Goal: Task Accomplishment & Management: Manage account settings

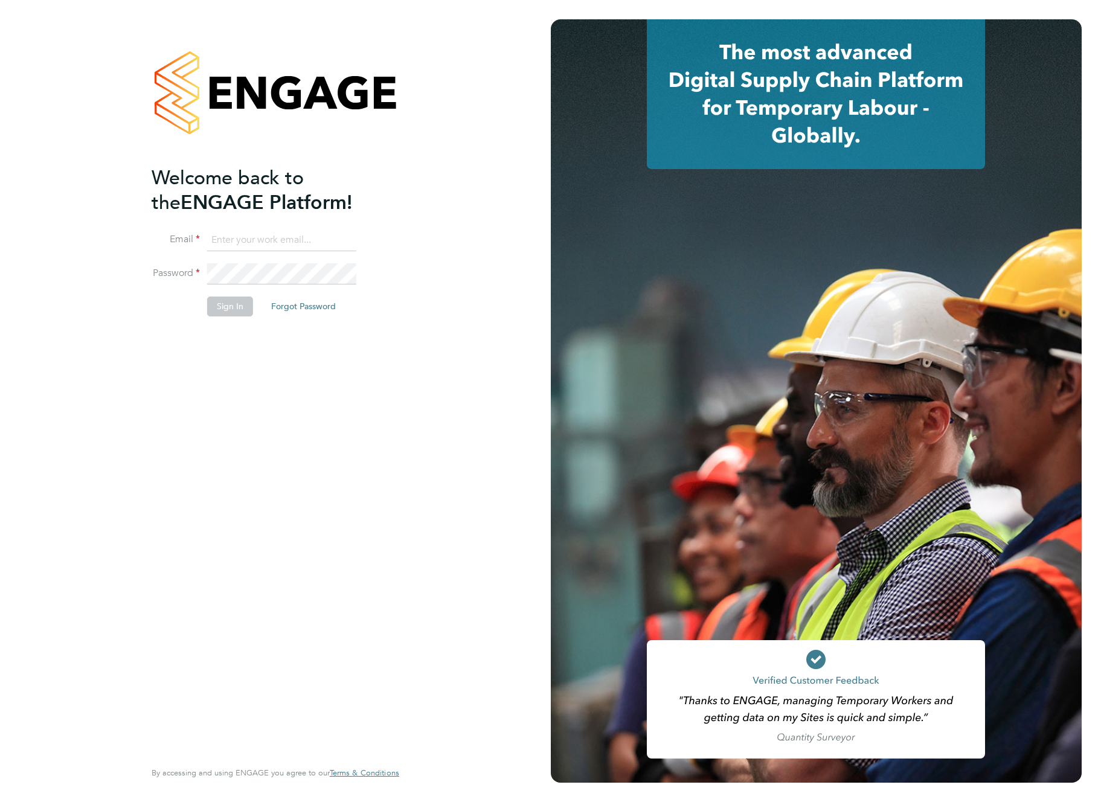
type input "support@engagelabs.io"
click at [236, 306] on button "Sign In" at bounding box center [230, 306] width 46 height 19
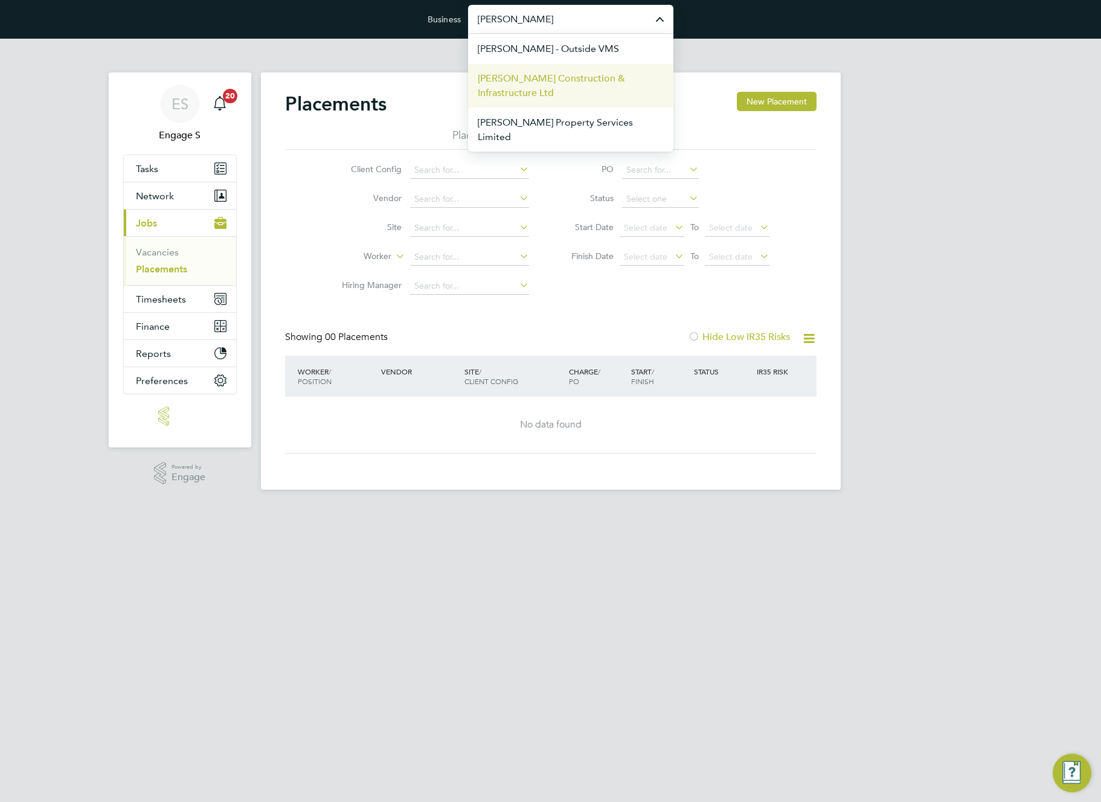
click at [572, 83] on span "Morgan Sindall Construction & Infrastructure Ltd" at bounding box center [571, 85] width 186 height 29
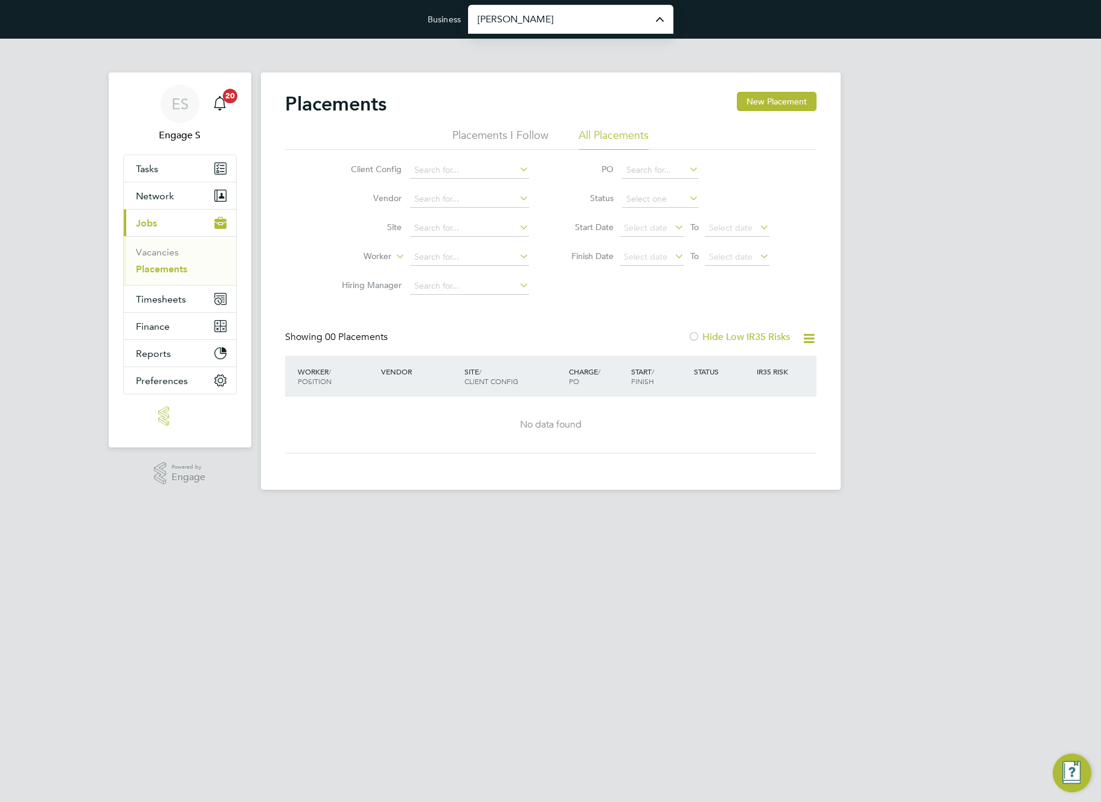
type input "[PERSON_NAME] Construction & Infrastructure Ltd"
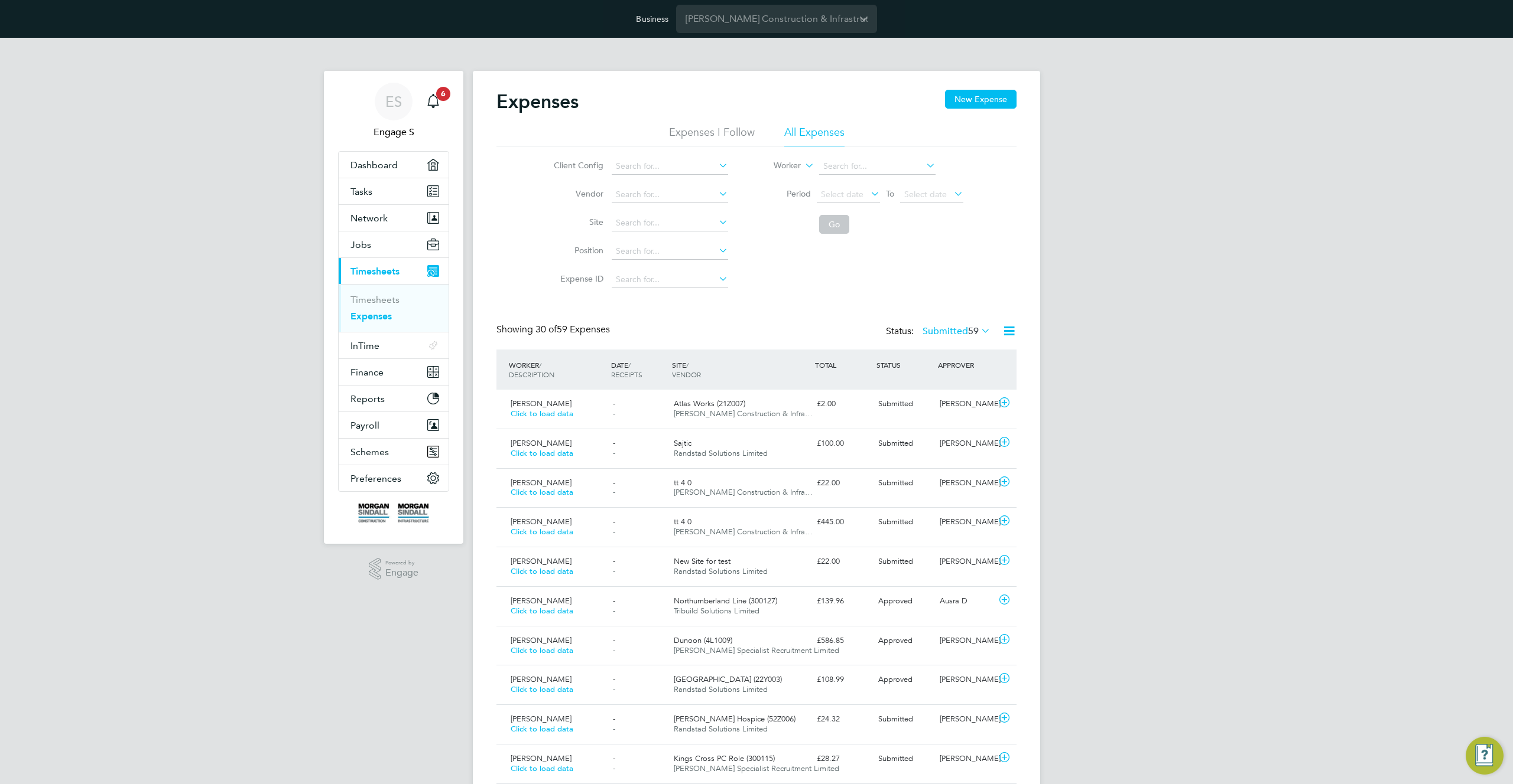
click at [995, 111] on div "Expenses New Expense" at bounding box center [757, 108] width 520 height 35
click at [951, 216] on li "Go" at bounding box center [860, 224] width 235 height 30
click at [992, 108] on button "New Expense" at bounding box center [980, 99] width 71 height 19
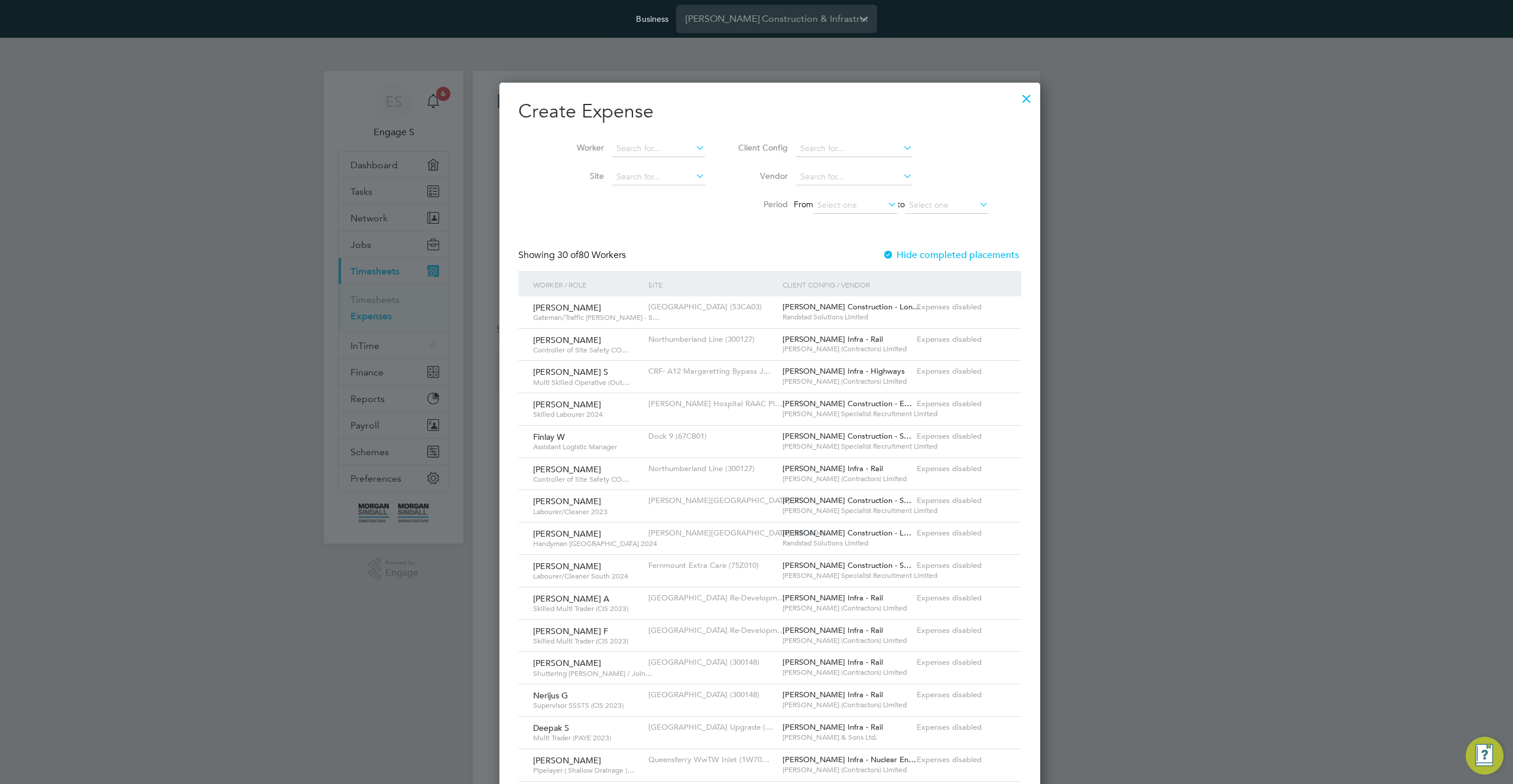
scroll to position [22, 128]
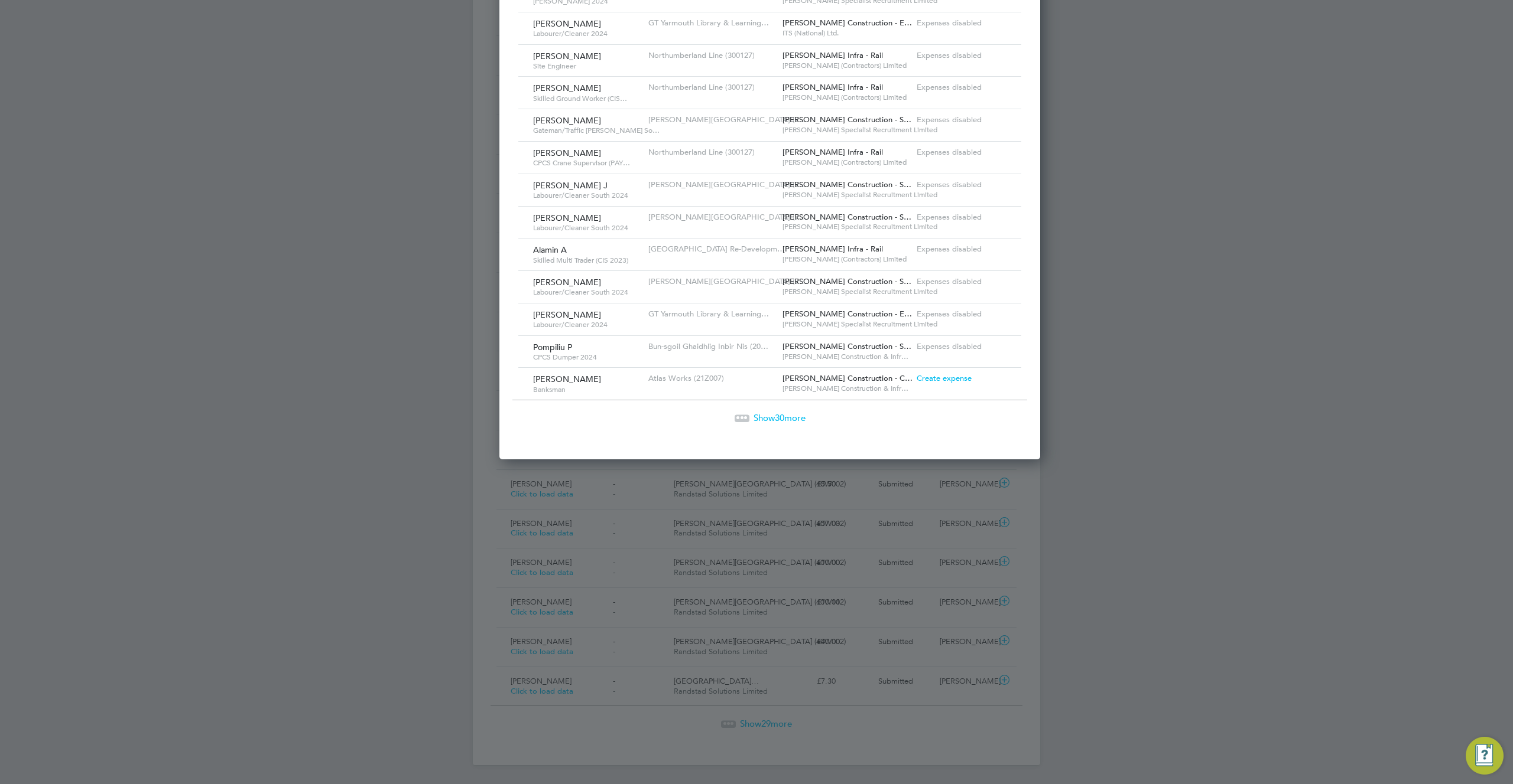
click at [917, 379] on span "Create expense" at bounding box center [944, 378] width 55 height 10
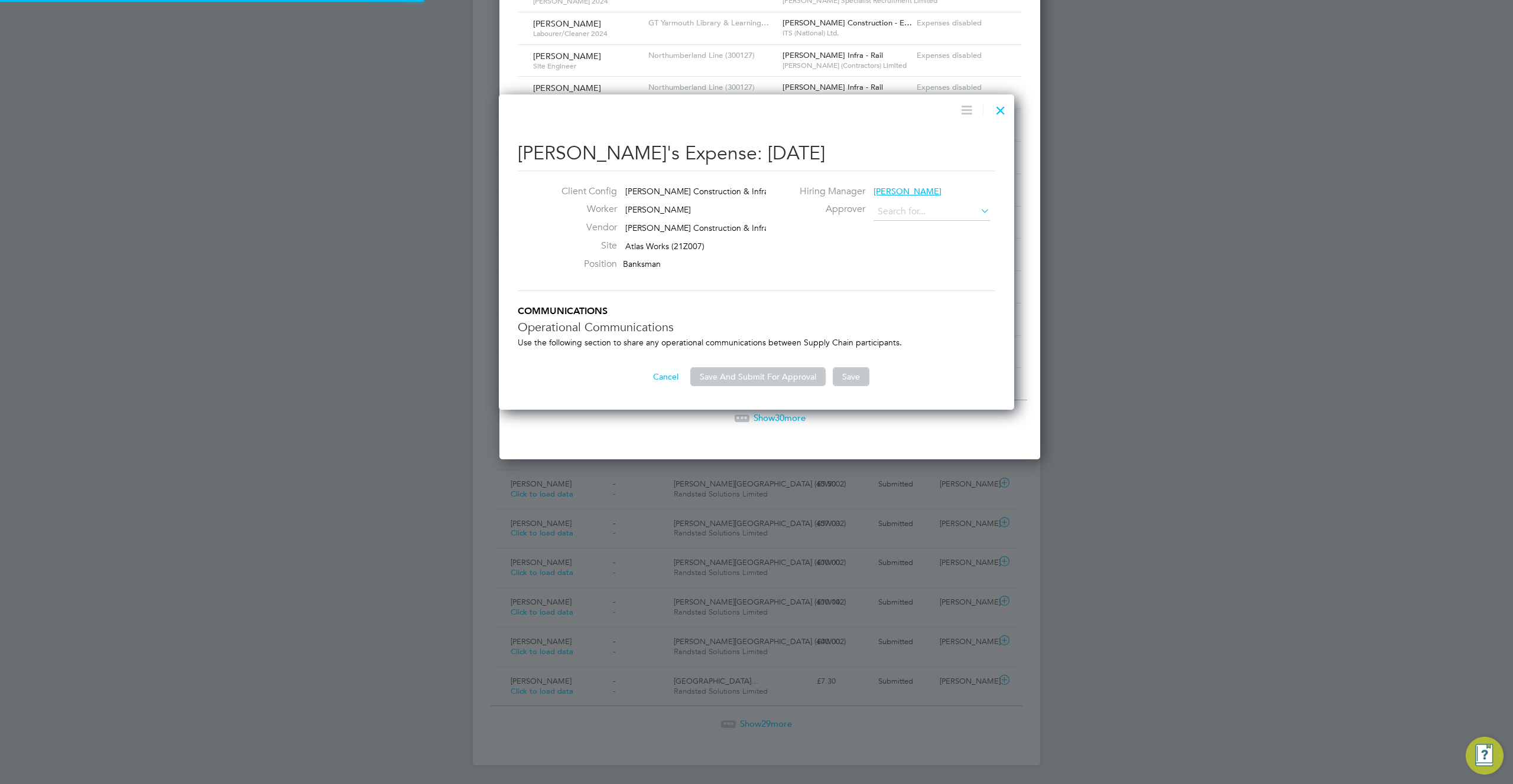
type input "Abdiulfatah K"
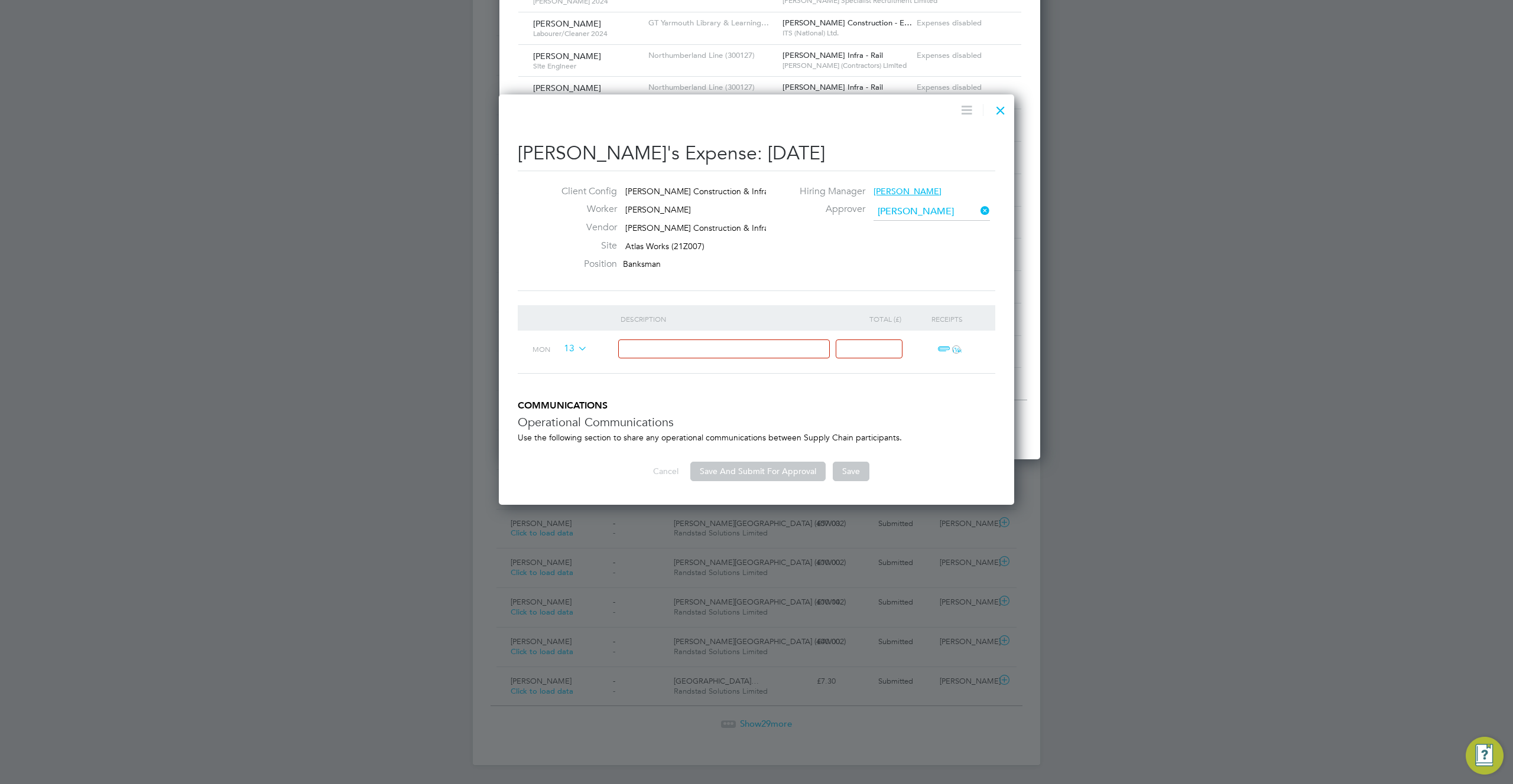
click at [757, 347] on input at bounding box center [724, 349] width 212 height 20
type input "tt"
click at [878, 349] on input at bounding box center [868, 349] width 67 height 20
type input "3"
click at [768, 467] on button "Save And Submit For Approval" at bounding box center [758, 470] width 135 height 19
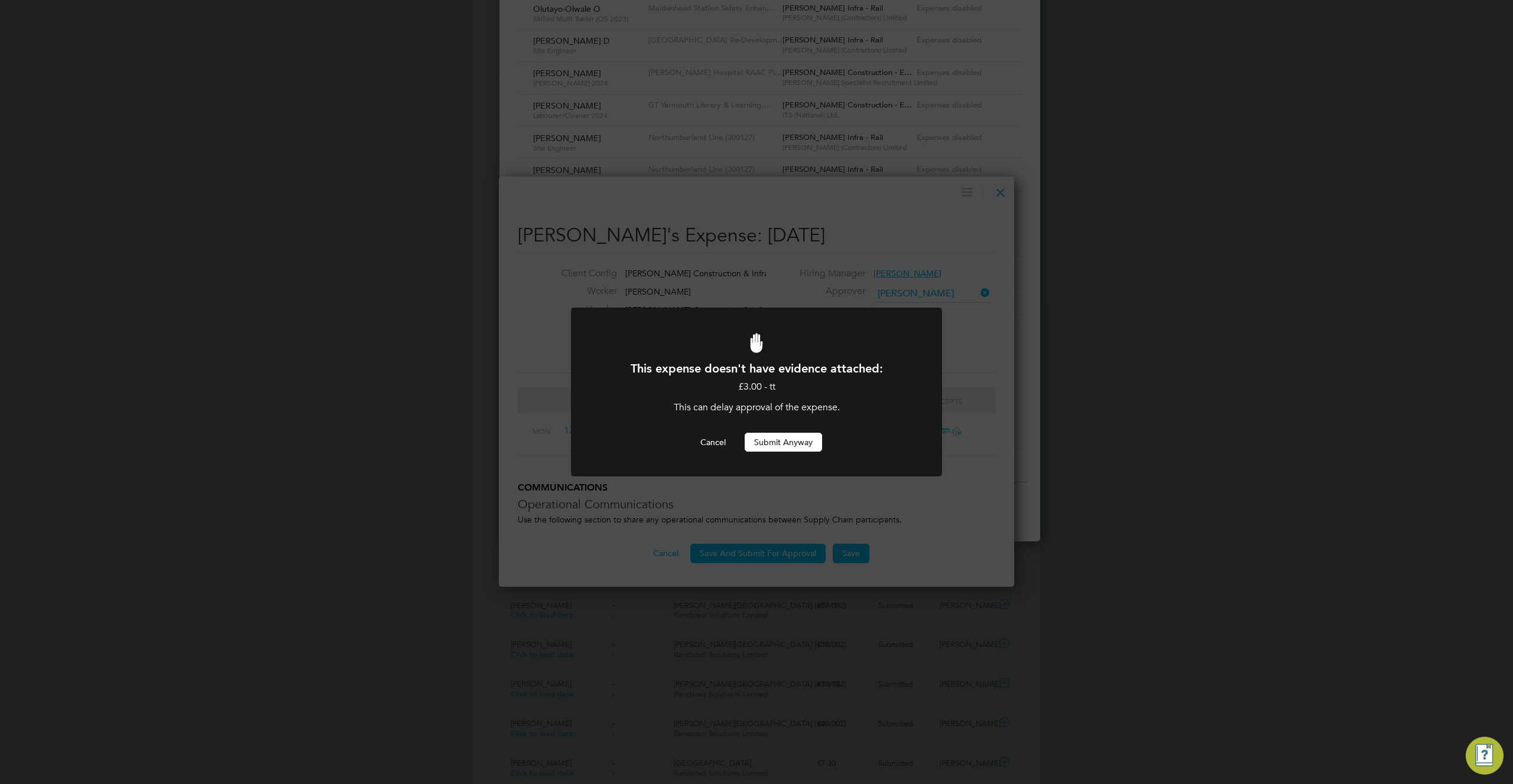
click at [789, 448] on button "Submit Anyway" at bounding box center [782, 442] width 77 height 19
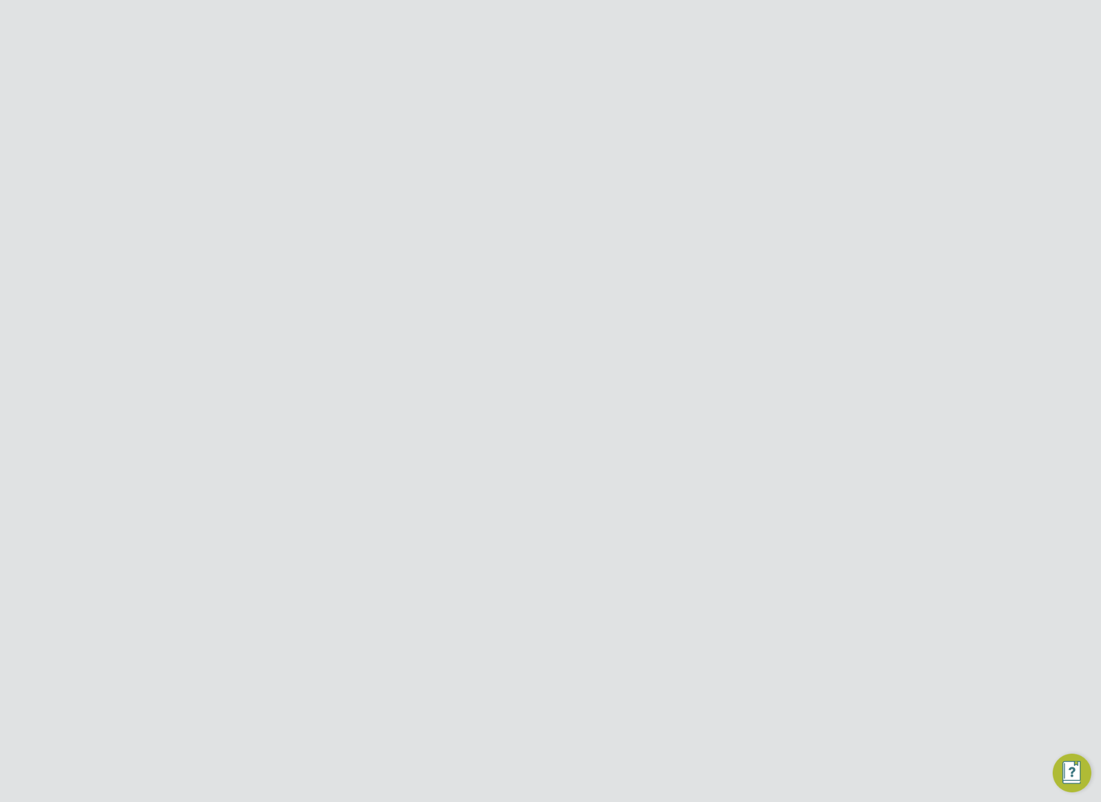
click at [793, 414] on div "Disabled" at bounding box center [775, 413] width 42 height 23
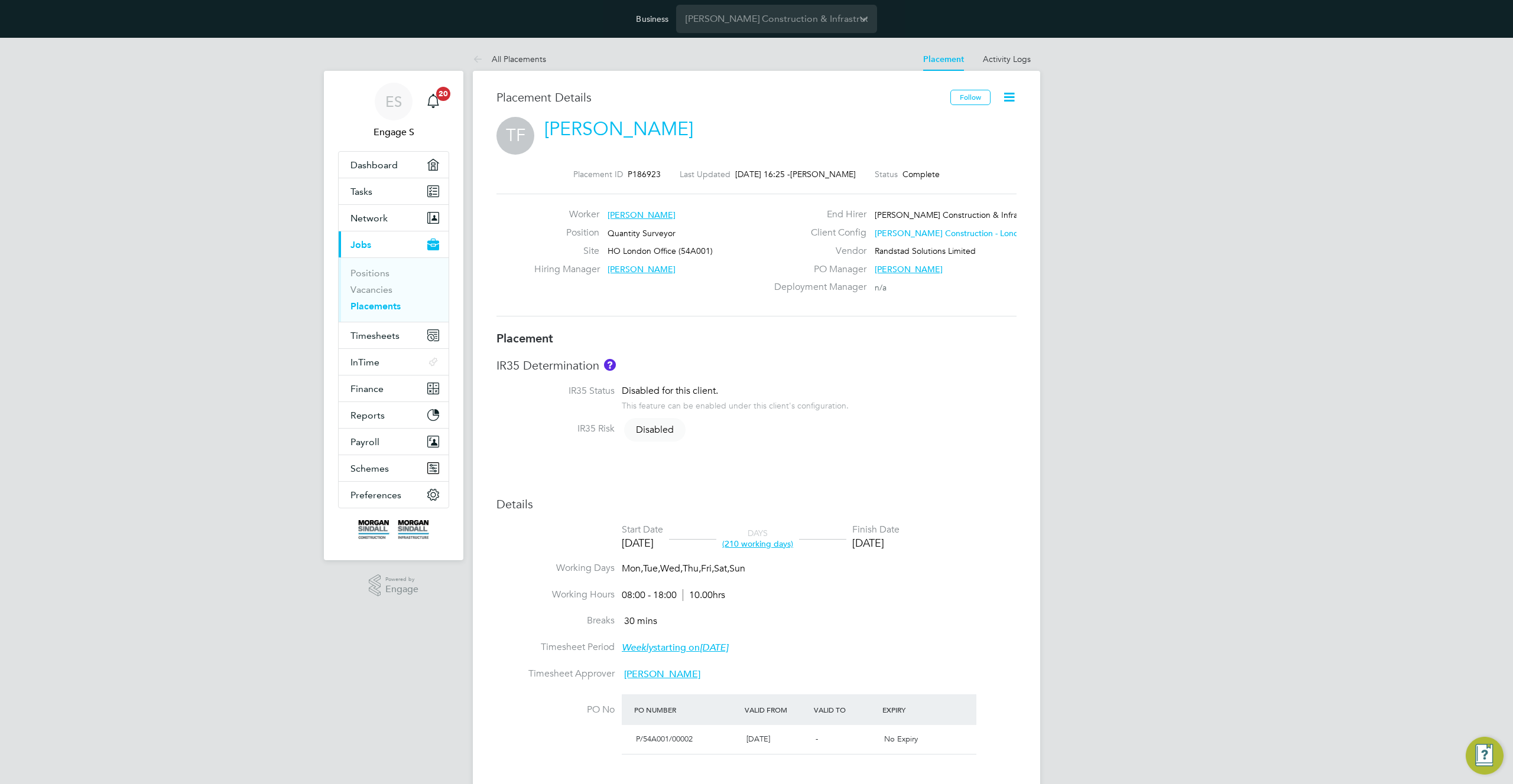
click at [1010, 100] on icon at bounding box center [1008, 97] width 15 height 15
click at [934, 119] on li "Edit Placement e" at bounding box center [953, 125] width 121 height 17
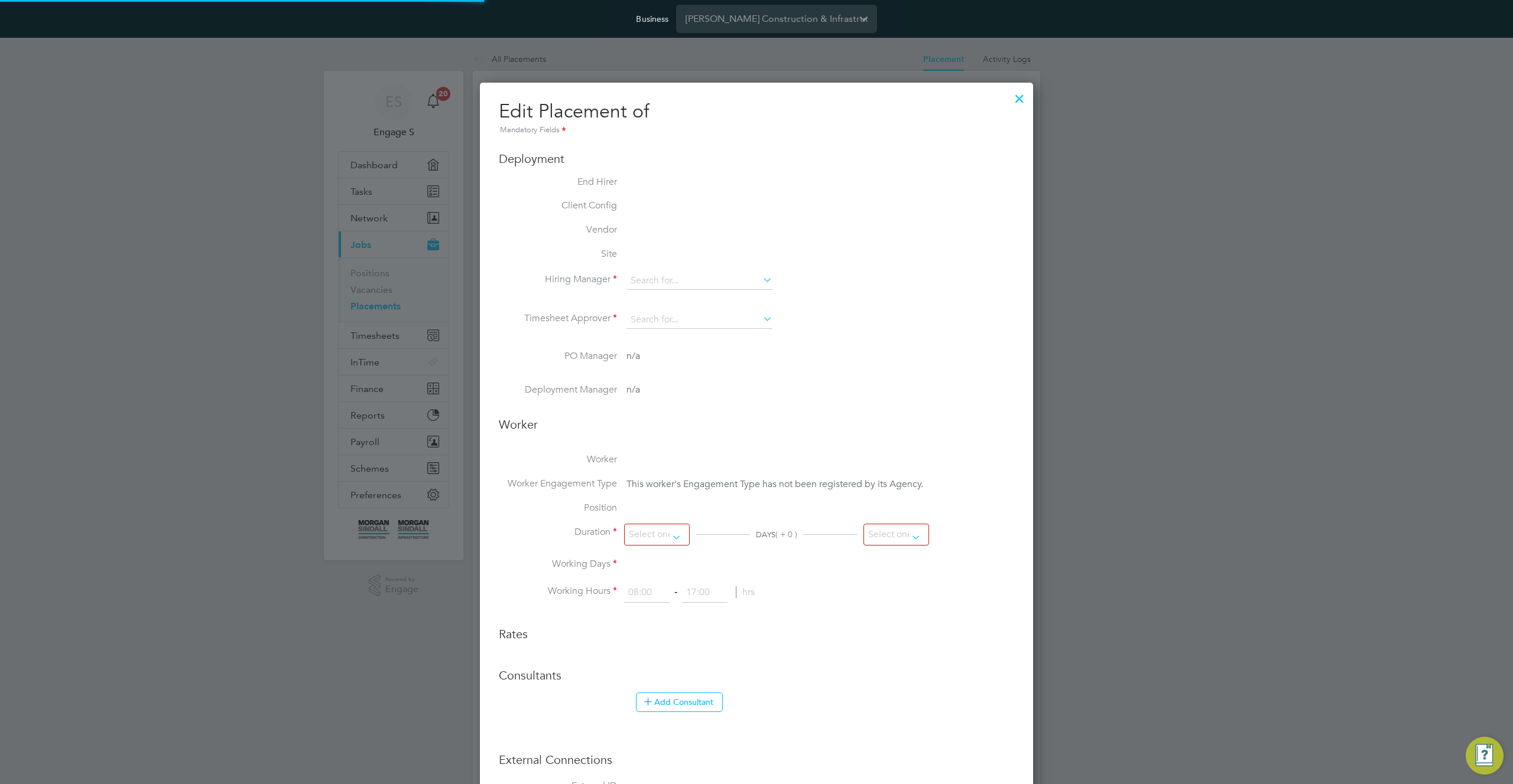
scroll to position [6, 6]
type input "[PERSON_NAME]"
type input "[DATE]"
type input "26 Jan 2024"
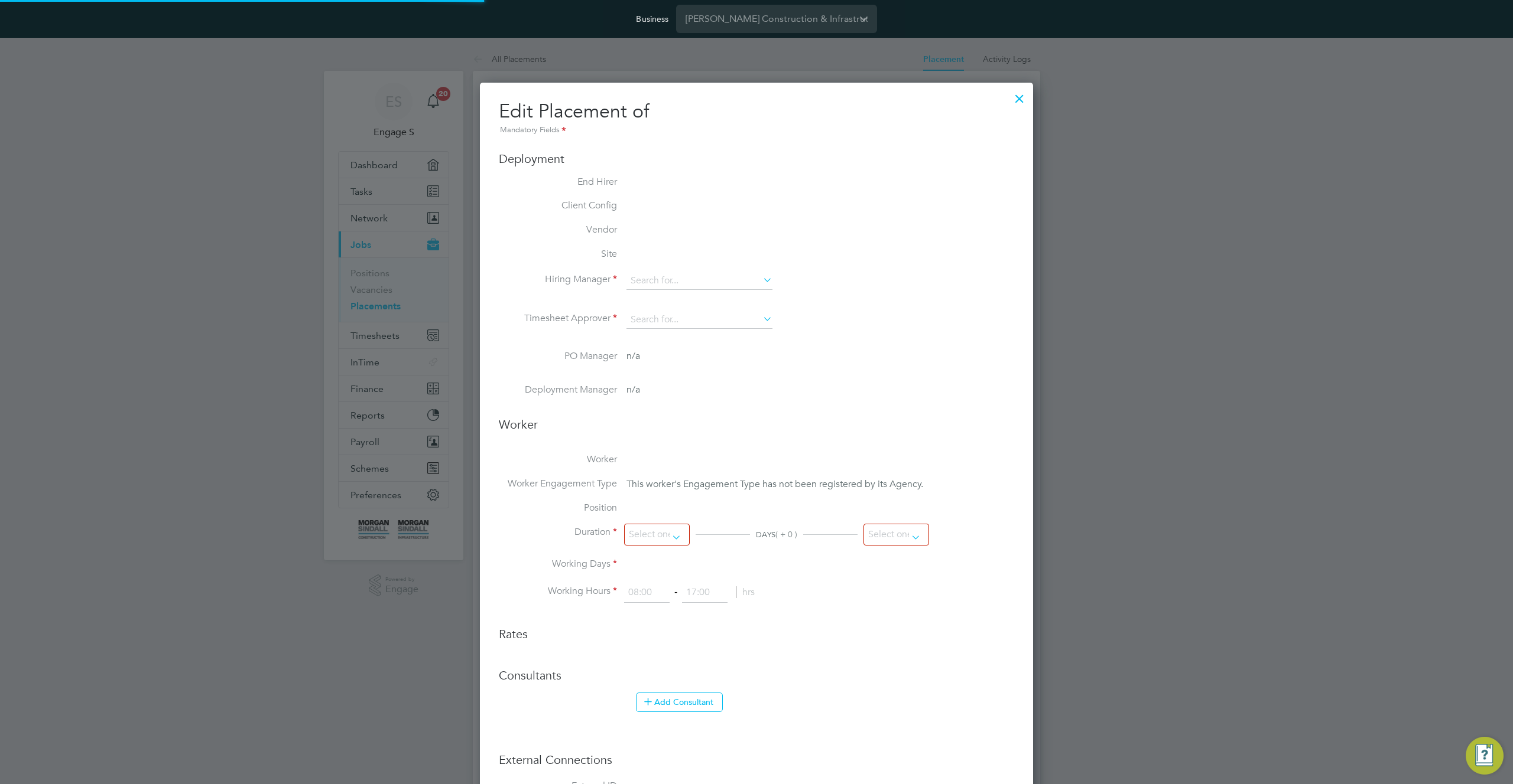
type input "08:00"
type input "18:00"
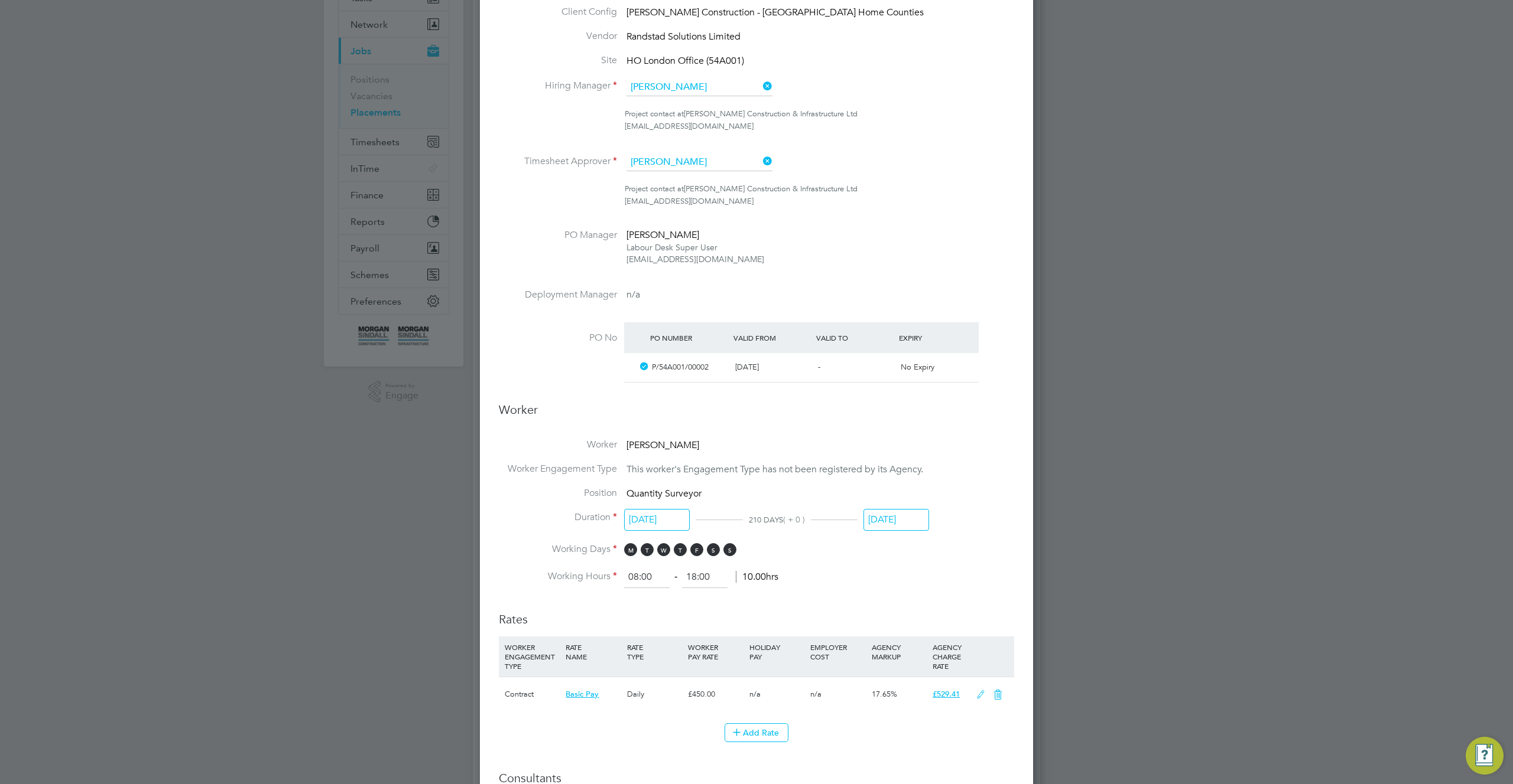
click at [912, 518] on input "26 Jan 2024" at bounding box center [896, 520] width 66 height 22
click at [972, 414] on span "31" at bounding box center [972, 403] width 22 height 22
click at [912, 521] on input "31 Oct 2025" at bounding box center [896, 520] width 66 height 22
click at [961, 440] on div "Feb 1 2 3 4 5 6 7 8 9 10 11 12 13 14 15 16 17 18 19 20 21 22 23 24 25 26 27 28" at bounding box center [956, 407] width 174 height 124
click at [976, 443] on span "20" at bounding box center [972, 431] width 22 height 22
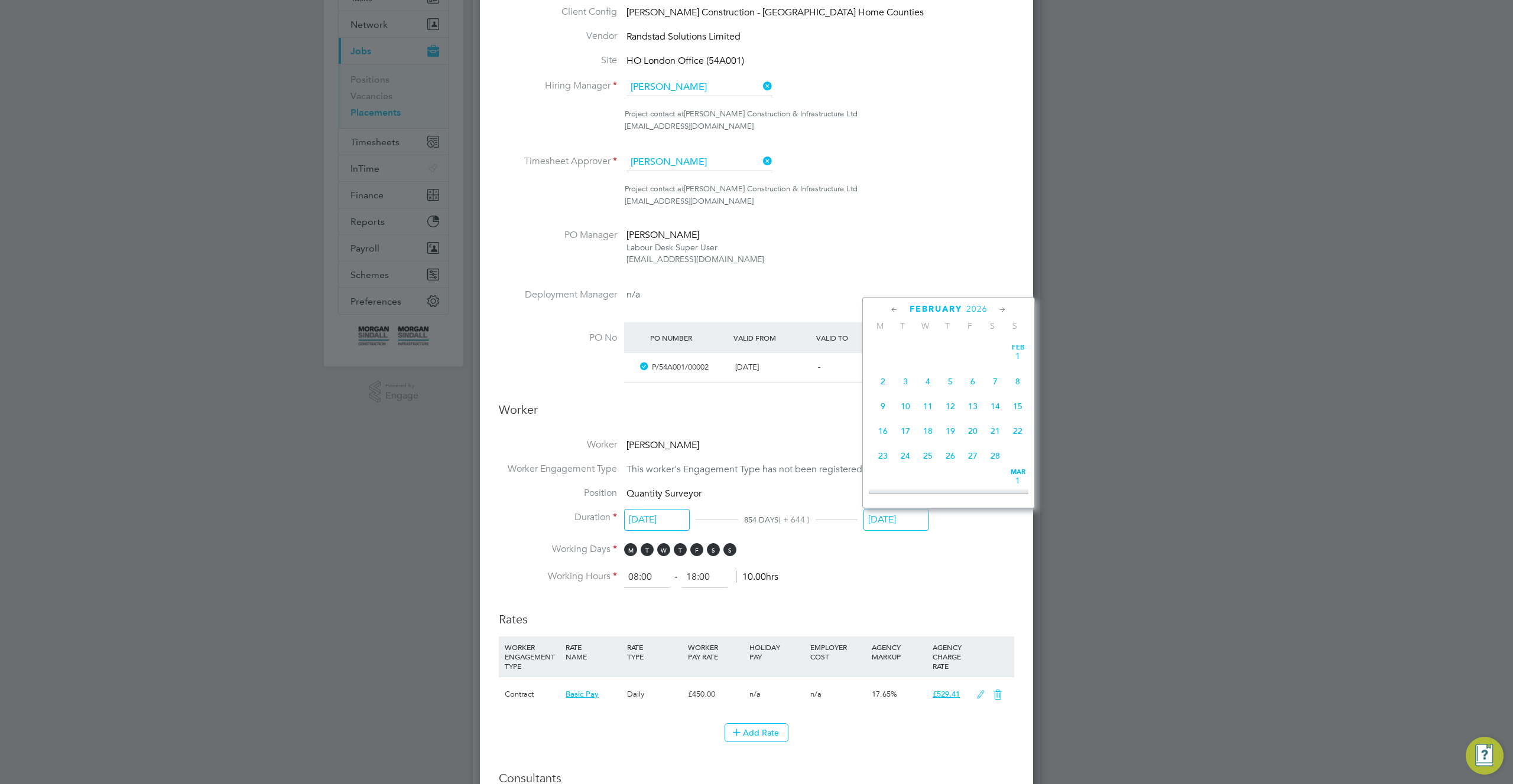
type input "20 Feb 2026"
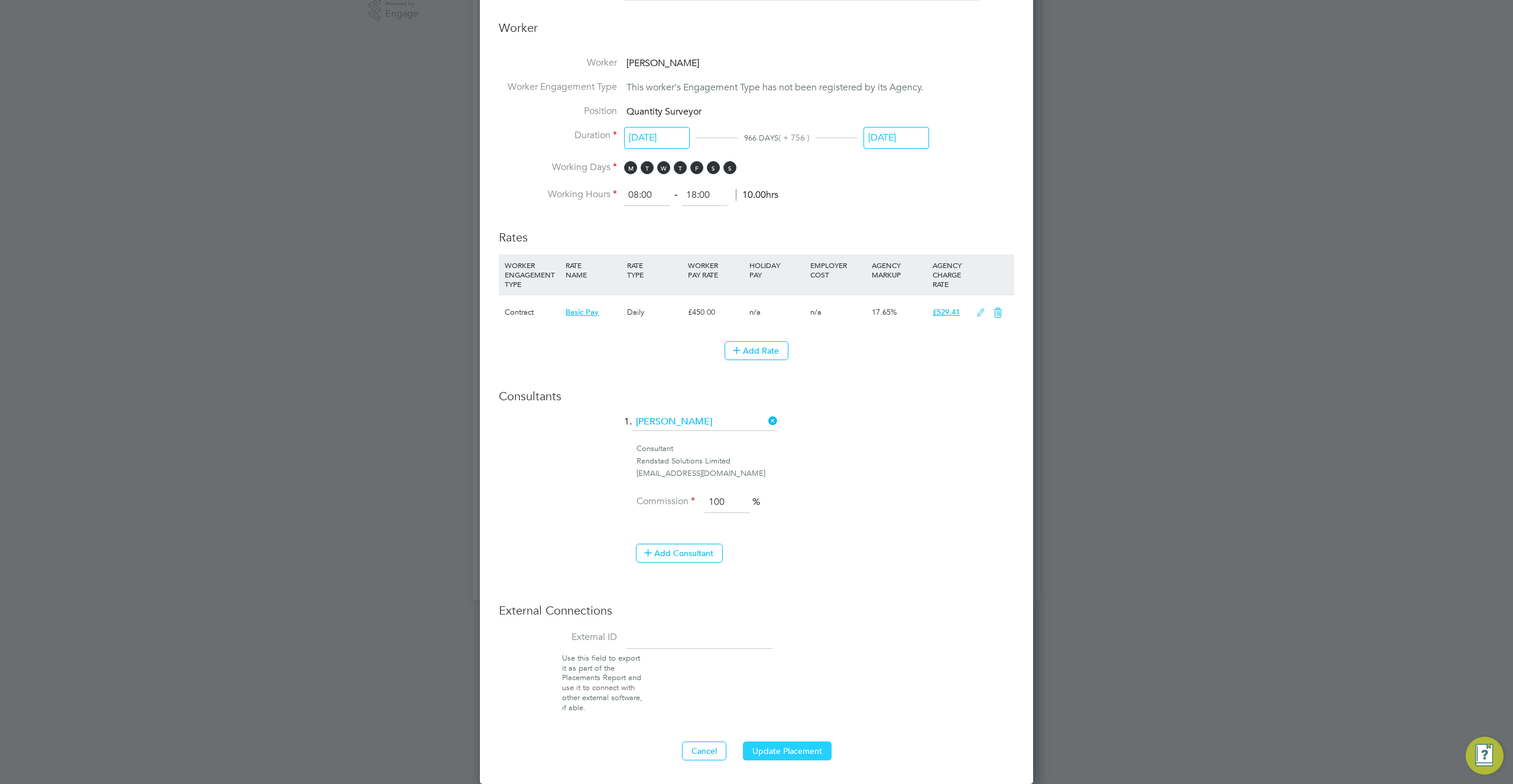
click at [798, 757] on button "Update Placement" at bounding box center [786, 751] width 89 height 19
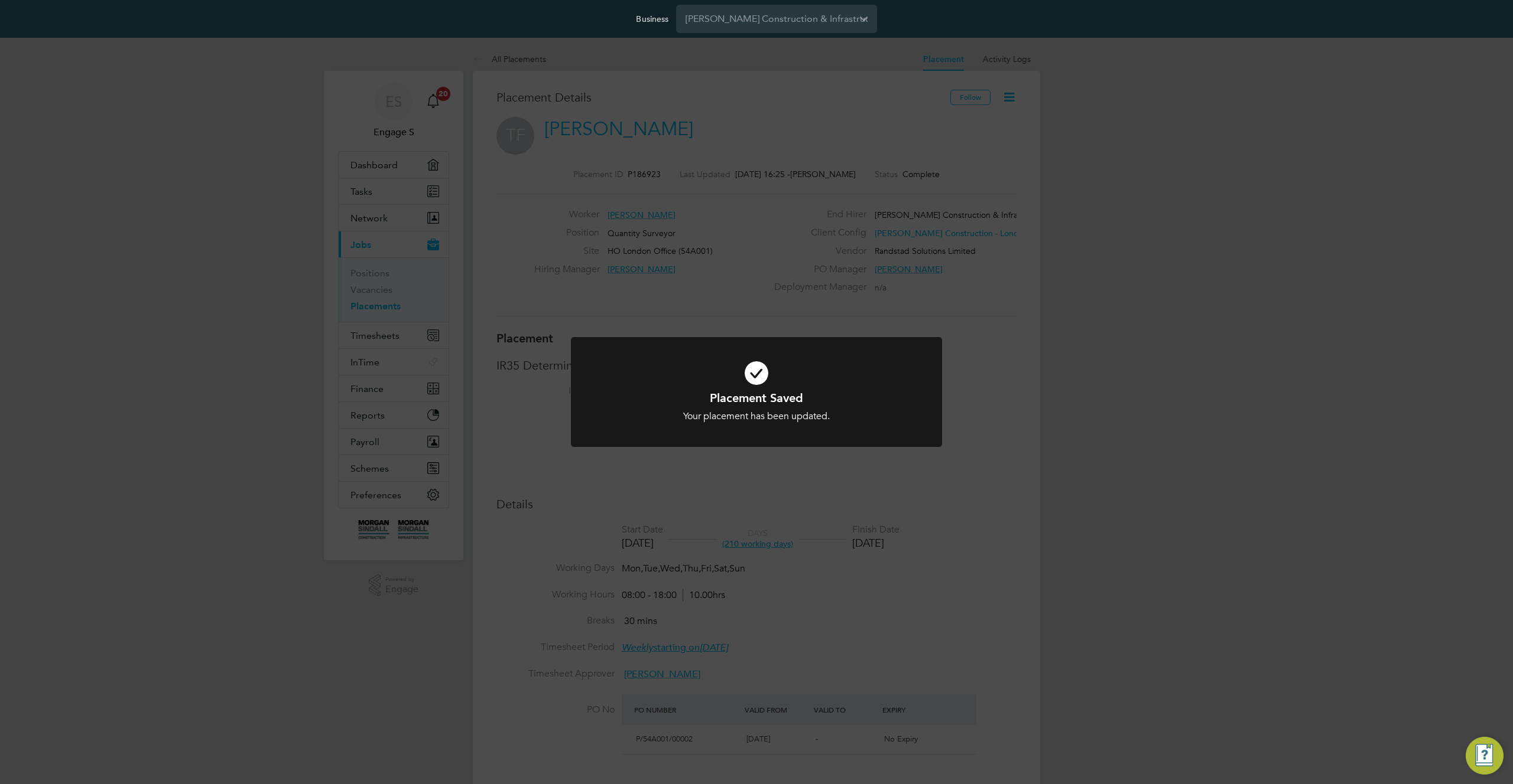
click at [1101, 478] on div "Placement Saved Your placement has been updated. Cancel Okay" at bounding box center [756, 392] width 1513 height 784
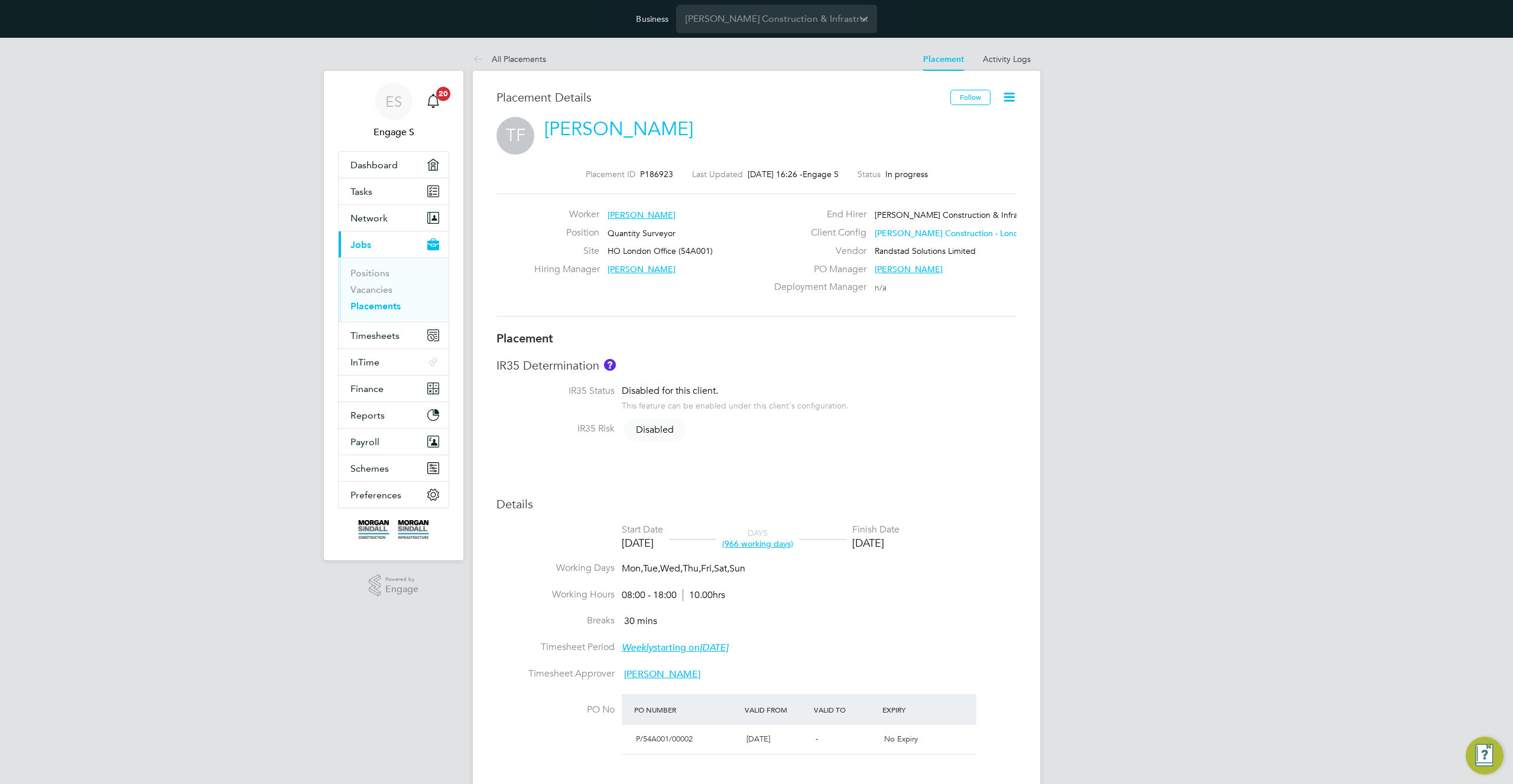
click at [1124, 468] on div "ES Engage S Notifications 20 Applications: Dashboard Tasks Network Team Members…" at bounding box center [756, 617] width 1513 height 1157
click at [1013, 100] on icon at bounding box center [1008, 97] width 15 height 15
click at [937, 157] on li "Timesheet Settings" at bounding box center [953, 157] width 121 height 17
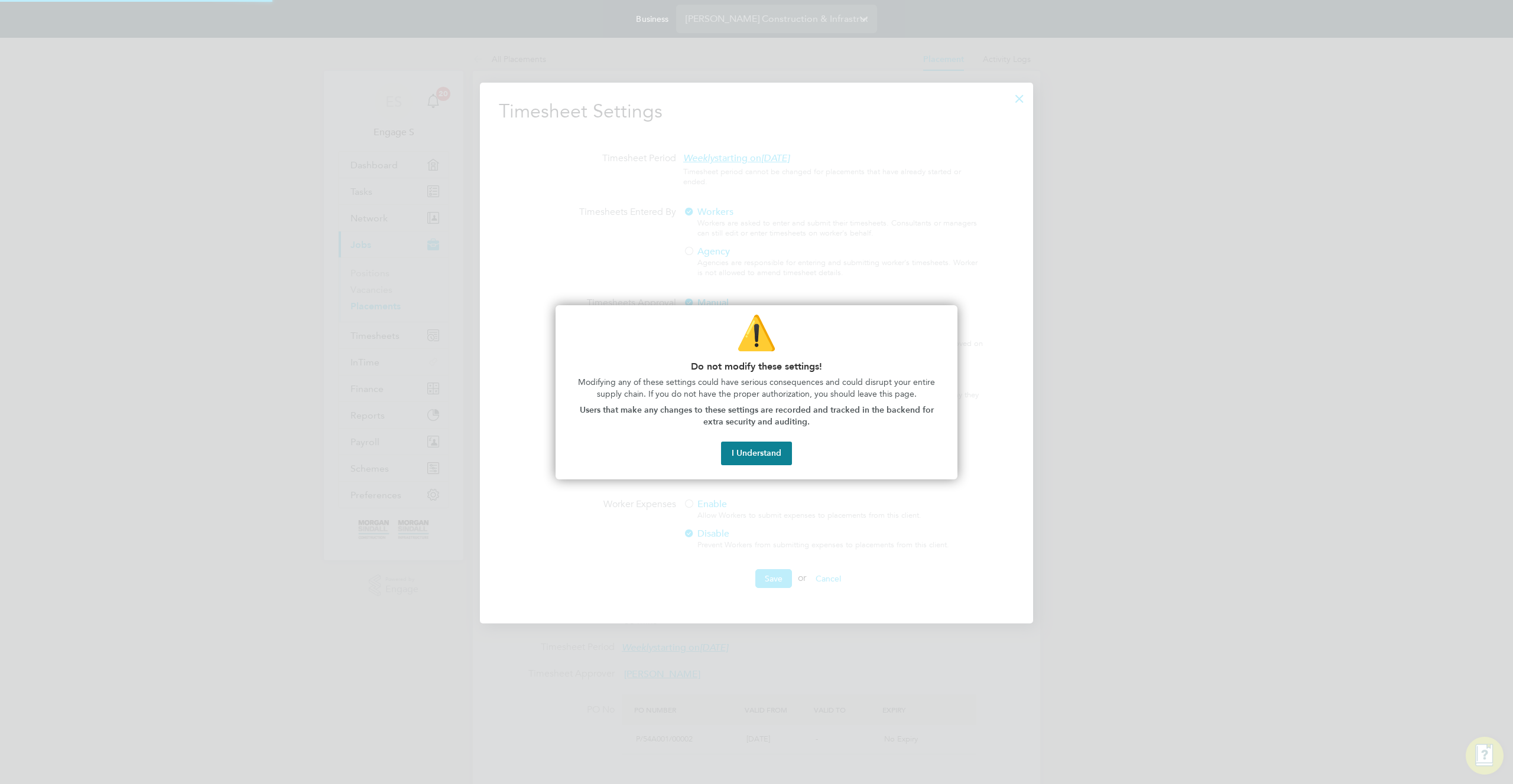
scroll to position [543, 554]
click at [765, 451] on button "I Understand" at bounding box center [756, 454] width 71 height 23
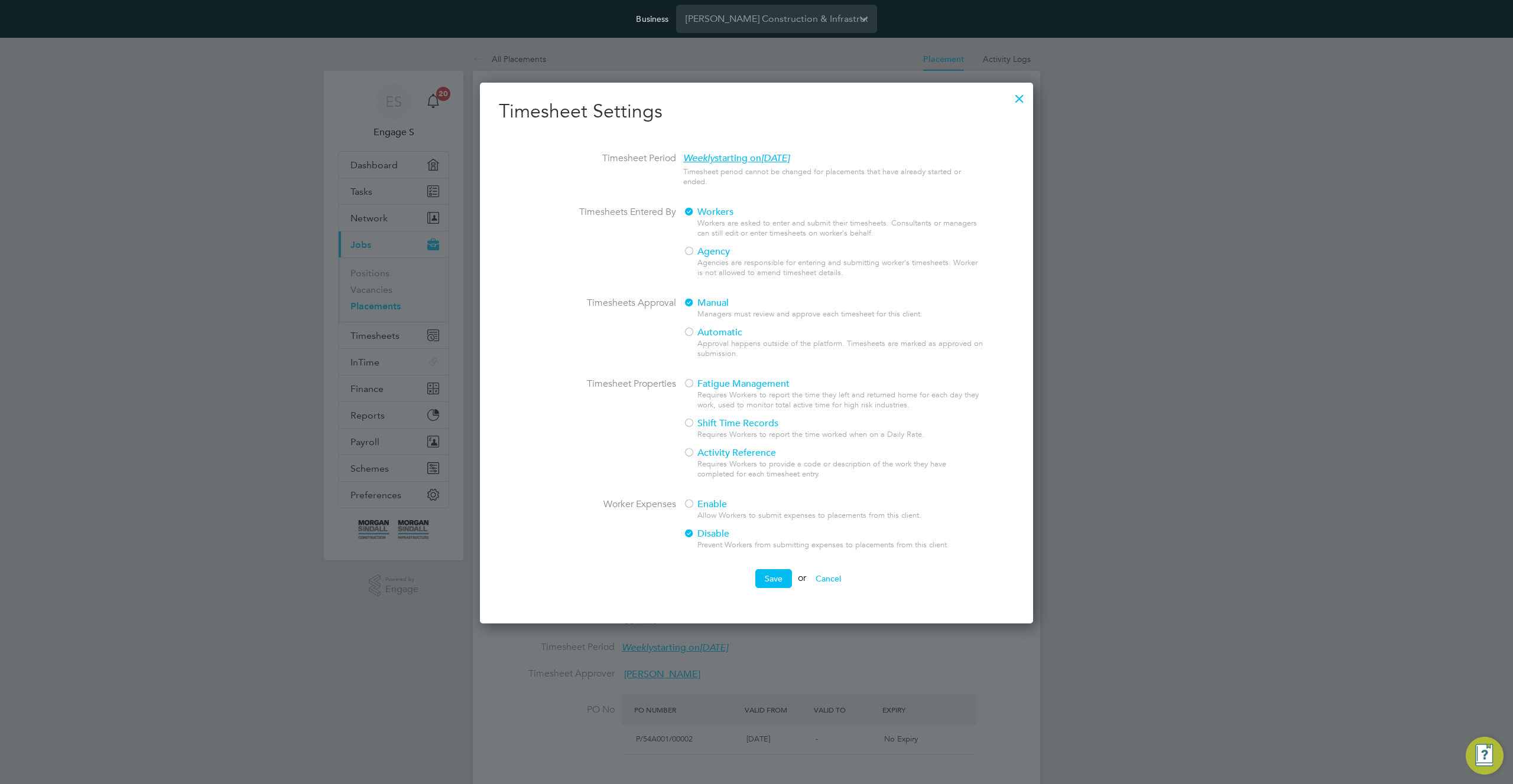
click at [704, 502] on span "Enable" at bounding box center [704, 504] width 44 height 12
click at [757, 584] on button "Save" at bounding box center [773, 578] width 36 height 19
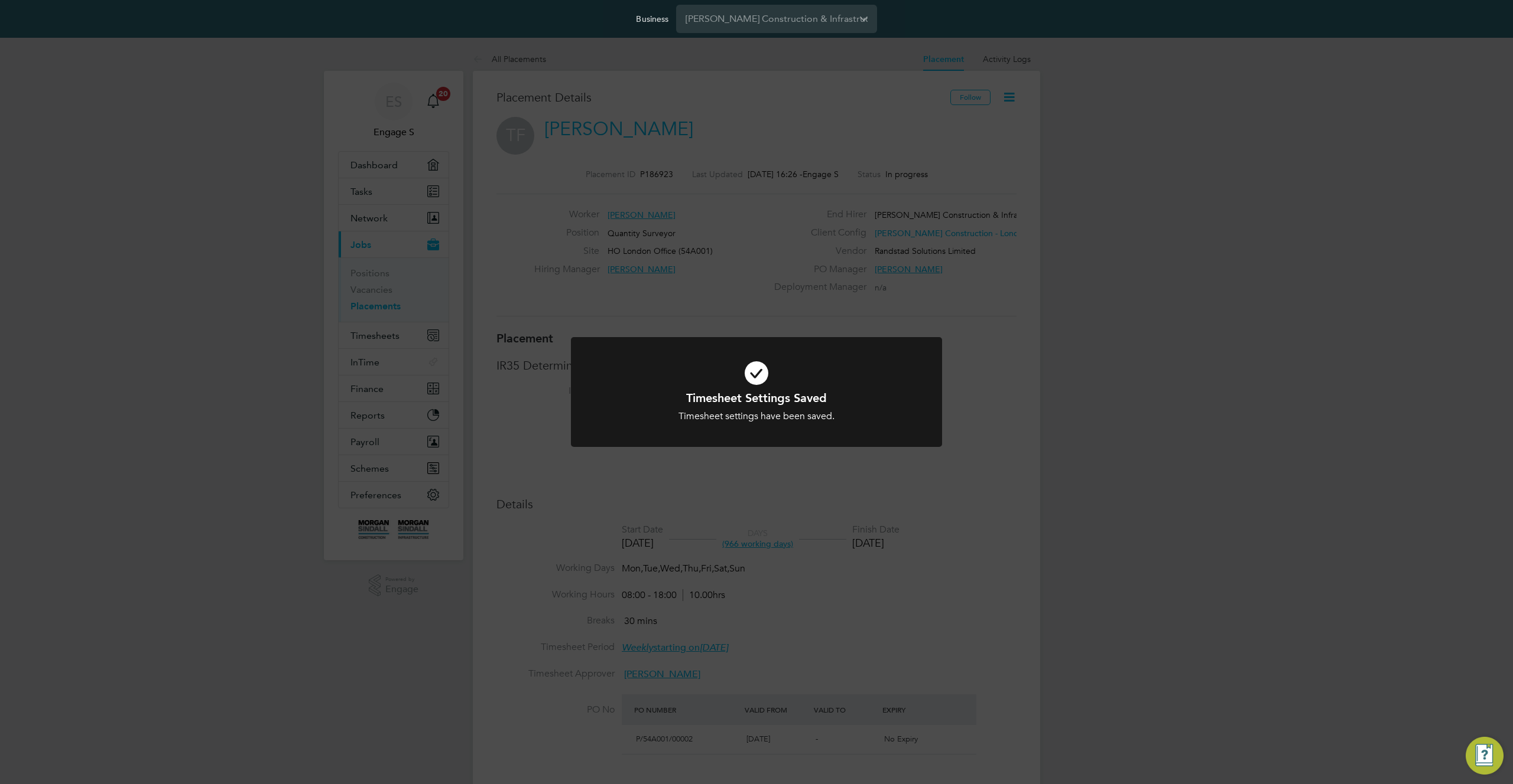
drag, startPoint x: 995, startPoint y: 236, endPoint x: 1001, endPoint y: 215, distance: 21.8
click at [996, 232] on div "Timesheet Settings Saved Timesheet settings have been saved. Cancel Okay" at bounding box center [756, 392] width 1513 height 784
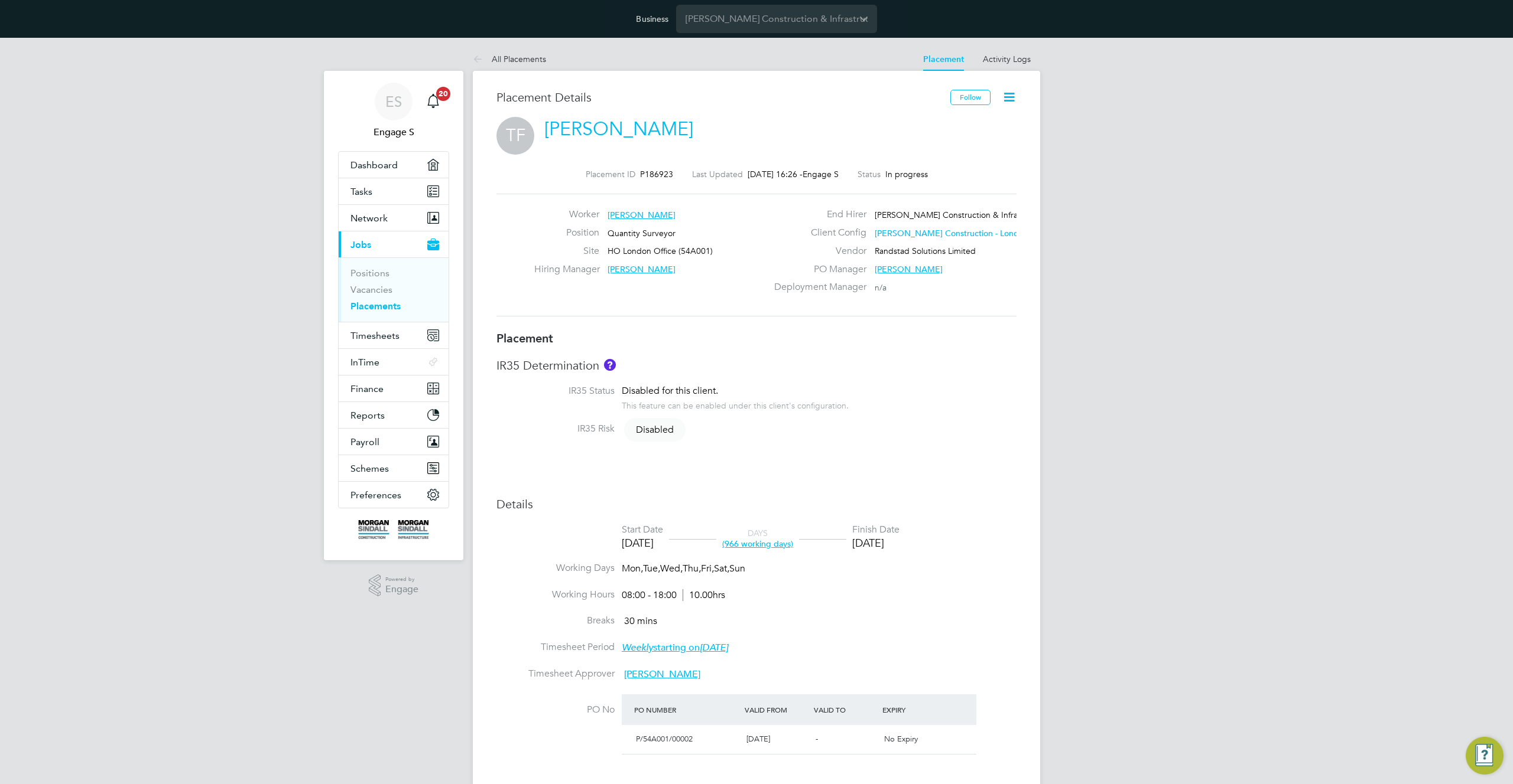
click at [1011, 98] on icon at bounding box center [1008, 97] width 15 height 15
click at [968, 375] on div "IR35 Determination IR35 Status Disabled for this client. This feature can be en…" at bounding box center [757, 404] width 520 height 92
click at [569, 125] on link "[PERSON_NAME]" at bounding box center [618, 129] width 149 height 23
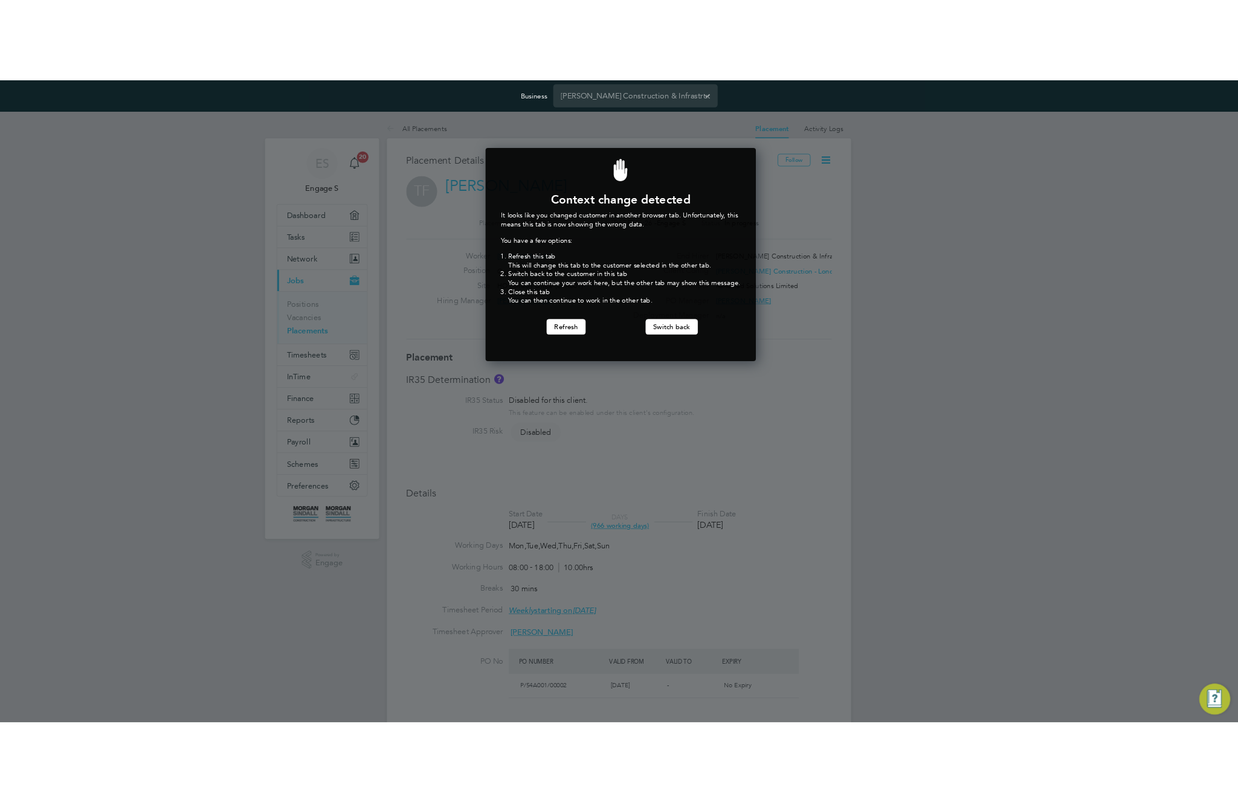
scroll to position [267, 334]
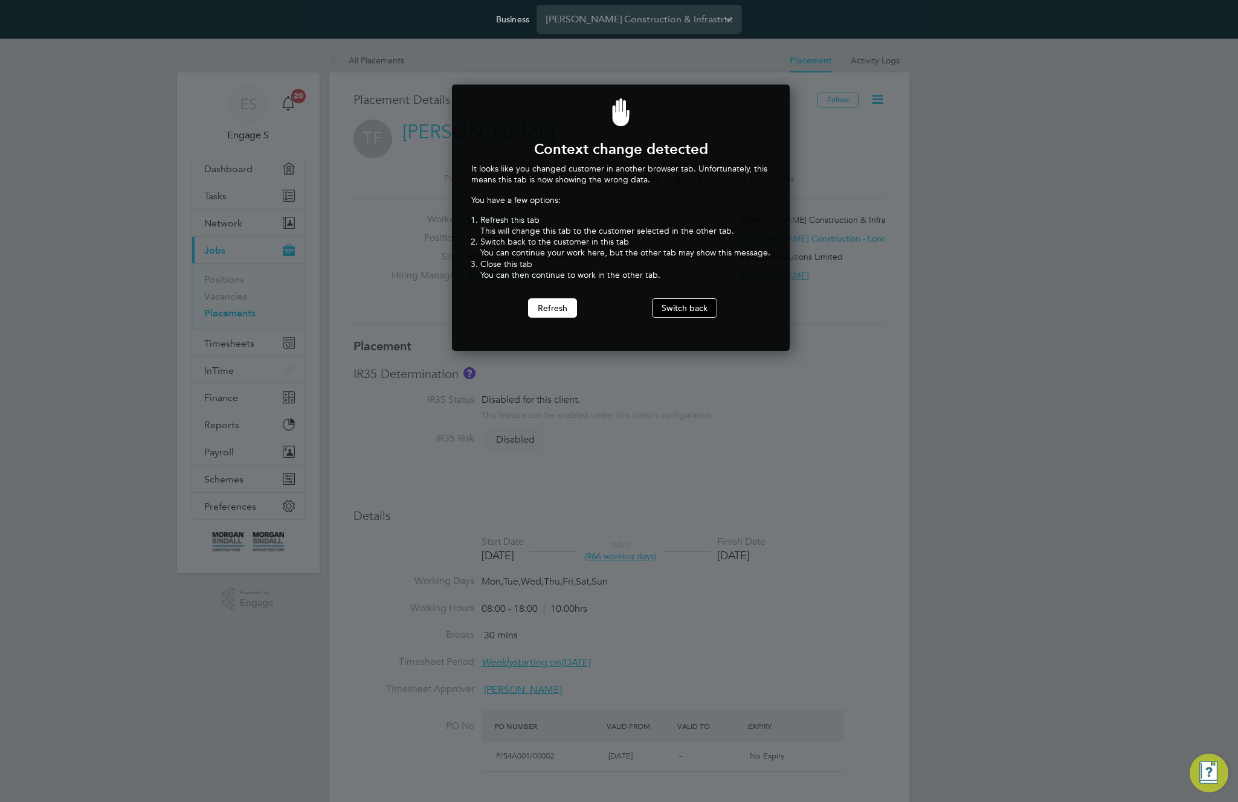
click at [695, 302] on button "Switch back" at bounding box center [684, 307] width 65 height 19
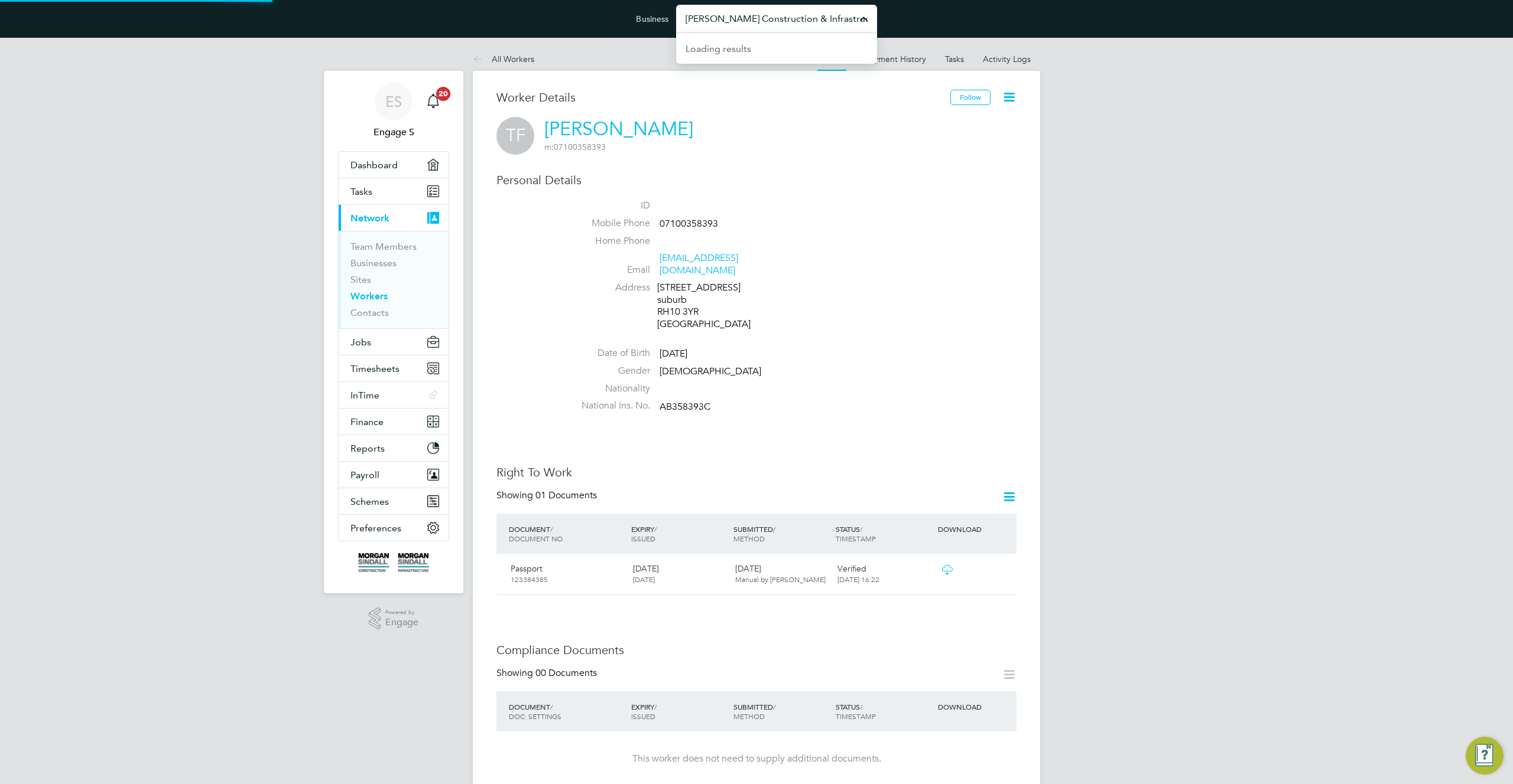
click at [796, 22] on input "[PERSON_NAME] Construction & Infrastructure Ltd" at bounding box center [776, 19] width 200 height 27
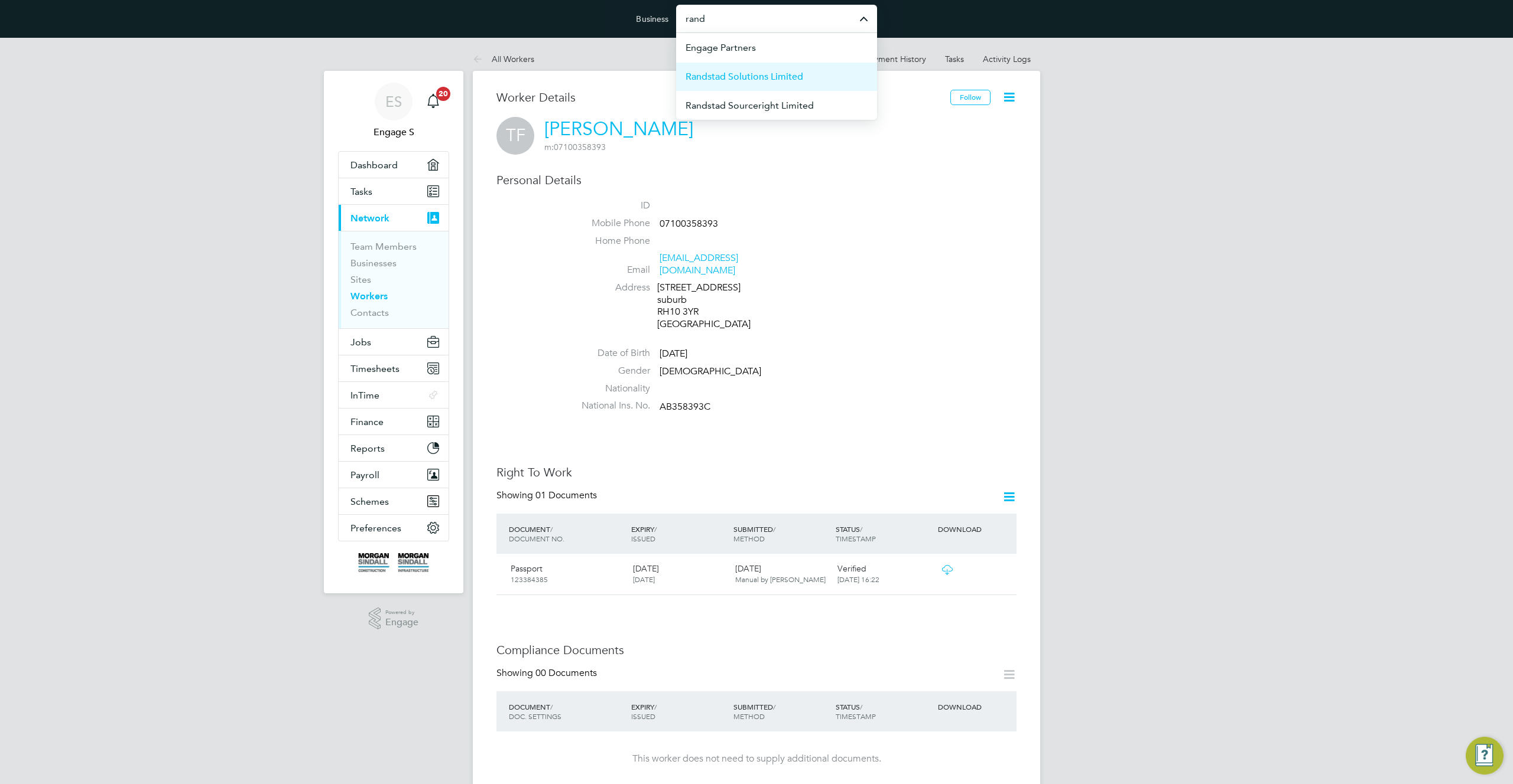
drag, startPoint x: 772, startPoint y: 76, endPoint x: 772, endPoint y: 86, distance: 10.0
click at [772, 78] on span "Randstad Solutions Limited" at bounding box center [744, 76] width 117 height 15
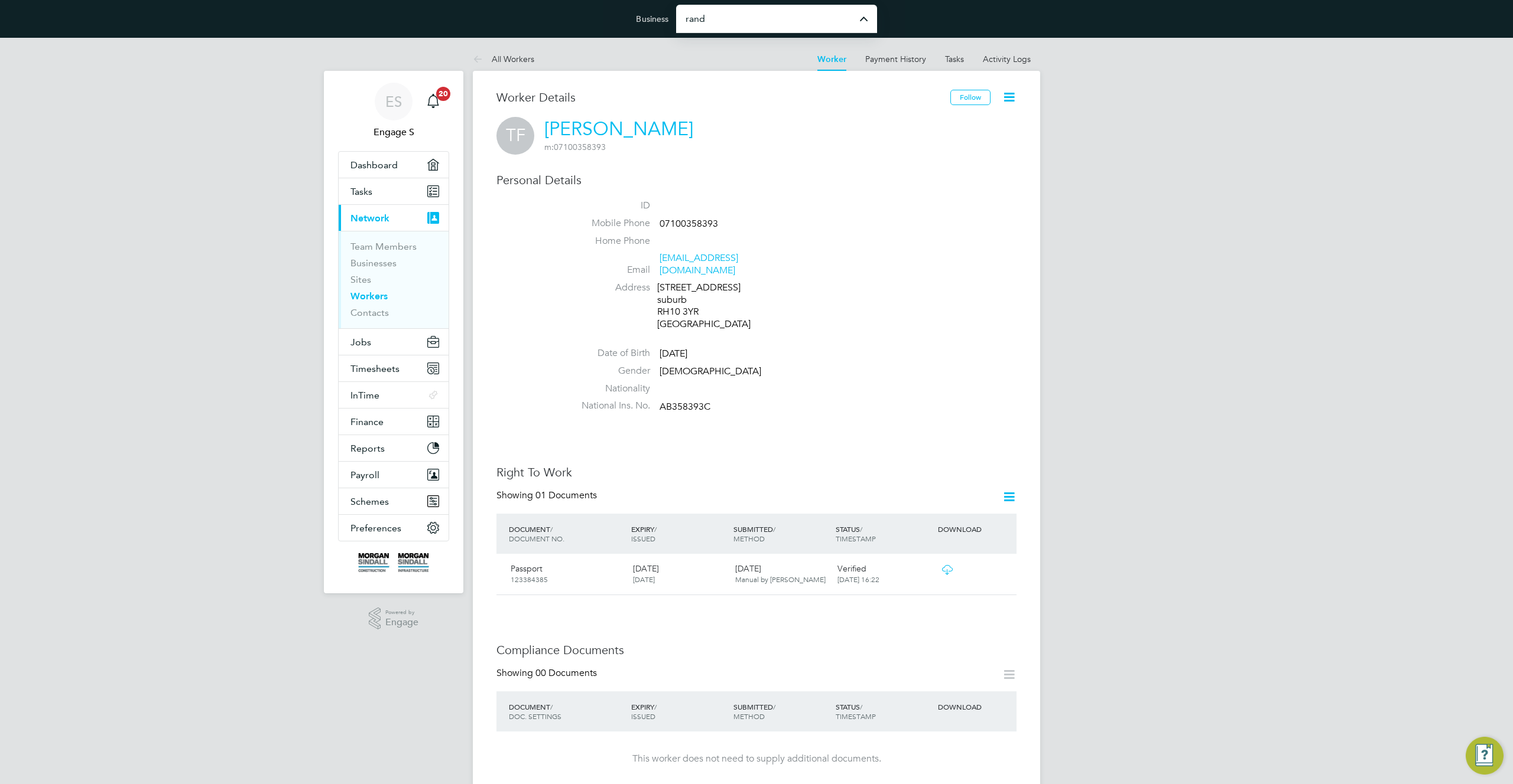
type input "Randstad Solutions Limited"
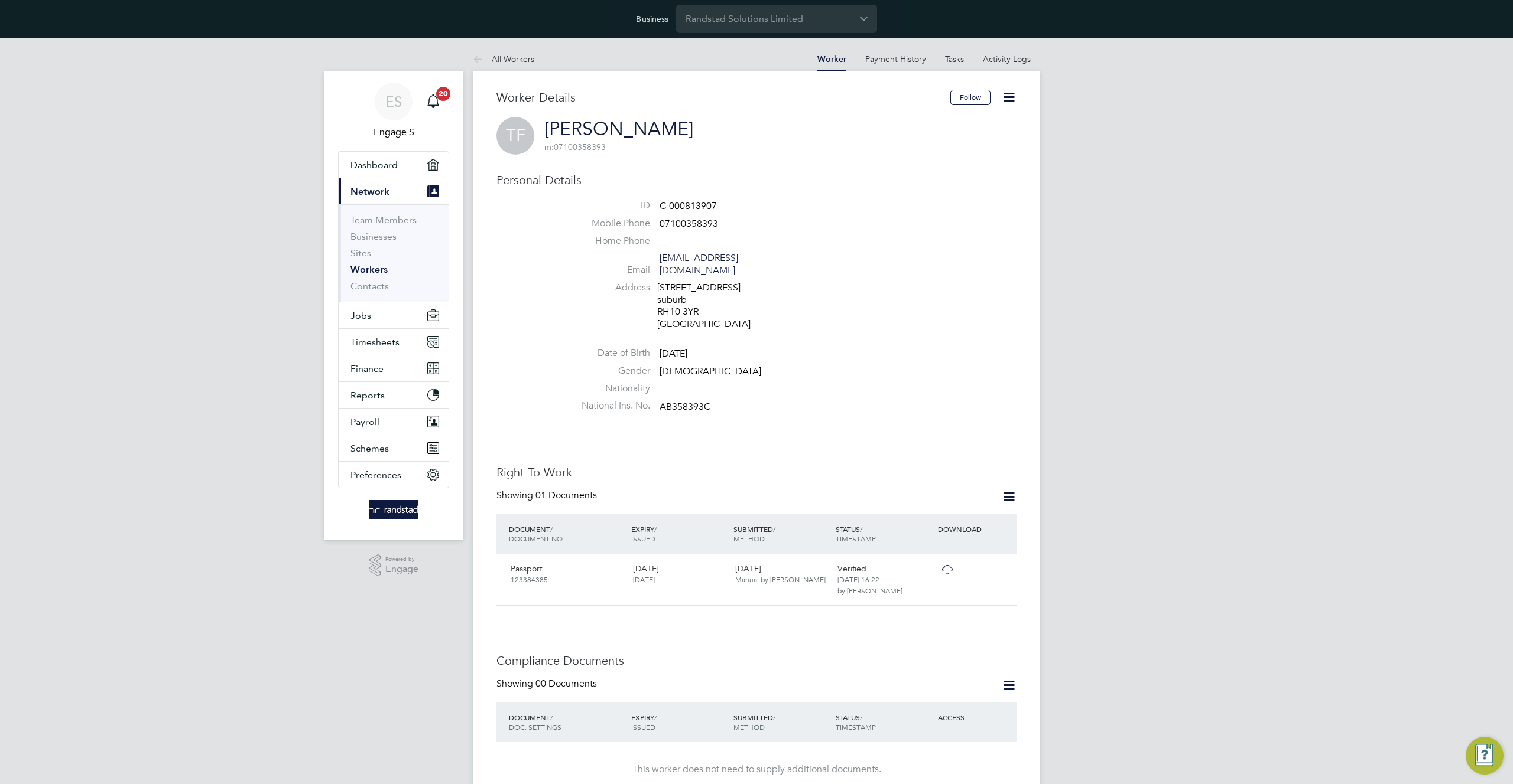
click at [1013, 101] on icon at bounding box center [1008, 97] width 15 height 15
click at [903, 206] on li "Impersonate" at bounding box center [942, 208] width 148 height 17
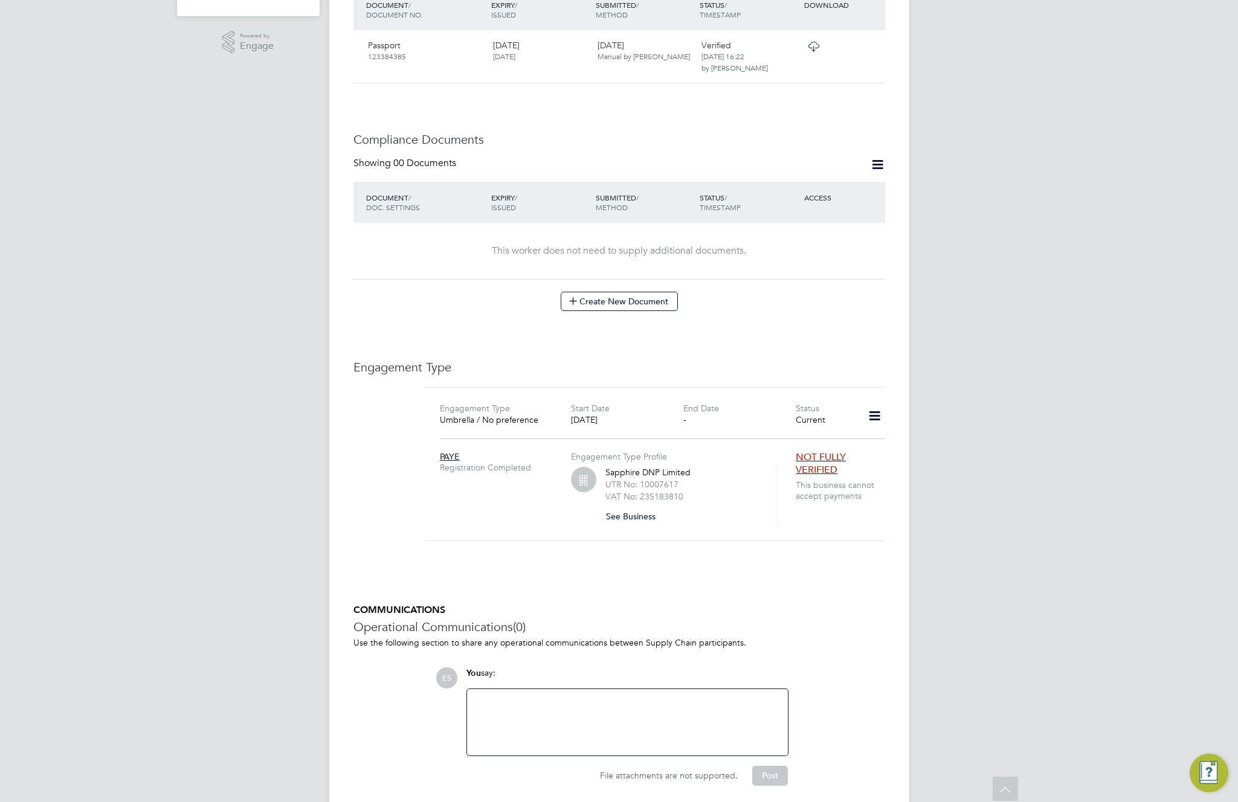
scroll to position [569, 0]
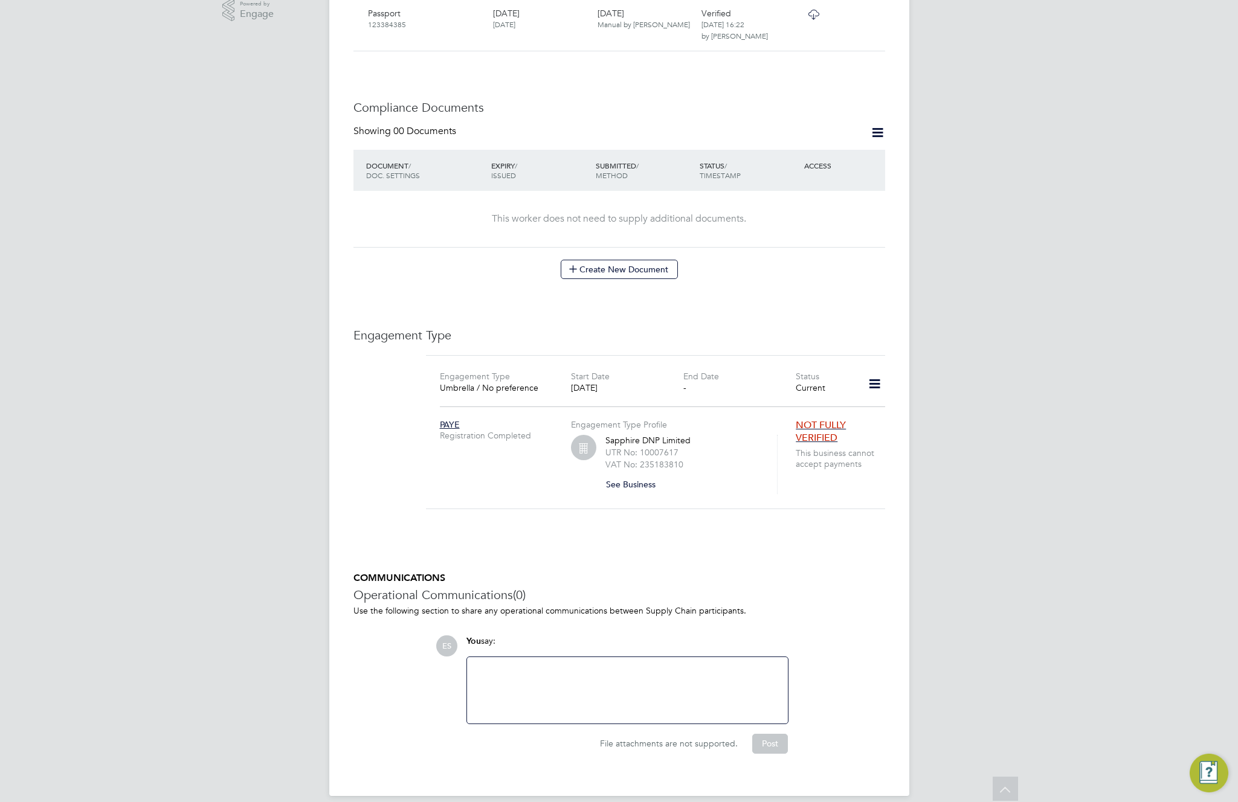
click at [872, 373] on icon at bounding box center [874, 384] width 21 height 28
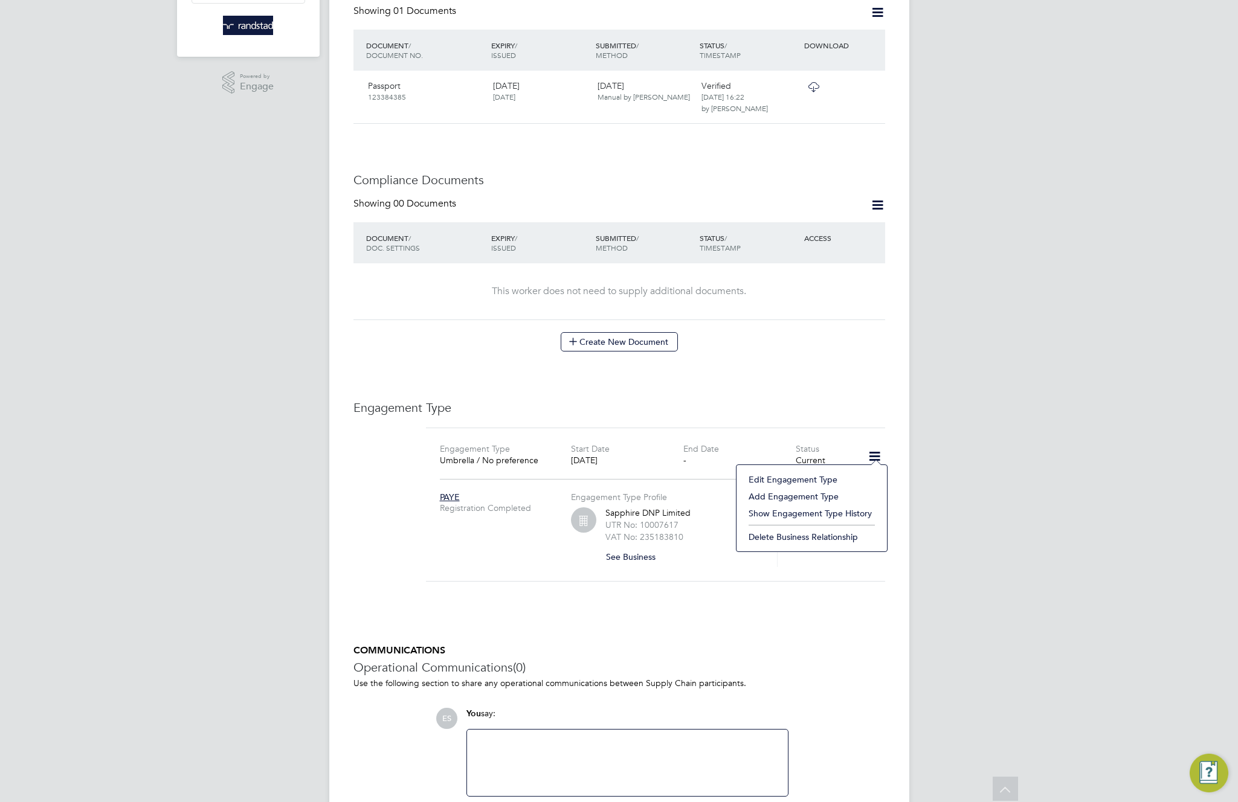
scroll to position [491, 0]
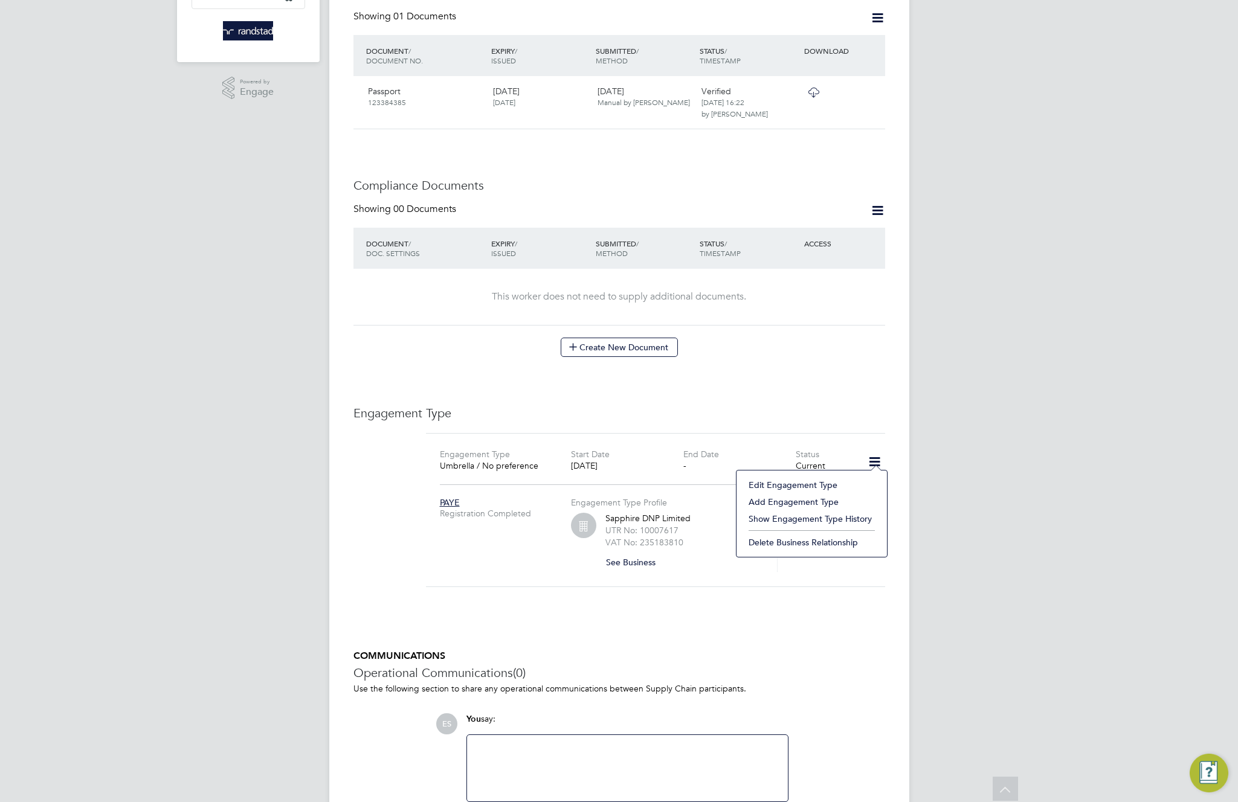
click at [1042, 448] on div "ES Engage S Notifications 20 Applications: Dashboard Current page: Network Team…" at bounding box center [619, 221] width 1238 height 1346
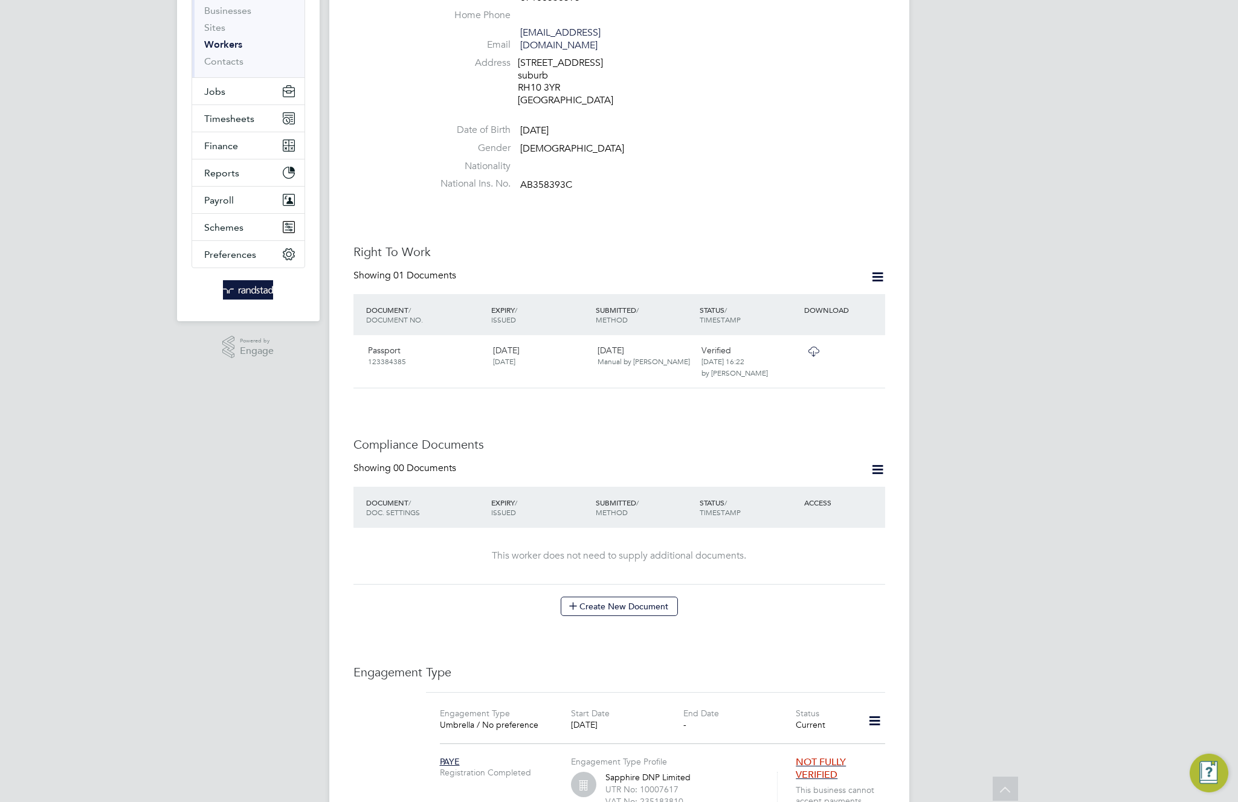
scroll to position [262, 0]
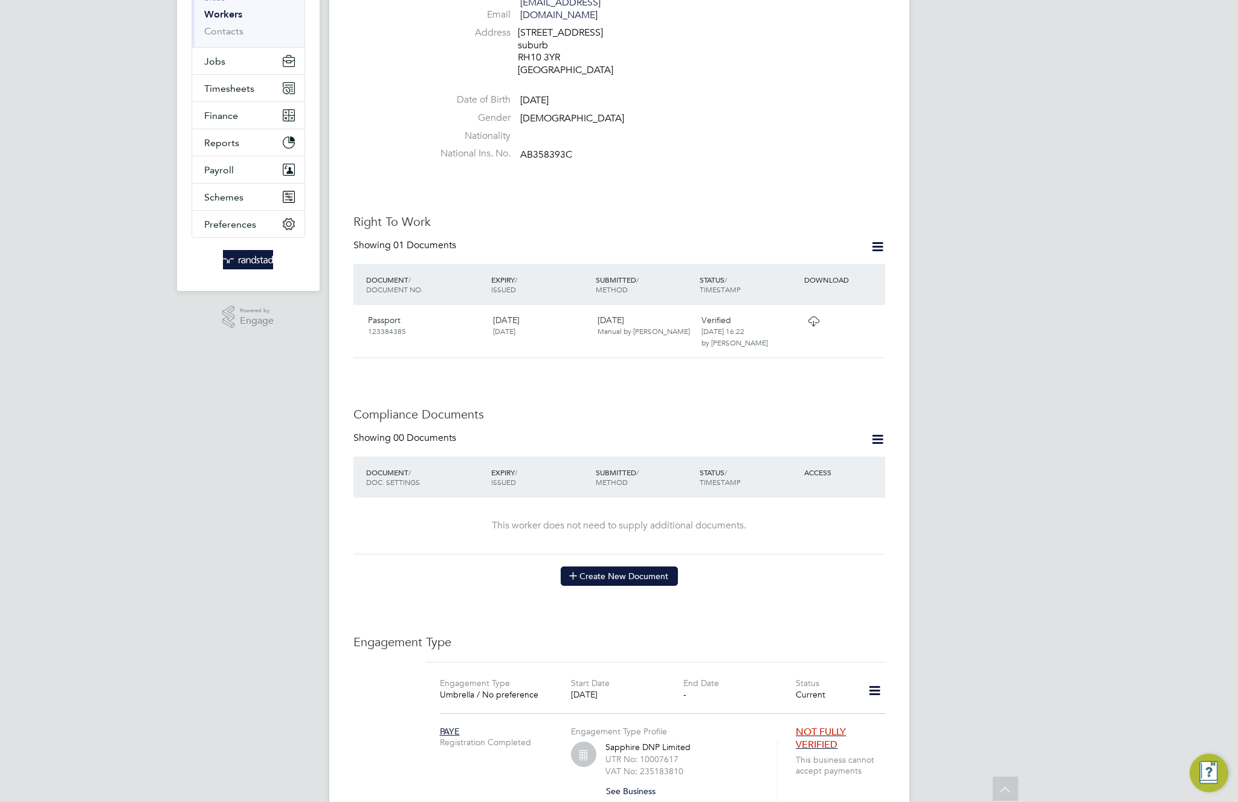
click at [621, 571] on button "Create New Document" at bounding box center [619, 576] width 117 height 19
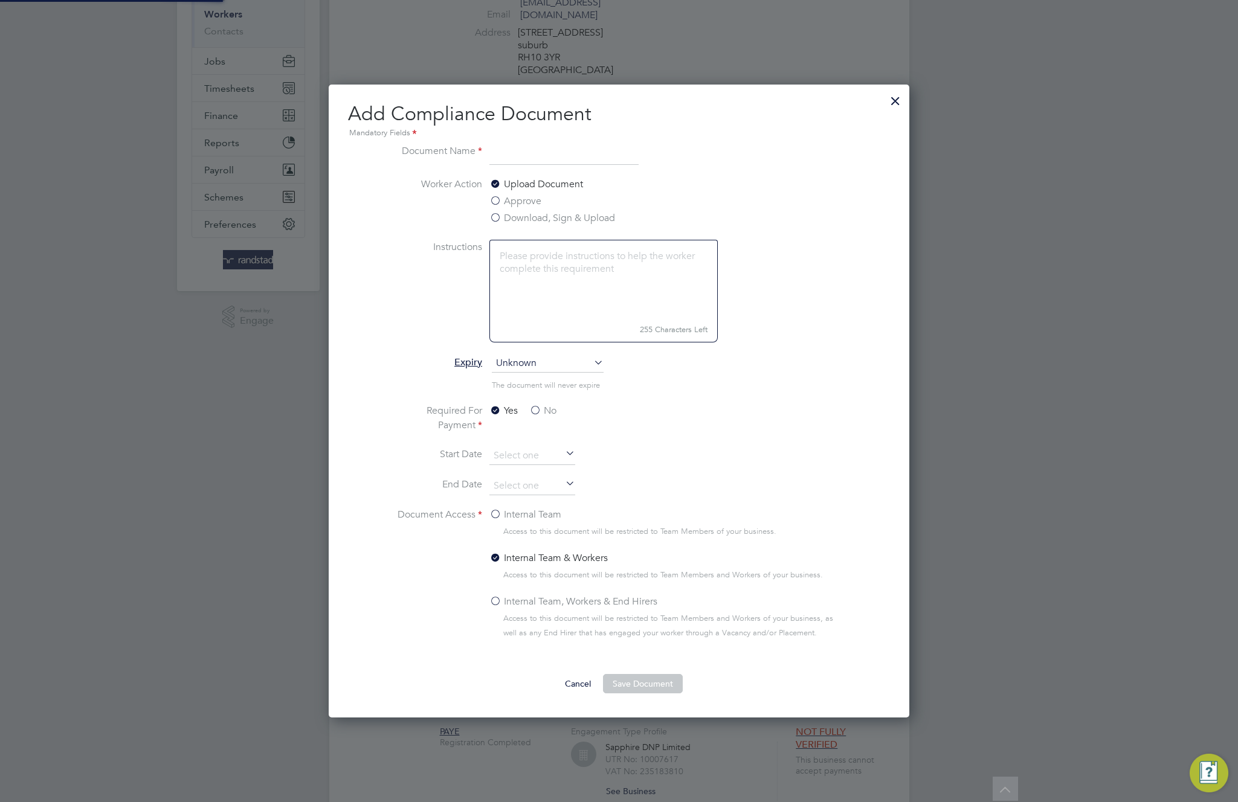
scroll to position [634, 581]
type input "testicc"
click at [527, 255] on textarea at bounding box center [603, 280] width 228 height 80
click at [494, 201] on label "Approve" at bounding box center [515, 201] width 52 height 15
click at [0, 0] on input "Approve" at bounding box center [0, 0] width 0 height 0
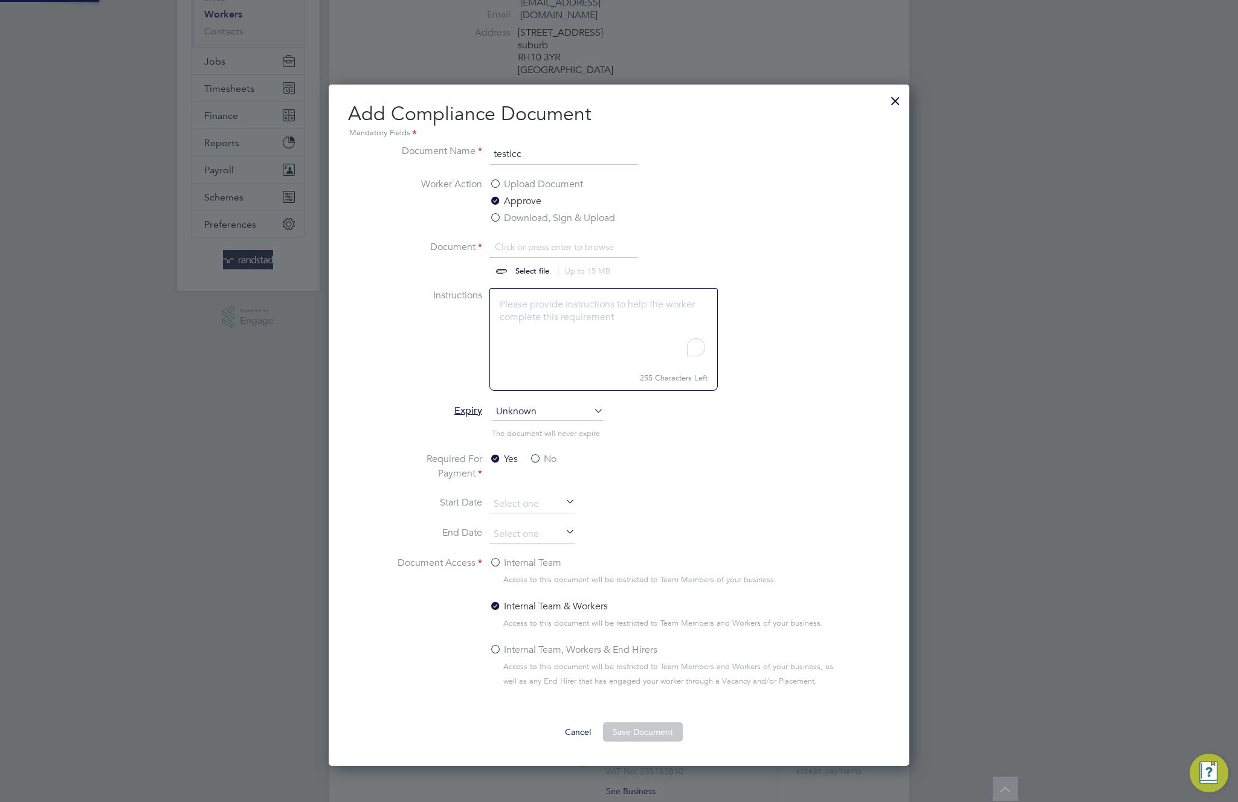
scroll to position [18, 150]
click at [492, 183] on label "Upload Document" at bounding box center [536, 184] width 94 height 15
click at [0, 0] on input "Upload Document" at bounding box center [0, 0] width 0 height 0
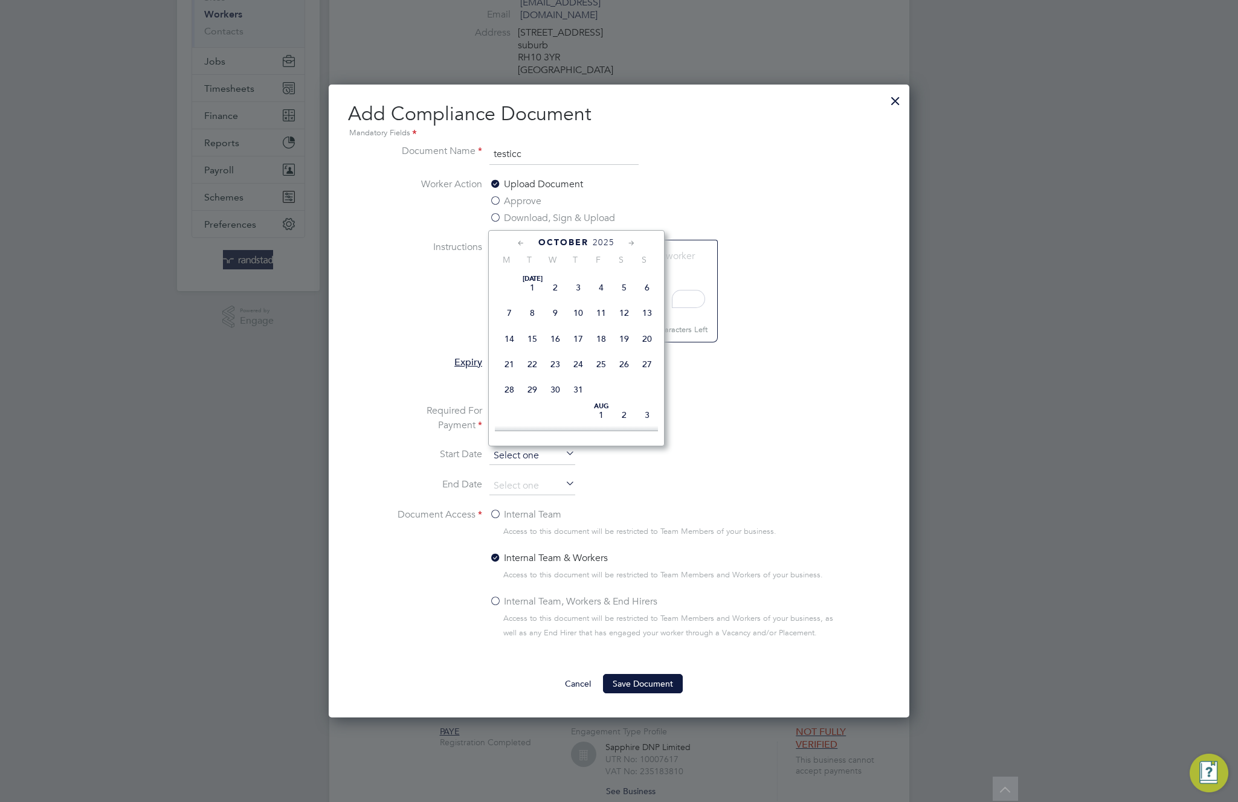
scroll to position [392, 0]
click at [525, 456] on input at bounding box center [532, 456] width 86 height 18
click at [555, 286] on span "Oct 1" at bounding box center [555, 277] width 23 height 23
type input "01 Oct 2025"
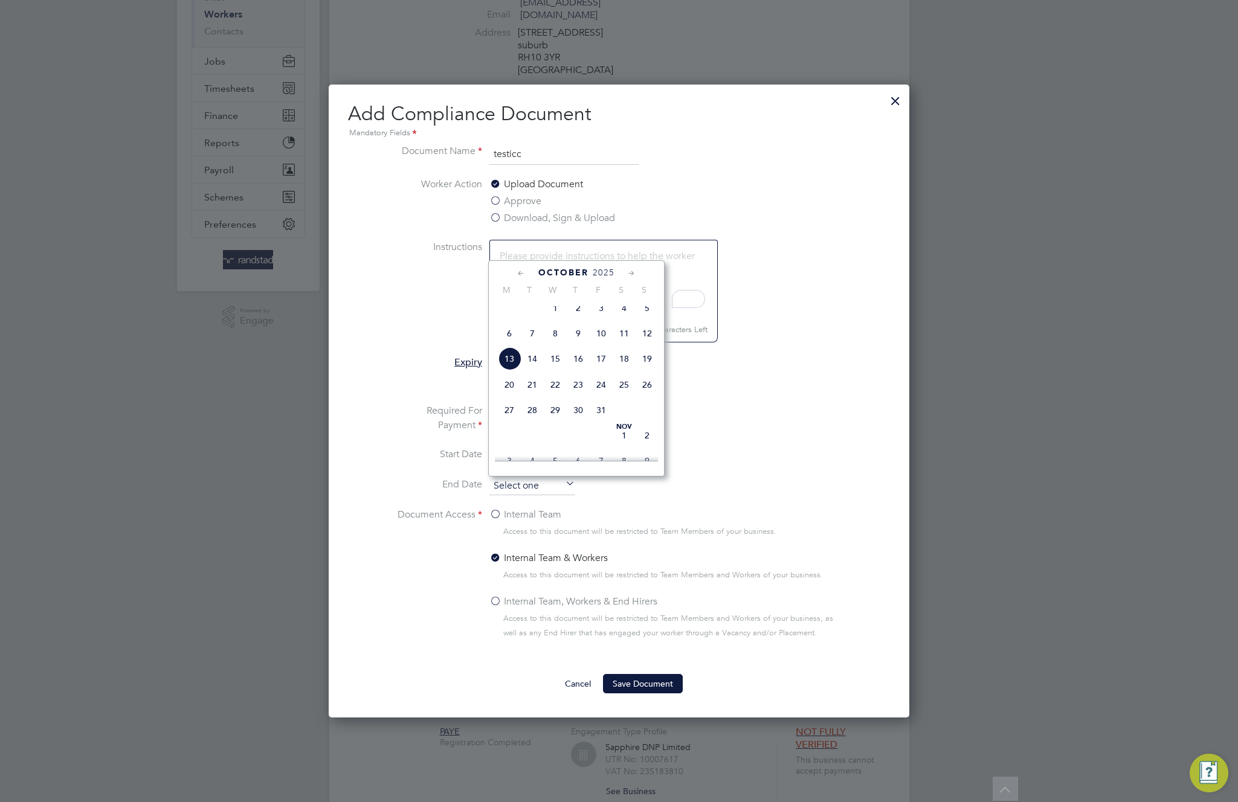
click at [549, 485] on input at bounding box center [532, 486] width 86 height 18
click at [648, 443] on span "2" at bounding box center [647, 435] width 23 height 23
type input "02 Nov 2025"
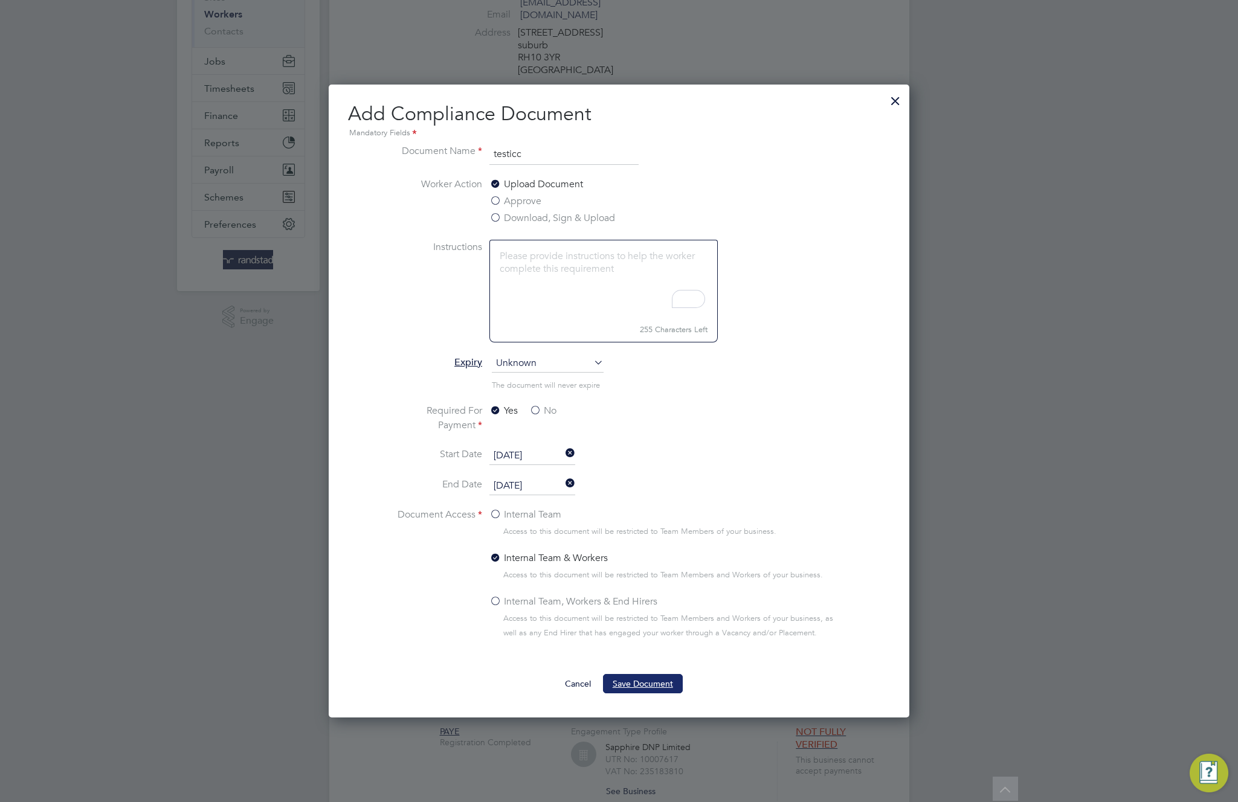
click at [650, 682] on button "Save Document" at bounding box center [643, 683] width 80 height 19
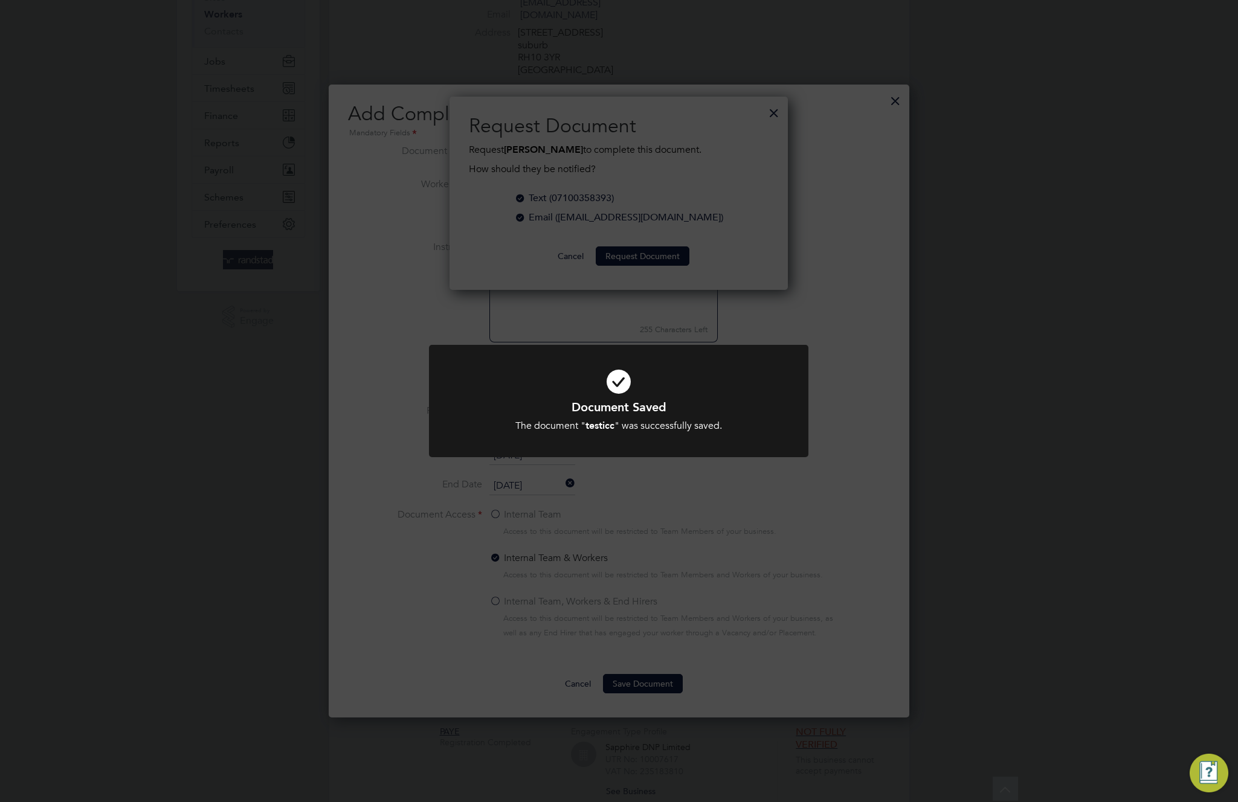
click at [628, 614] on div "Document Saved The document " testicc " was successfully saved. Cancel Okay" at bounding box center [619, 401] width 1238 height 802
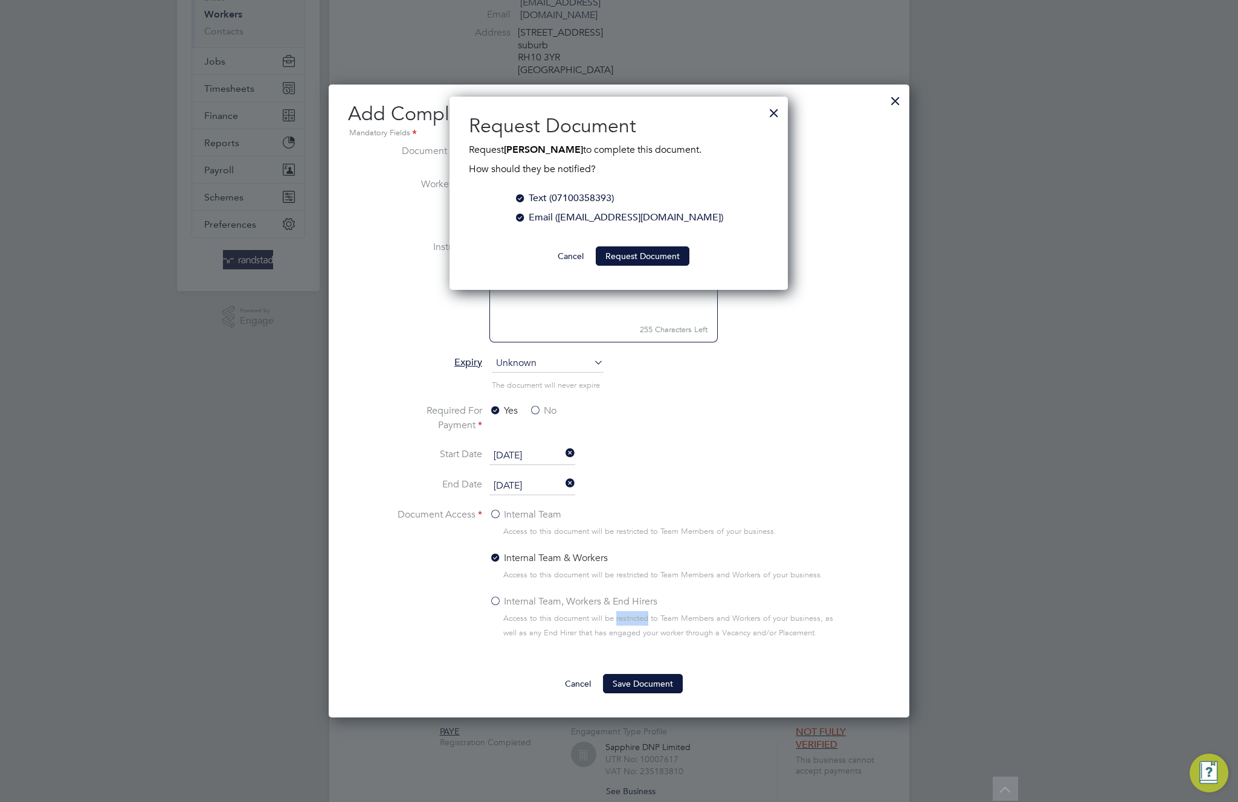
click at [526, 200] on div at bounding box center [520, 197] width 12 height 12
click at [526, 199] on div at bounding box center [520, 197] width 12 height 12
click at [526, 197] on div at bounding box center [520, 197] width 12 height 12
click at [651, 257] on button "Request Document" at bounding box center [643, 256] width 94 height 19
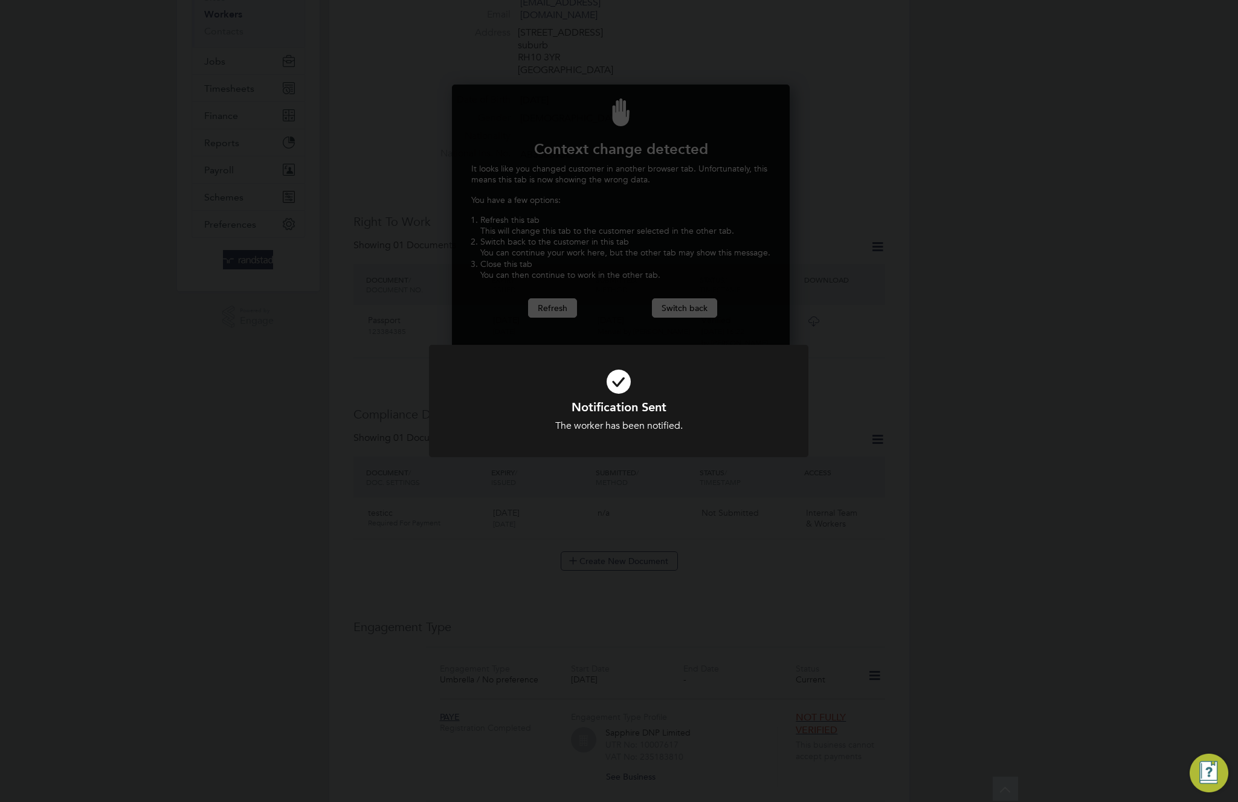
scroll to position [267, 334]
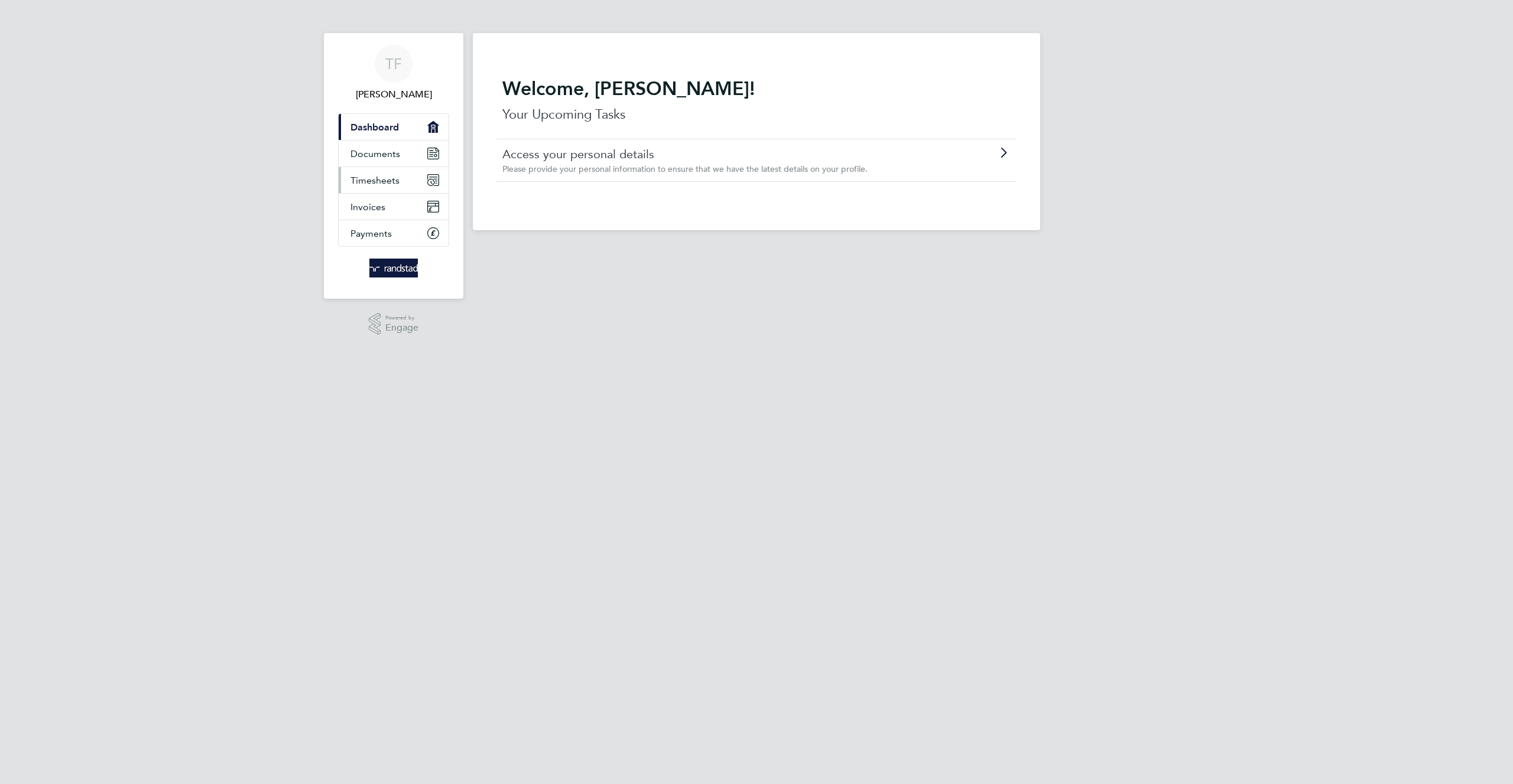
click at [389, 183] on span "Timesheets" at bounding box center [375, 180] width 49 height 11
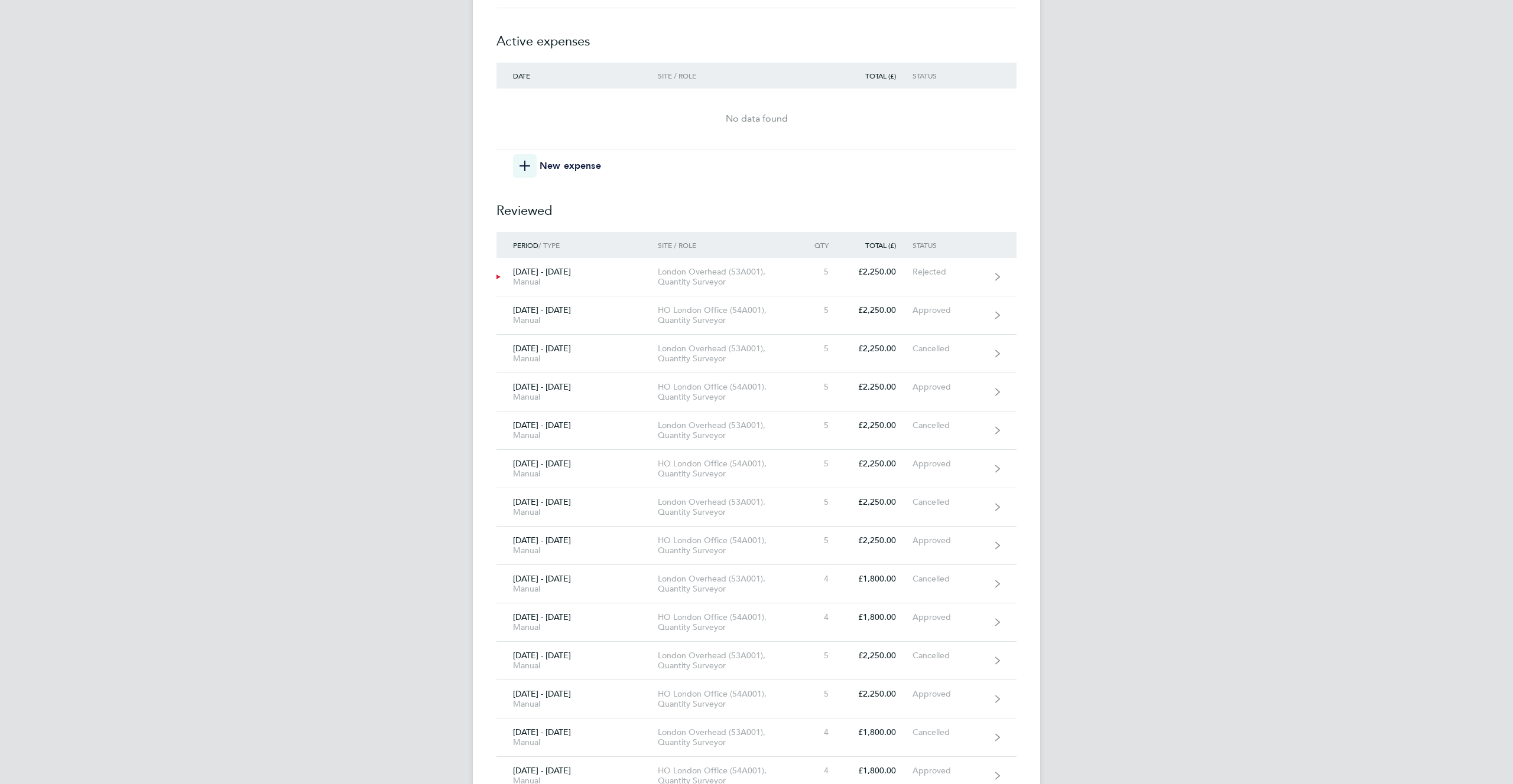
scroll to position [3901, 0]
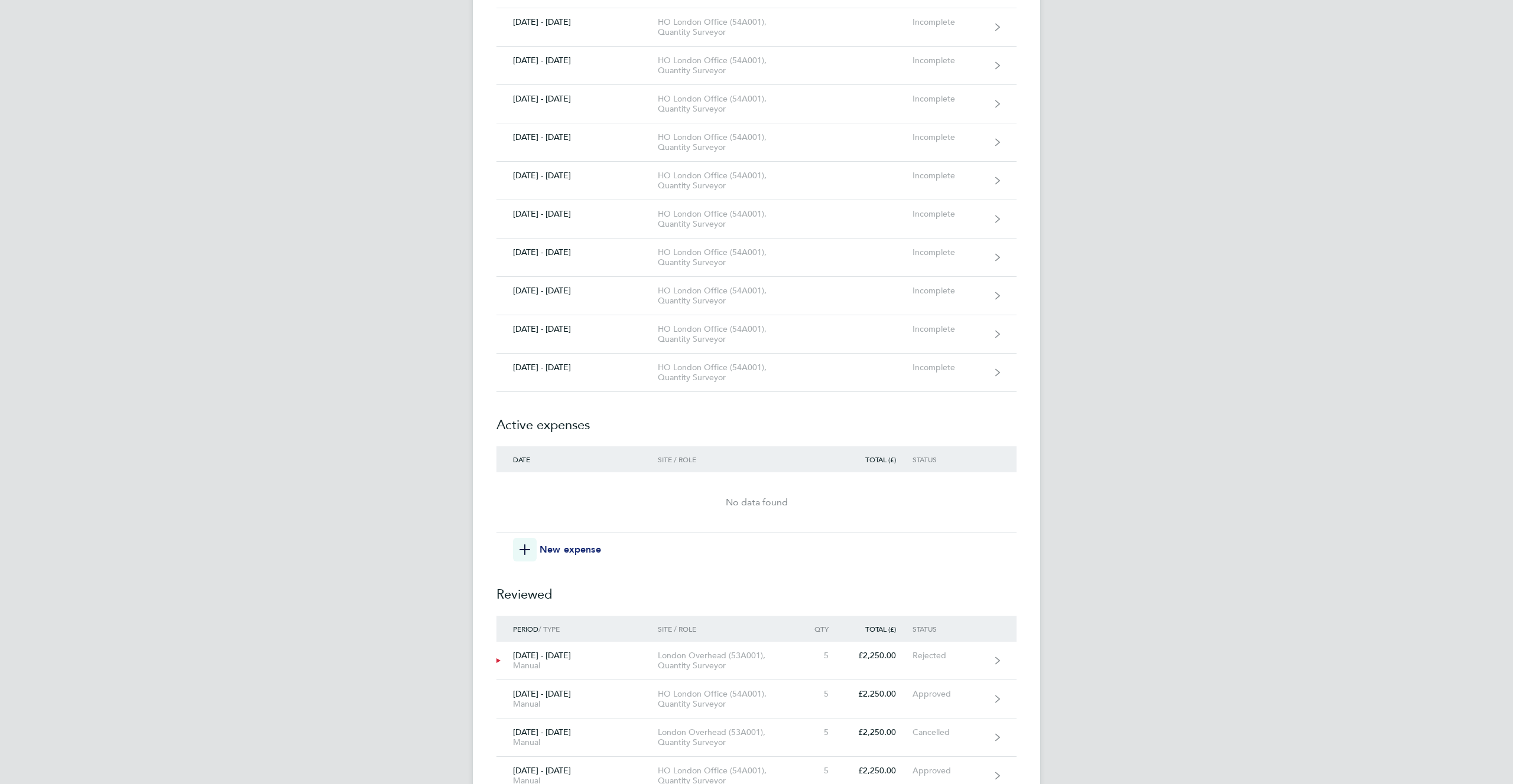
click at [565, 552] on span "New expense" at bounding box center [570, 549] width 62 height 15
click at [550, 548] on span "New expense" at bounding box center [570, 549] width 62 height 15
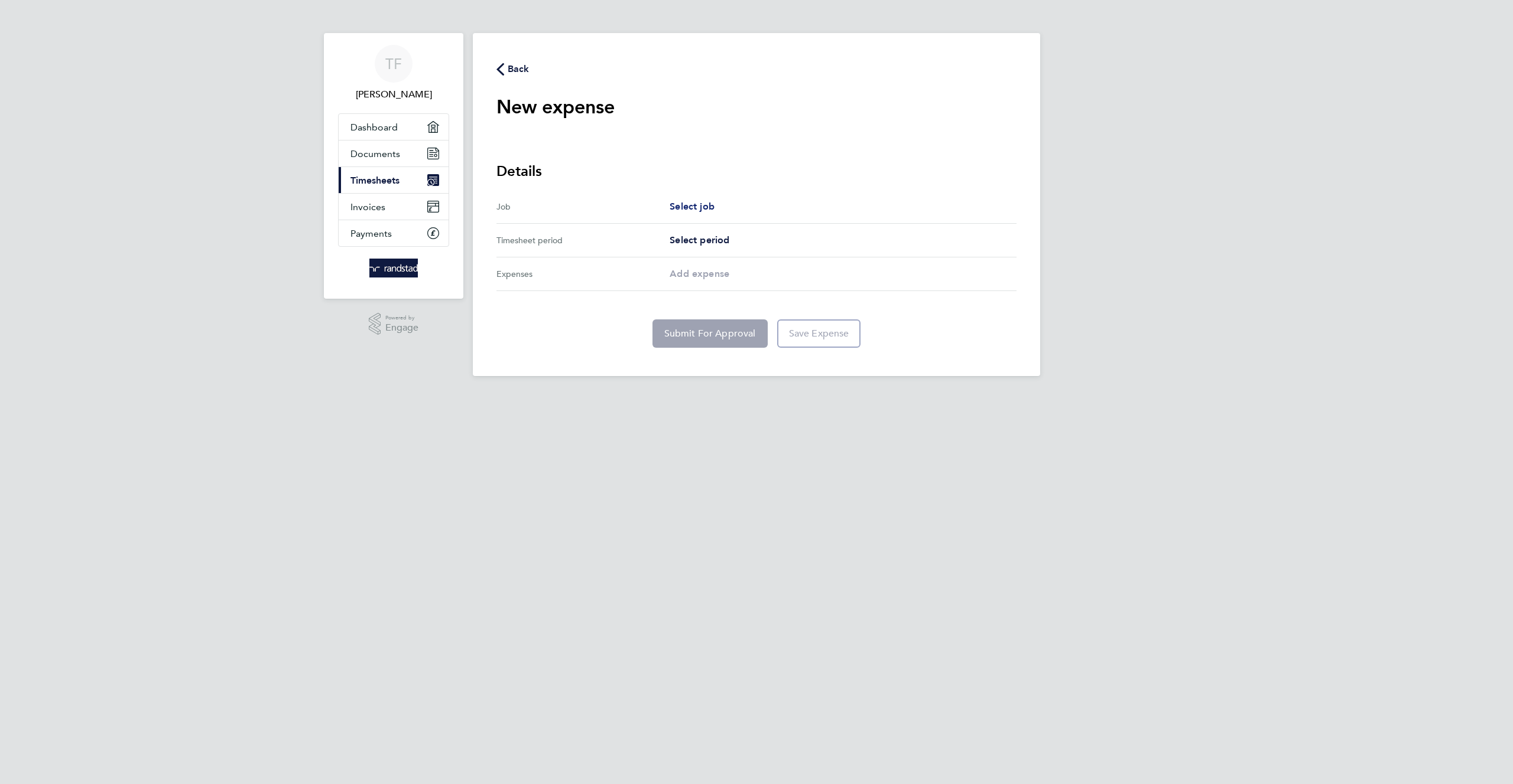
click at [692, 205] on span "Select job" at bounding box center [692, 205] width 45 height 11
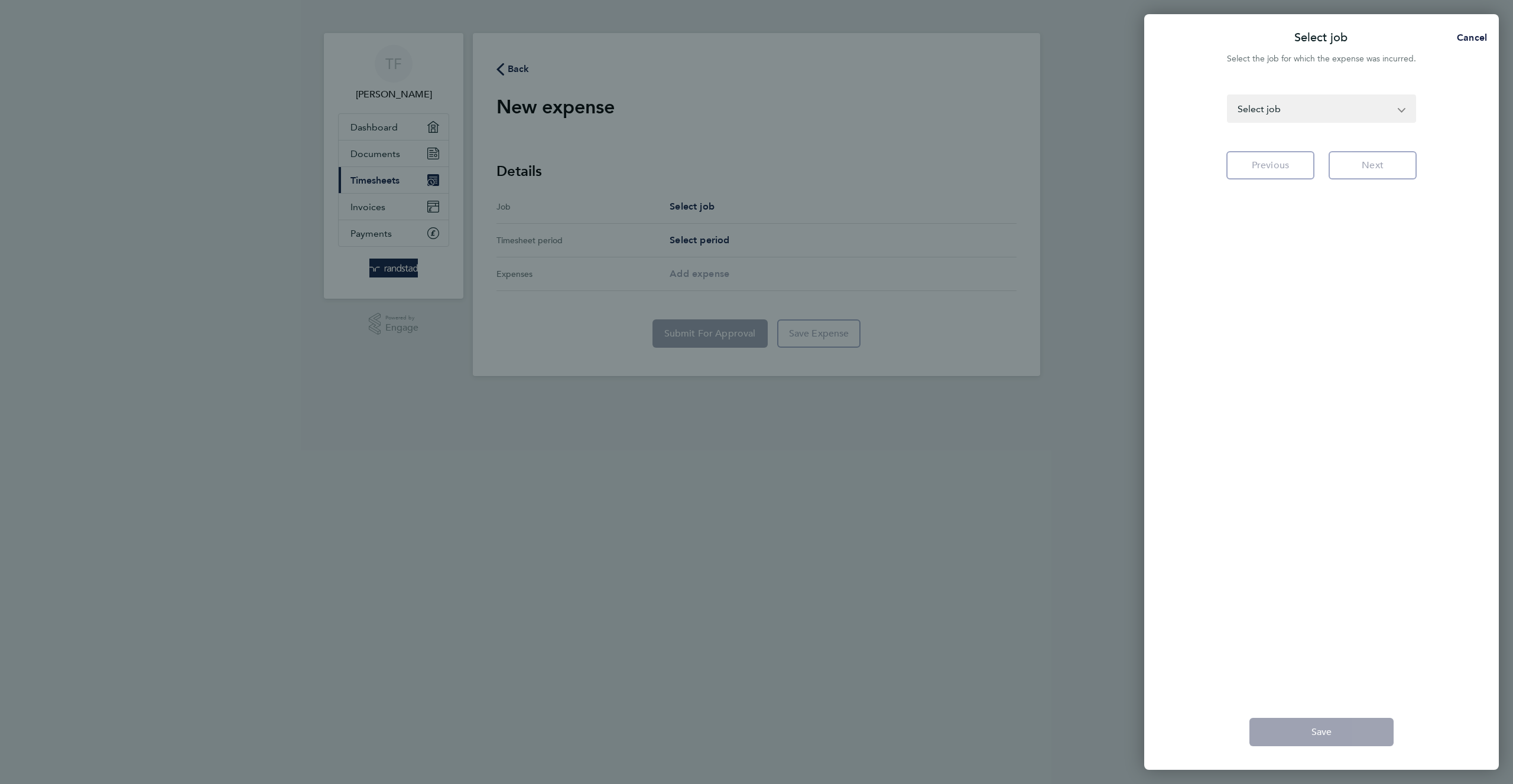
click at [1380, 111] on select "London Overhead (53A001) - Quantity Surveyor HO London Office (54A001) - Quanti…" at bounding box center [1314, 109] width 172 height 26
select select "186923"
click at [1228, 96] on select "London Overhead (53A001) - Quantity Surveyor HO London Office (54A001) - Quanti…" at bounding box center [1314, 109] width 172 height 26
click at [1382, 175] on button "Next" at bounding box center [1372, 165] width 88 height 28
click at [1368, 171] on app-form-button "Next" at bounding box center [1368, 165] width 95 height 28
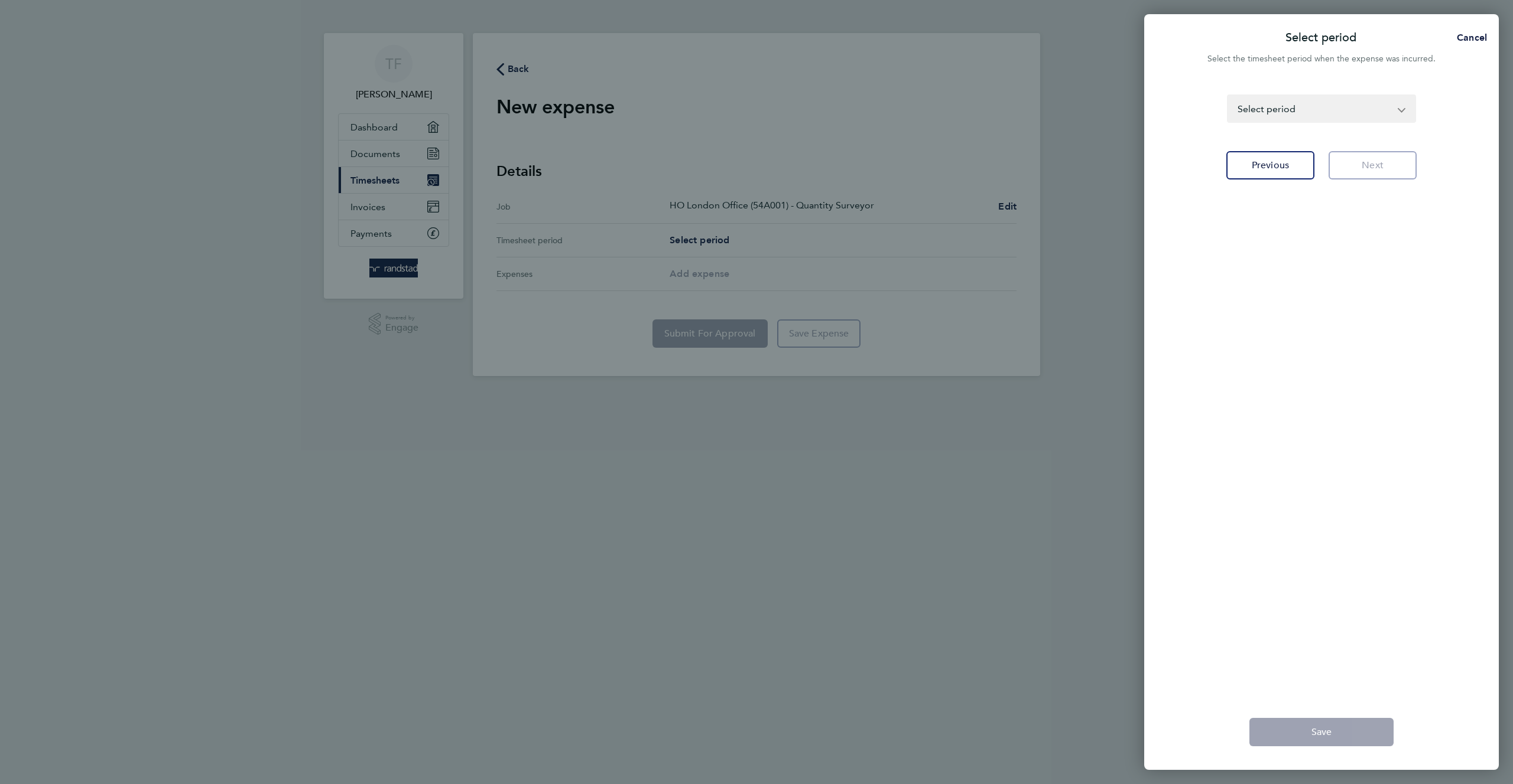
click at [1305, 110] on select "01 - 07 Jul 2023 08 - 14 Jul 2023 15 - 21 Jul 2023 22 - 28 Jul 2023 29 Jul - 04…" at bounding box center [1314, 109] width 172 height 26
select select "119: Object"
click at [1228, 96] on select "01 - 07 Jul 2023 08 - 14 Jul 2023 15 - 21 Jul 2023 22 - 28 Jul 2023 29 Jul - 04…" at bounding box center [1314, 109] width 172 height 26
click at [1364, 159] on span "Next" at bounding box center [1372, 165] width 22 height 12
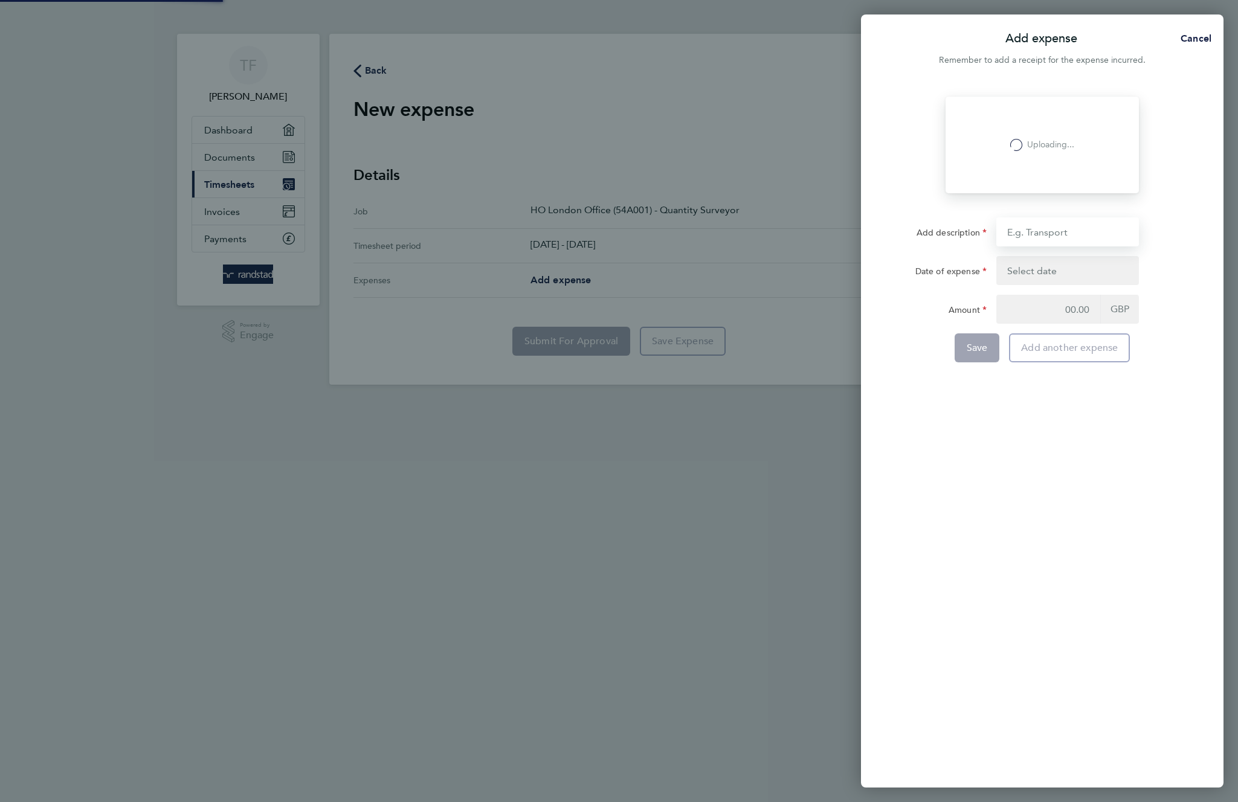
click at [1056, 231] on input "Add description" at bounding box center [1067, 232] width 143 height 29
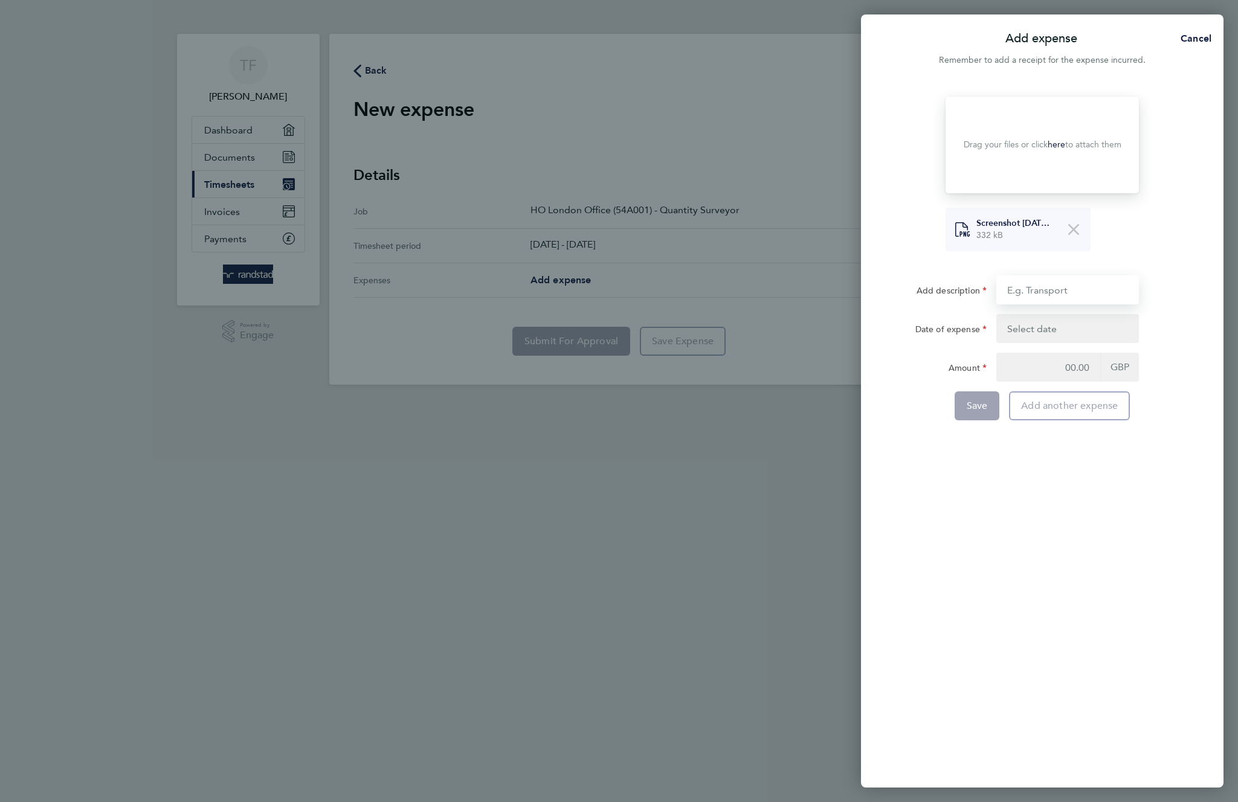
click at [1056, 283] on input "Add description" at bounding box center [1067, 290] width 143 height 29
click at [1059, 291] on input "test" at bounding box center [1067, 290] width 143 height 29
type input "test a 22"
click at [1073, 331] on button "button" at bounding box center [1067, 328] width 143 height 29
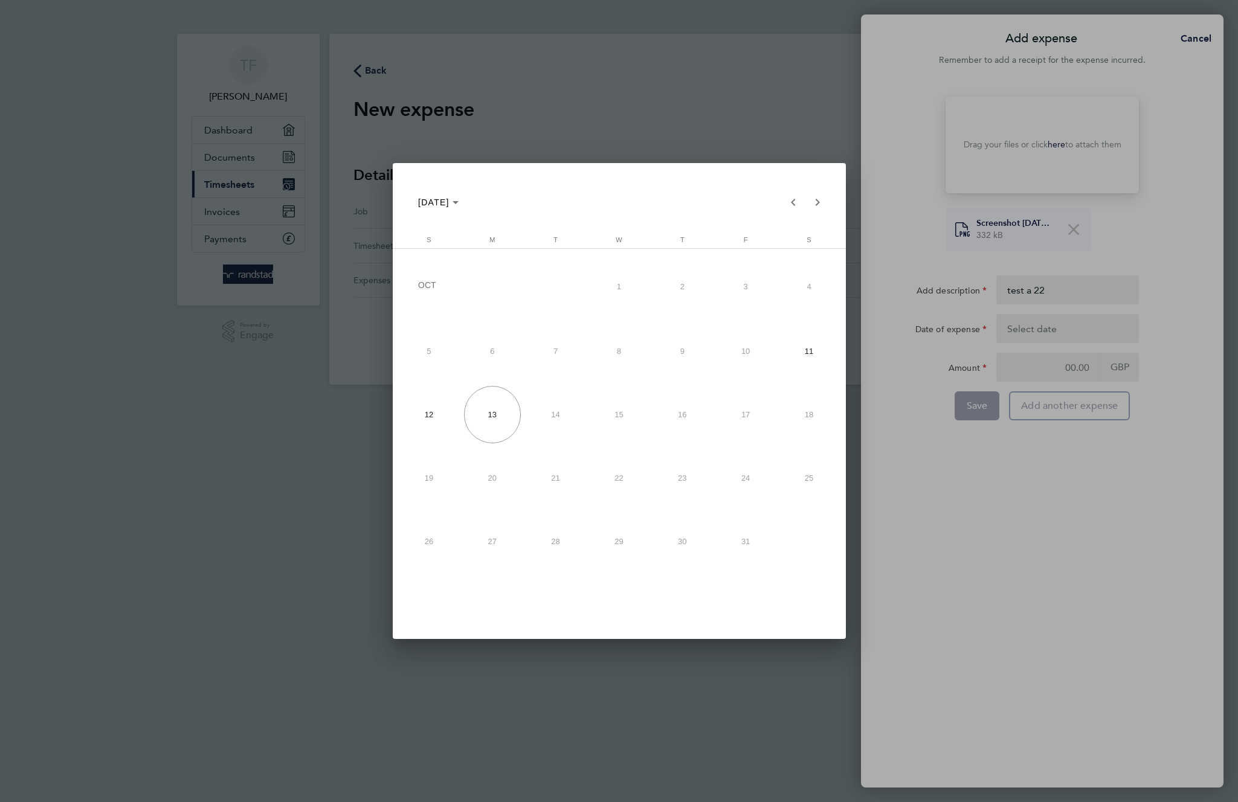
click at [814, 360] on span "11" at bounding box center [809, 351] width 57 height 57
type input "11 Oct 25"
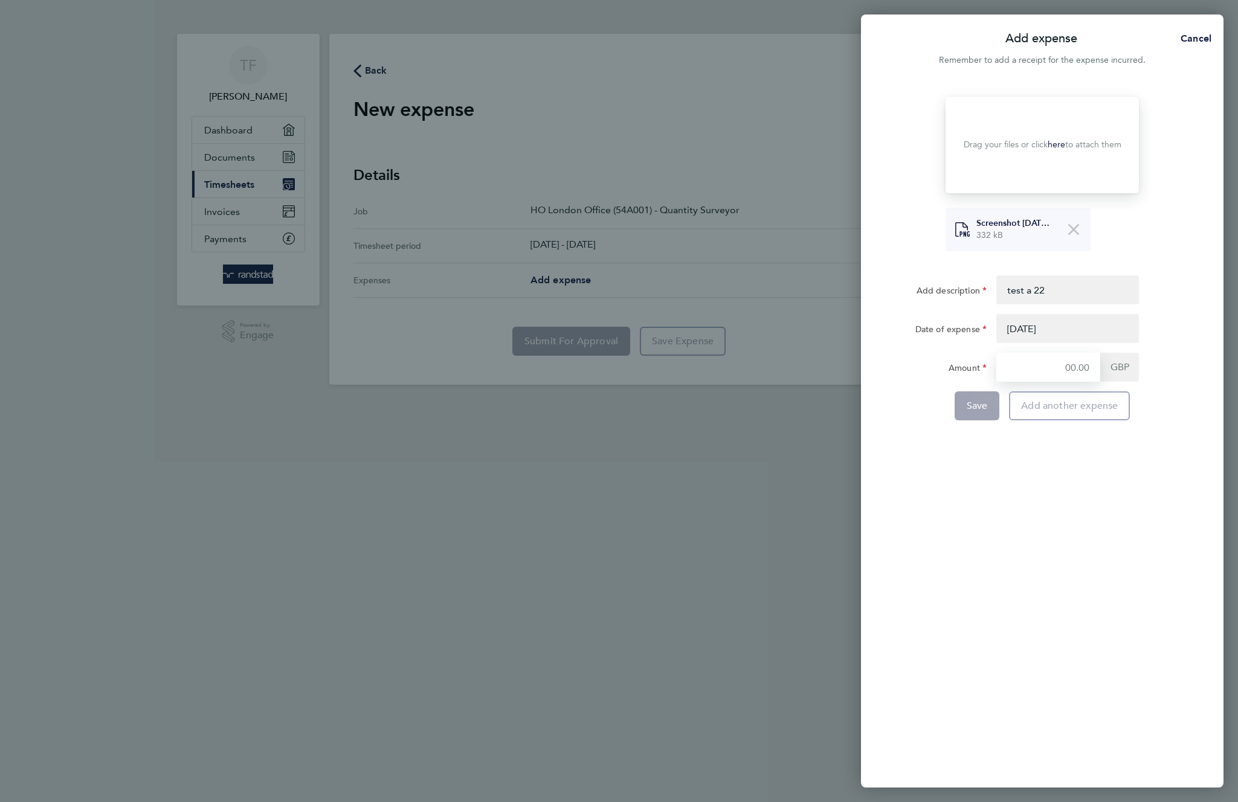
click at [1066, 363] on input "Amount" at bounding box center [1048, 367] width 104 height 29
type input "22"
click at [979, 405] on span "Save" at bounding box center [977, 406] width 21 height 12
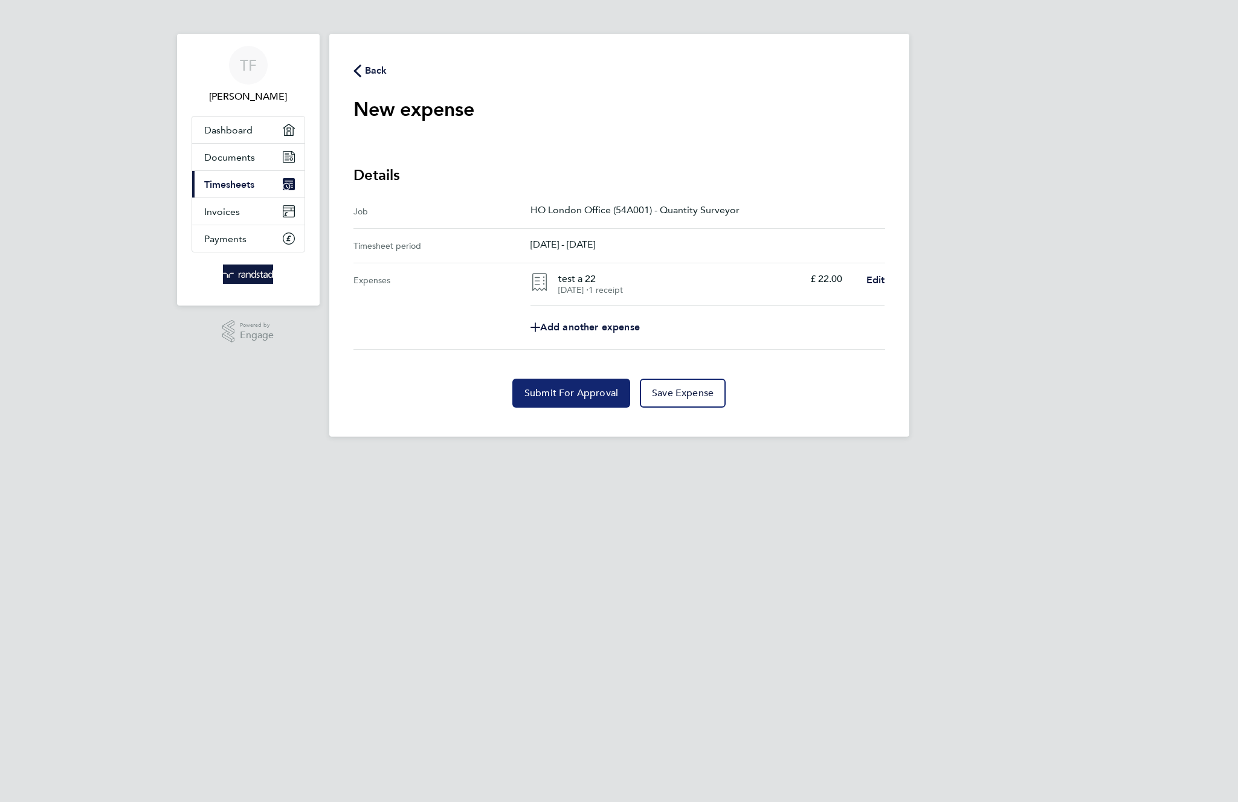
click at [554, 399] on span "Submit For Approval" at bounding box center [571, 393] width 94 height 12
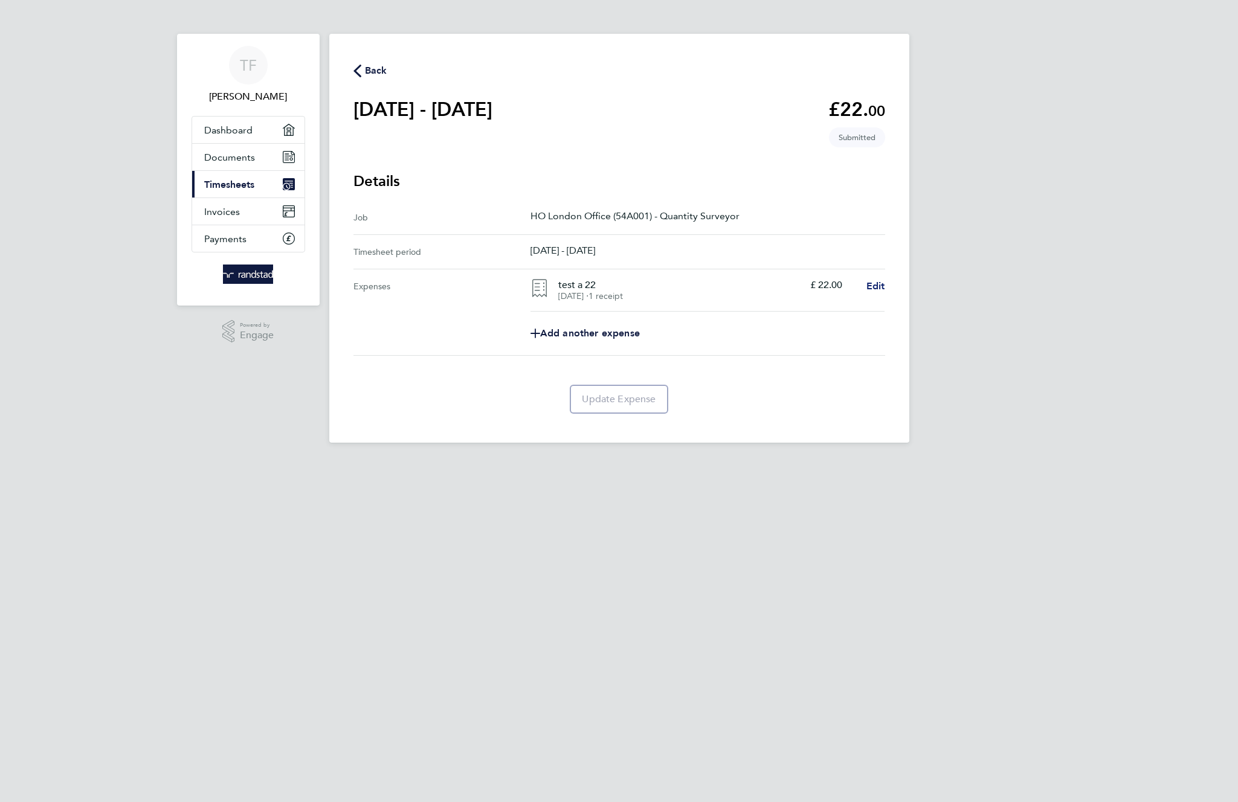
click at [872, 283] on span "Edit" at bounding box center [875, 285] width 19 height 11
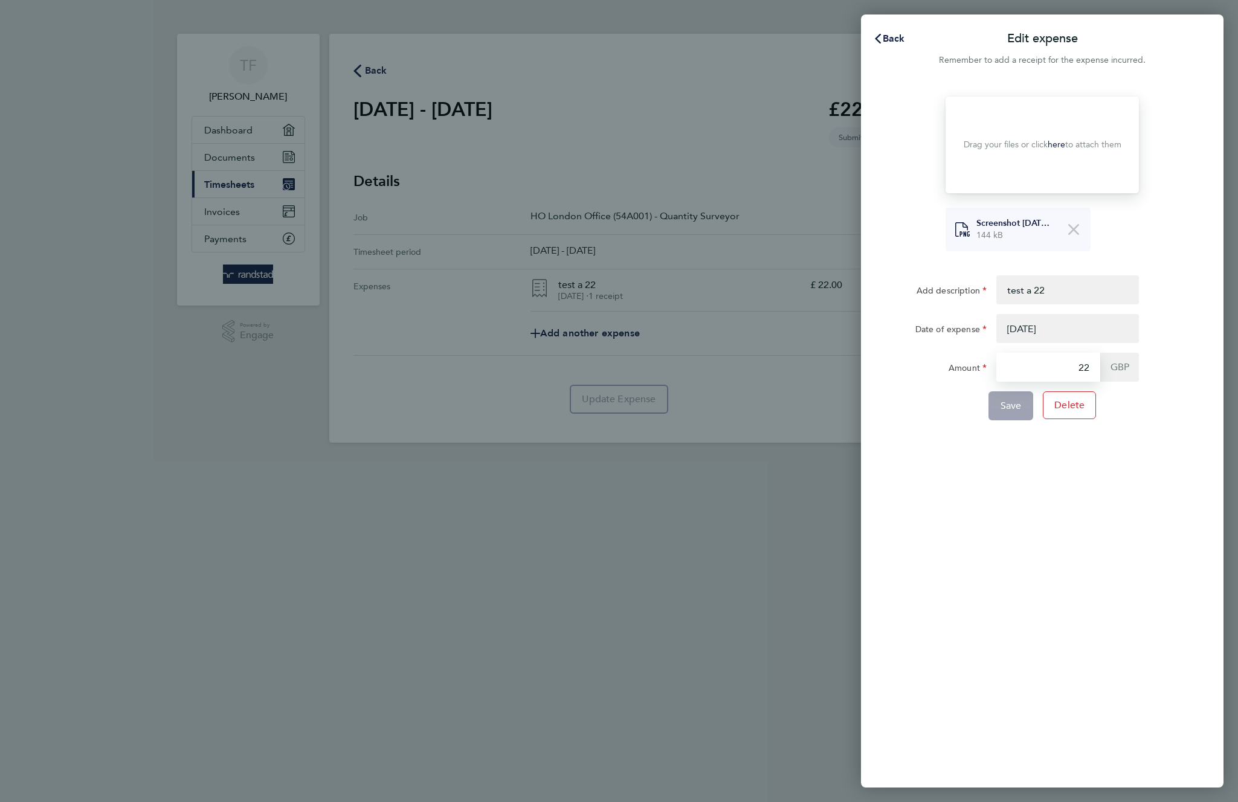
click at [1068, 369] on input "22" at bounding box center [1048, 367] width 104 height 29
type input "1.22"
drag, startPoint x: 1014, startPoint y: 404, endPoint x: 1024, endPoint y: 405, distance: 9.7
click at [1016, 404] on span "Save" at bounding box center [1011, 406] width 21 height 12
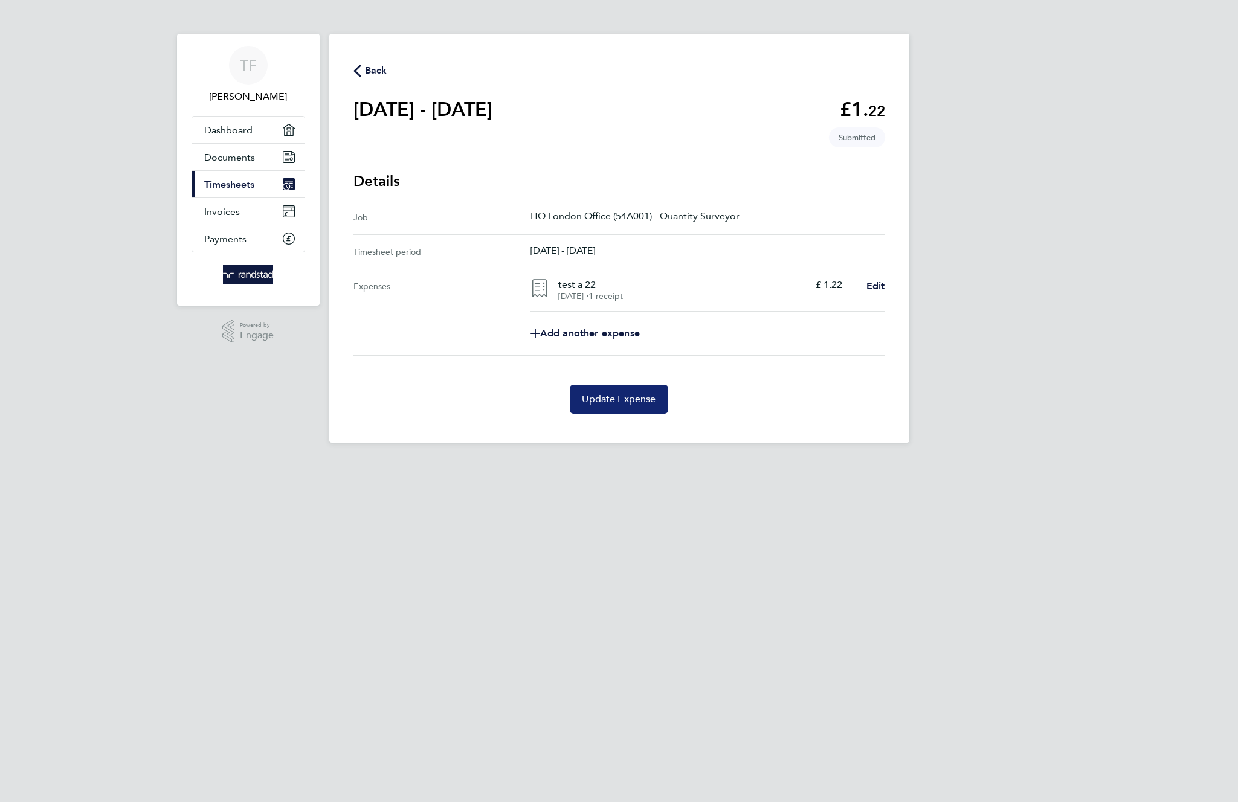
click at [624, 407] on button "Update Expense" at bounding box center [619, 399] width 98 height 29
click at [1042, 227] on div "TF Tom F Applications: Dashboard Documents Current page: Timesheets Invoices Pa…" at bounding box center [619, 231] width 1238 height 462
click at [1017, 127] on div "TF Tom F Applications: Dashboard Documents Current page: Timesheets Invoices Pa…" at bounding box center [619, 231] width 1238 height 462
click at [684, 124] on section "11 - 17 Oct 2025 £1. 22 expense descripion placeholder Submitted" at bounding box center [619, 119] width 532 height 45
click at [243, 73] on span "TF" at bounding box center [248, 65] width 17 height 16
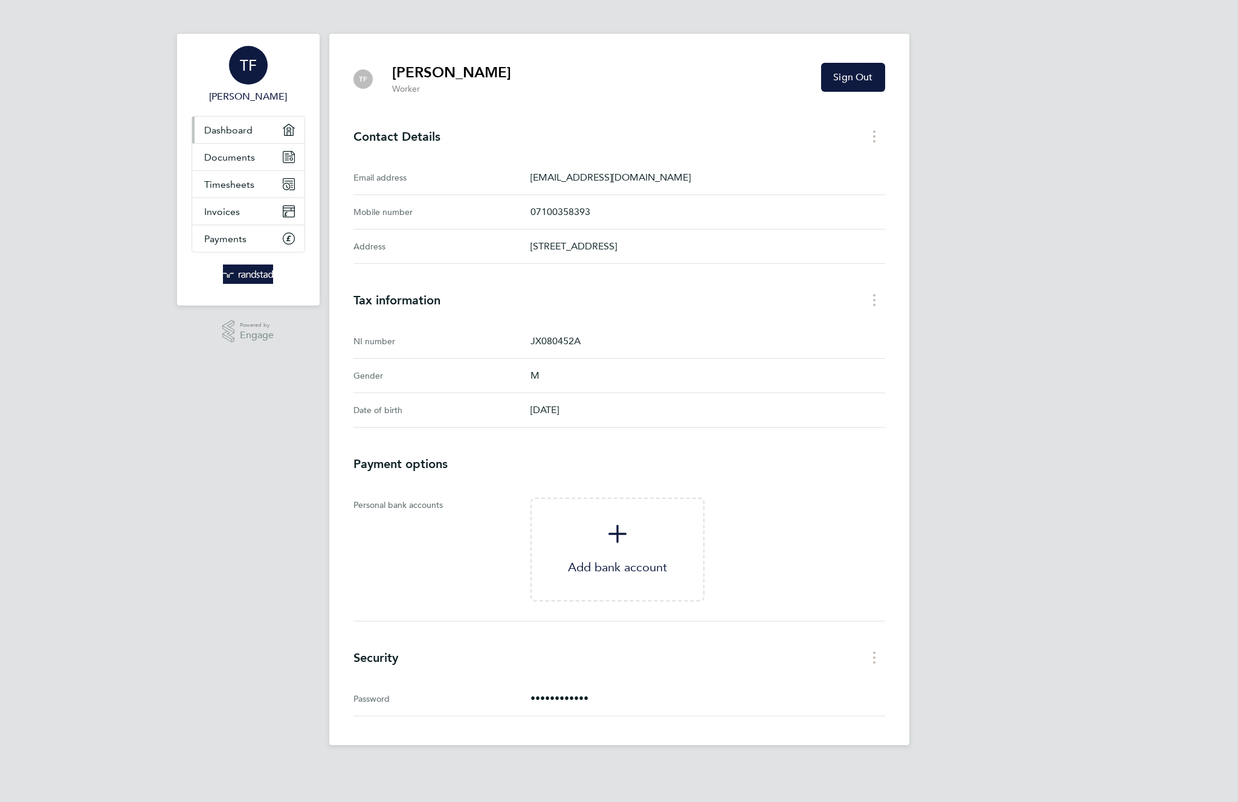
click at [234, 132] on span "Dashboard" at bounding box center [228, 129] width 48 height 11
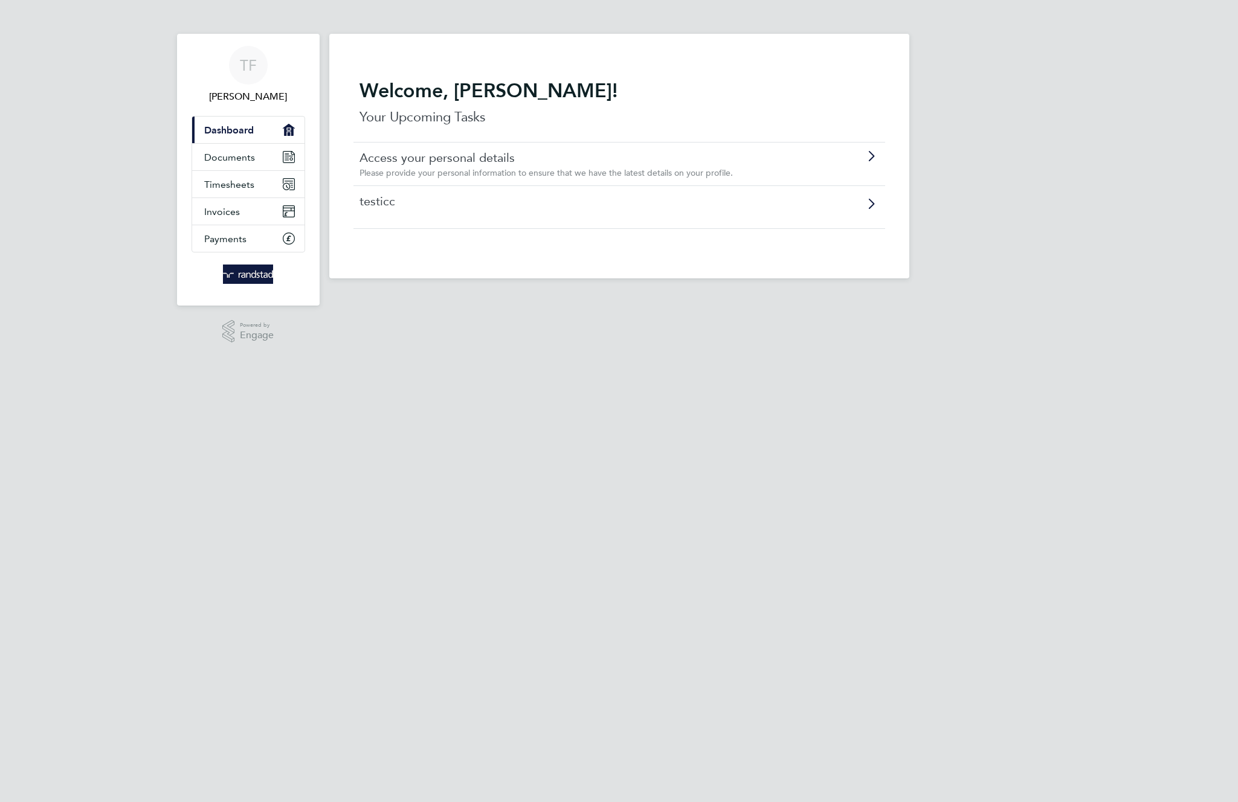
click at [387, 201] on link "testicc" at bounding box center [585, 201] width 451 height 16
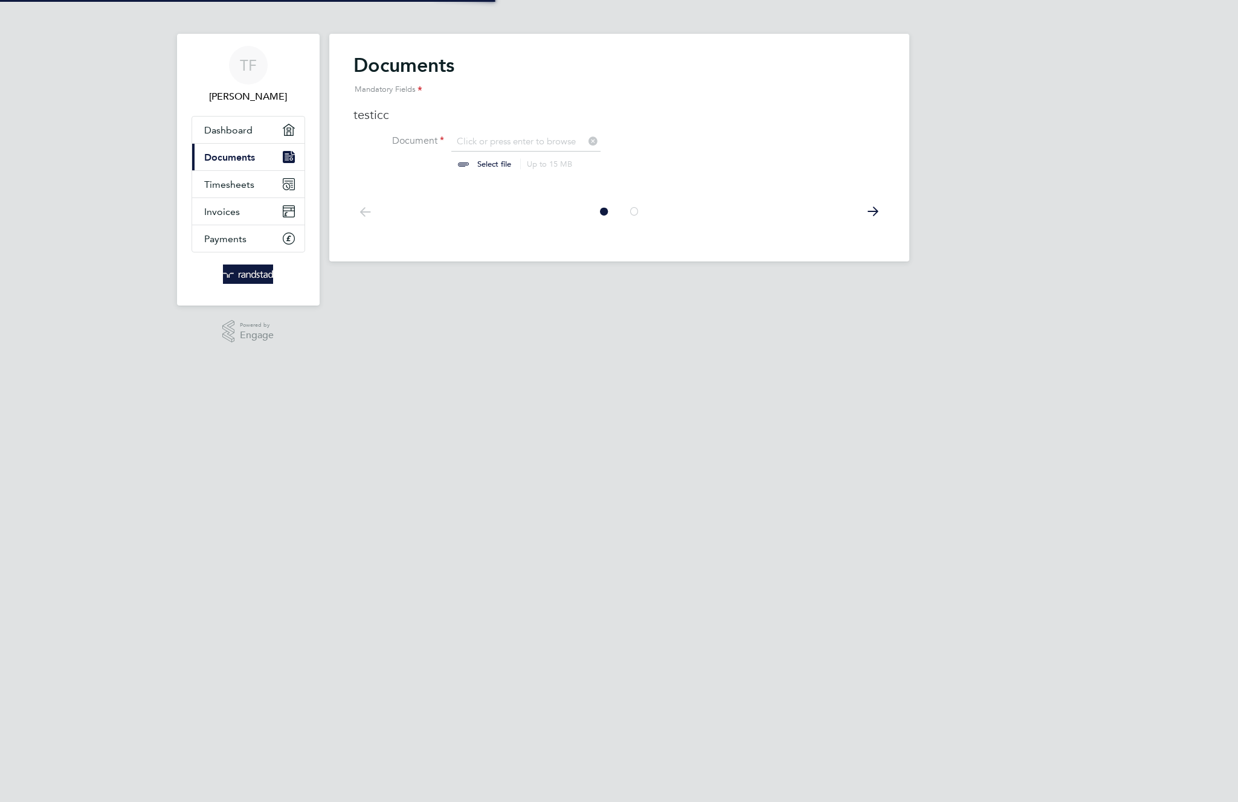
scroll to position [16, 150]
click at [495, 161] on input "file" at bounding box center [506, 153] width 190 height 36
type input "C:\fakepath\Screenshot 2025-10-13 at 12.30.39.png"
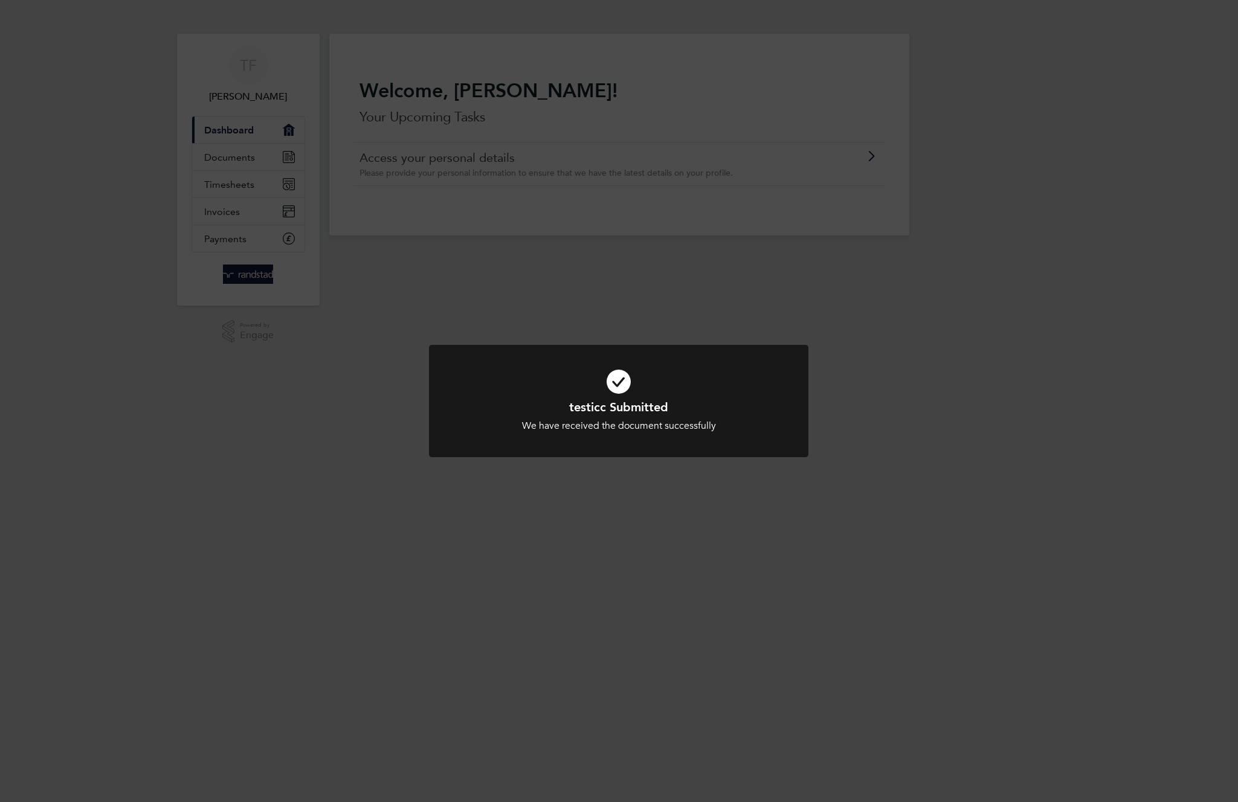
click at [596, 231] on div "testicc Submitted We have received the document successfully Cancel Okay" at bounding box center [619, 401] width 1238 height 802
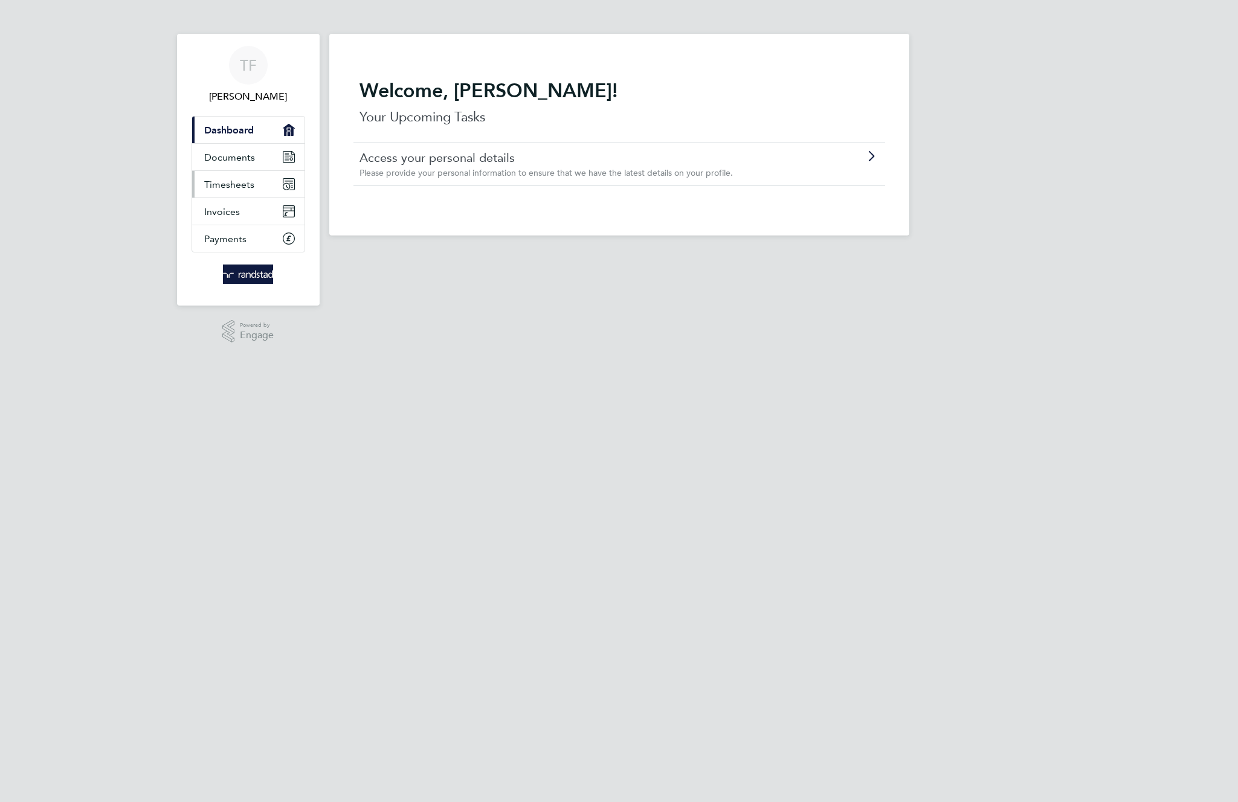
click at [239, 187] on span "Timesheets" at bounding box center [229, 184] width 50 height 11
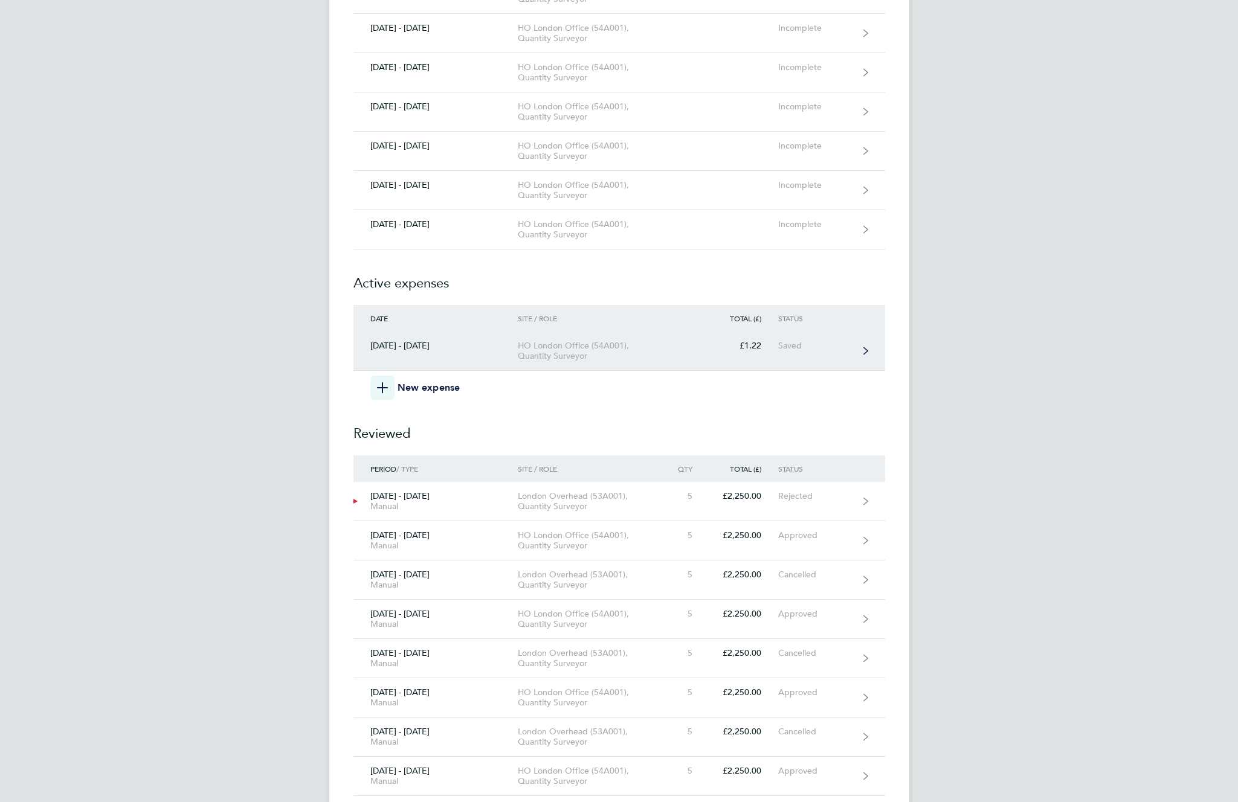
scroll to position [3785, 0]
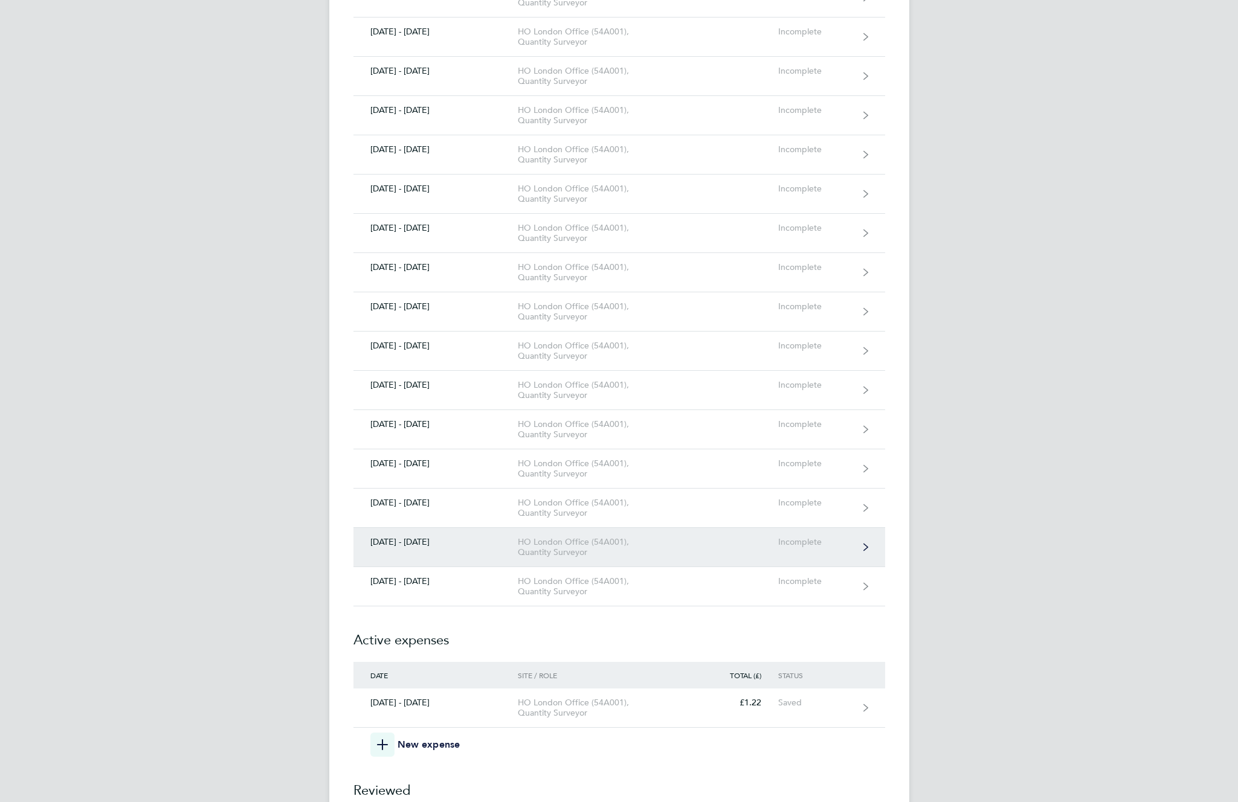
click at [535, 540] on div "HO London Office (54A001), Quantity Surveyor" at bounding box center [587, 547] width 138 height 21
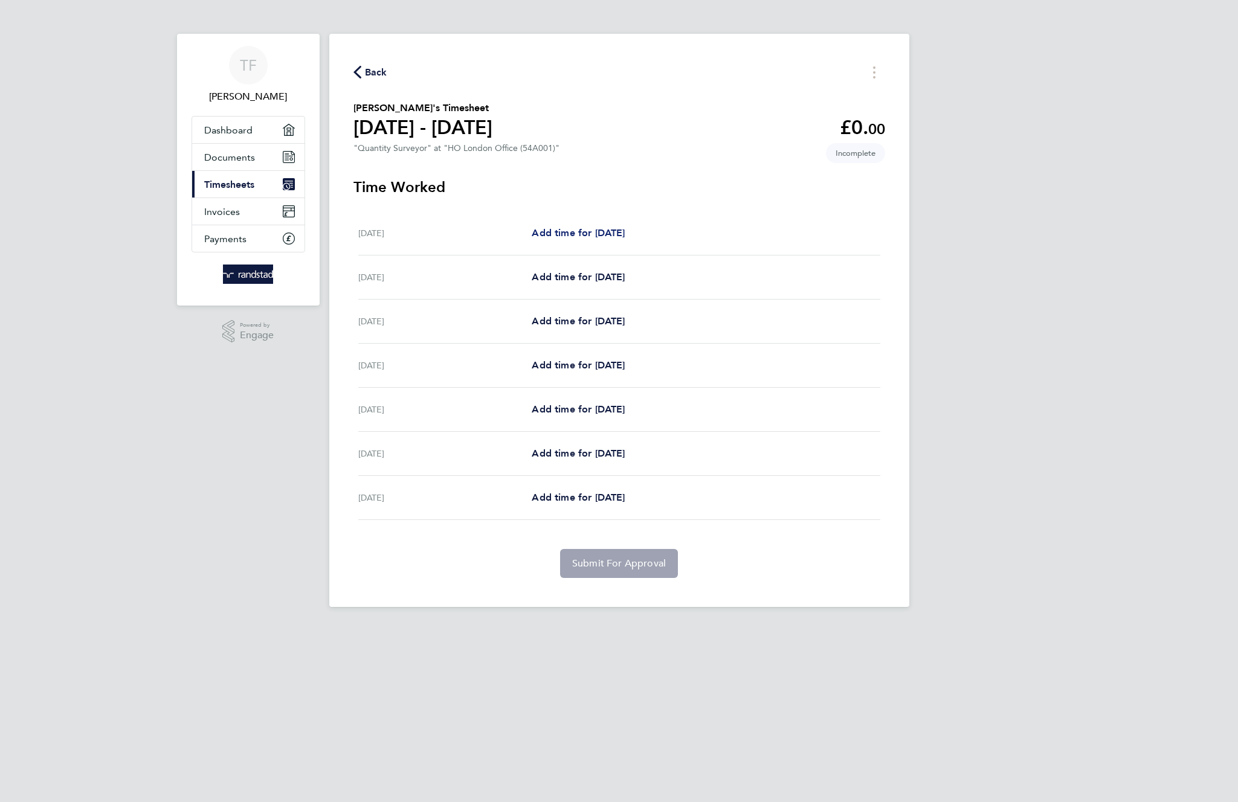
click at [584, 233] on span "Add time for Sat 04 Oct" at bounding box center [578, 232] width 93 height 11
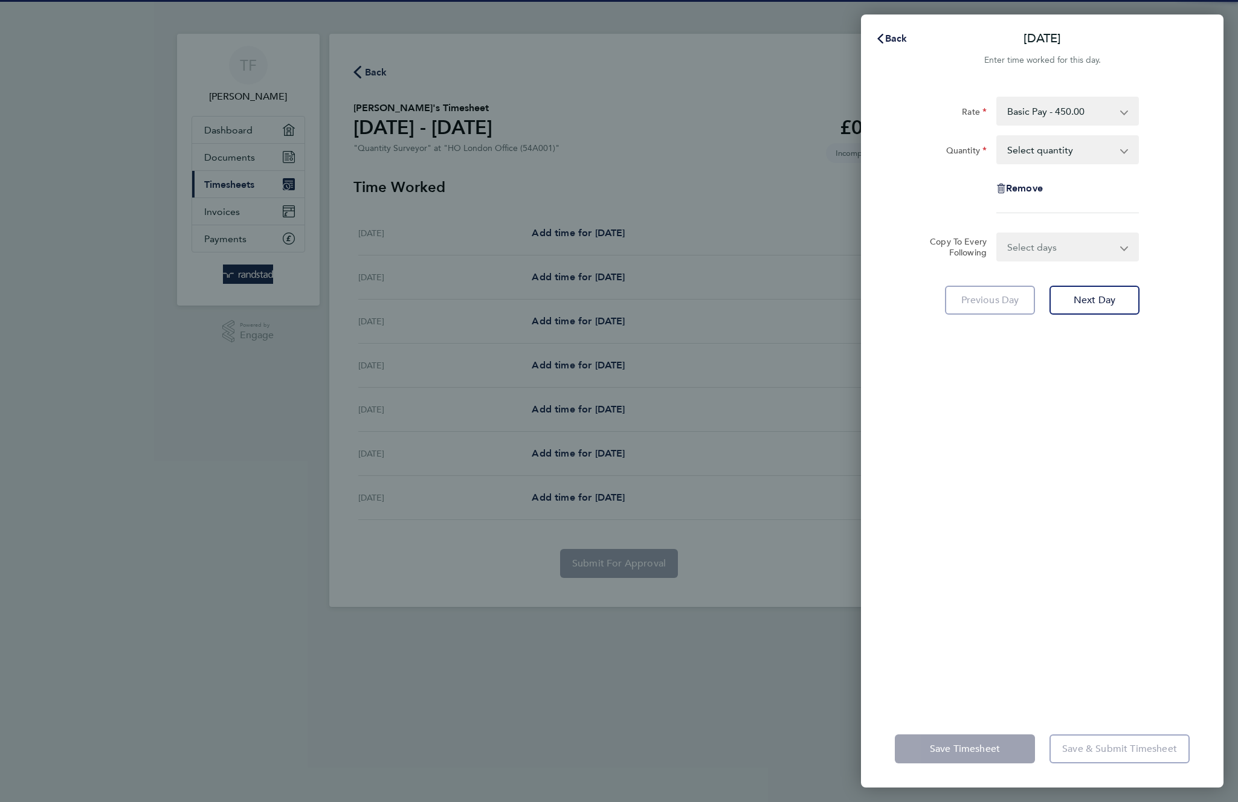
click at [1063, 156] on select "Select quantity 0.5 1" at bounding box center [1061, 150] width 126 height 27
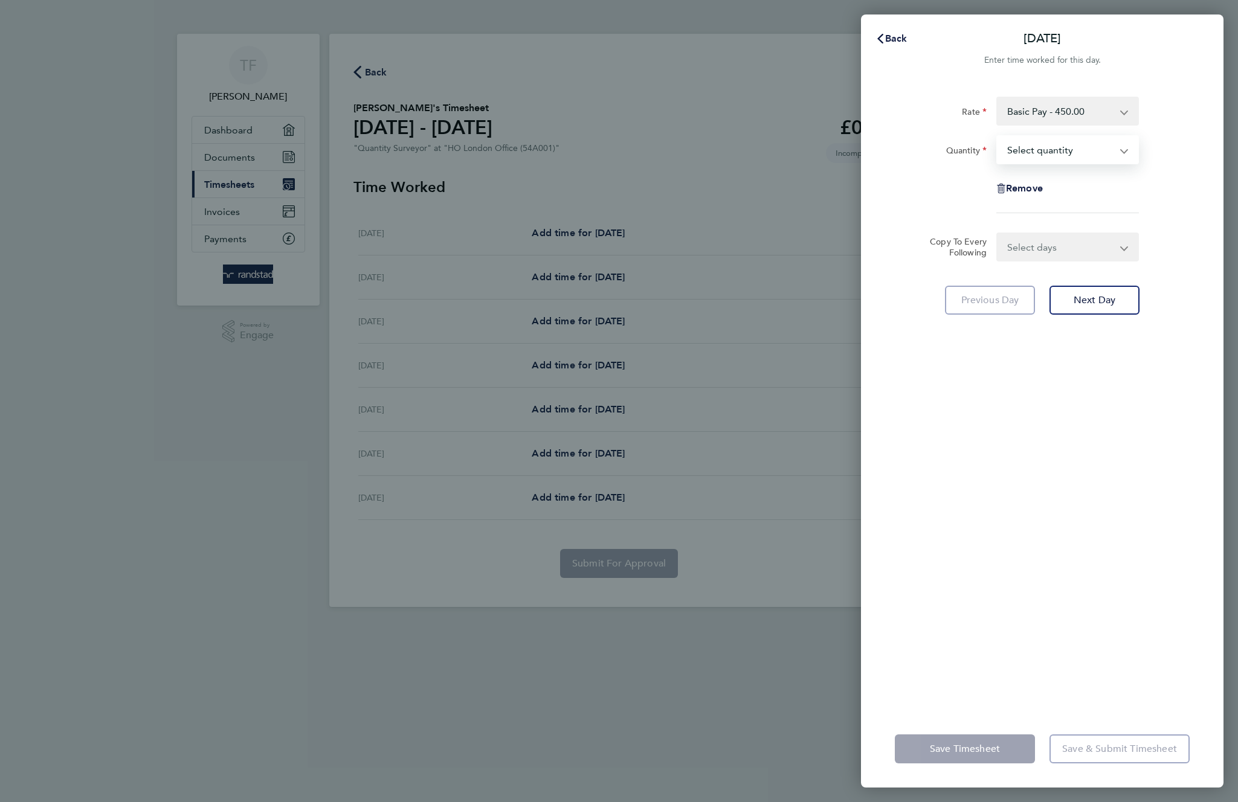
select select "1"
click at [998, 137] on select "Select quantity 0.5 1" at bounding box center [1061, 150] width 126 height 27
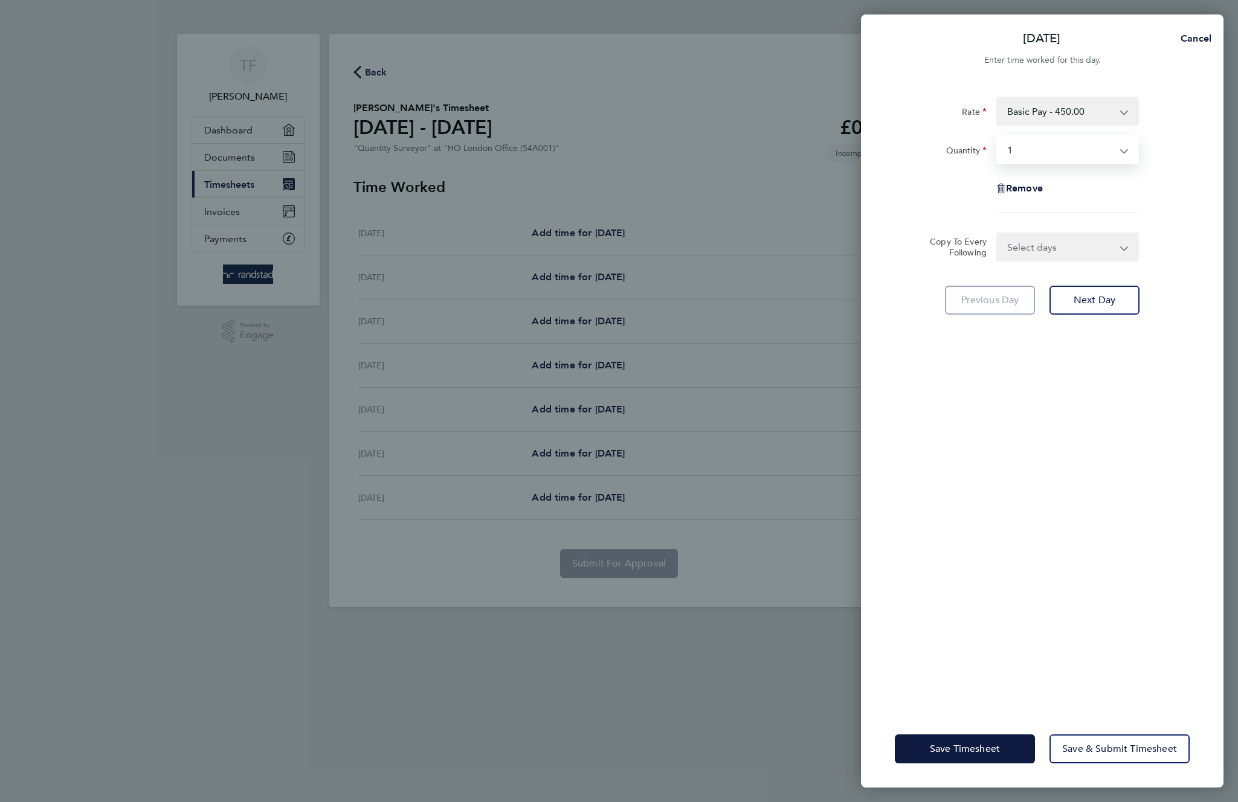
click at [1061, 241] on select "Select days Day Weekday (Mon-Fri) Monday Tuesday Wednesday Thursday Friday Sund…" at bounding box center [1061, 247] width 127 height 27
select select "WEEKDAY"
click at [998, 234] on select "Select days Day Weekday (Mon-Fri) Monday Tuesday Wednesday Thursday Friday Sund…" at bounding box center [1061, 247] width 127 height 27
select select "2025-10-10"
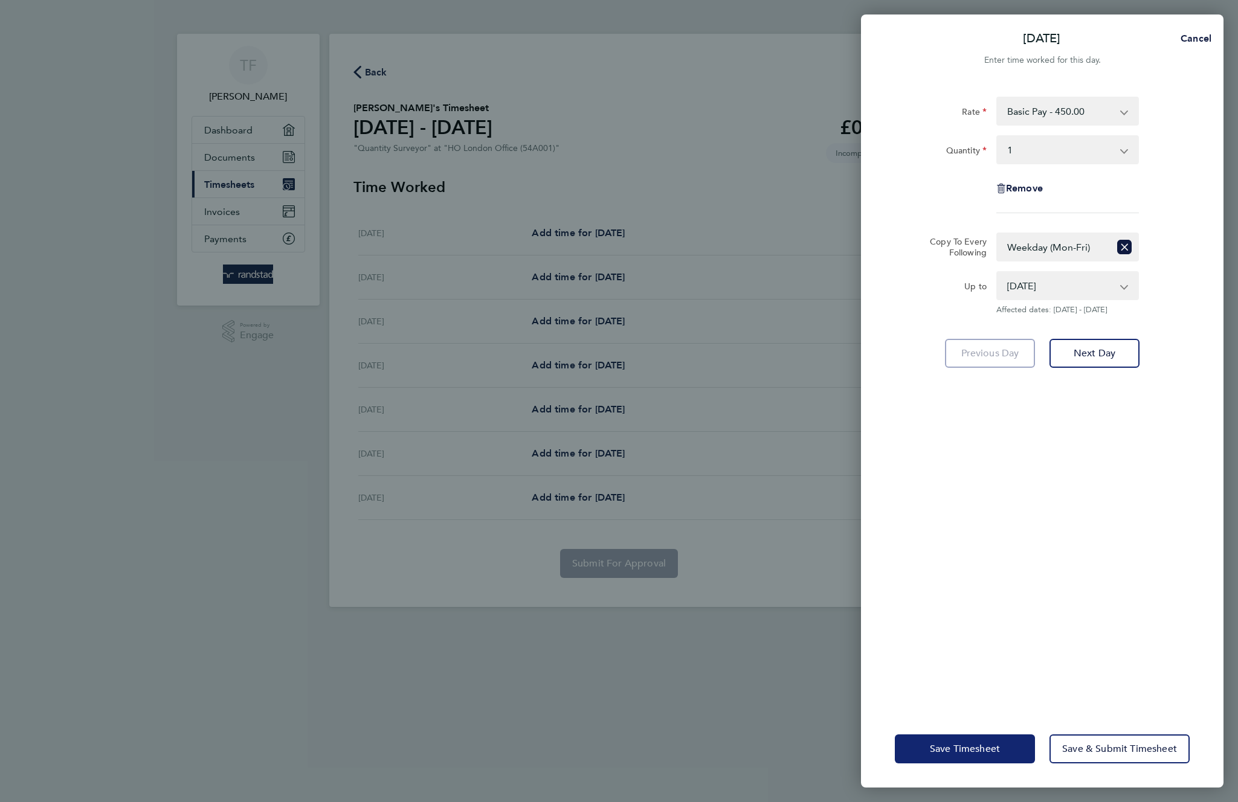
click at [982, 738] on button "Save Timesheet" at bounding box center [965, 749] width 140 height 29
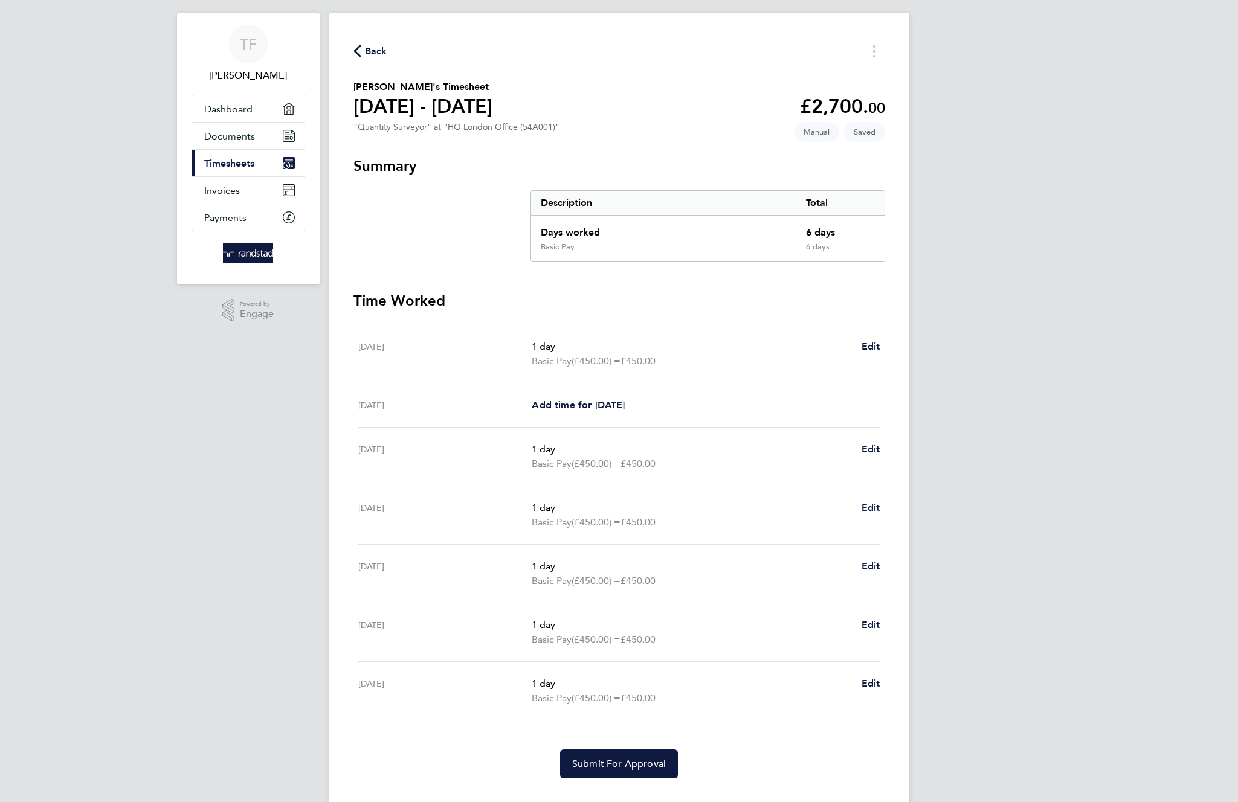
scroll to position [46, 0]
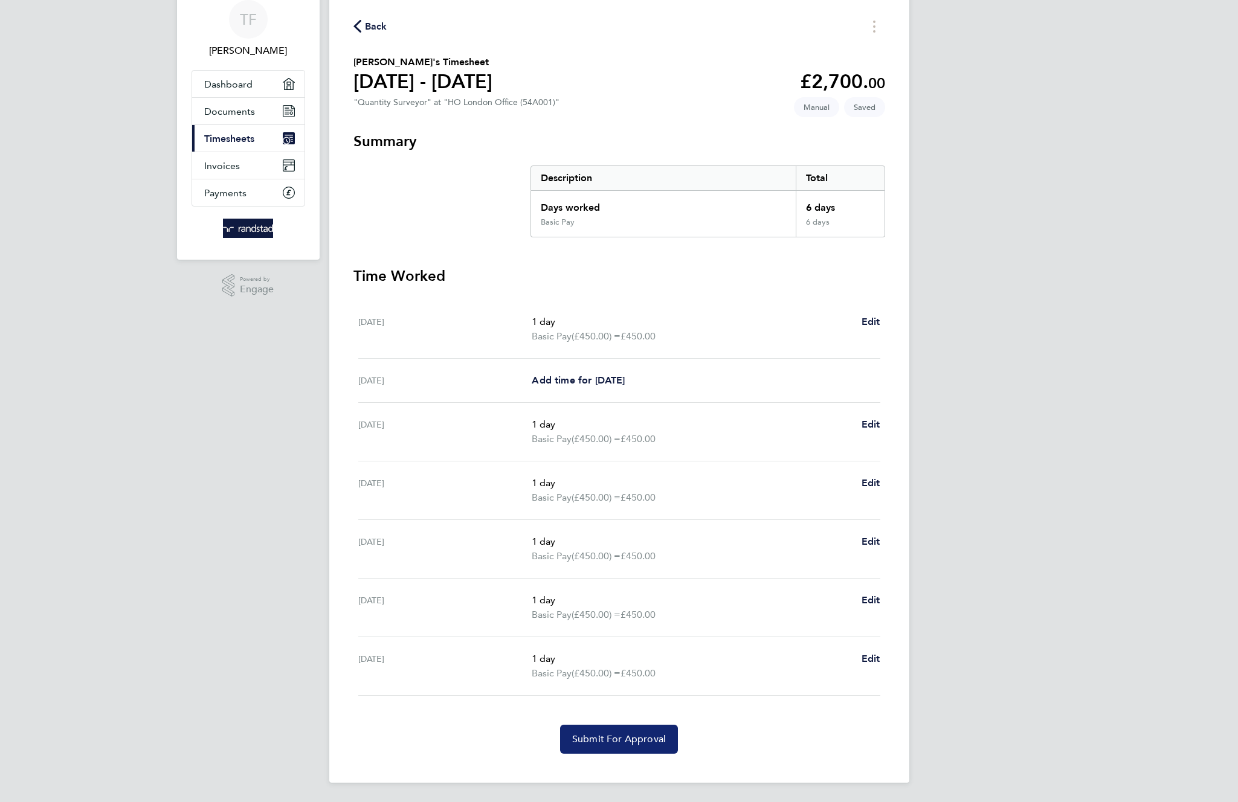
click at [614, 737] on span "Submit For Approval" at bounding box center [619, 740] width 94 height 12
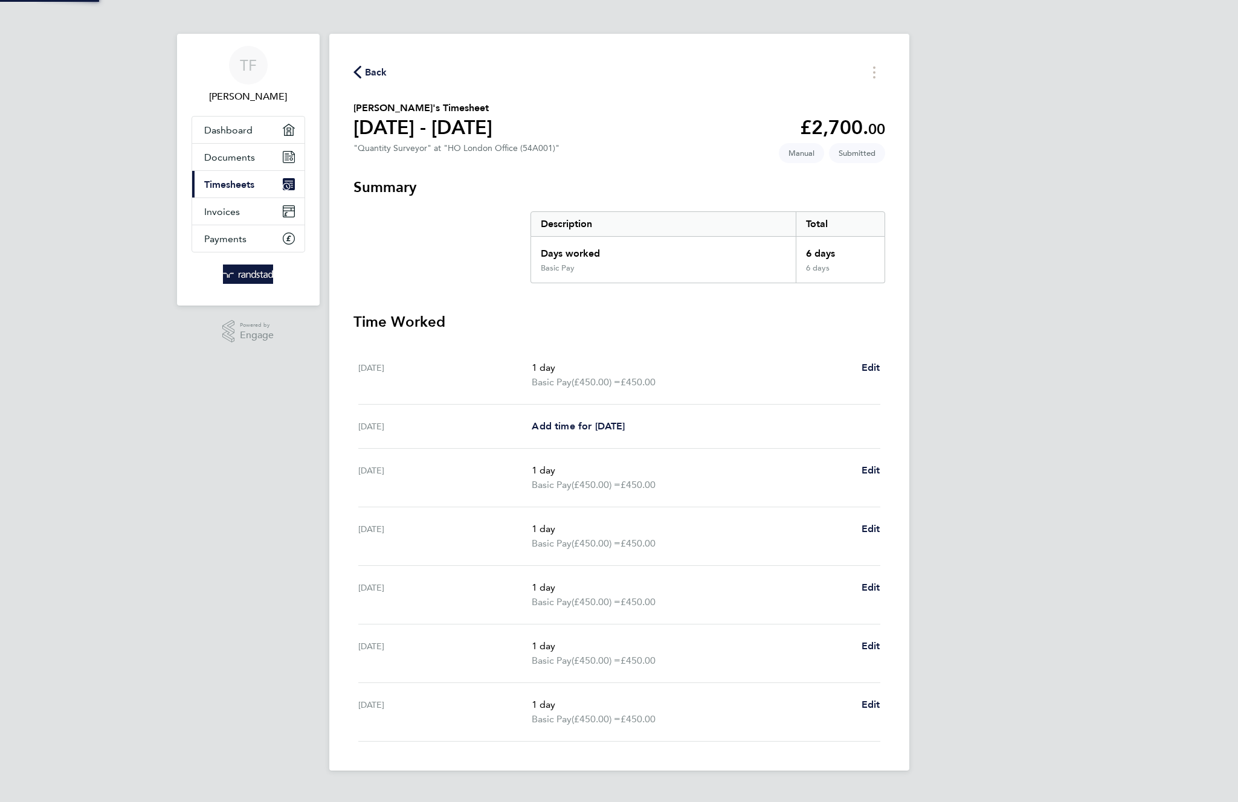
scroll to position [0, 0]
click at [1098, 469] on div "TF Tom F Applications: Dashboard Documents Current page: Timesheets Invoices Pa…" at bounding box center [619, 395] width 1238 height 790
click at [871, 71] on button "Timesheets Menu" at bounding box center [874, 72] width 22 height 19
click at [788, 98] on button "Mark as absent" at bounding box center [812, 99] width 145 height 24
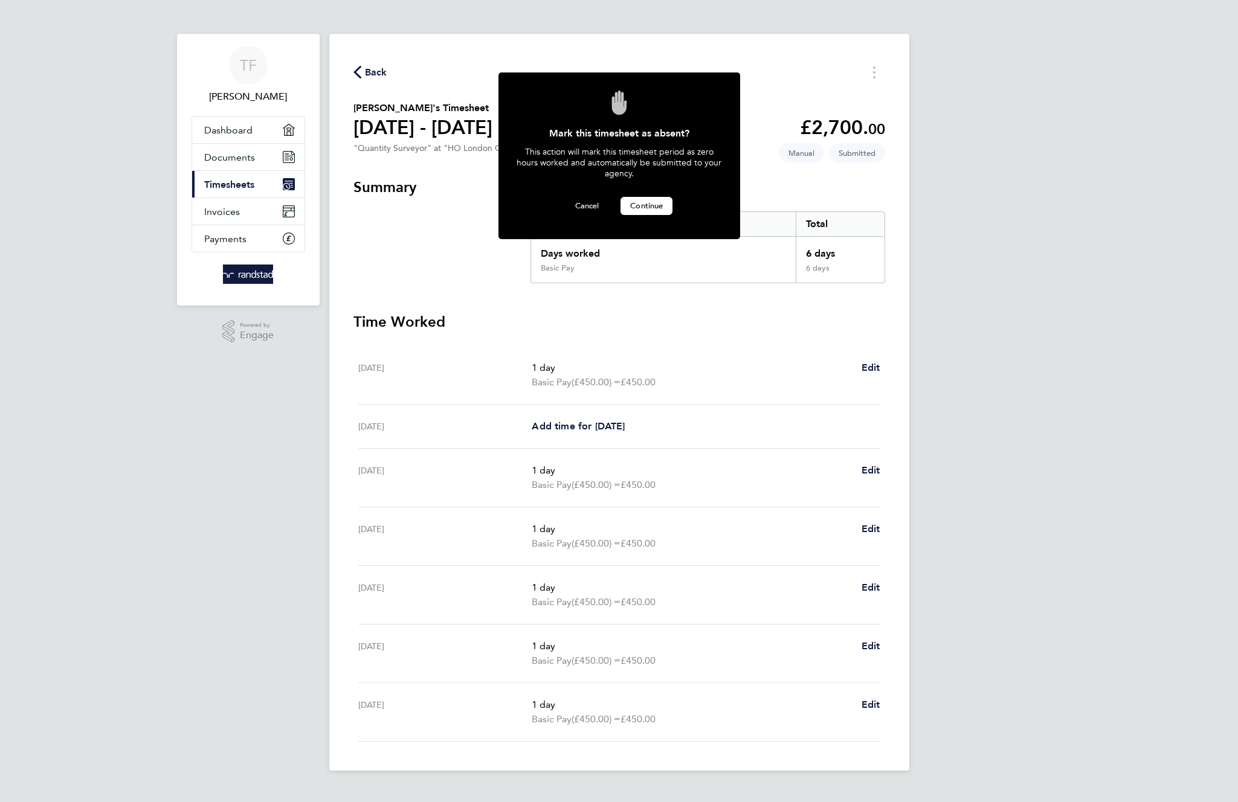
click at [656, 207] on span "Continue" at bounding box center [646, 206] width 33 height 10
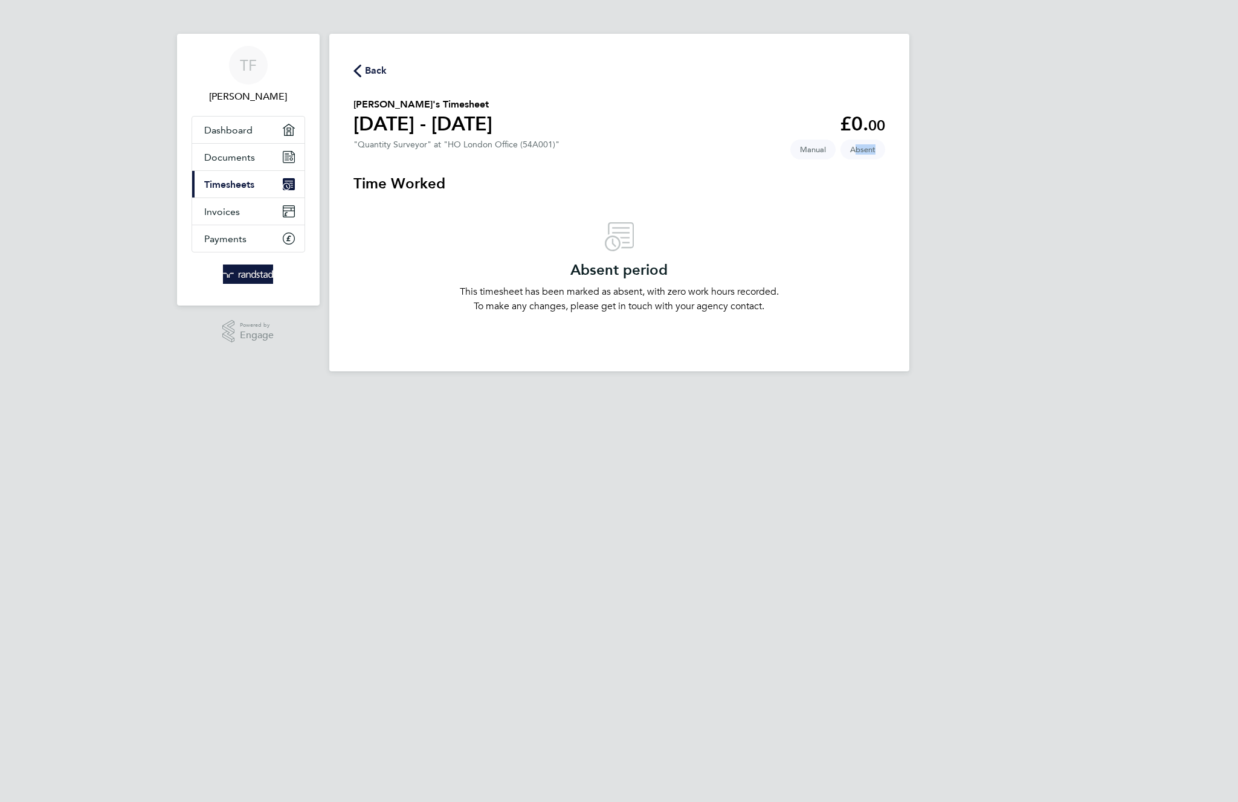
drag, startPoint x: 855, startPoint y: 144, endPoint x: 683, endPoint y: 133, distance: 172.6
click at [694, 130] on section "Tom F's Timesheet 04 - 10 Oct 2025 £0. 00 "Quantity Surveyor" at "HO London Off…" at bounding box center [619, 125] width 532 height 57
click at [231, 182] on span "Timesheets" at bounding box center [229, 184] width 50 height 11
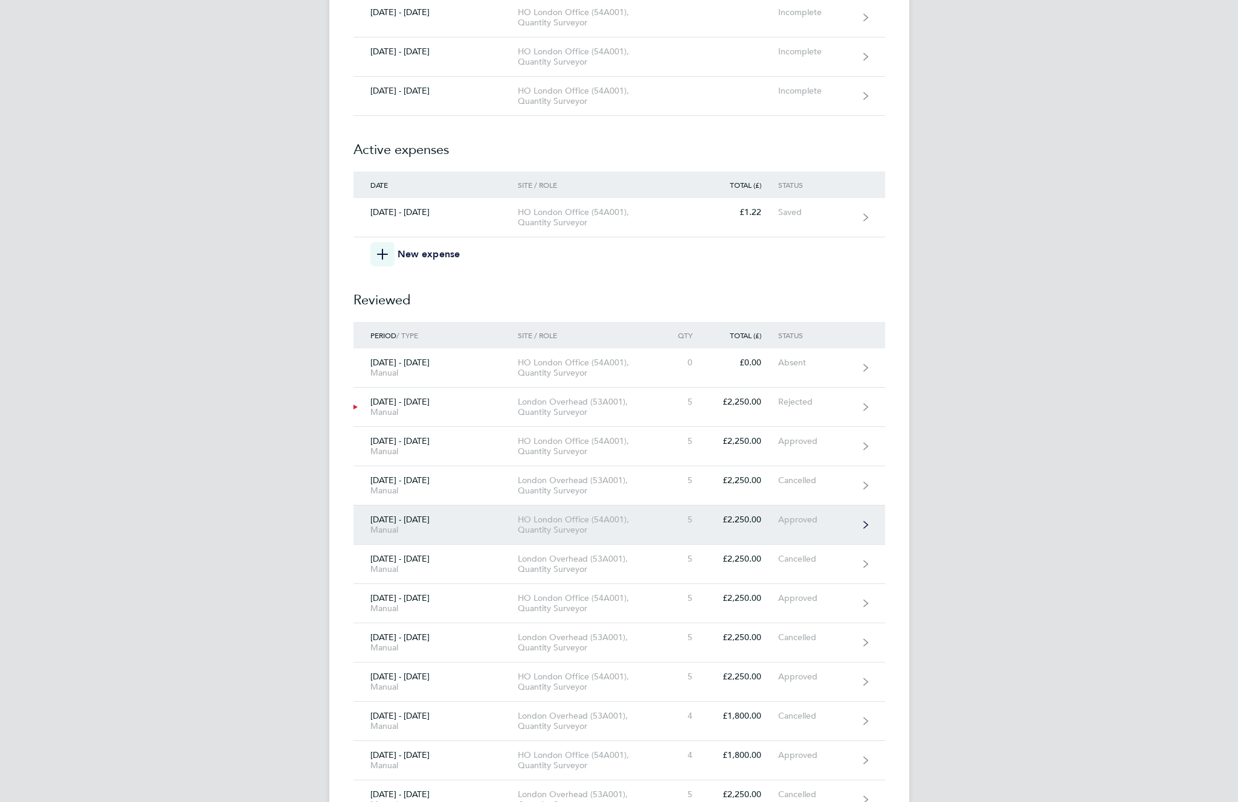
scroll to position [3842, 0]
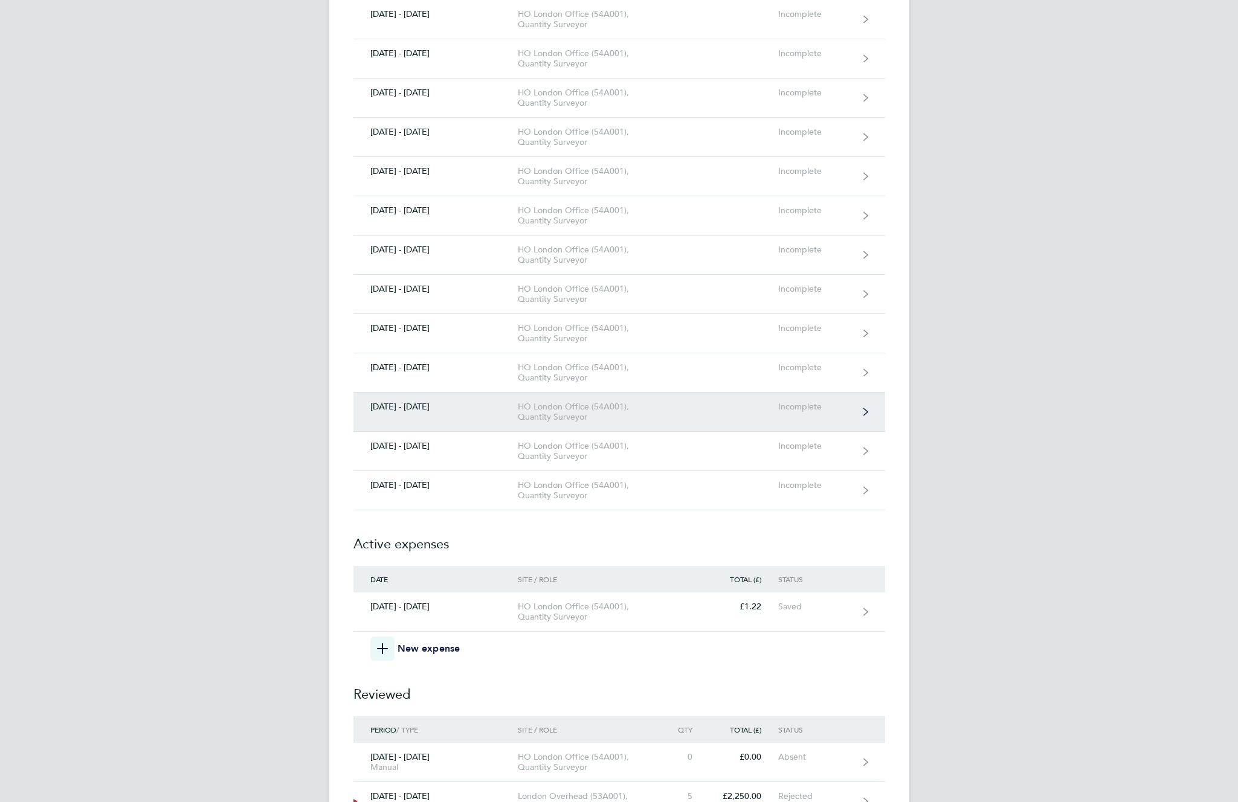
click at [744, 420] on link "20 - 26 Sept 2025 HO London Office (54A001), Quantity Surveyor Incomplete" at bounding box center [619, 412] width 532 height 39
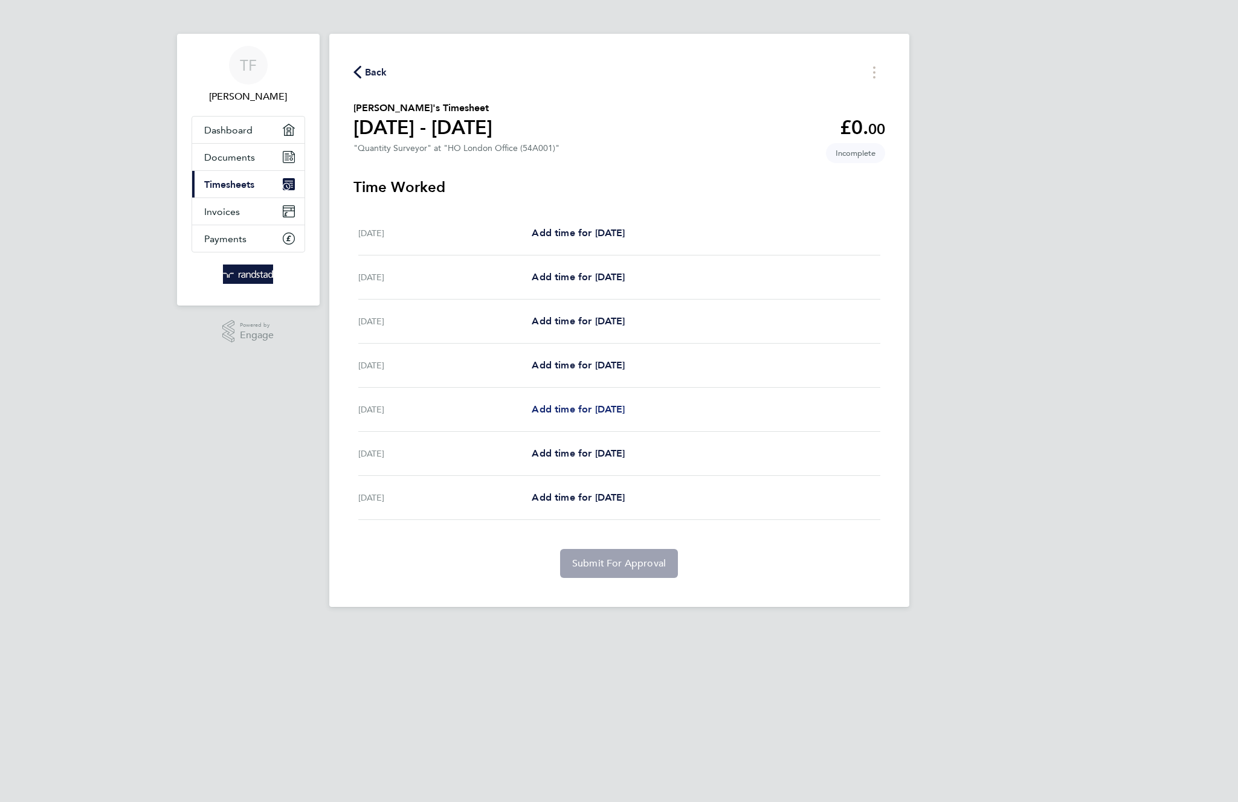
click at [618, 411] on span "Add time for Wed 24 Sep" at bounding box center [578, 409] width 93 height 11
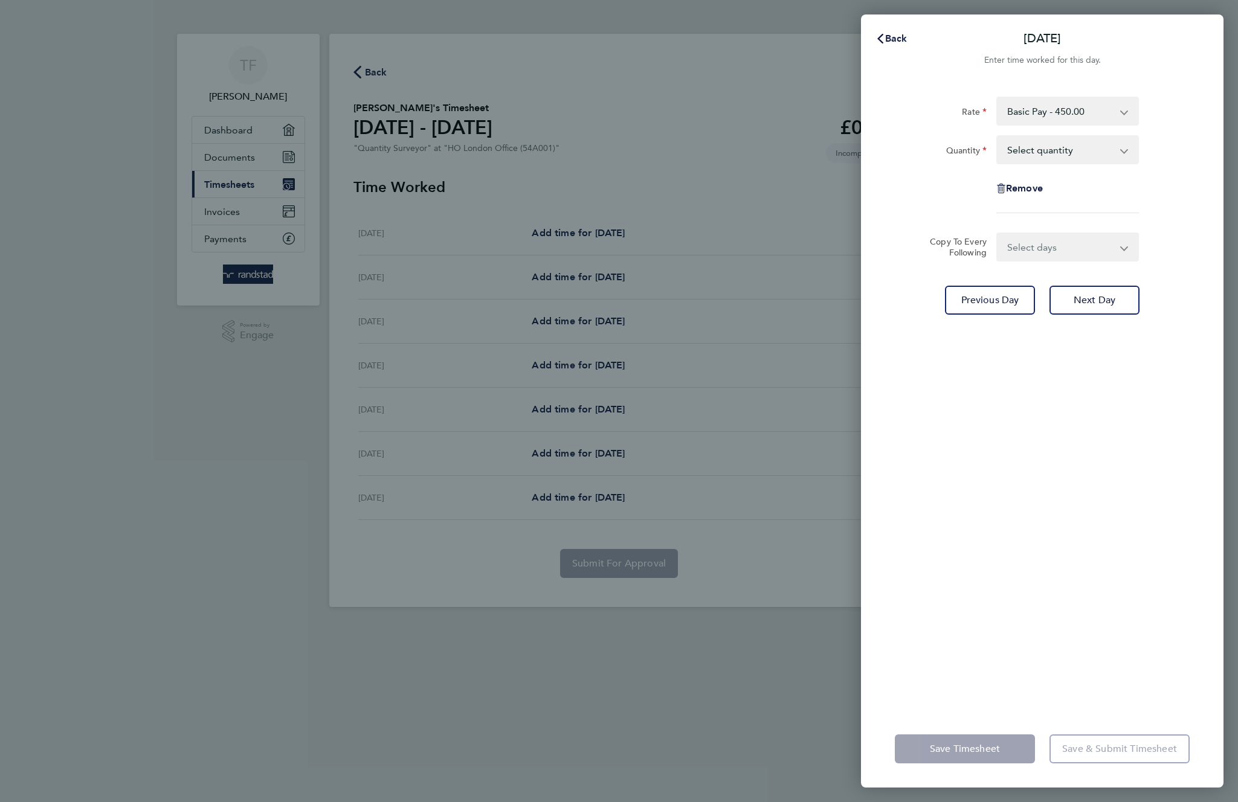
click at [1073, 152] on select "Select quantity 0.5 1" at bounding box center [1061, 150] width 126 height 27
select select "1"
click at [998, 137] on select "Select quantity 0.5 1" at bounding box center [1061, 150] width 126 height 27
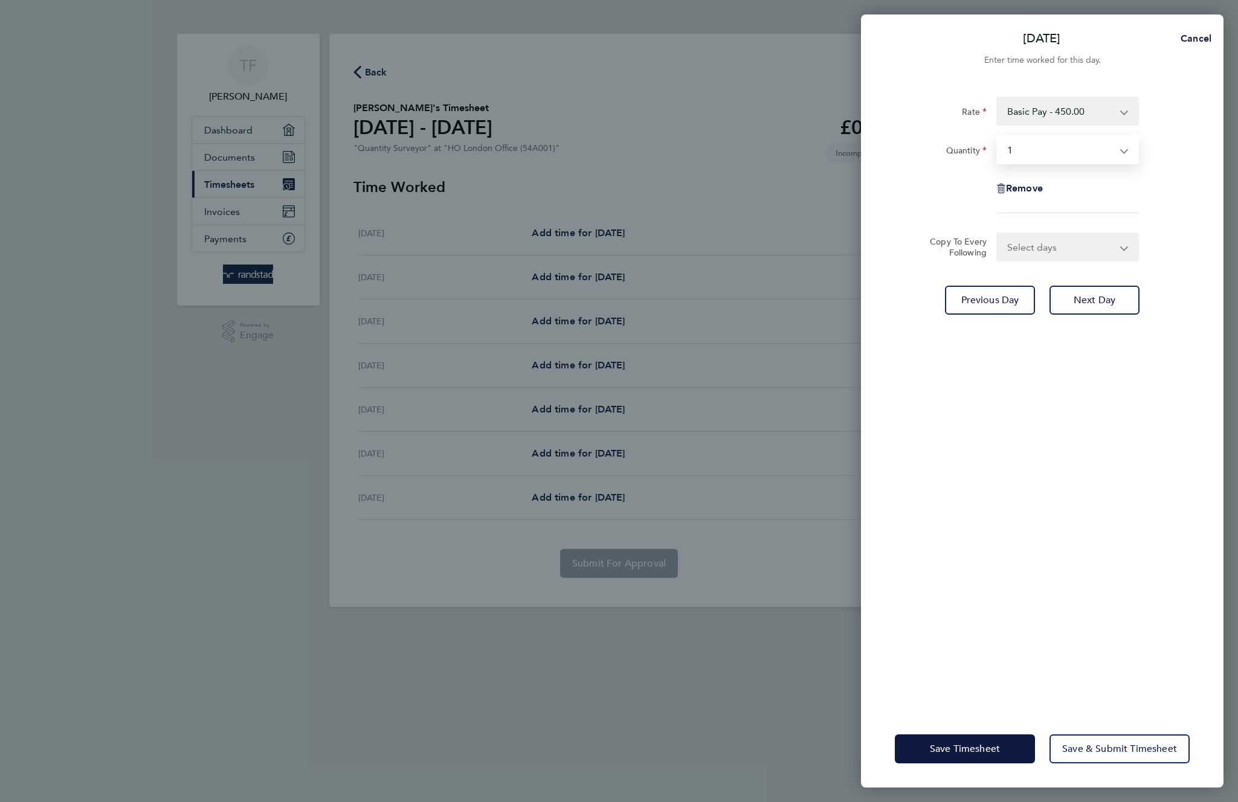
click at [1097, 114] on select "Basic Pay - 450.00" at bounding box center [1061, 111] width 126 height 27
click at [1081, 253] on select "Select days Day Thursday Friday" at bounding box center [1061, 247] width 127 height 27
select select "DAY"
click at [998, 234] on select "Select days Day Thursday Friday" at bounding box center [1061, 247] width 127 height 27
select select "2025-09-26"
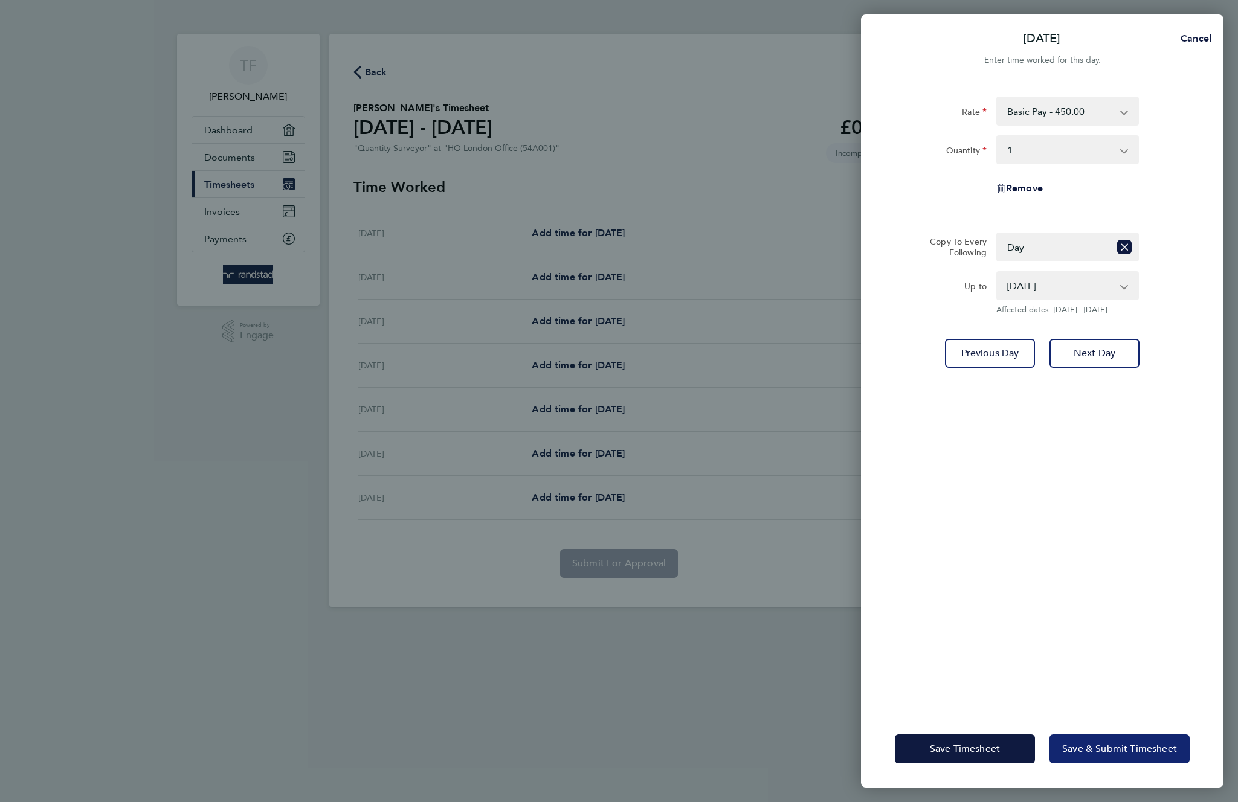
click at [1095, 748] on span "Save & Submit Timesheet" at bounding box center [1119, 749] width 115 height 12
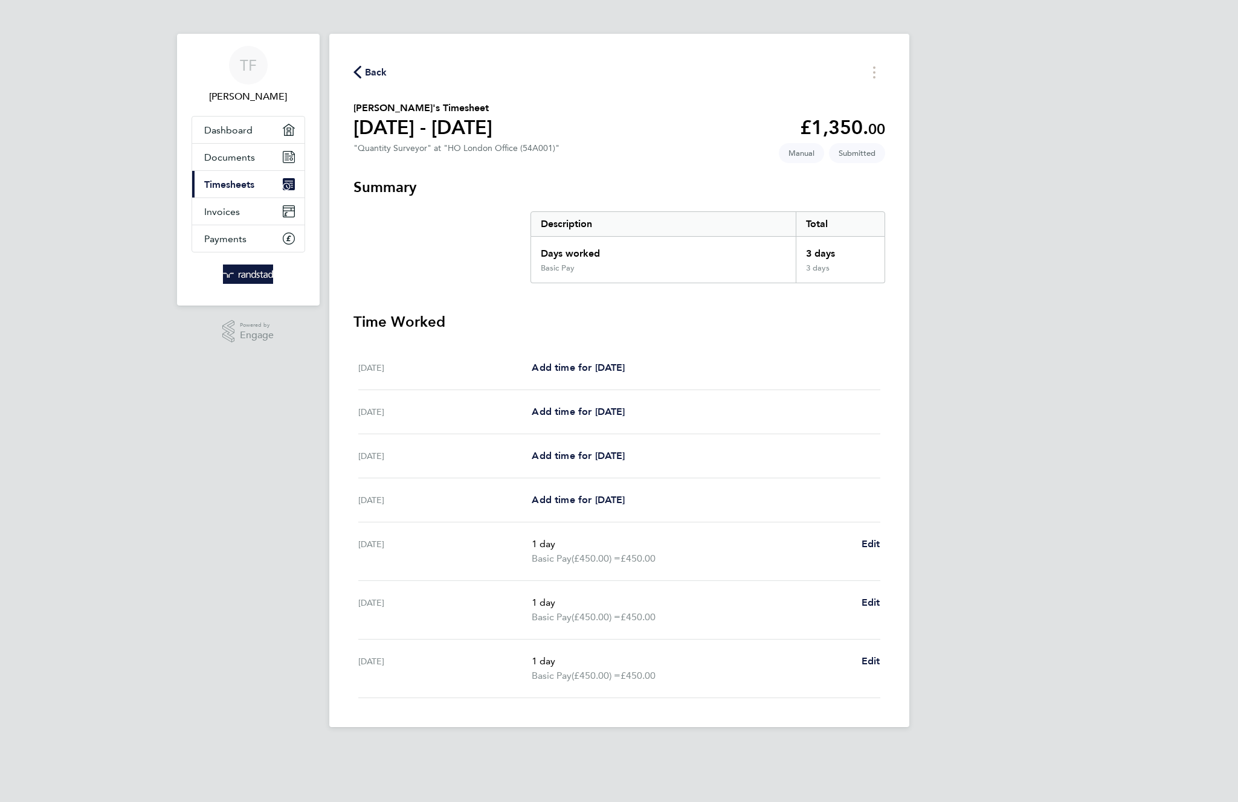
click at [1040, 245] on div "TF Tom F Applications: Dashboard Documents Current page: Timesheets Invoices Pa…" at bounding box center [619, 373] width 1238 height 747
click at [712, 345] on section "Time Worked Sat 20 Sep Add time for Sat 20 Sep Add time for Sat 20 Sep Sun 21 S…" at bounding box center [619, 505] width 532 height 386
click at [723, 338] on section "Time Worked Sat 20 Sep Add time for Sat 20 Sep Add time for Sat 20 Sep Sun 21 S…" at bounding box center [619, 505] width 532 height 386
drag, startPoint x: 592, startPoint y: 240, endPoint x: 506, endPoint y: 235, distance: 86.0
click at [506, 235] on section "Summary Description Total Days worked 3 days Basic Pay 3 days" at bounding box center [619, 231] width 532 height 106
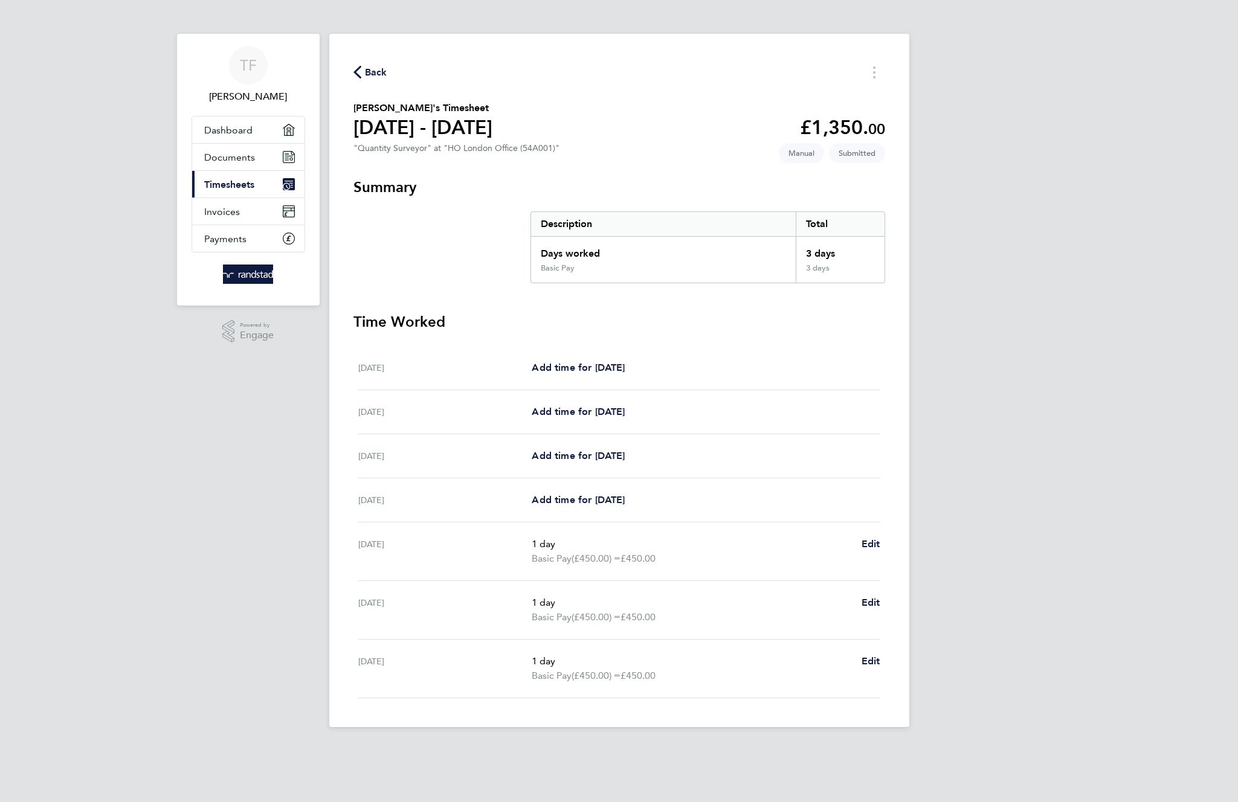
drag, startPoint x: 654, startPoint y: 268, endPoint x: 342, endPoint y: 94, distance: 357.3
click at [342, 94] on div "Back Tom F's Timesheet 20 - 26 Sept 2025 £1,350. 00 "Quantity Surveyor" at "HO …" at bounding box center [619, 381] width 580 height 694
click at [874, 63] on button "Timesheets Menu" at bounding box center [874, 72] width 22 height 19
click at [968, 228] on div "TF Tom F Applications: Dashboard Documents Current page: Timesheets Invoices Pa…" at bounding box center [619, 373] width 1238 height 747
click at [216, 212] on span "Invoices" at bounding box center [222, 211] width 36 height 11
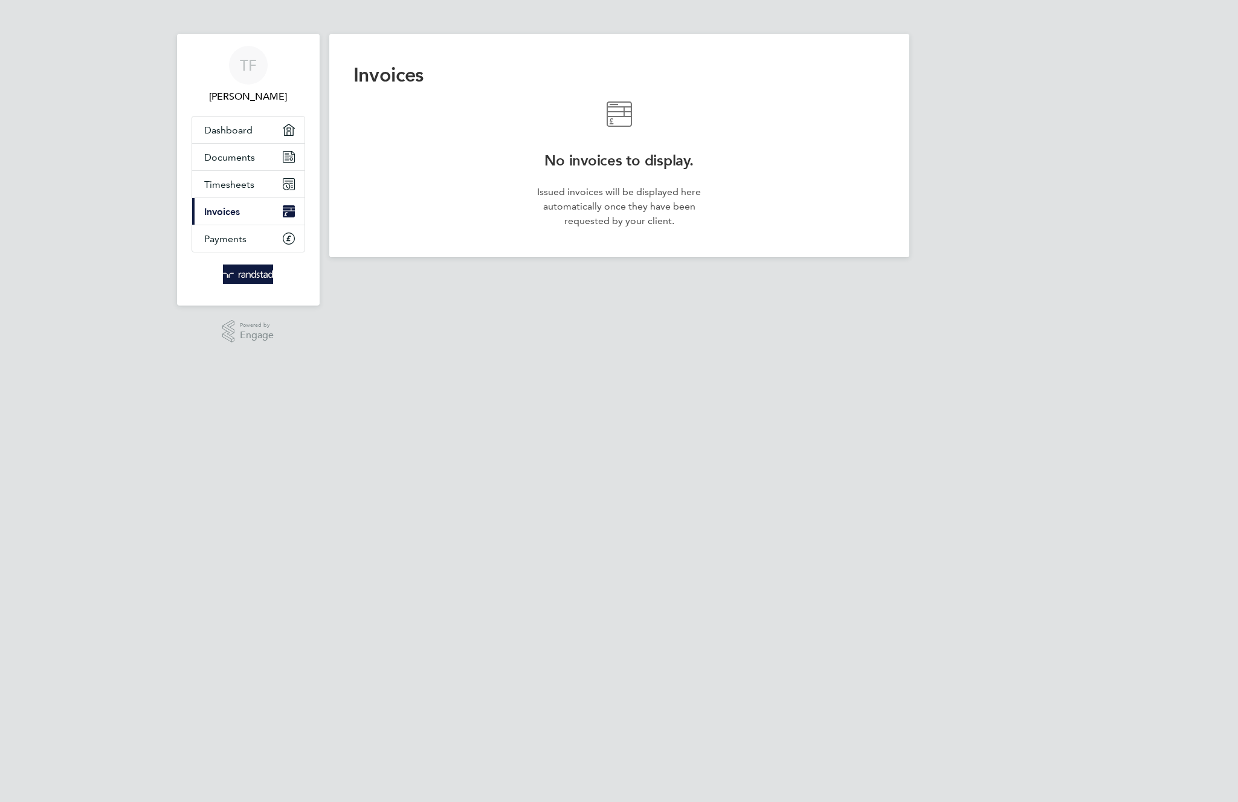
click at [218, 208] on span "Invoices" at bounding box center [222, 211] width 36 height 11
click at [460, 198] on div "Invoices No invoices to display. Issued invoices will be displayed here automat…" at bounding box center [619, 146] width 580 height 224
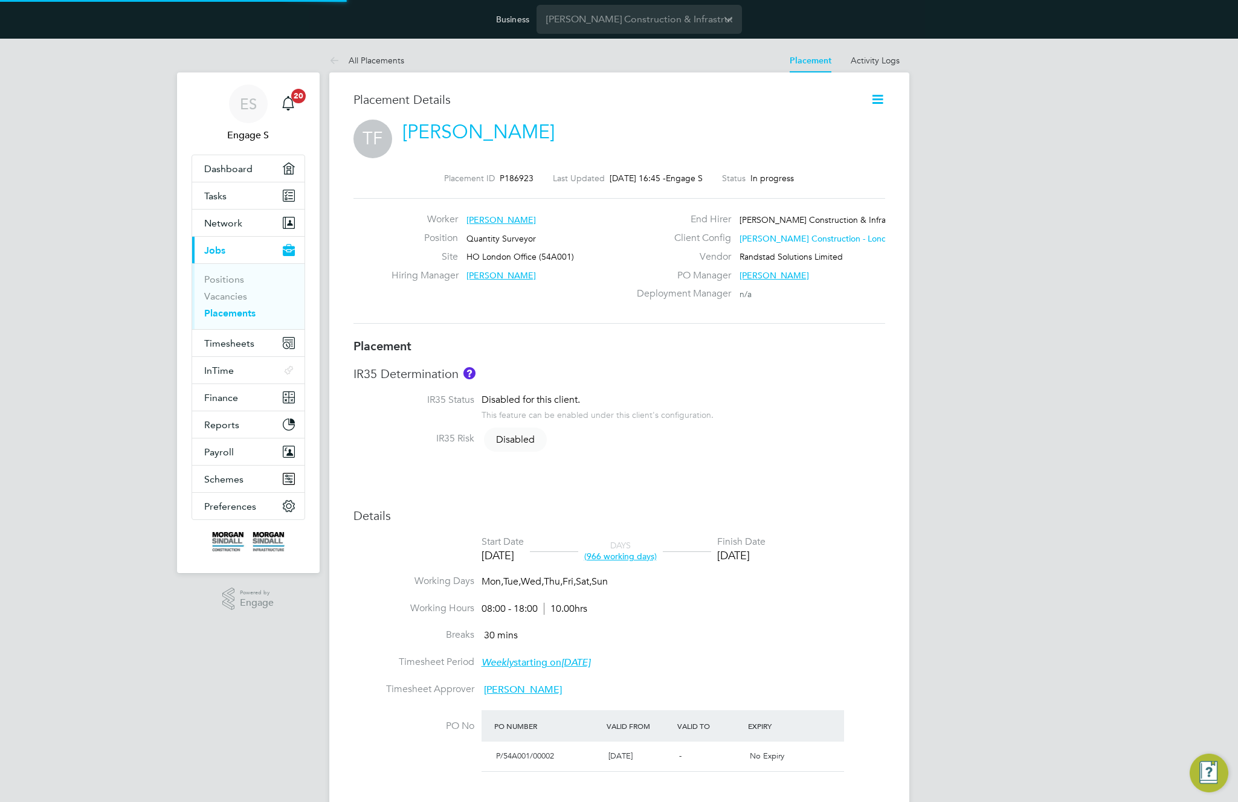
scroll to position [36, 85]
click at [242, 337] on button "Timesheets" at bounding box center [248, 343] width 112 height 27
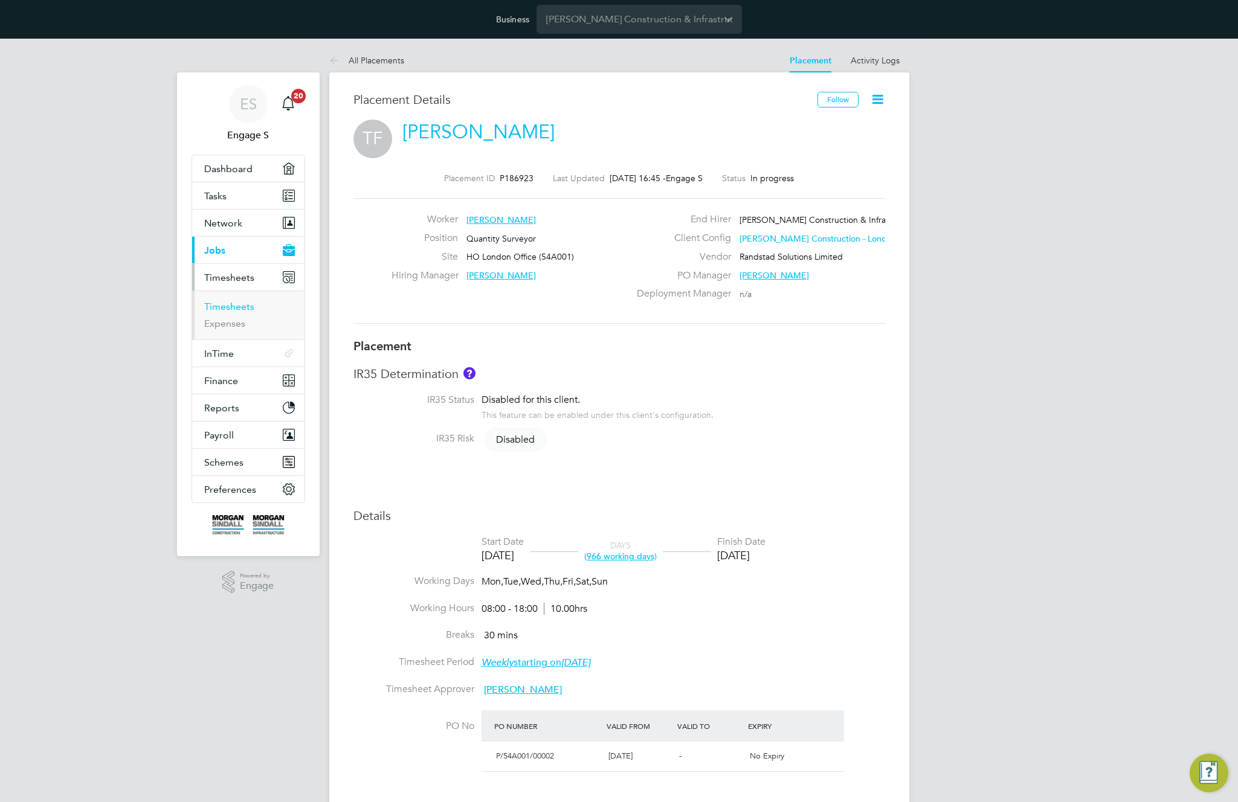
click at [237, 309] on link "Timesheets" at bounding box center [229, 306] width 50 height 11
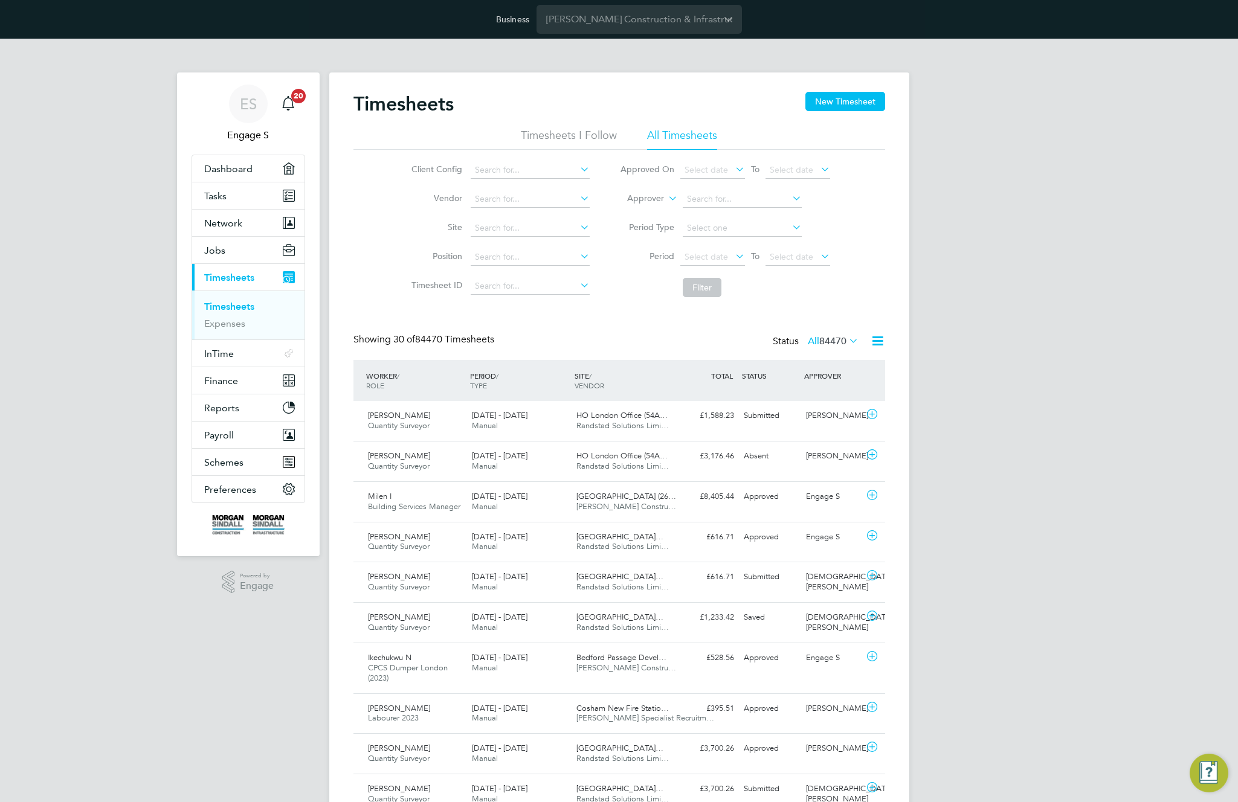
scroll to position [6, 6]
click at [730, 428] on div "Tom F Quantity Surveyor 20 - 26 Sep 2025 20 - 26 Sep 2025 Manual HO London Offi…" at bounding box center [619, 421] width 532 height 40
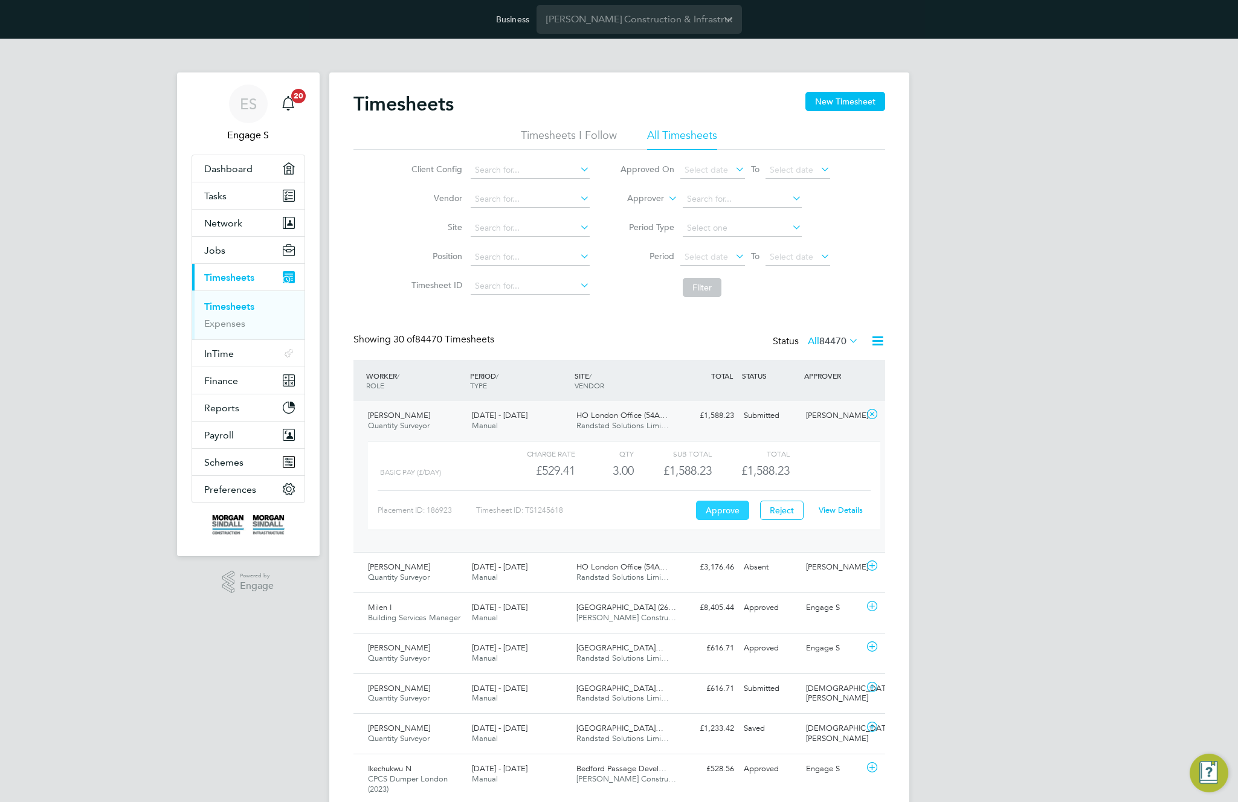
click at [717, 512] on button "Approve" at bounding box center [722, 510] width 53 height 19
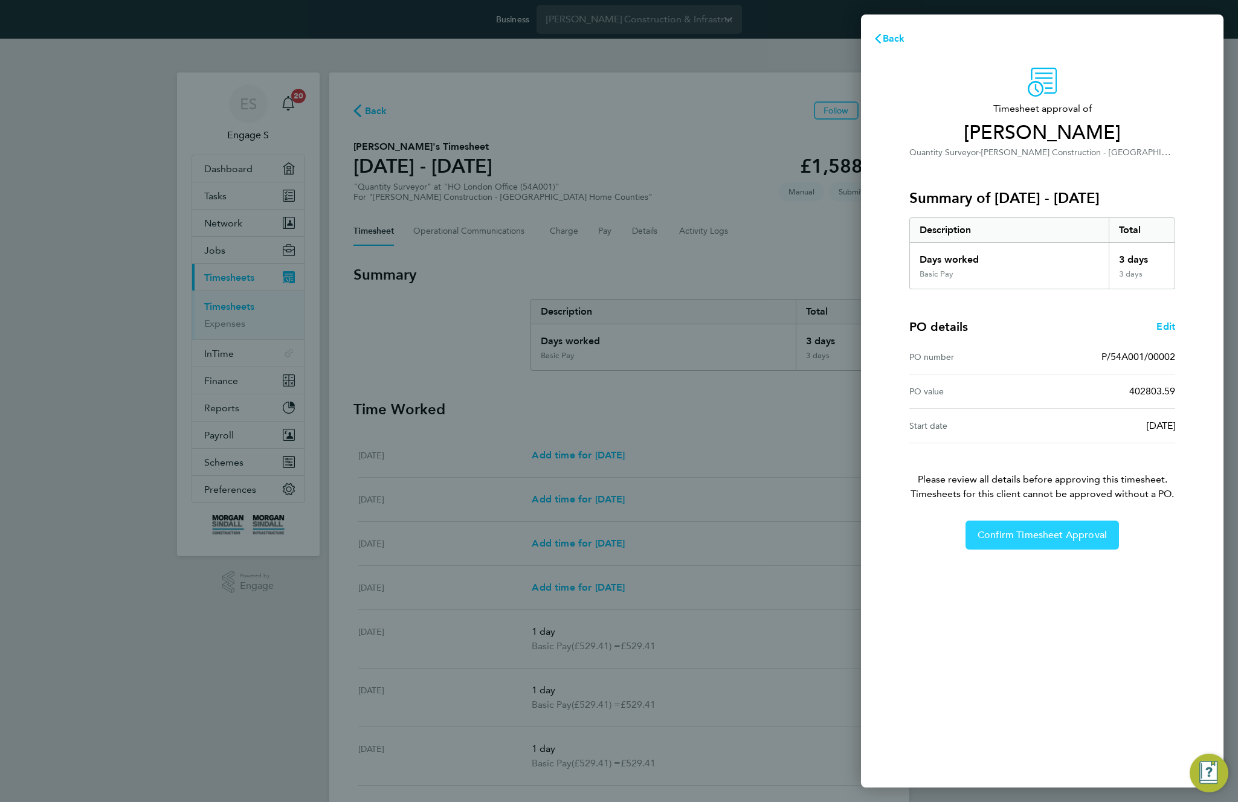
click at [1043, 541] on span "Confirm Timesheet Approval" at bounding box center [1042, 535] width 129 height 12
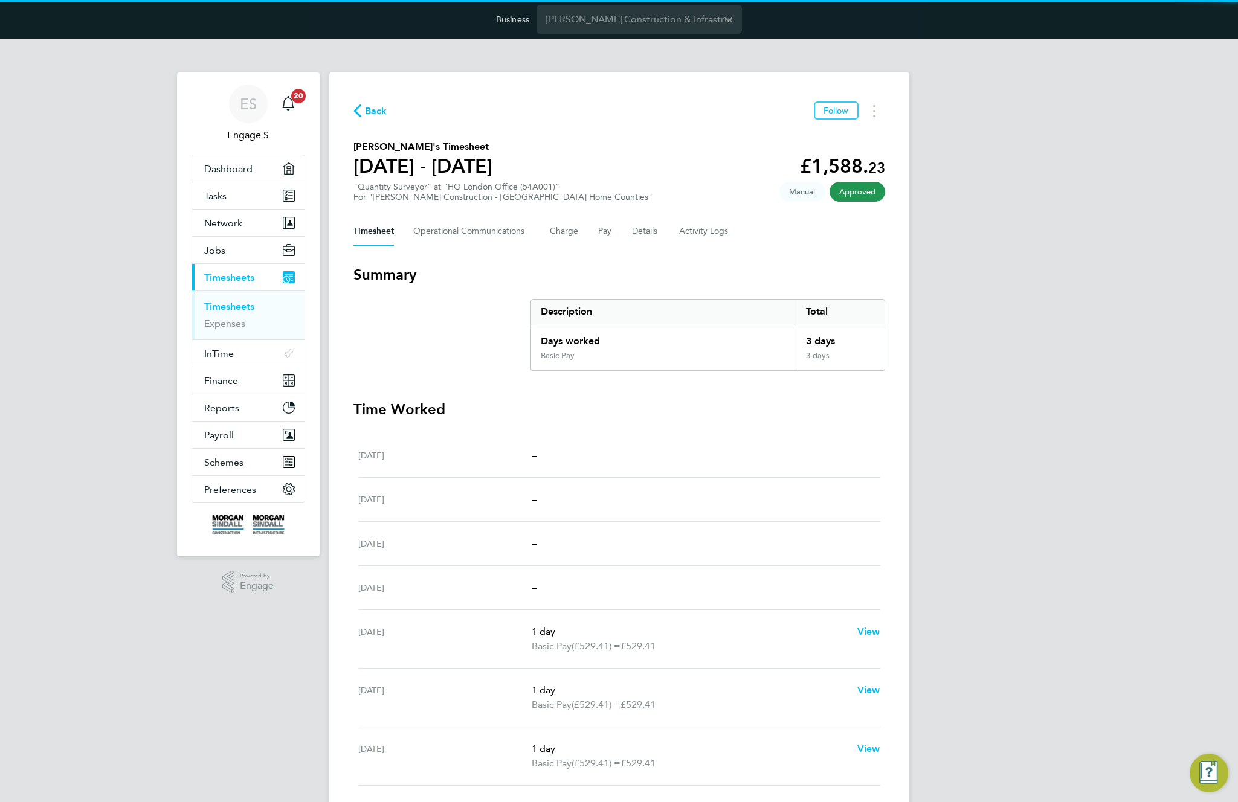
click at [1080, 491] on div "ES Engage S Notifications 20 Applications: Dashboard Tasks Network Team Members…" at bounding box center [619, 466] width 1238 height 854
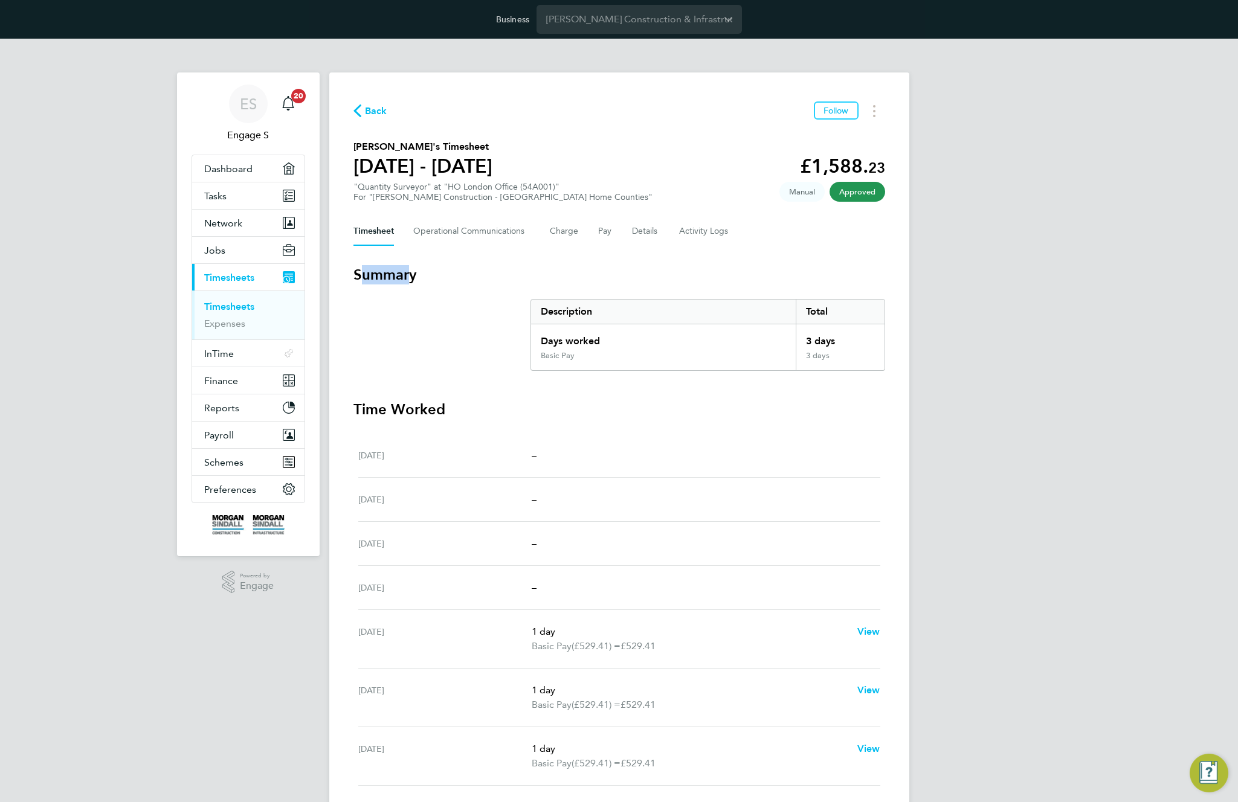
drag, startPoint x: 399, startPoint y: 276, endPoint x: 345, endPoint y: 283, distance: 54.9
click at [345, 283] on div "Back Follow [PERSON_NAME]'s Timesheet [DATE] - [DATE] £1,588. 23 "Quantity Surv…" at bounding box center [619, 473] width 580 height 801
click at [390, 280] on h3 "Summary" at bounding box center [619, 274] width 532 height 19
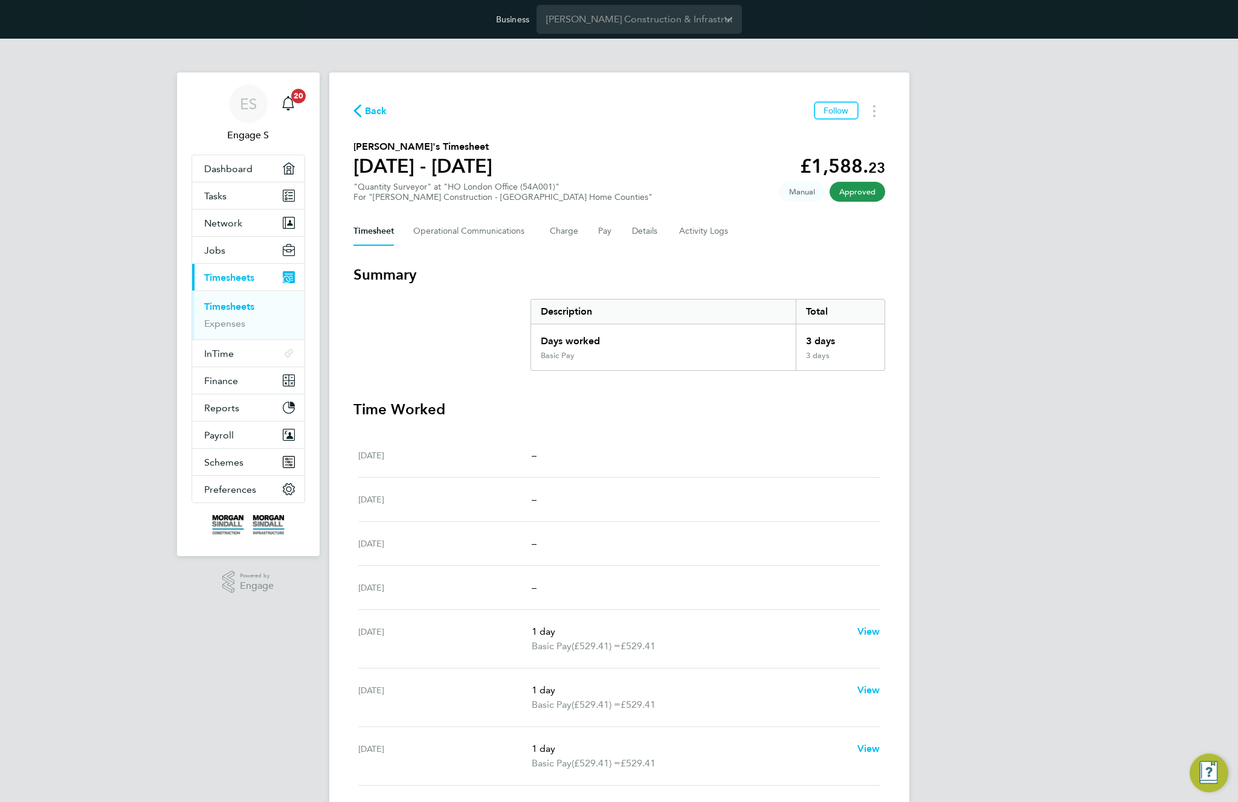
drag, startPoint x: 566, startPoint y: 414, endPoint x: 333, endPoint y: 414, distance: 232.6
click at [333, 414] on div "Back Follow [PERSON_NAME]'s Timesheet [DATE] - [DATE] £1,588. 23 "Quantity Surv…" at bounding box center [619, 473] width 580 height 801
click at [590, 442] on div "[DATE] –" at bounding box center [619, 456] width 522 height 44
click at [588, 442] on div "[DATE] –" at bounding box center [619, 456] width 522 height 44
drag, startPoint x: 497, startPoint y: 424, endPoint x: 356, endPoint y: 401, distance: 142.6
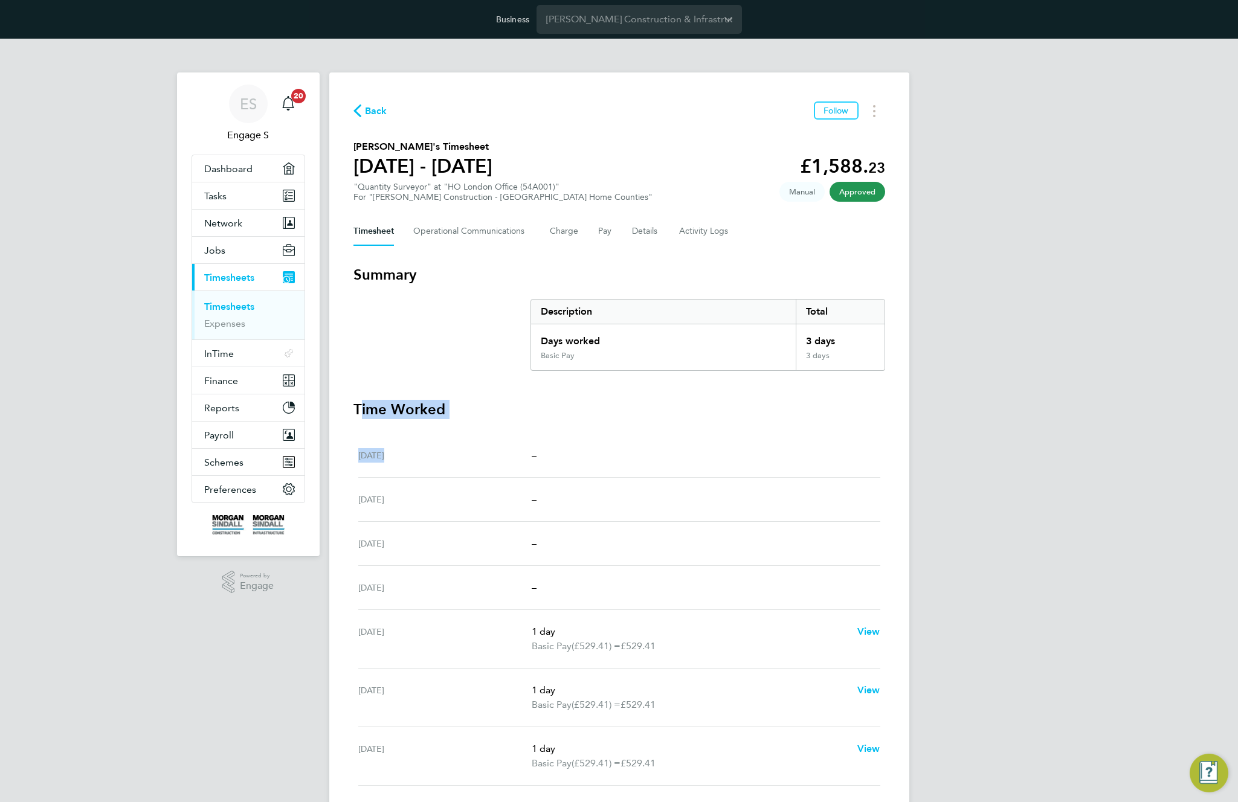
click at [356, 401] on section "Time Worked [DATE] – [DATE] – [DATE] – [DATE] – [DATE] 1 day Basic Pay (£529.41…" at bounding box center [619, 622] width 532 height 444
click at [356, 400] on h3 "Time Worked" at bounding box center [619, 409] width 532 height 19
drag, startPoint x: 422, startPoint y: 401, endPoint x: 396, endPoint y: 408, distance: 27.1
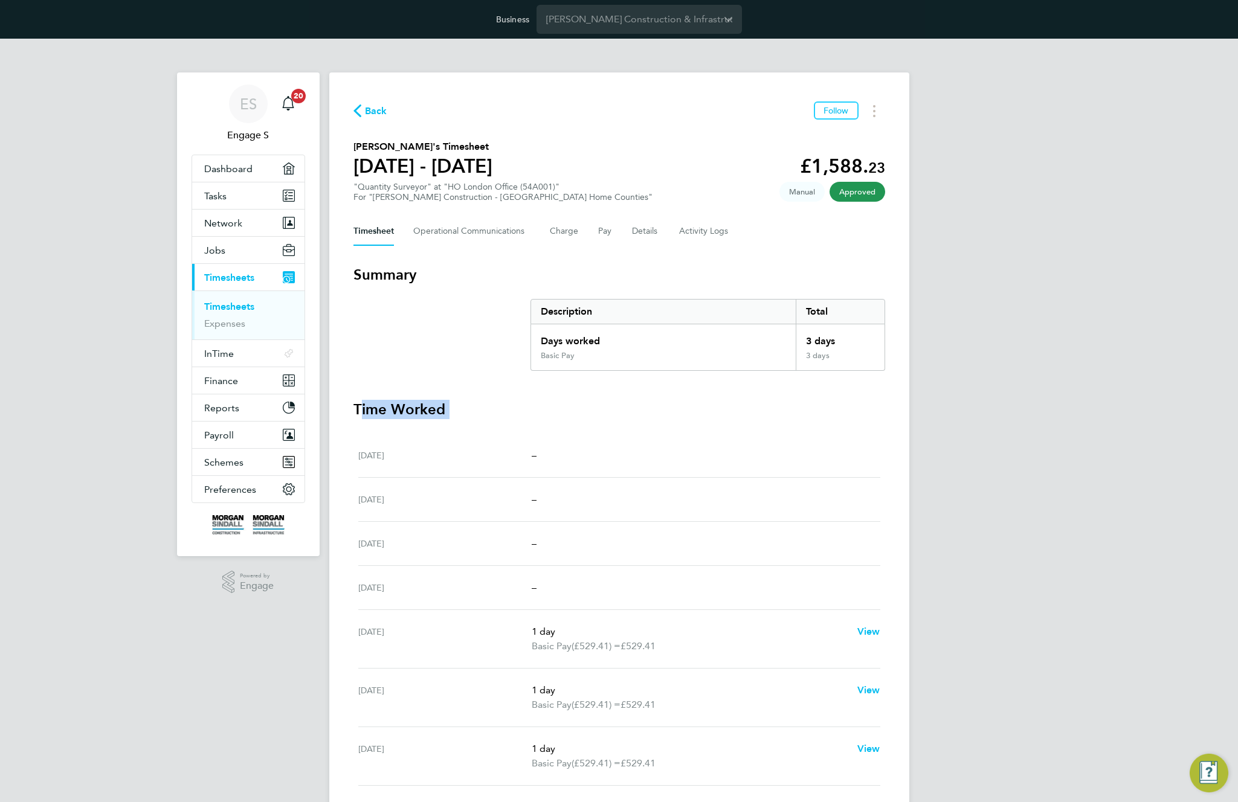
click at [396, 408] on h3 "Time Worked" at bounding box center [619, 409] width 532 height 19
click at [474, 232] on Communications-tab "Operational Communications" at bounding box center [471, 231] width 117 height 29
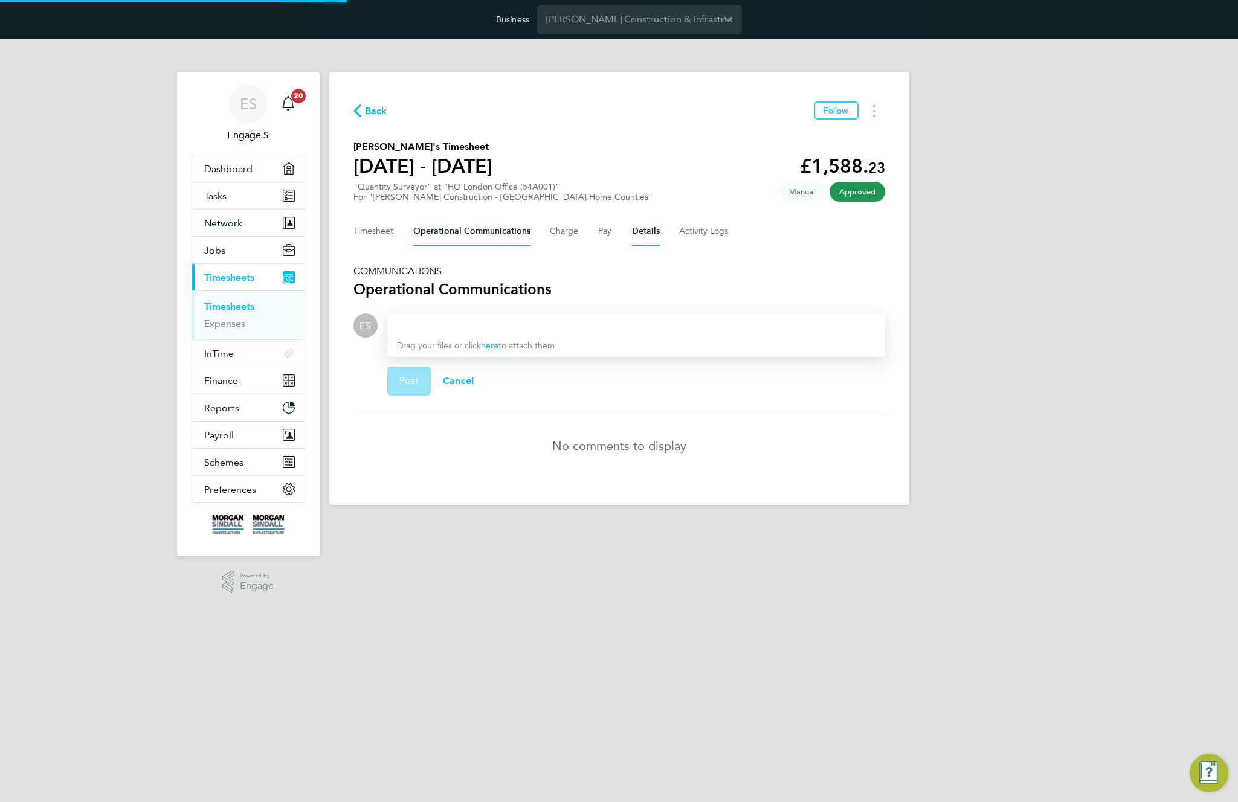
click at [647, 232] on button "Details" at bounding box center [646, 231] width 28 height 29
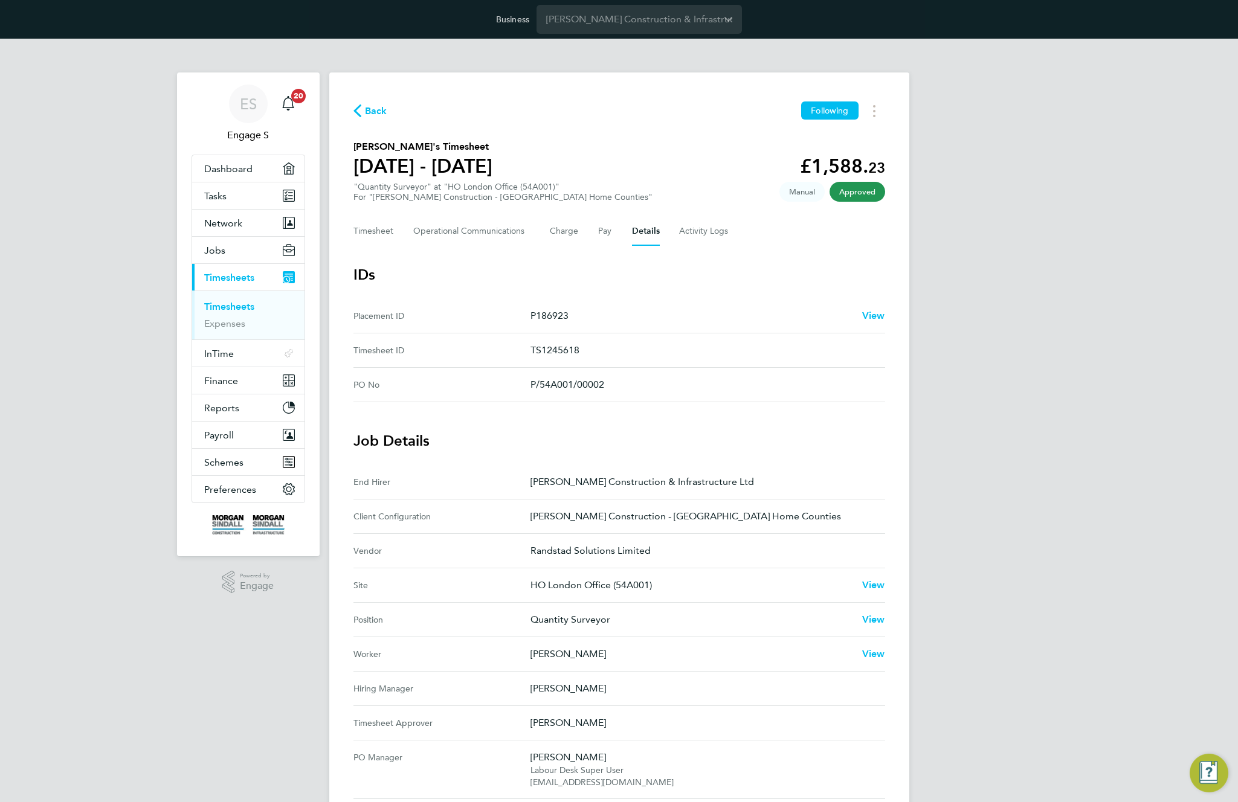
click at [784, 295] on section "IDs Placement ID P186923 View Timesheet ID TS1245618 PO No P/54A001/00002" at bounding box center [619, 333] width 532 height 137
drag, startPoint x: 585, startPoint y: 318, endPoint x: 507, endPoint y: 317, distance: 78.6
click at [507, 317] on ID "Placement ID P186923 View" at bounding box center [619, 316] width 532 height 34
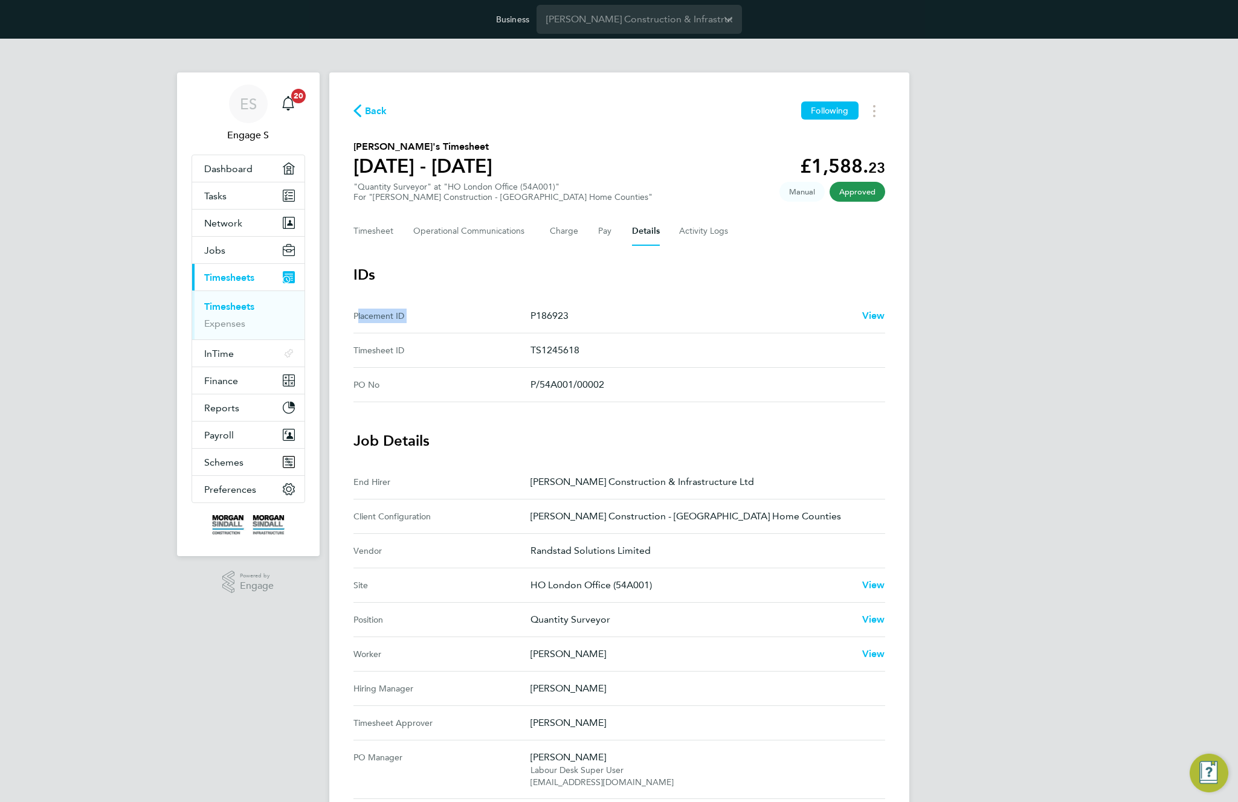
click at [738, 326] on ID "Placement ID P186923 View" at bounding box center [619, 316] width 532 height 34
drag, startPoint x: 562, startPoint y: 318, endPoint x: 505, endPoint y: 313, distance: 57.7
click at [505, 313] on ID "Placement ID P186923 View" at bounding box center [619, 316] width 532 height 34
drag, startPoint x: 622, startPoint y: 369, endPoint x: 507, endPoint y: 360, distance: 115.7
click at [479, 349] on section "IDs Placement ID P186923 View Timesheet ID TS1245618 PO No P/54A001/00002" at bounding box center [619, 333] width 532 height 137
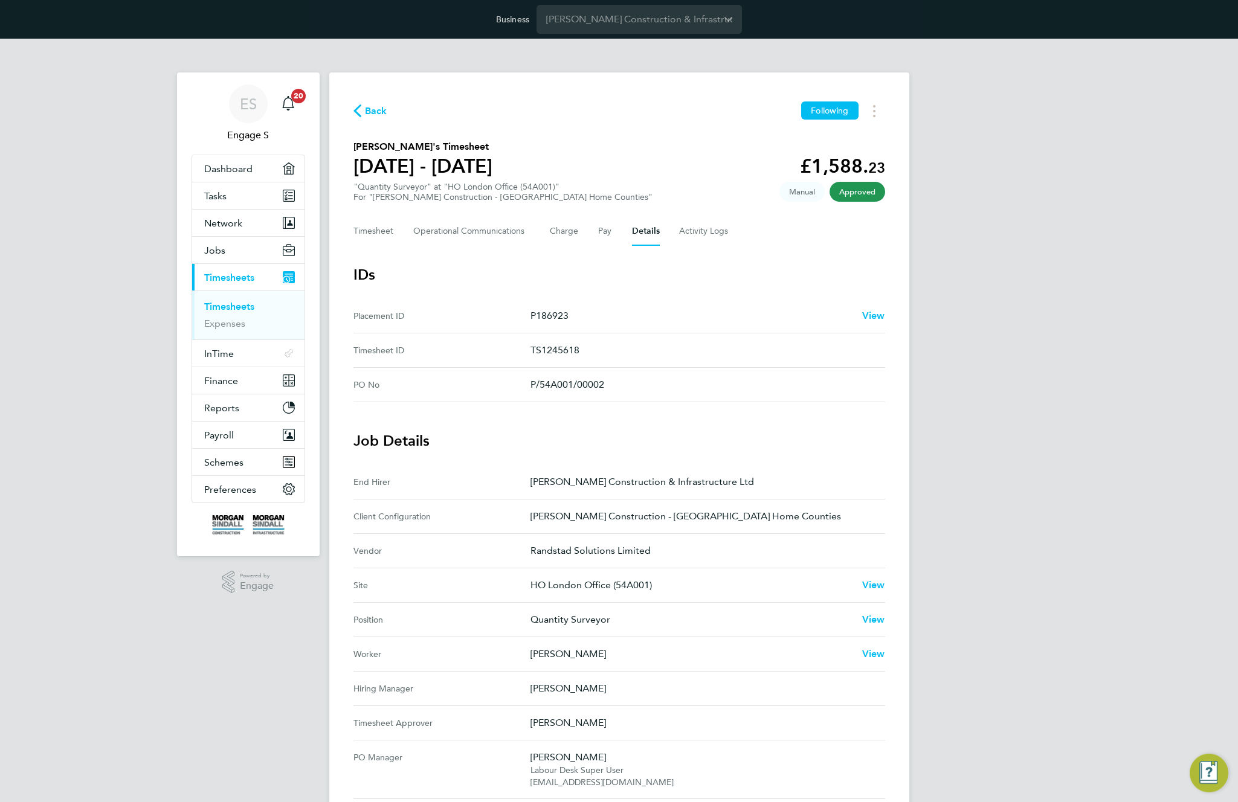
drag, startPoint x: 622, startPoint y: 392, endPoint x: 509, endPoint y: 302, distance: 144.5
click at [508, 304] on section "IDs Placement ID P186923 View Timesheet ID TS1245618 PO No P/54A001/00002" at bounding box center [619, 333] width 532 height 137
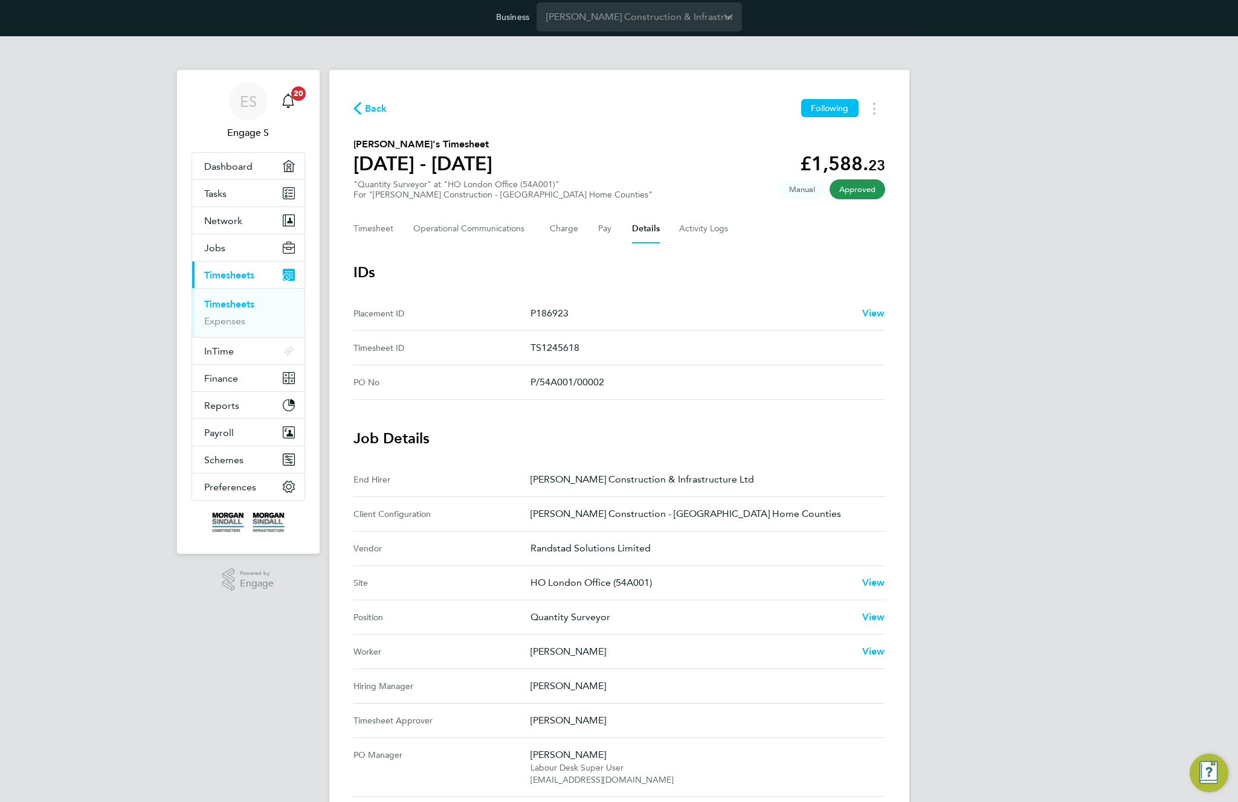
click at [665, 297] on ID "Placement ID P186923 View" at bounding box center [619, 314] width 532 height 34
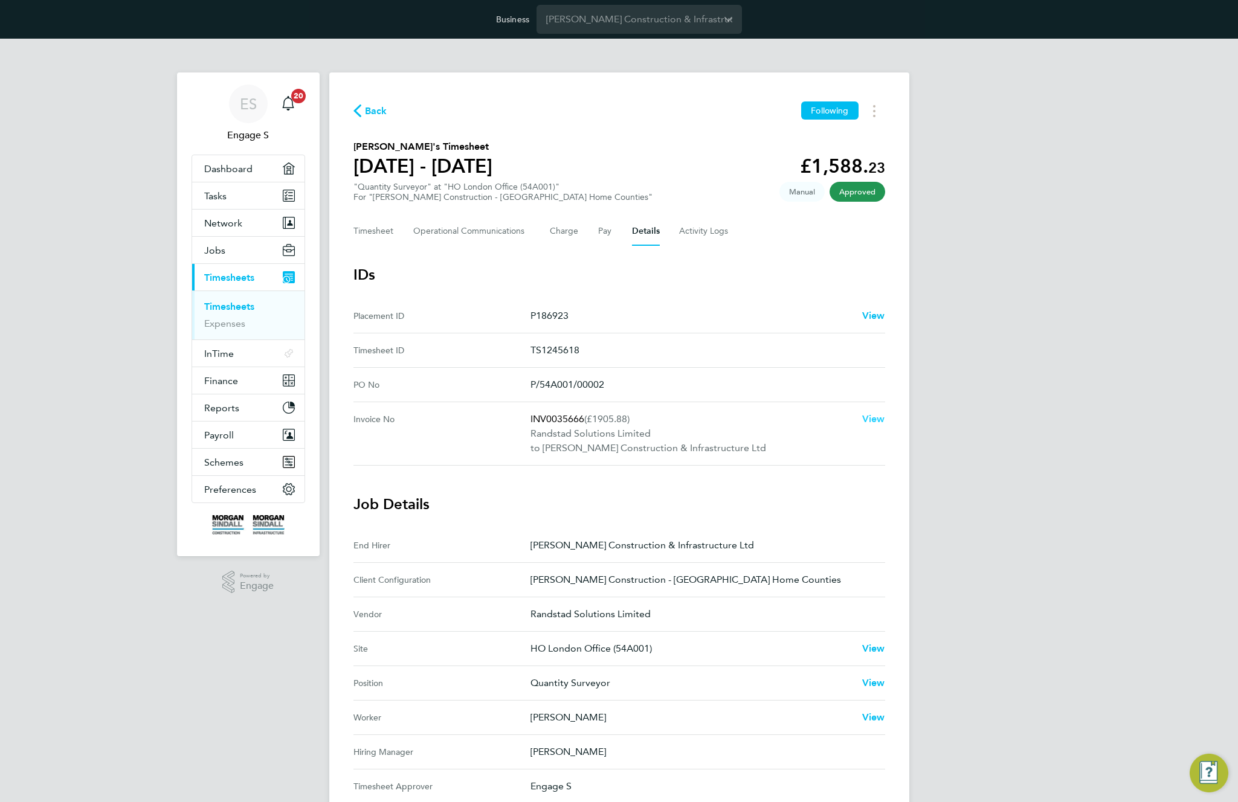
click at [874, 418] on span "View" at bounding box center [873, 418] width 23 height 11
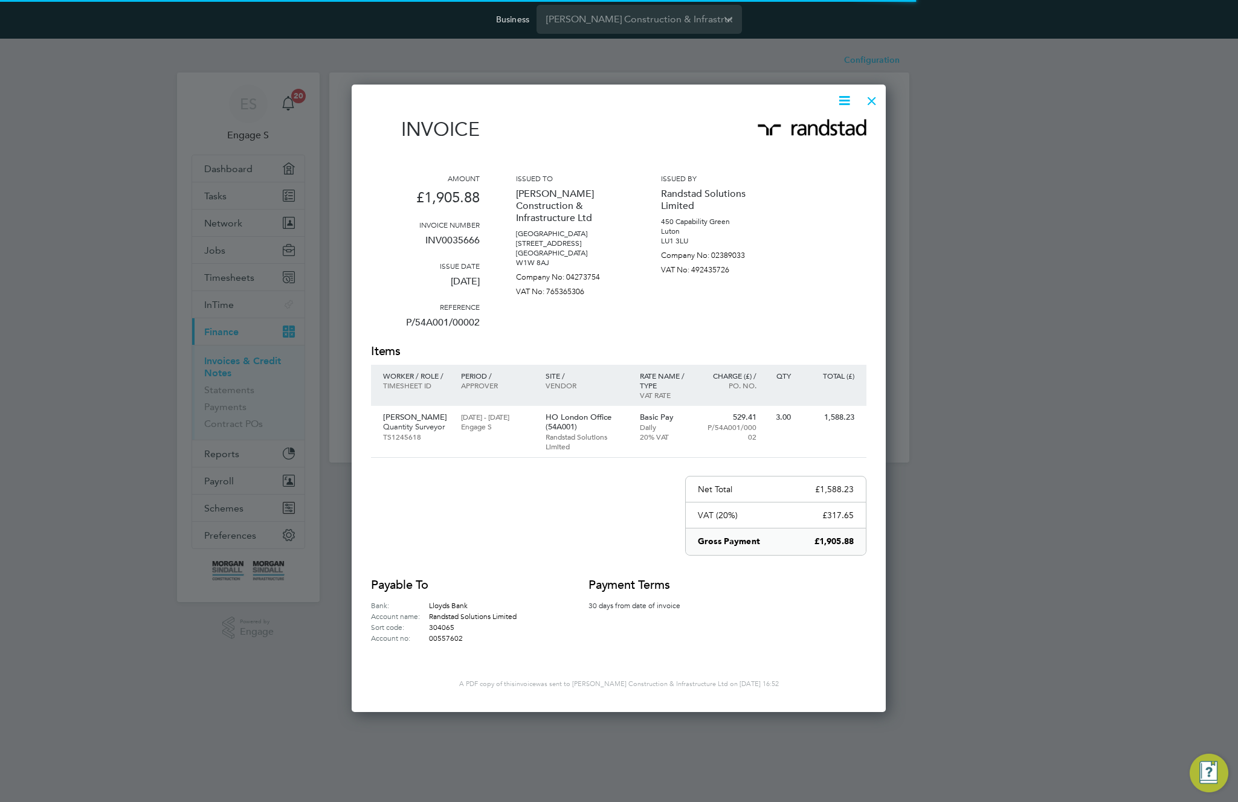
scroll to position [625, 535]
click at [733, 86] on div "Invoice Amount £1,905.88 Invoice number INV0035666 Issue date [DATE] Reference …" at bounding box center [619, 399] width 534 height 628
click at [874, 98] on div at bounding box center [872, 98] width 22 height 22
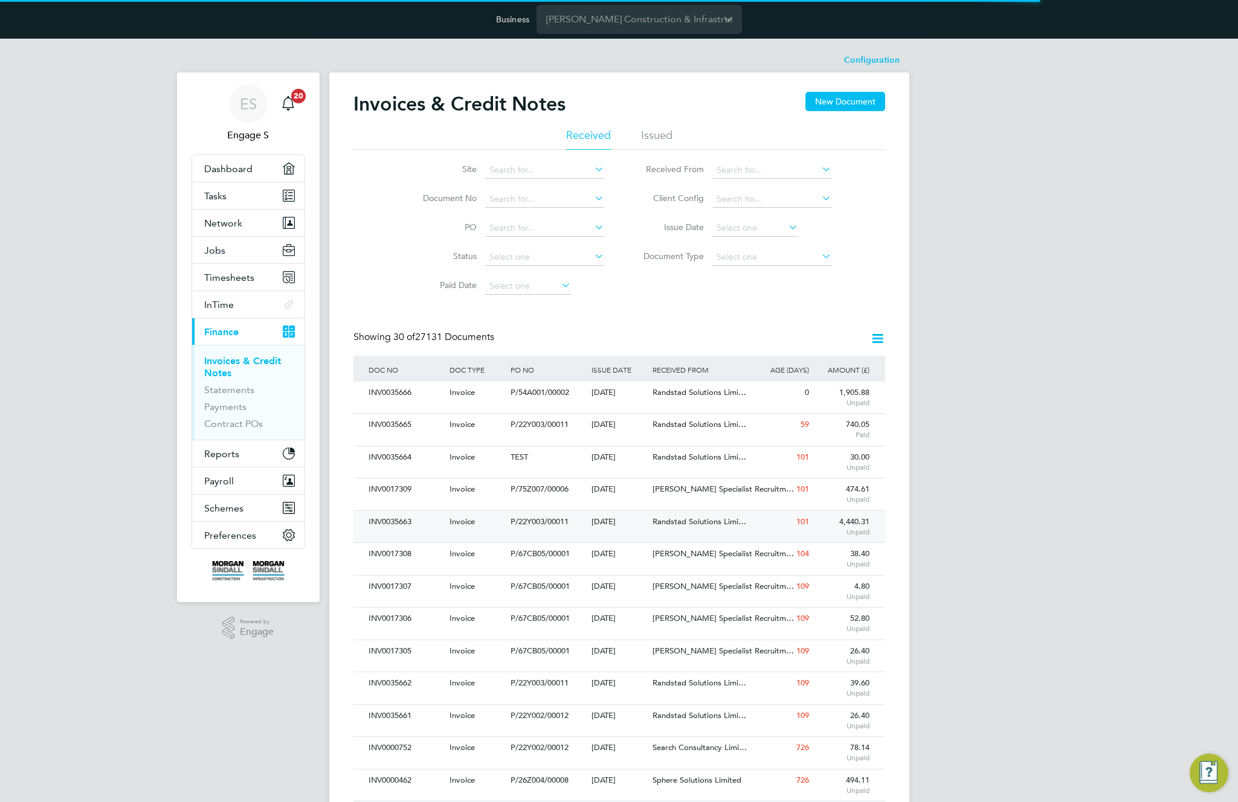
scroll to position [0, 0]
click at [671, 394] on span "Randstad Solutions Limi…" at bounding box center [700, 392] width 94 height 10
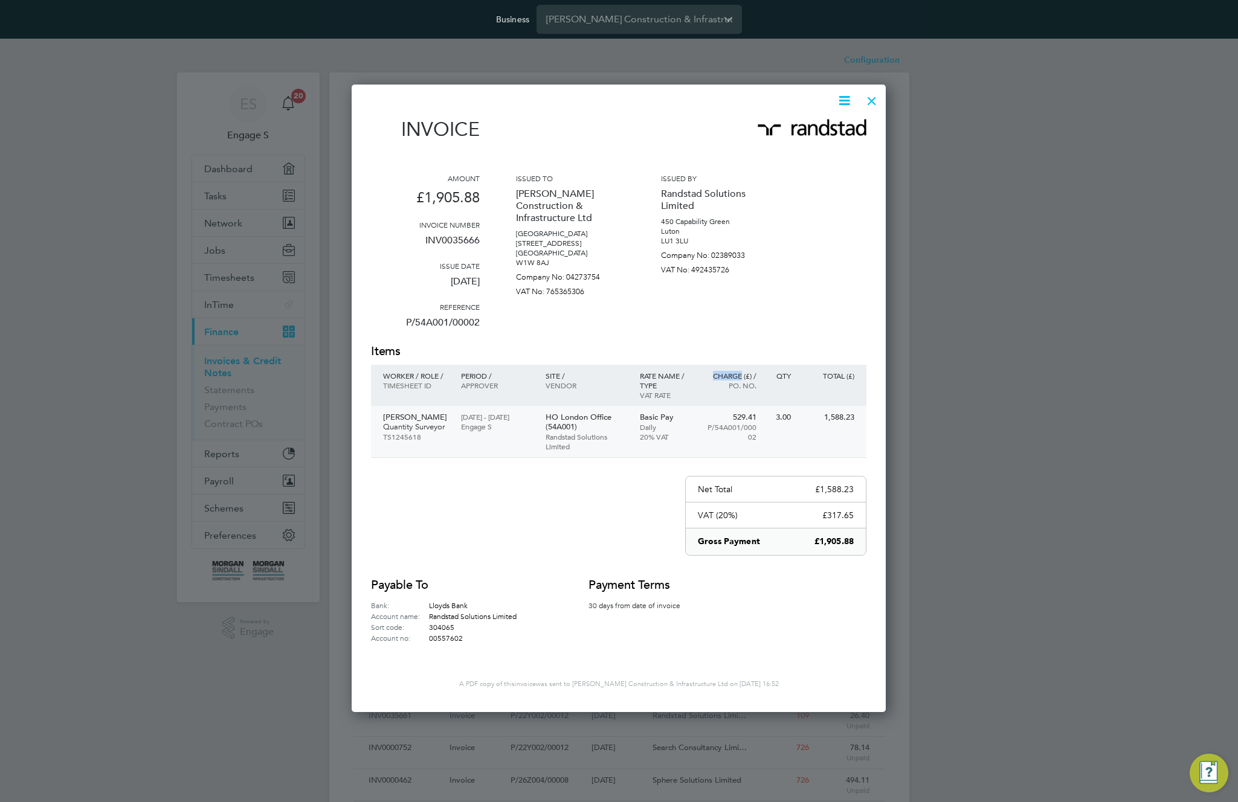
click at [553, 422] on p "HO London Office (54A001)" at bounding box center [587, 422] width 82 height 19
click at [840, 98] on icon at bounding box center [844, 100] width 15 height 15
click at [806, 130] on li "Download Invoice" at bounding box center [807, 129] width 83 height 17
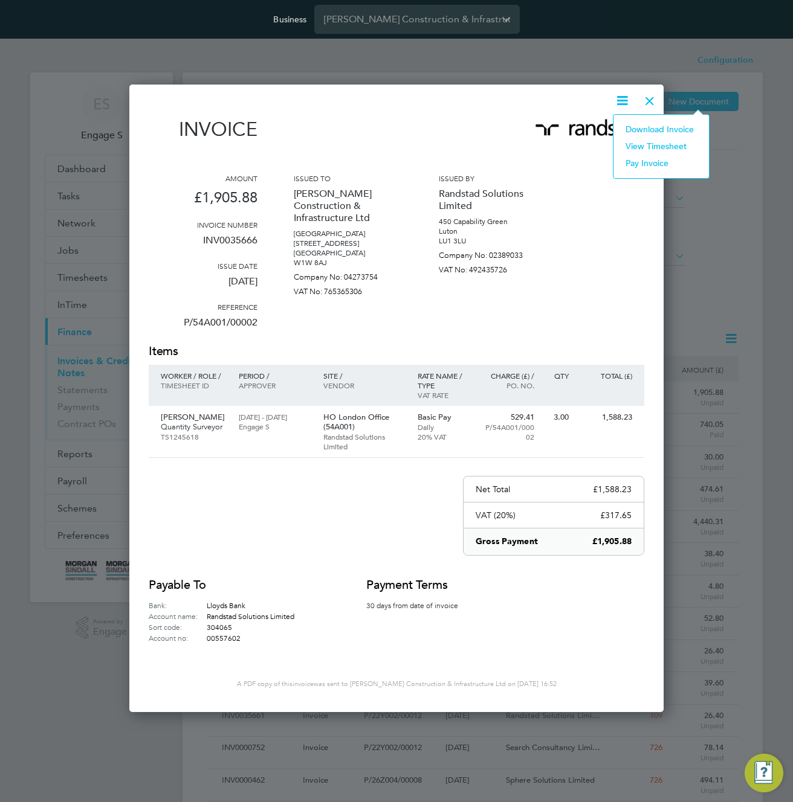
click at [587, 268] on div "Amount £1,905.88 Invoice number INV0035666 Issue date 13 Oct 2025 Reference P/5…" at bounding box center [396, 258] width 495 height 170
click at [624, 100] on icon at bounding box center [621, 100] width 15 height 15
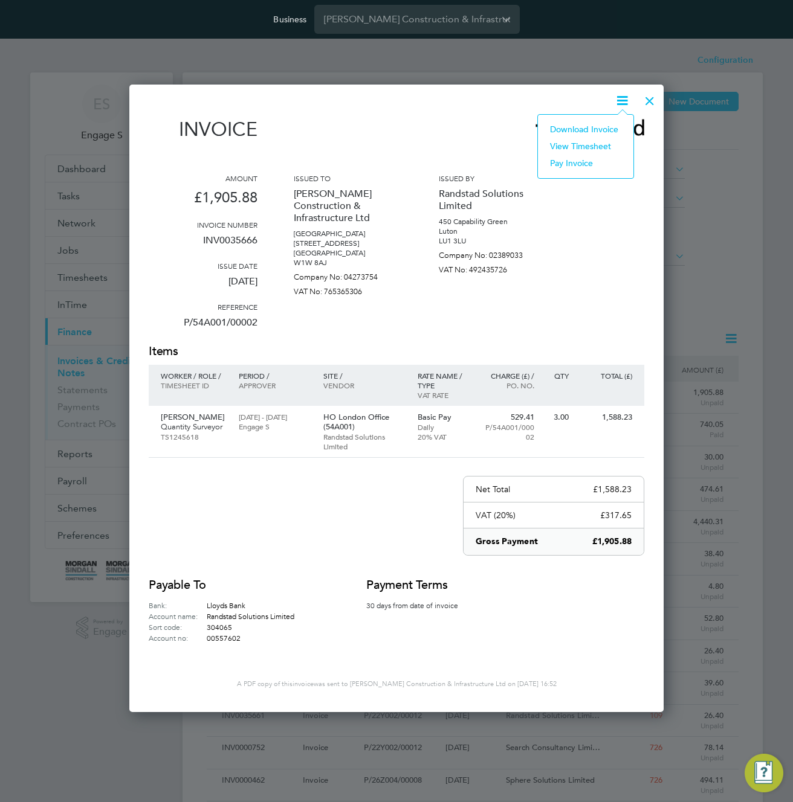
click at [585, 128] on li "Download Invoice" at bounding box center [585, 129] width 83 height 17
click at [651, 97] on div at bounding box center [650, 98] width 22 height 22
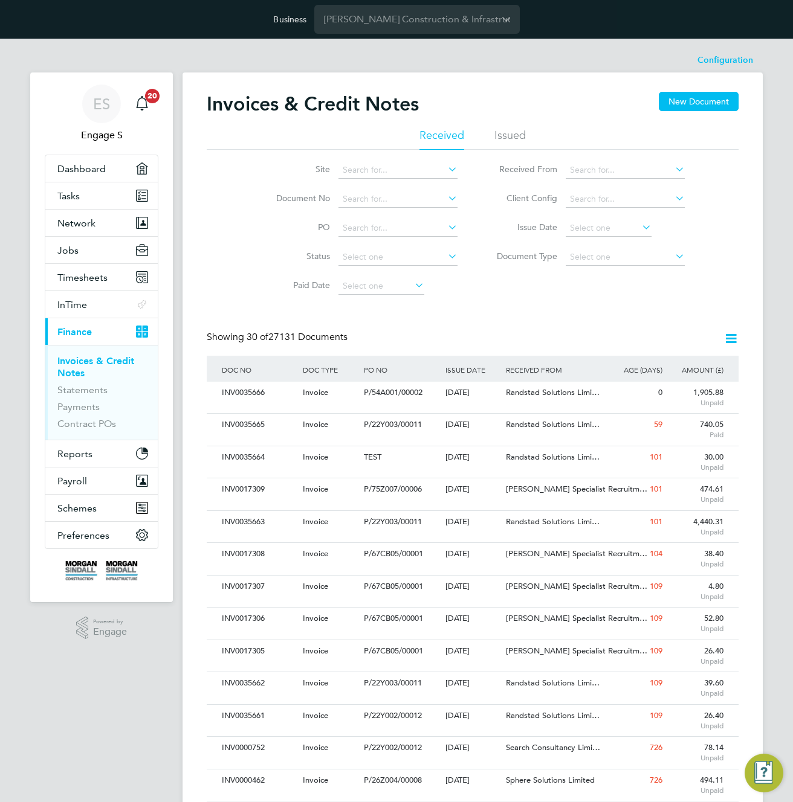
click at [675, 279] on div "Site Document No PO Status Paid Date Issued To Received From Client Config Issu…" at bounding box center [473, 225] width 532 height 151
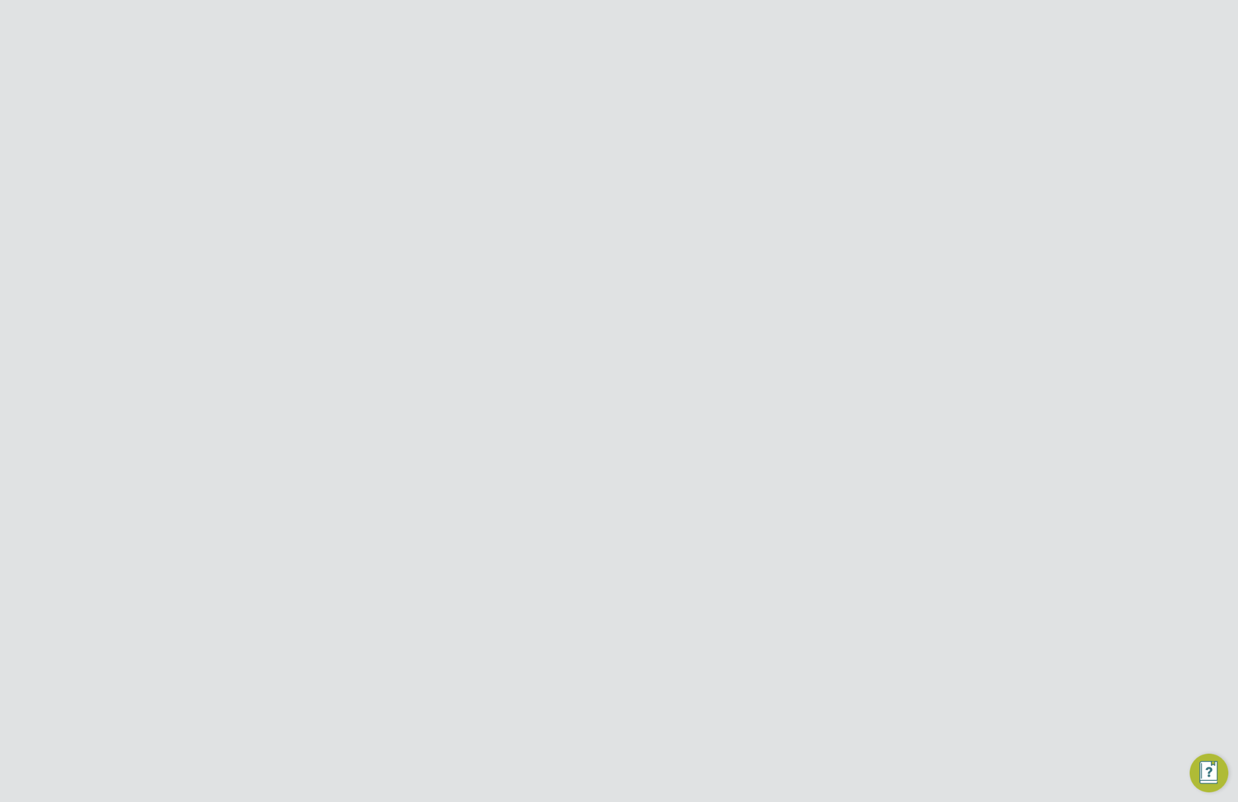
click at [453, 230] on Communications-tab "Operational Communications" at bounding box center [471, 231] width 117 height 29
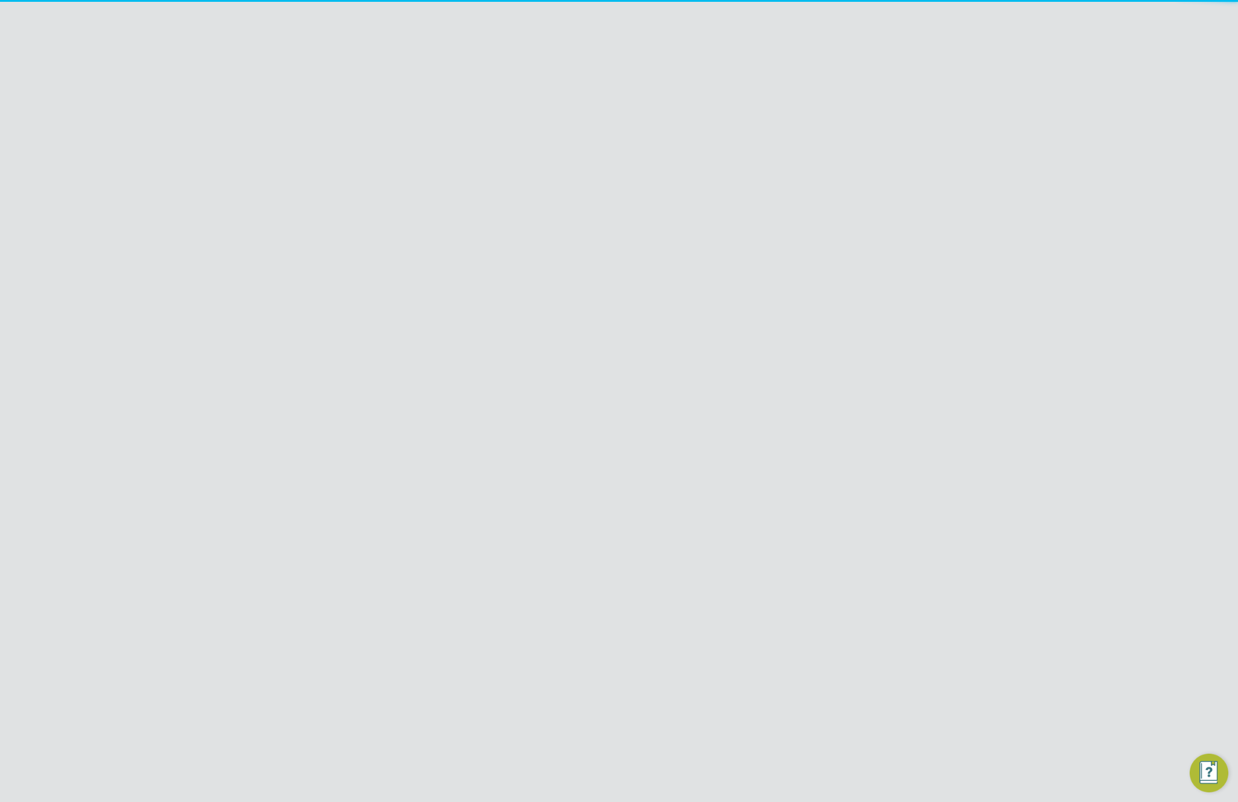
click at [476, 324] on div at bounding box center [636, 325] width 479 height 15
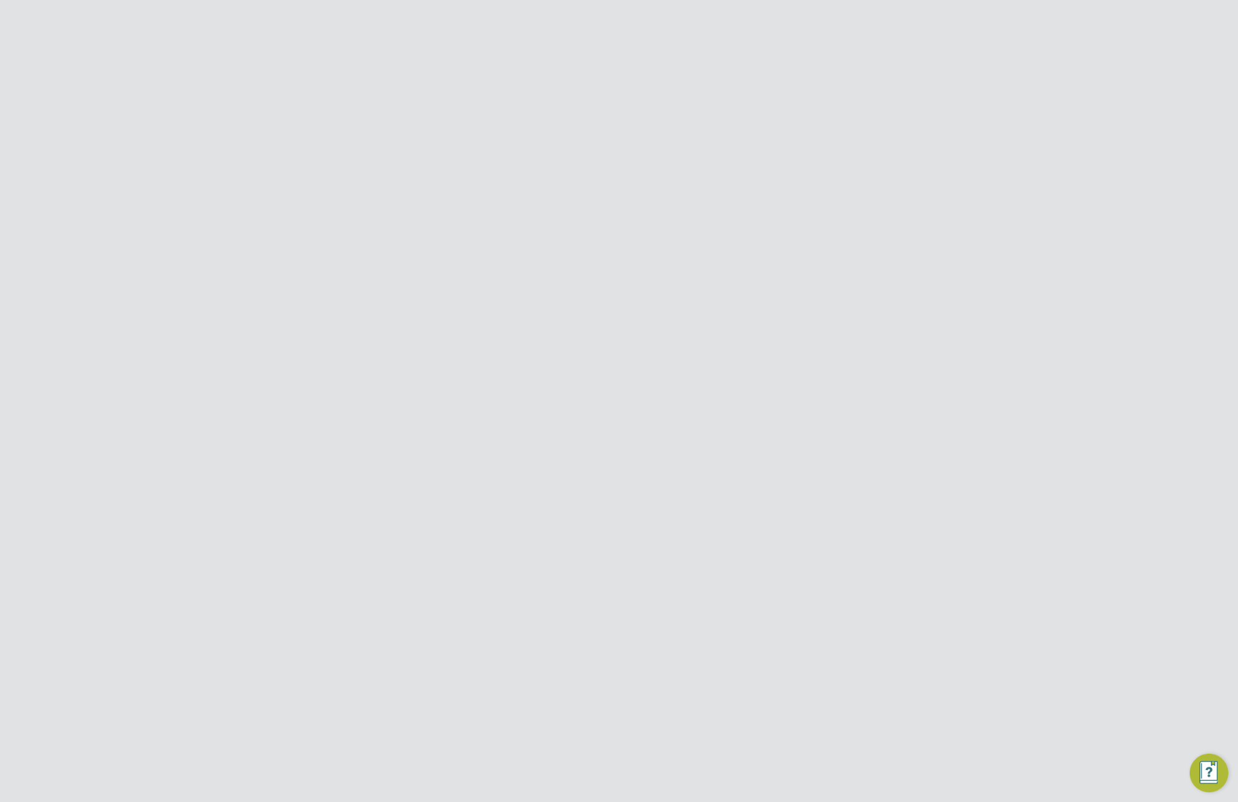
click at [484, 325] on div "rtesrt" at bounding box center [636, 325] width 479 height 15
click at [495, 395] on link "here" at bounding box center [490, 394] width 18 height 10
click at [399, 433] on span "Post" at bounding box center [409, 430] width 20 height 12
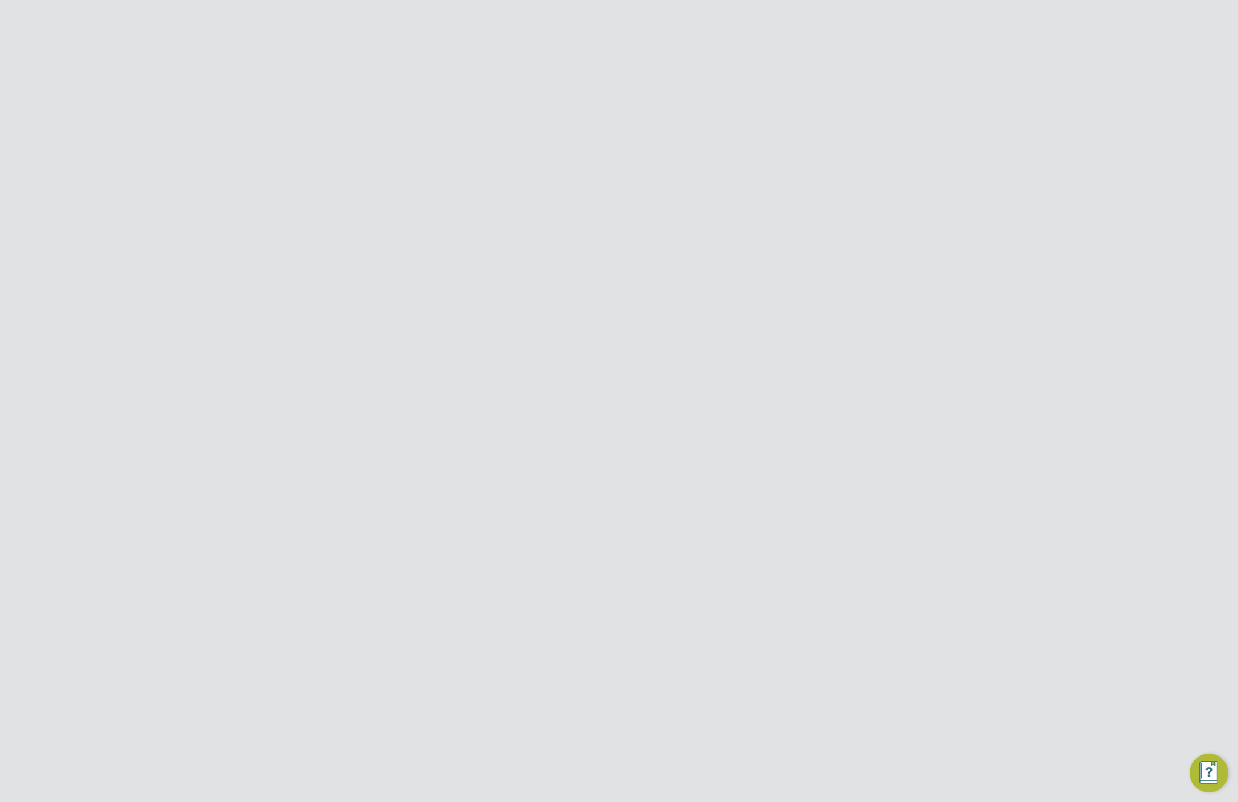
click at [469, 470] on span "Edit" at bounding box center [460, 472] width 17 height 10
click at [468, 492] on span "Cancel" at bounding box center [459, 492] width 31 height 11
click at [515, 474] on span "Delete" at bounding box center [501, 472] width 27 height 10
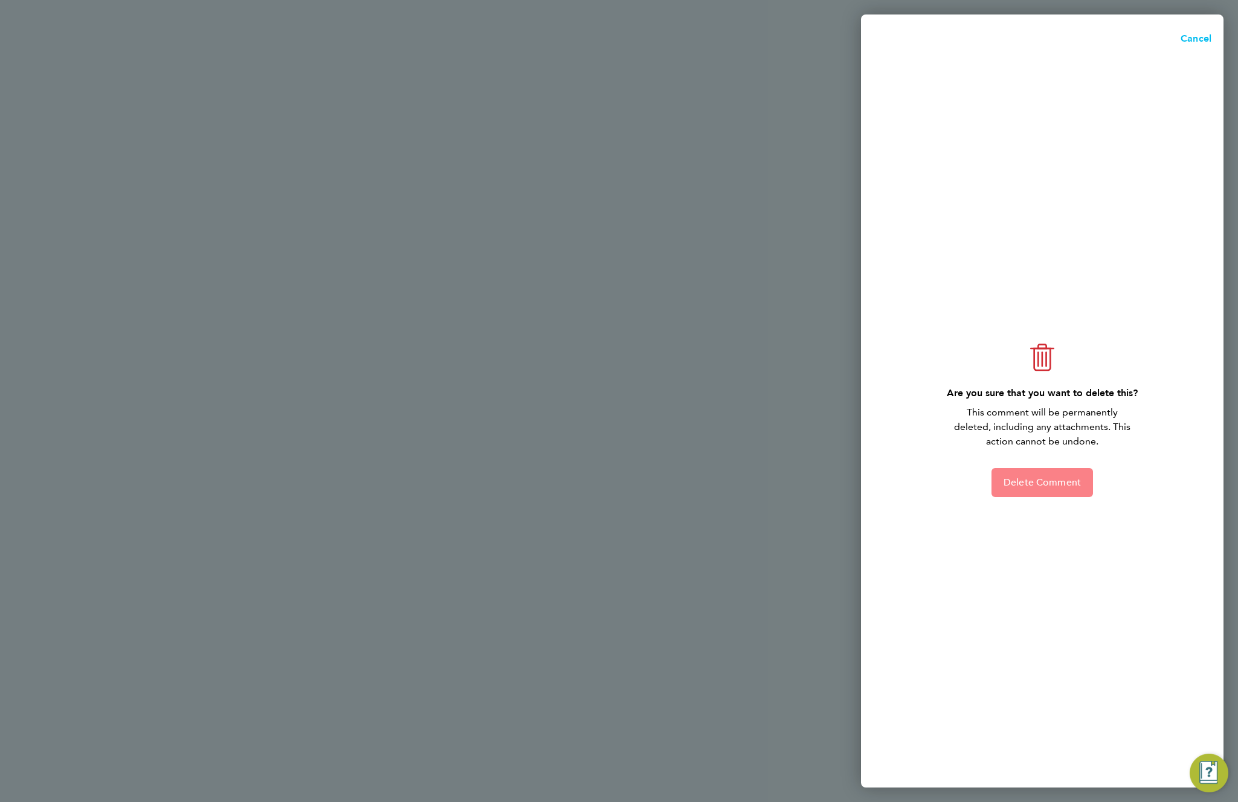
click at [1031, 483] on span "Delete Comment" at bounding box center [1042, 483] width 77 height 12
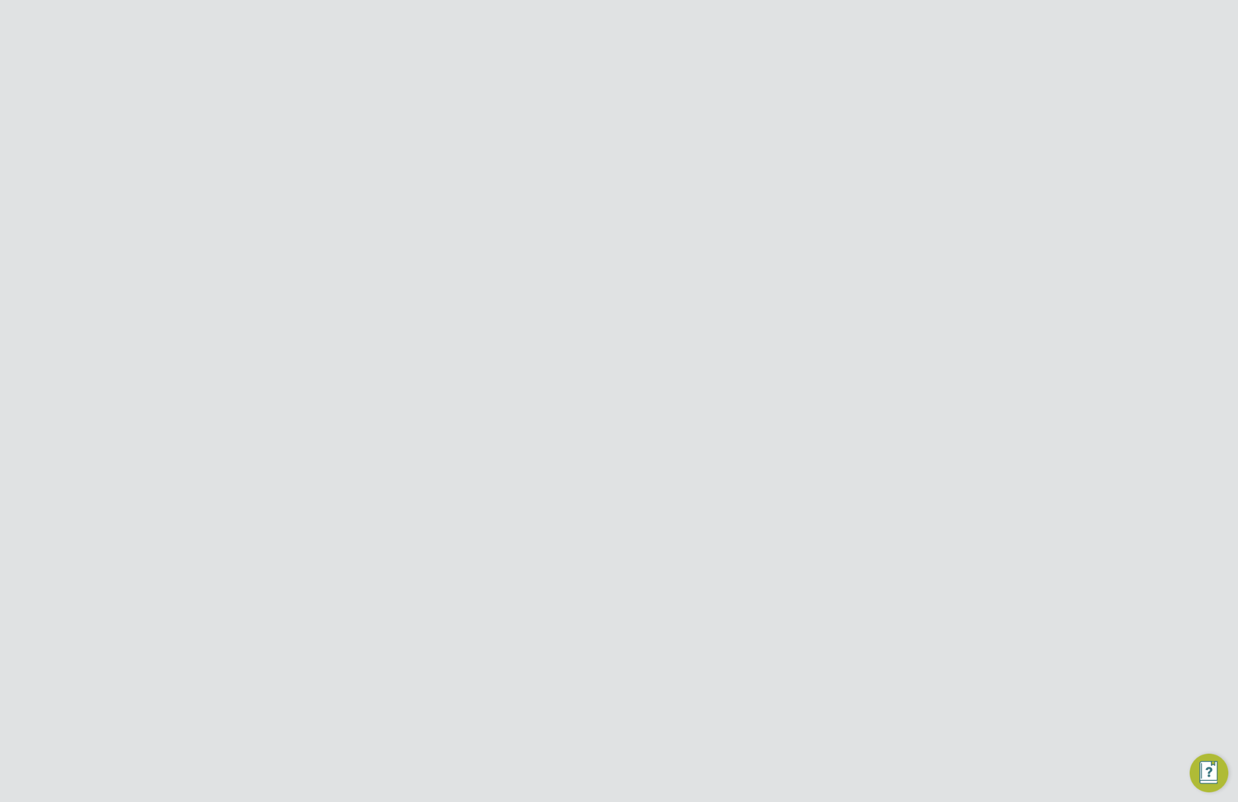
click at [649, 343] on div at bounding box center [636, 335] width 498 height 24
click at [632, 340] on div "Drag your files or click here to attach them" at bounding box center [636, 336] width 498 height 44
click at [596, 337] on div "Drag your files or click here to attach them" at bounding box center [636, 336] width 498 height 44
click at [596, 335] on div "Drag your files or click here to attach them" at bounding box center [636, 336] width 498 height 44
click at [592, 333] on div "Drag your files or click here to attach them" at bounding box center [636, 336] width 498 height 44
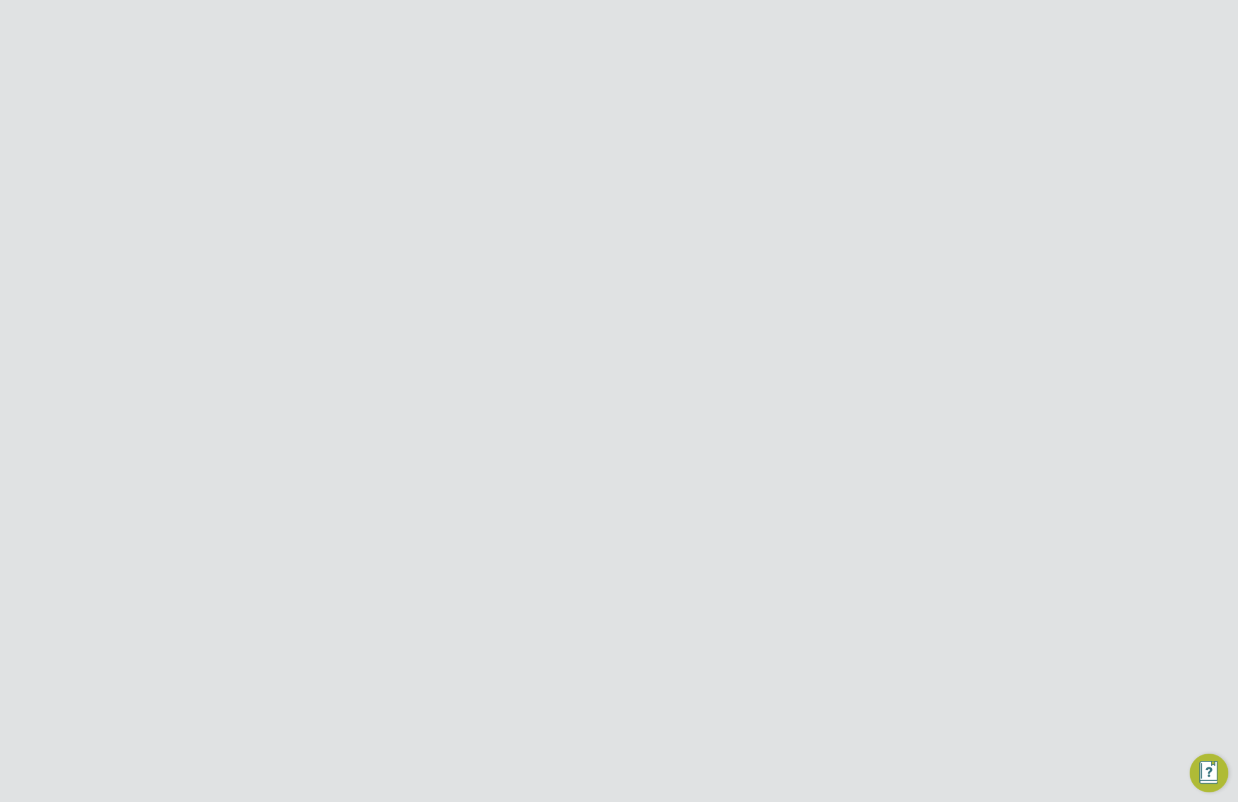
click at [579, 332] on div at bounding box center [636, 325] width 479 height 15
click at [576, 332] on div "q" at bounding box center [636, 325] width 479 height 15
click at [410, 379] on span "Post" at bounding box center [409, 381] width 20 height 12
click at [469, 410] on span "Edit" at bounding box center [460, 409] width 17 height 10
click at [457, 444] on span "Cancel" at bounding box center [459, 444] width 31 height 11
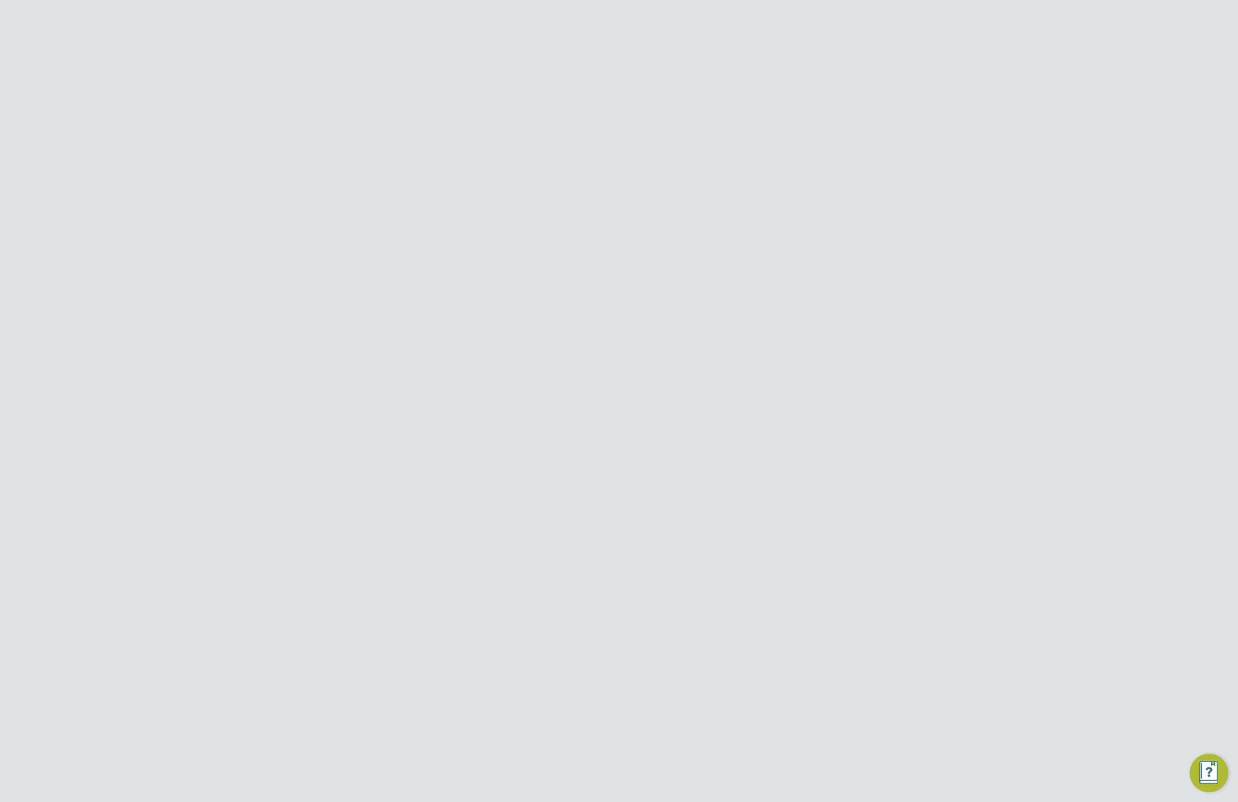
click at [515, 410] on span "Delete" at bounding box center [501, 409] width 27 height 10
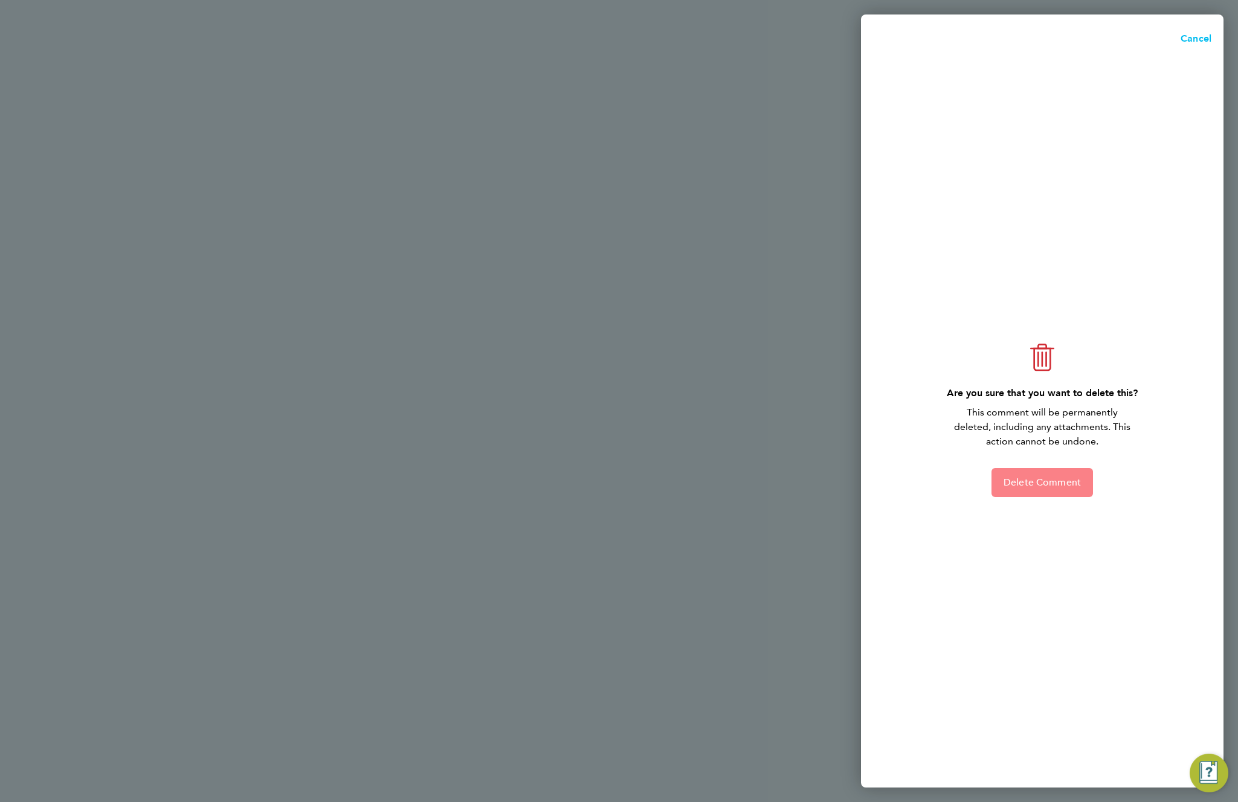
click at [1028, 483] on span "Delete Comment" at bounding box center [1042, 483] width 77 height 12
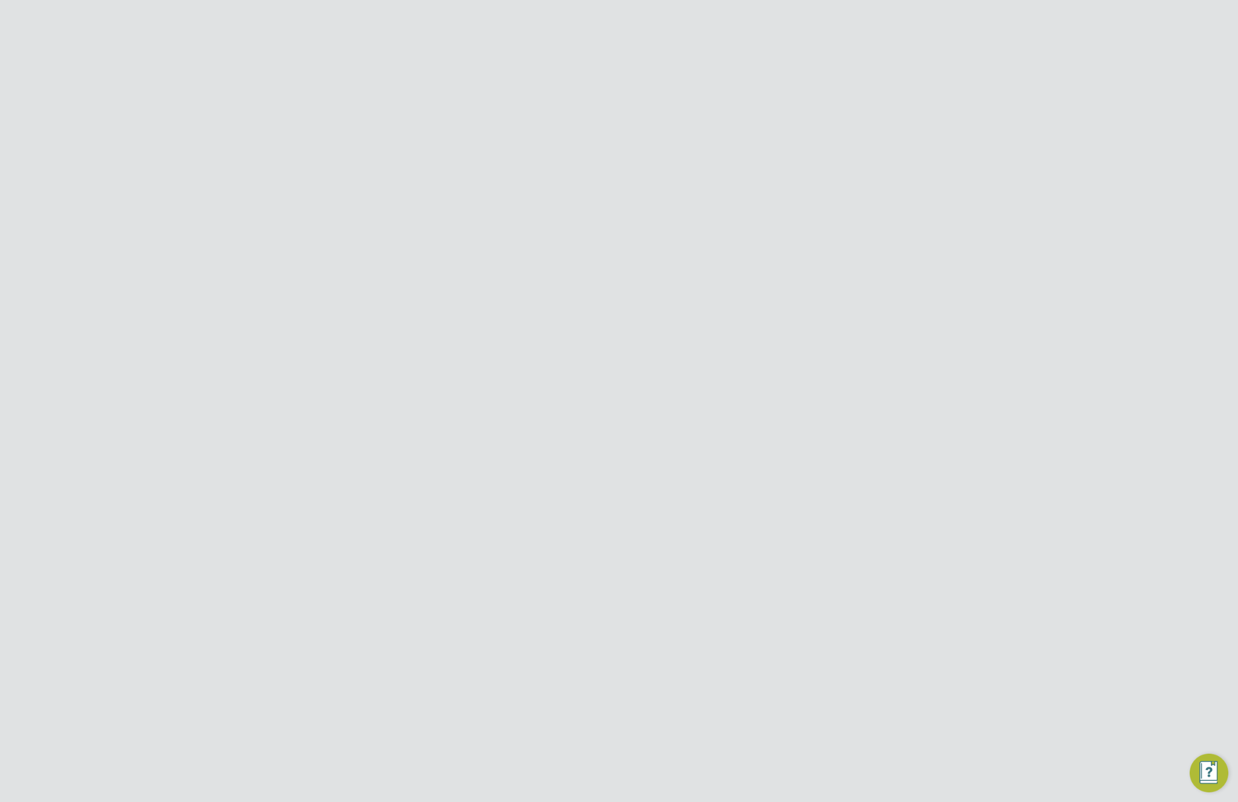
click at [558, 225] on button "Charge" at bounding box center [564, 231] width 29 height 29
click at [603, 228] on button "Pay" at bounding box center [605, 231] width 15 height 29
click at [647, 236] on button "Details" at bounding box center [646, 231] width 28 height 29
drag, startPoint x: 750, startPoint y: 303, endPoint x: 635, endPoint y: 321, distance: 116.1
click at [635, 321] on ID "Placement ID P186923 View" at bounding box center [619, 316] width 532 height 34
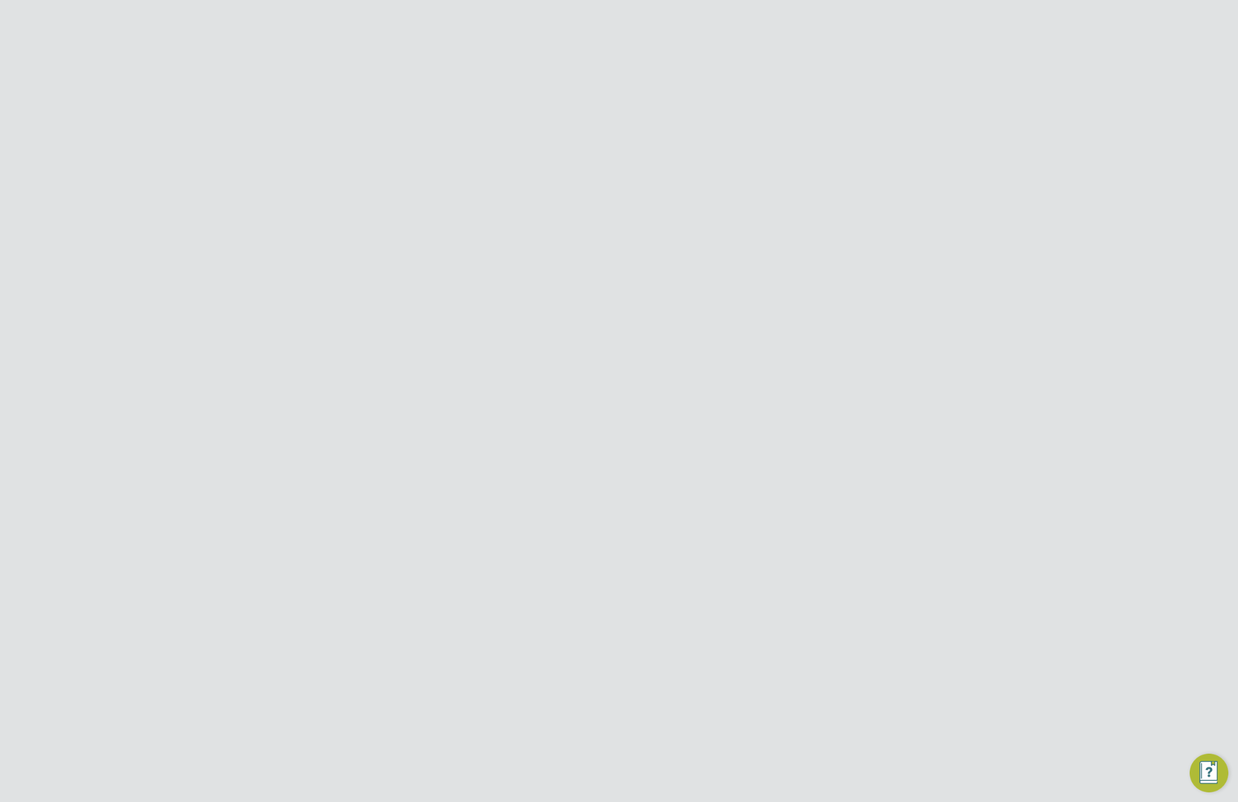
click at [700, 226] on Logs-tab "Activity Logs" at bounding box center [704, 231] width 51 height 29
click at [641, 234] on button "Details" at bounding box center [646, 231] width 28 height 29
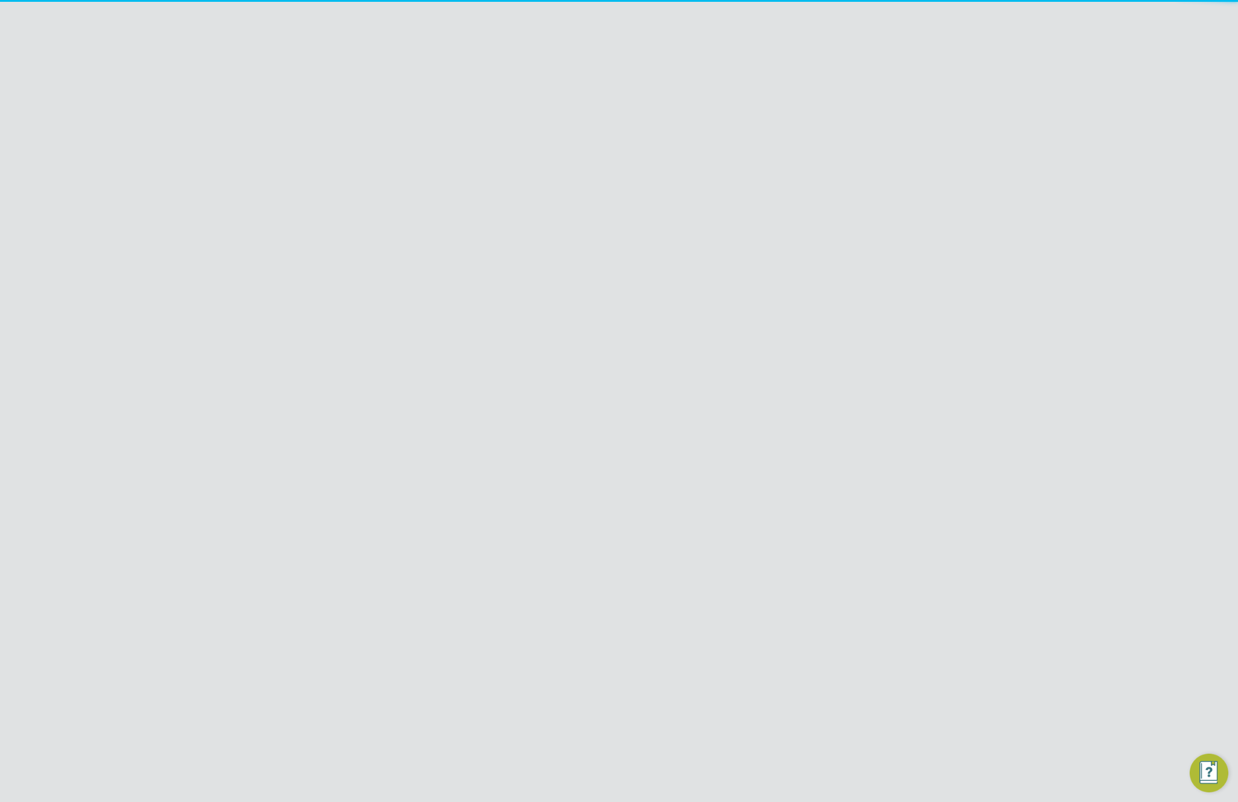
click at [379, 236] on button "Timesheet" at bounding box center [373, 231] width 40 height 29
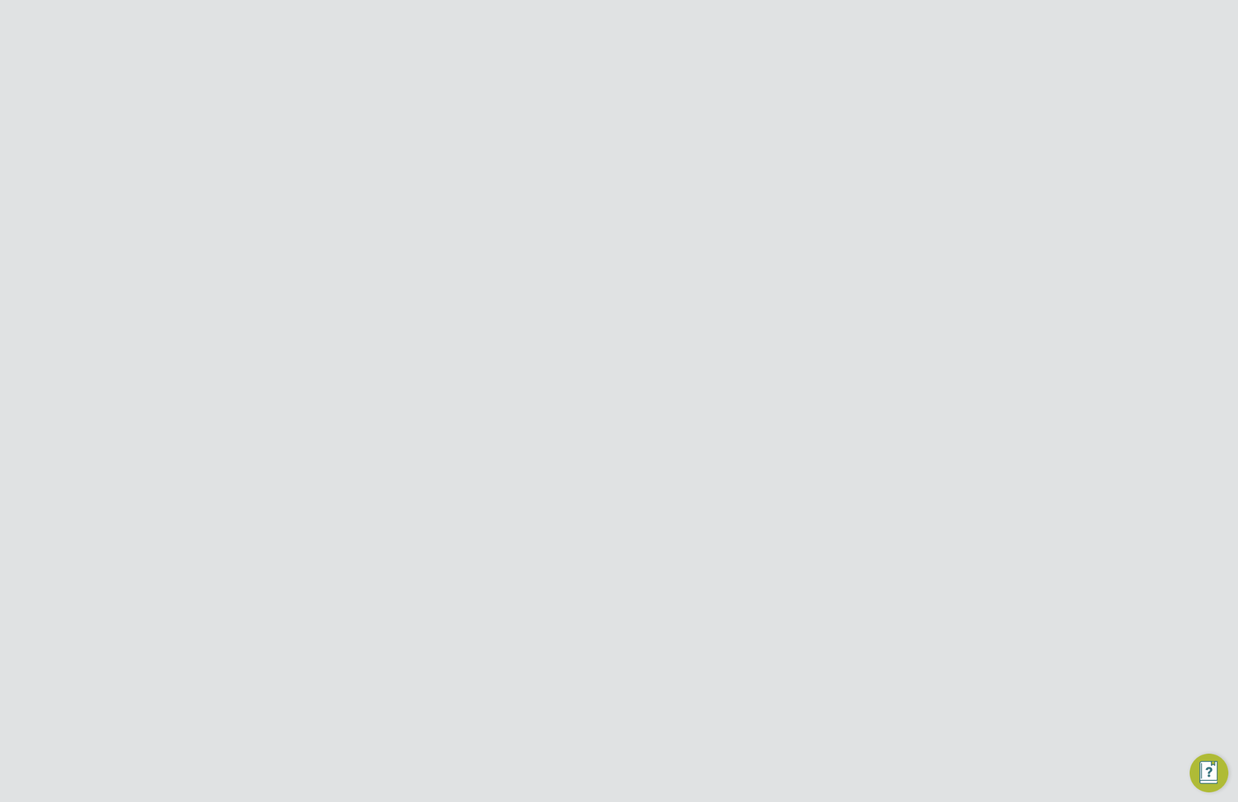
scroll to position [90, 0]
click at [624, 734] on span "Cancel Timesheet" at bounding box center [619, 740] width 80 height 12
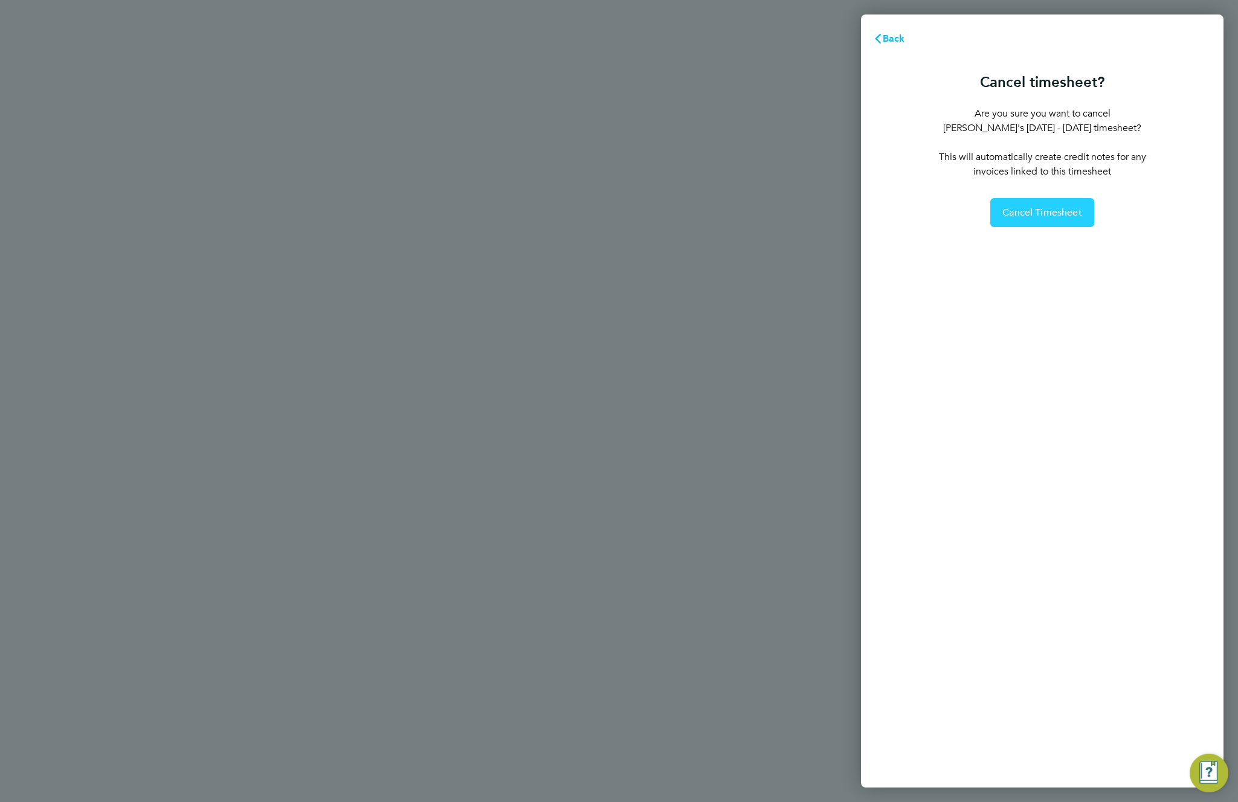
click at [1059, 214] on span "Cancel Timesheet" at bounding box center [1042, 213] width 80 height 12
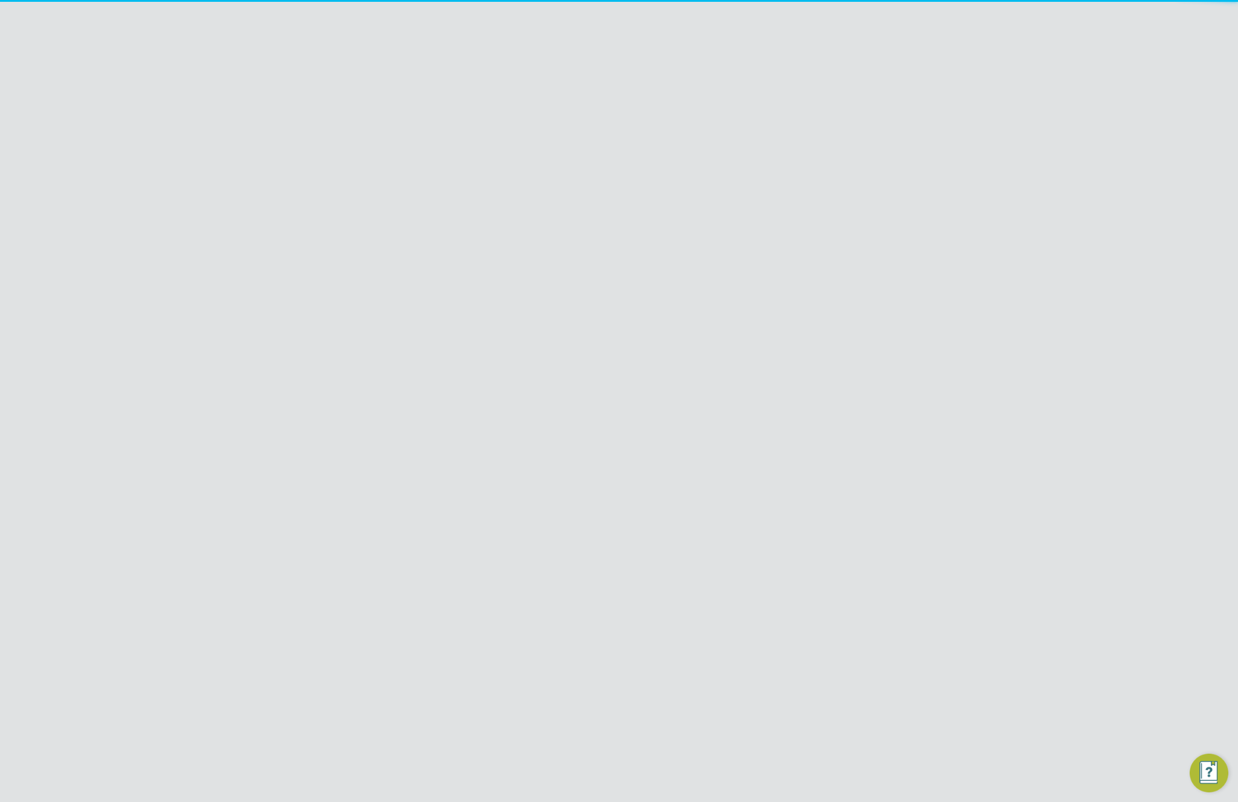
click at [898, 362] on div "Back Following Tom F's Timesheet 20 - 26 Sept 2025 £1,588. 23 "Quantity Surveyo…" at bounding box center [619, 444] width 580 height 743
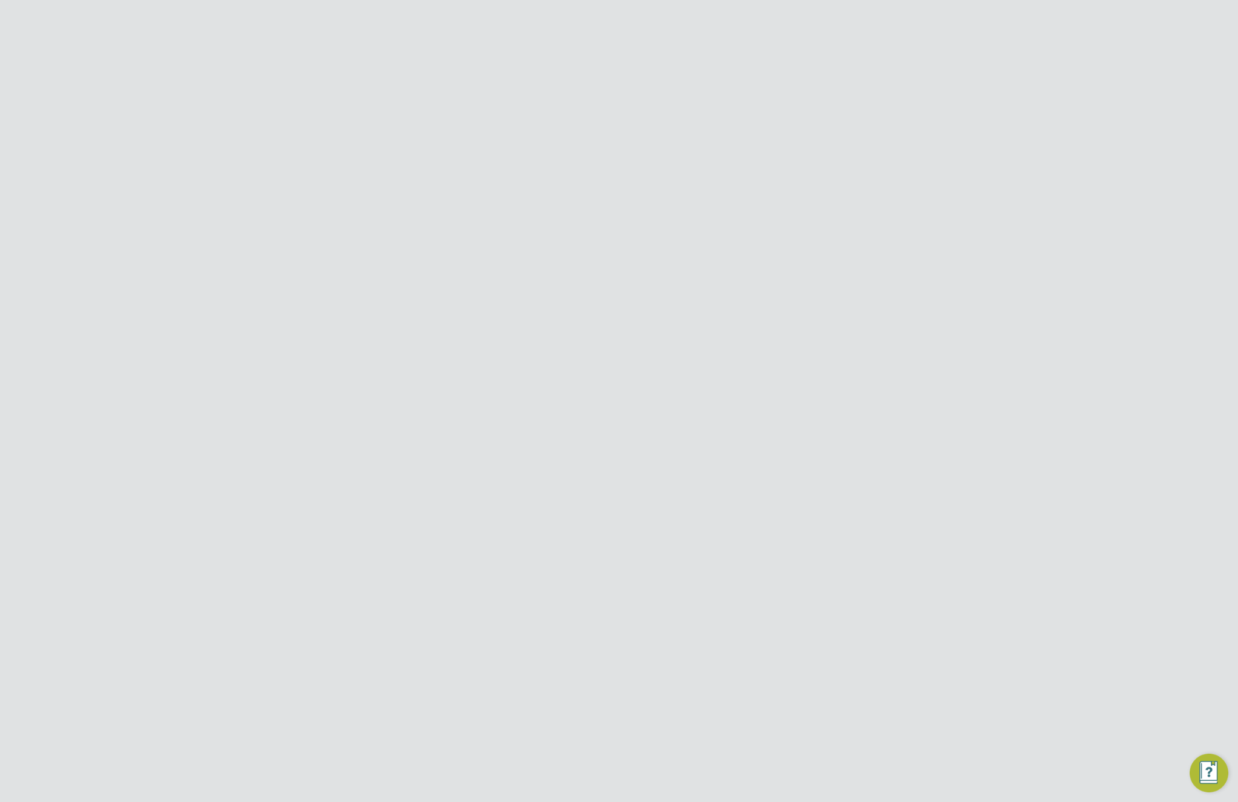
click at [869, 107] on button "Timesheets Menu" at bounding box center [874, 111] width 22 height 19
drag, startPoint x: 798, startPoint y: 140, endPoint x: 772, endPoint y: 174, distance: 43.1
click at [798, 140] on link "Download timesheet" at bounding box center [812, 138] width 145 height 24
click at [574, 59] on ng-component "Back Following Tom F's Timesheet 20 - 26 Sept 2025 £1,588. 23 "Quantity Surveyo…" at bounding box center [619, 427] width 580 height 776
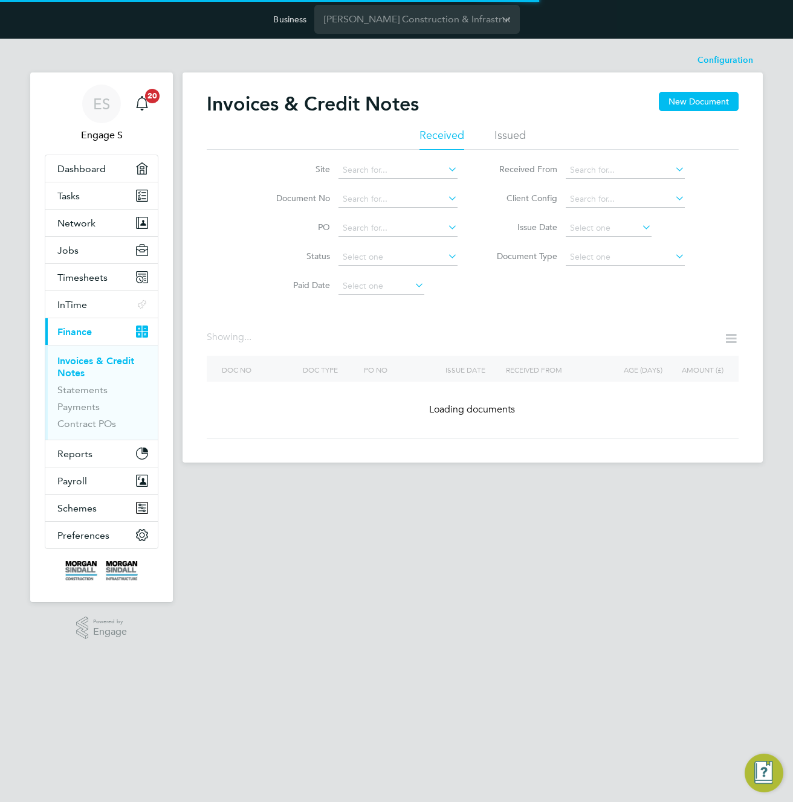
click at [659, 283] on div "Site Document No PO Status Paid Date Issued To Received From Client Config Issu…" at bounding box center [473, 225] width 532 height 151
click at [631, 310] on div "Invoices & Credit Notes New Document Received Issued Site Document No PO Status…" at bounding box center [473, 265] width 532 height 347
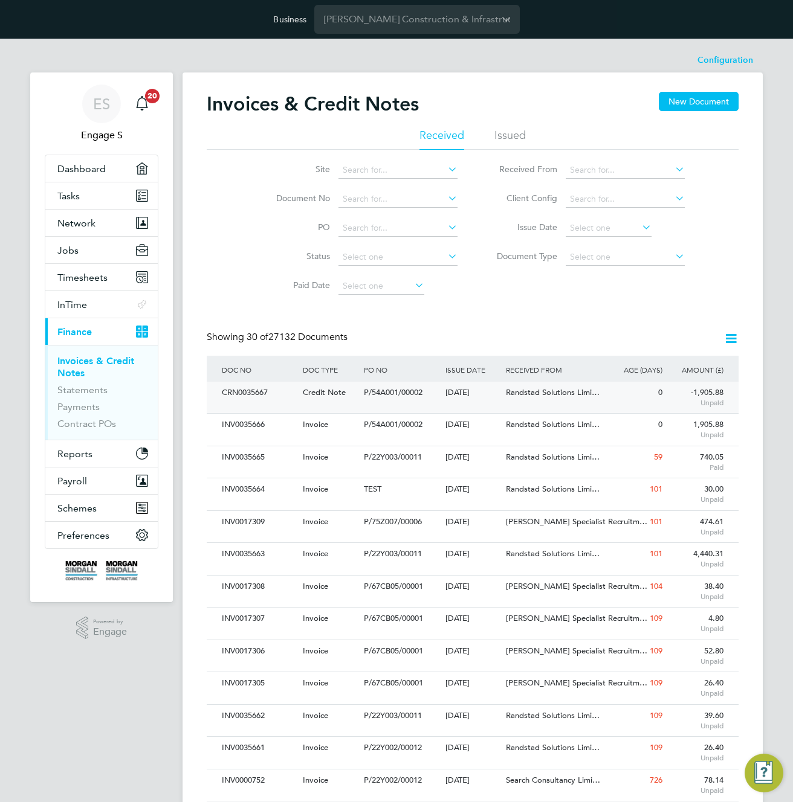
click at [551, 392] on span "Randstad Solutions Limi…" at bounding box center [553, 392] width 94 height 10
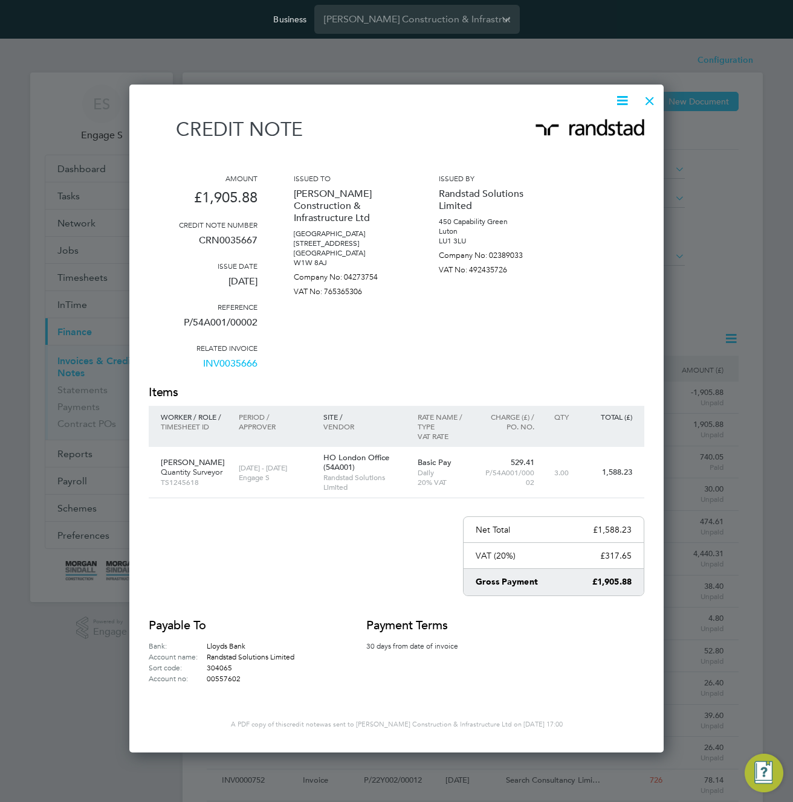
click at [622, 103] on icon at bounding box center [621, 100] width 15 height 15
click at [586, 129] on li "Download Credit Note" at bounding box center [576, 129] width 102 height 17
click at [544, 350] on div "Issued by Randstad Solutions Limited 450 Capability Green Luton LU1 3LU Company…" at bounding box center [493, 278] width 109 height 211
drag, startPoint x: 219, startPoint y: 176, endPoint x: 573, endPoint y: 669, distance: 606.7
click at [573, 669] on div "Credit note Amount £1,905.88 Credit note number CRN0035667 Issue date 13 Oct 20…" at bounding box center [396, 401] width 495 height 566
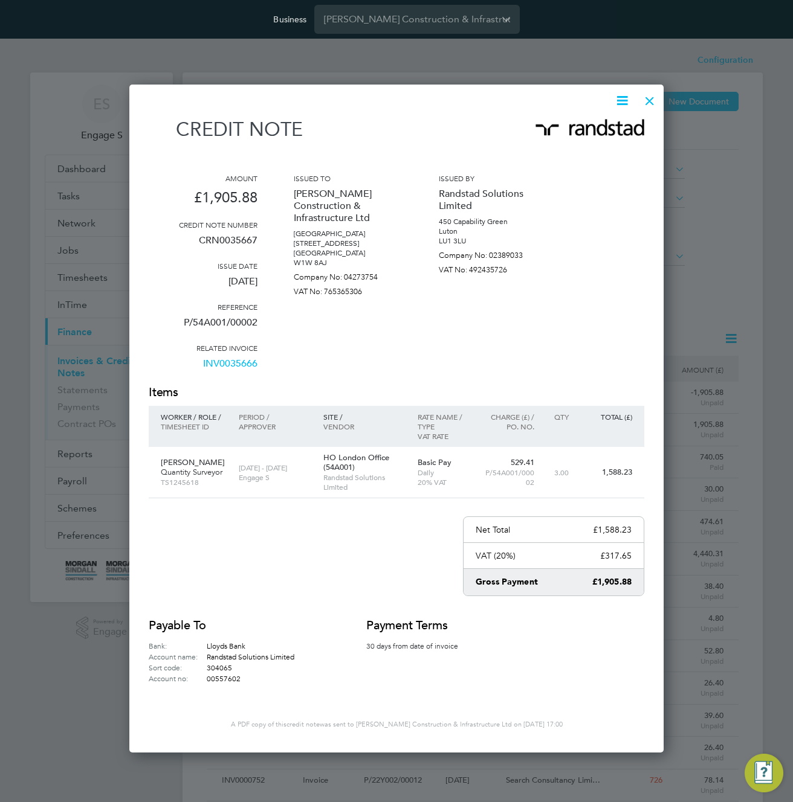
drag, startPoint x: 327, startPoint y: 671, endPoint x: 263, endPoint y: 290, distance: 386.7
click at [252, 290] on div "Credit note Amount £1,905.88 Credit note number CRN0035667 Issue date 13 Oct 20…" at bounding box center [396, 411] width 495 height 636
click at [233, 366] on link "INV0035666" at bounding box center [230, 368] width 54 height 31
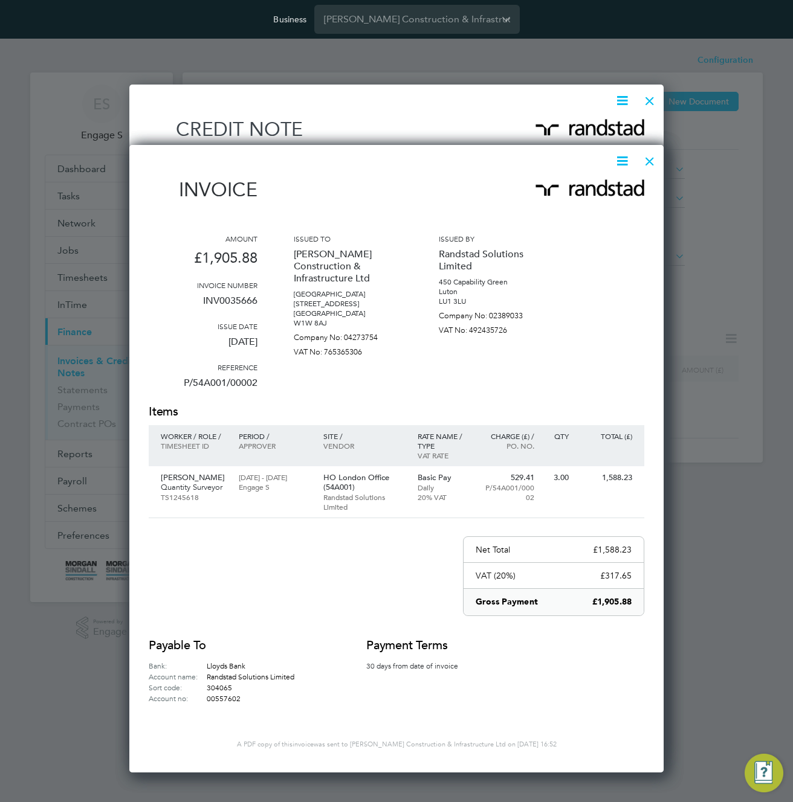
scroll to position [625, 535]
click at [645, 161] on div "Configuration Configuration Invoices & Credit Notes New Document Received Issue…" at bounding box center [472, 255] width 580 height 414
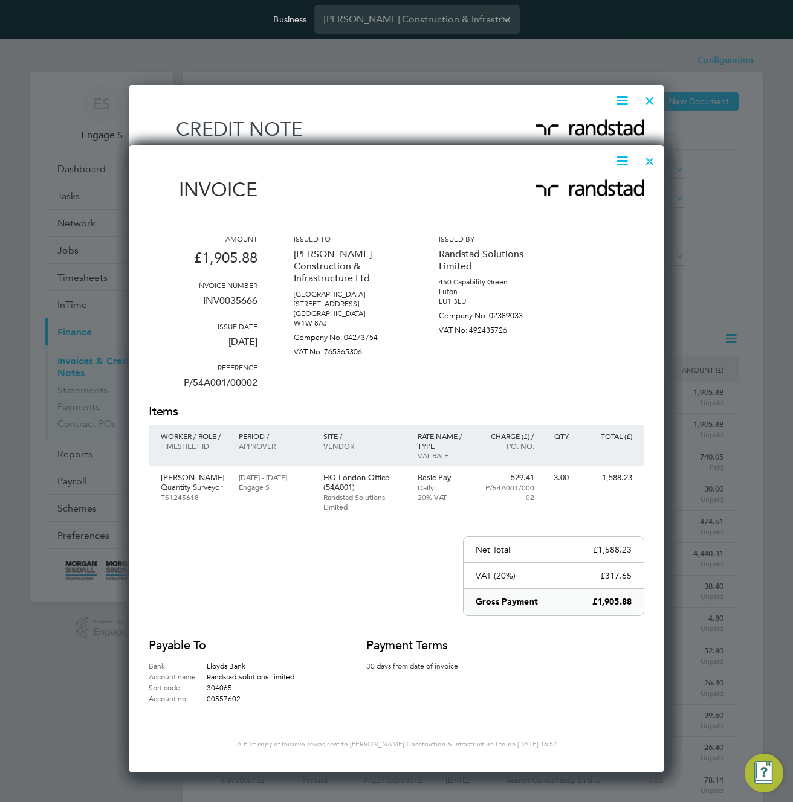
click at [650, 160] on div at bounding box center [650, 158] width 22 height 22
click at [650, 102] on div at bounding box center [650, 98] width 22 height 22
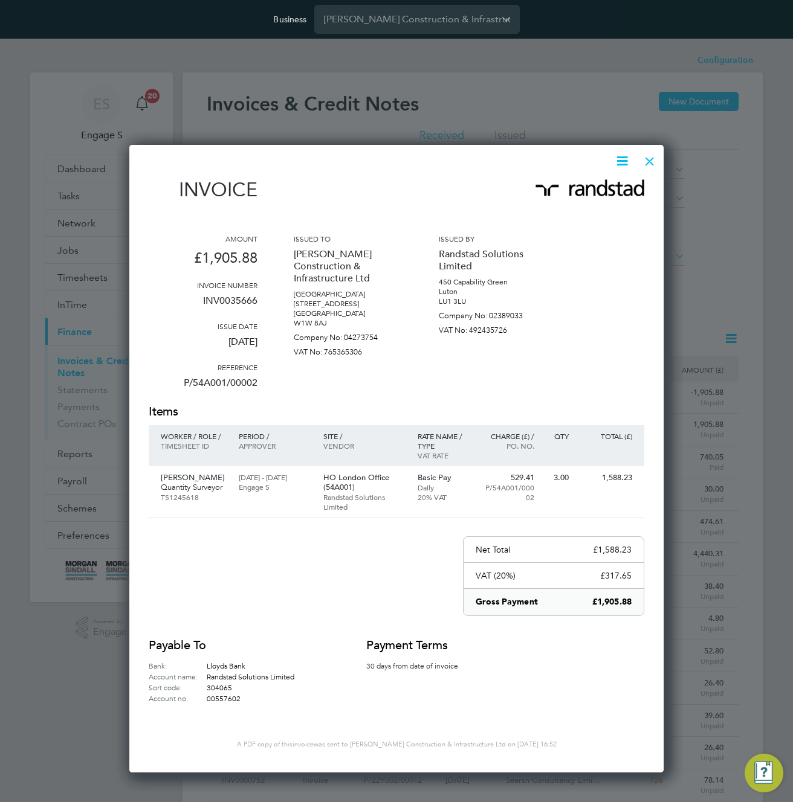
scroll to position [23, 82]
click at [647, 160] on div at bounding box center [650, 158] width 22 height 22
click at [651, 160] on div at bounding box center [650, 158] width 22 height 22
click at [711, 238] on div at bounding box center [396, 401] width 793 height 802
click at [654, 161] on div at bounding box center [650, 158] width 22 height 22
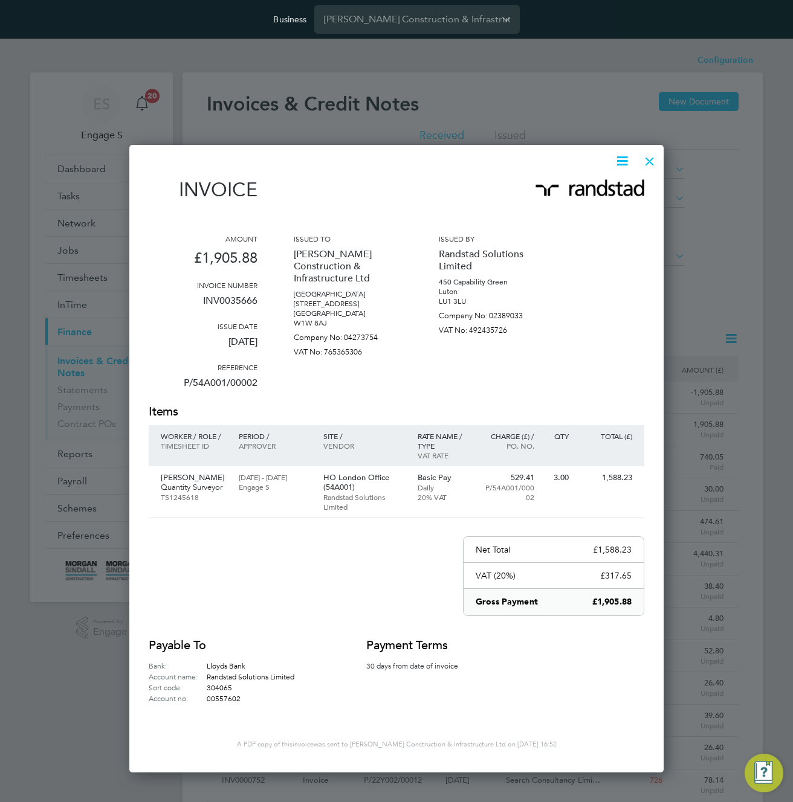
click at [651, 156] on div at bounding box center [650, 158] width 22 height 22
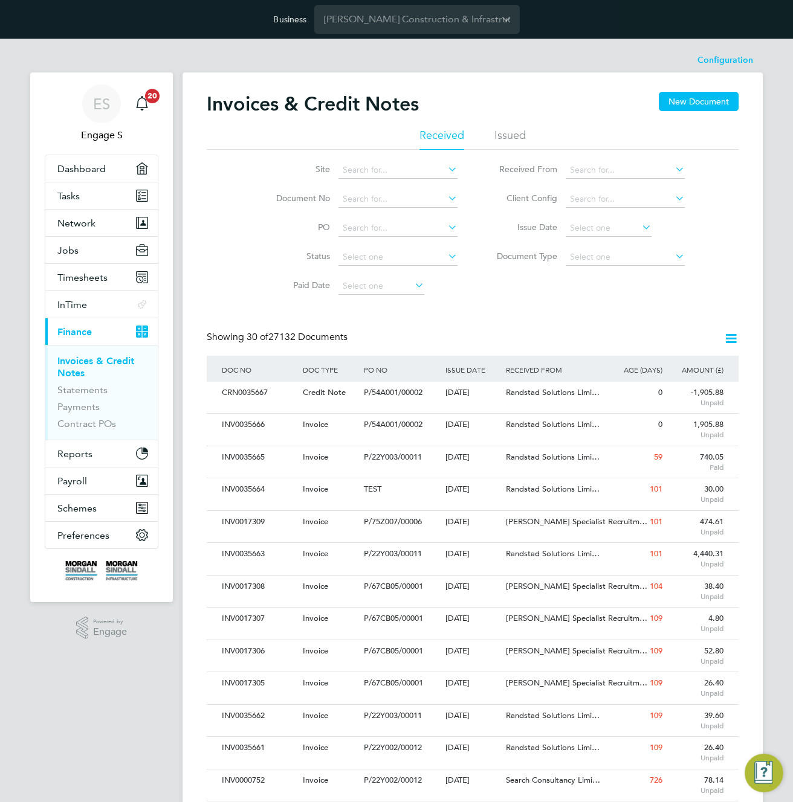
click at [689, 333] on div "Showing 30 of 27132 Documents" at bounding box center [473, 343] width 532 height 25
click at [598, 231] on input at bounding box center [609, 228] width 86 height 17
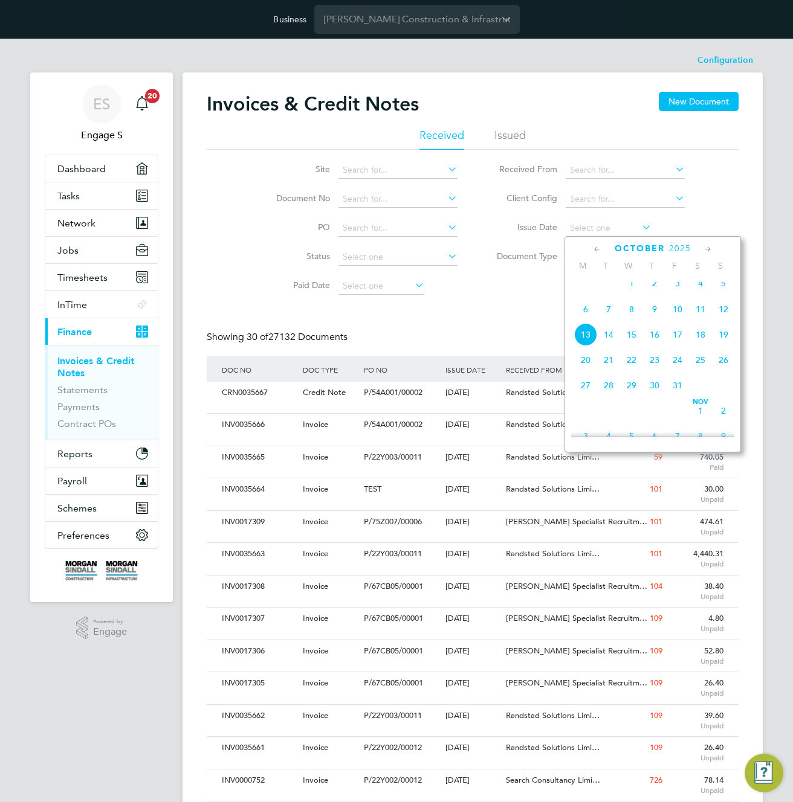
click at [585, 344] on span "13" at bounding box center [585, 334] width 23 height 23
type input "13 Oct 2025"
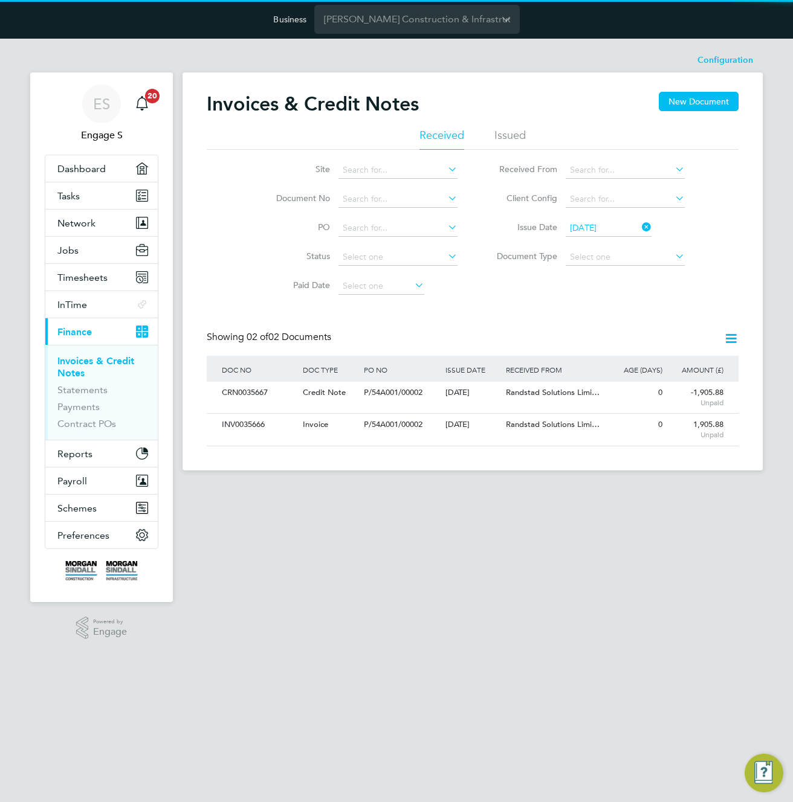
click at [729, 339] on icon at bounding box center [730, 338] width 15 height 15
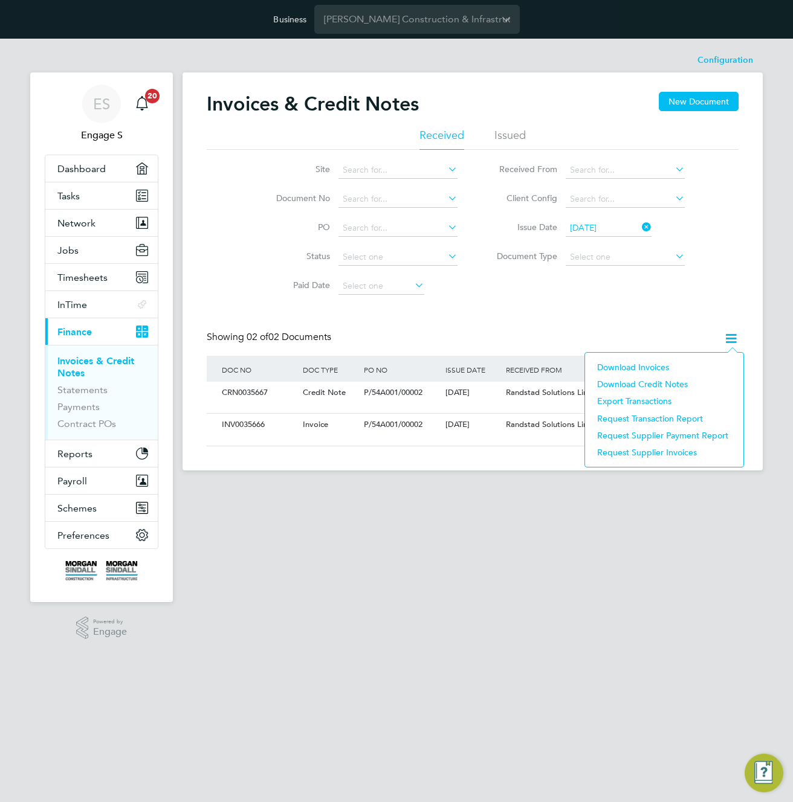
click at [630, 370] on li "Download Invoices" at bounding box center [664, 367] width 146 height 17
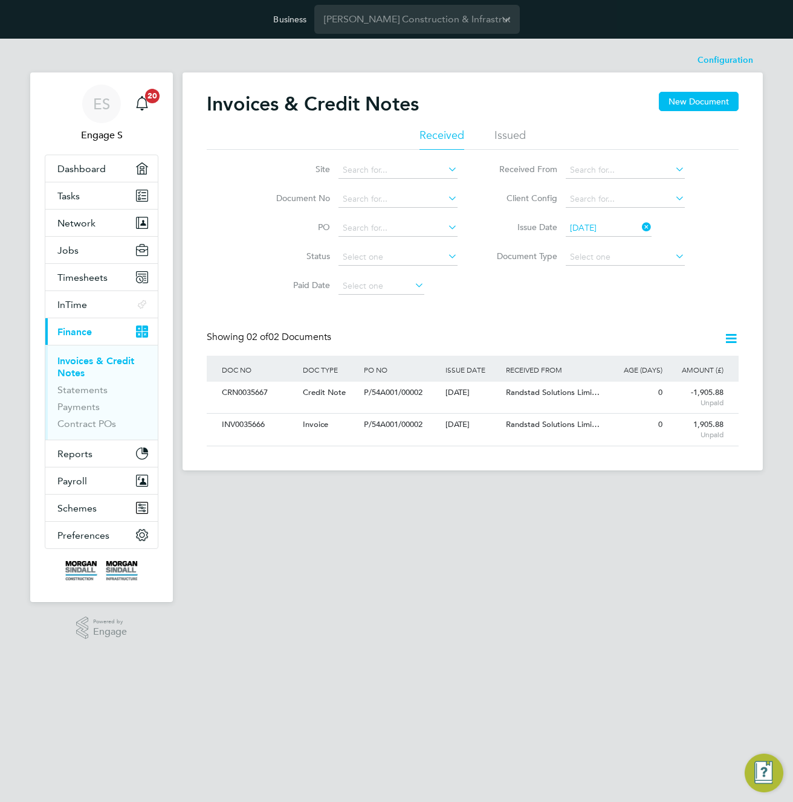
click at [735, 338] on icon at bounding box center [730, 338] width 15 height 15
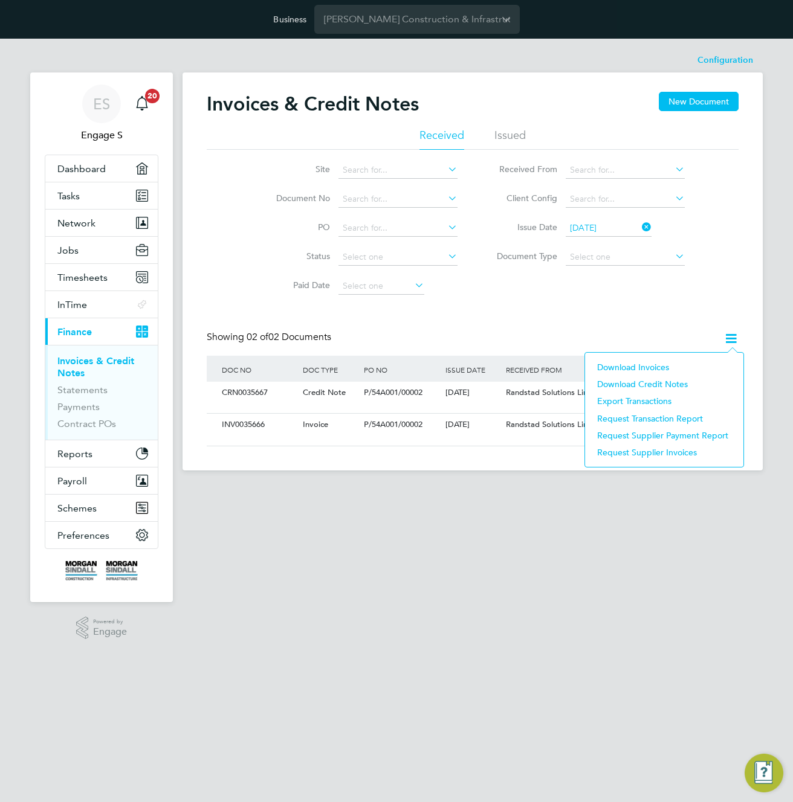
click at [640, 384] on li "Download Credit Notes" at bounding box center [664, 384] width 146 height 17
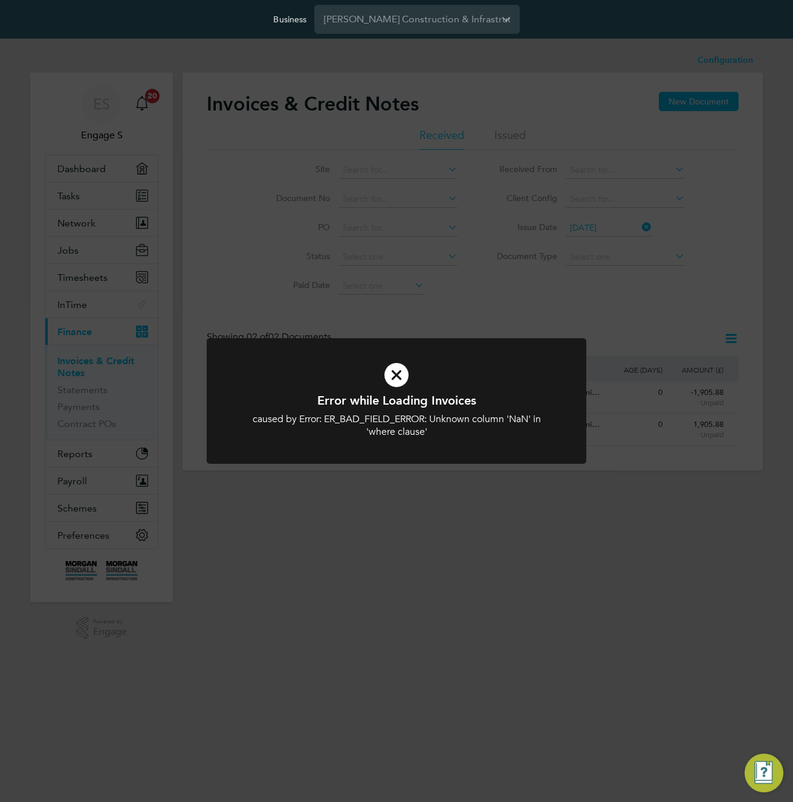
click at [650, 345] on div "Error while Loading Invoices caused by Error: ER_BAD_FIELD_ERROR: Unknown colum…" at bounding box center [396, 401] width 793 height 802
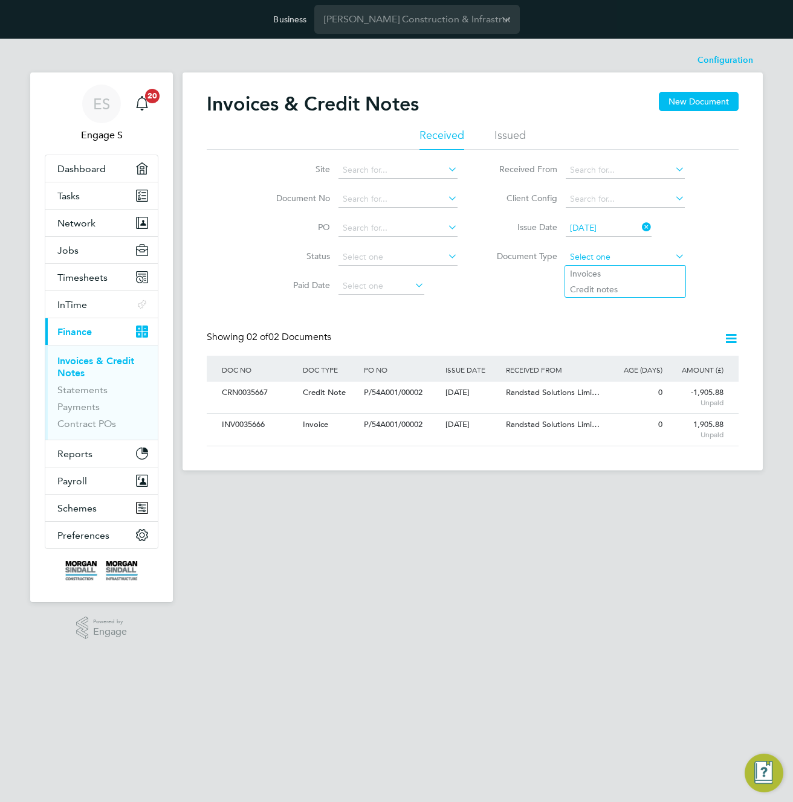
click at [615, 254] on input at bounding box center [625, 257] width 119 height 17
click at [606, 286] on li "Credit notes" at bounding box center [625, 290] width 120 height 16
type input "Credit notes"
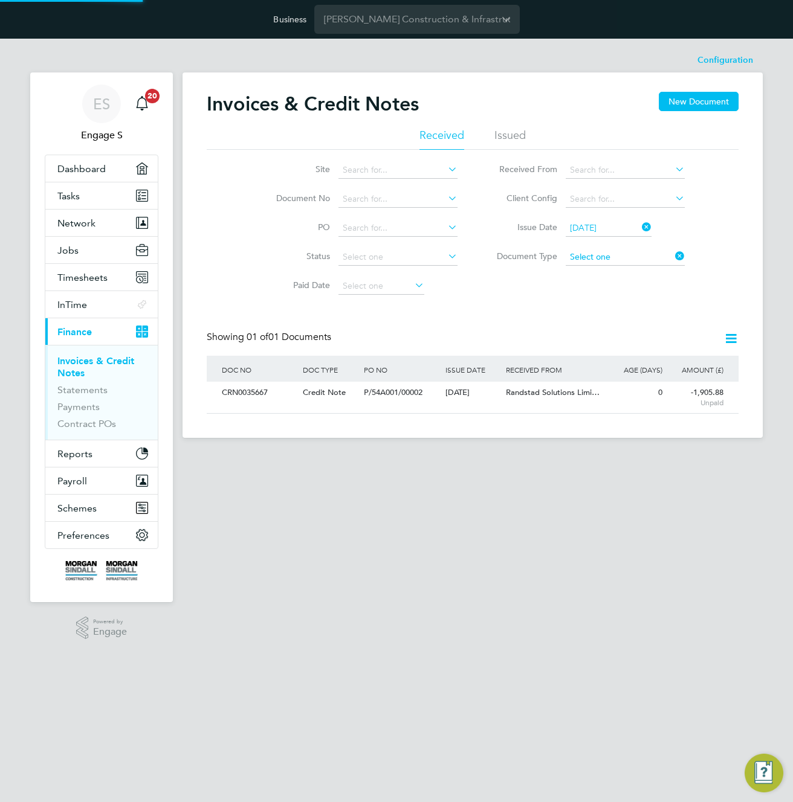
click at [603, 257] on input at bounding box center [625, 257] width 119 height 17
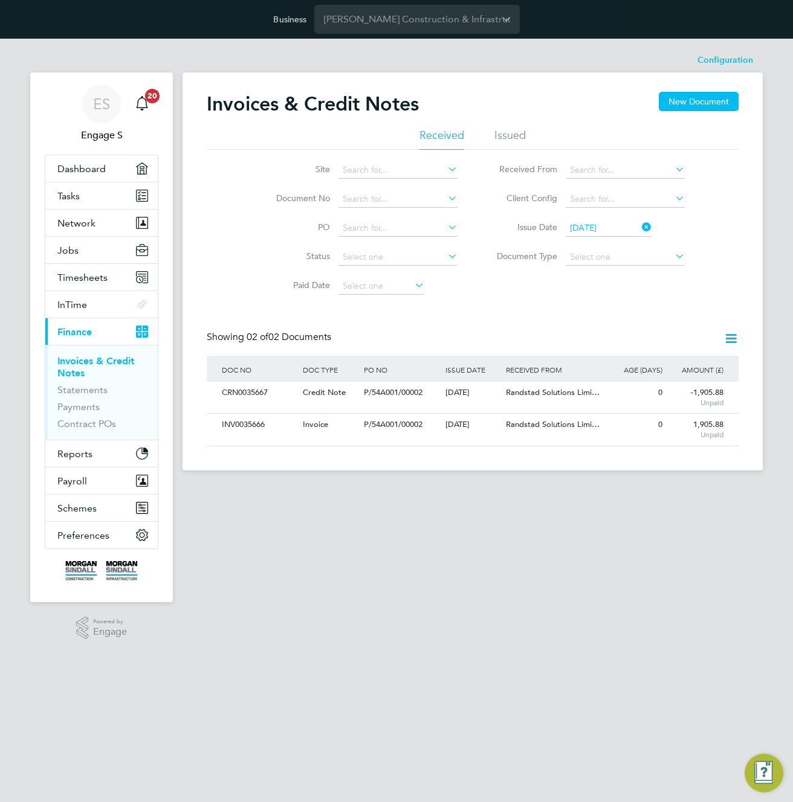
click at [599, 267] on li "Invoices" at bounding box center [625, 274] width 120 height 16
type input "Invoices"
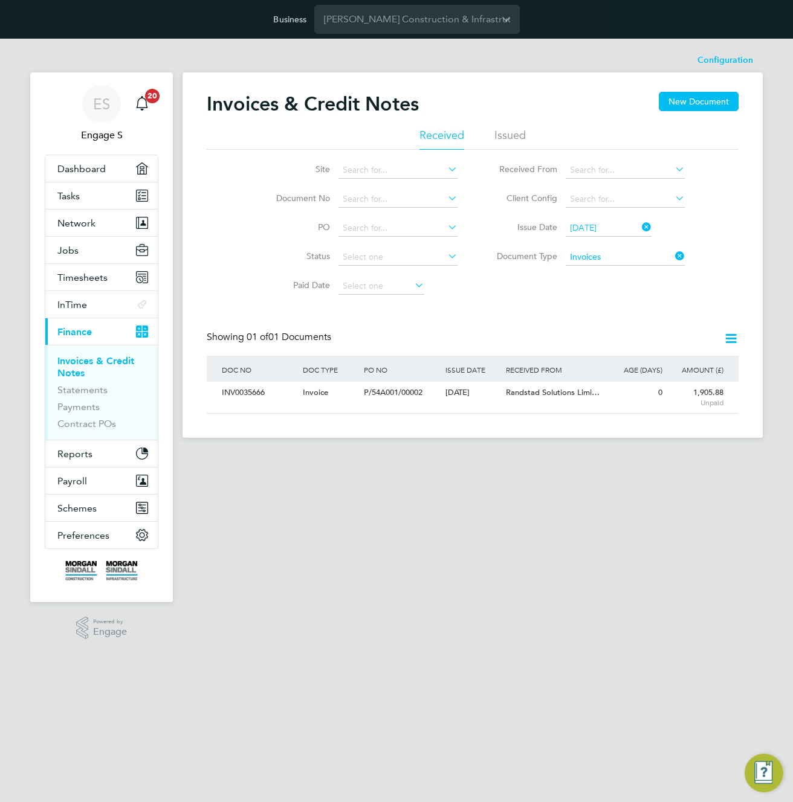
click at [732, 335] on icon at bounding box center [730, 338] width 15 height 15
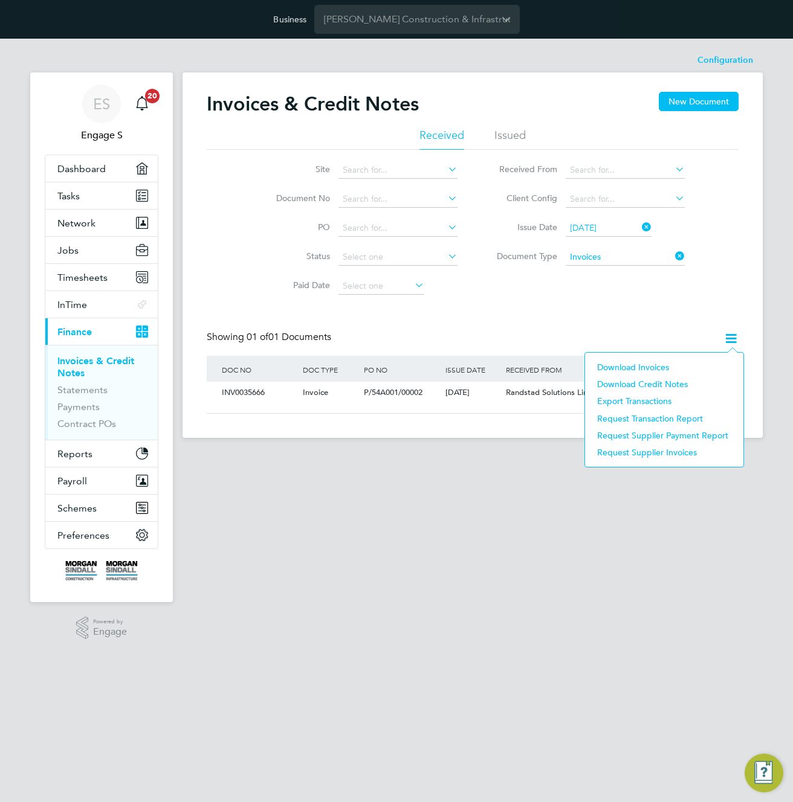
click at [637, 366] on li "Download Invoices" at bounding box center [664, 367] width 146 height 17
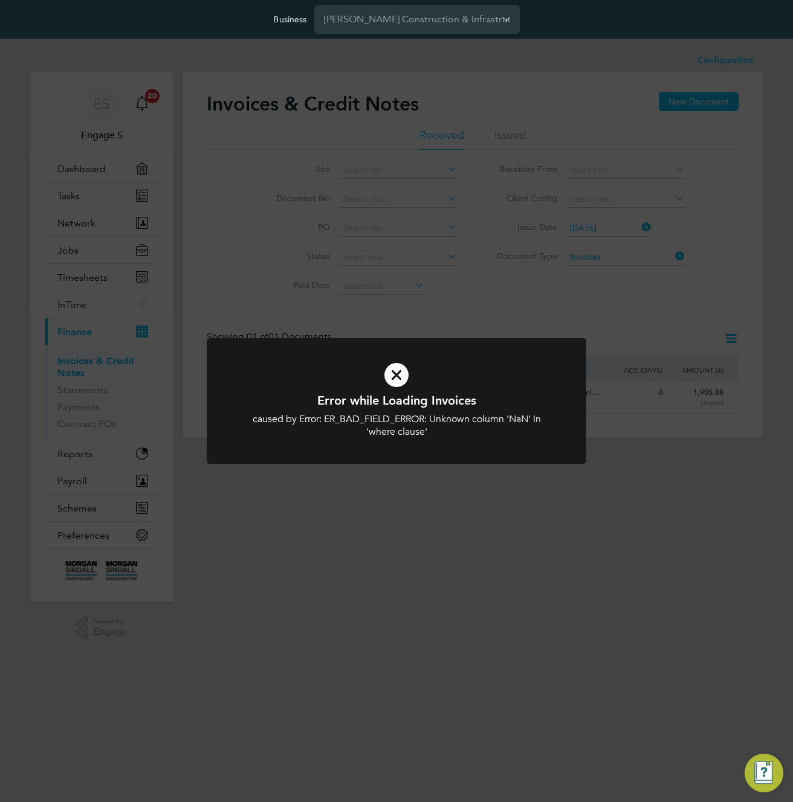
click at [637, 366] on div "Error while Loading Invoices caused by Error: ER_BAD_FIELD_ERROR: Unknown colum…" at bounding box center [396, 401] width 793 height 802
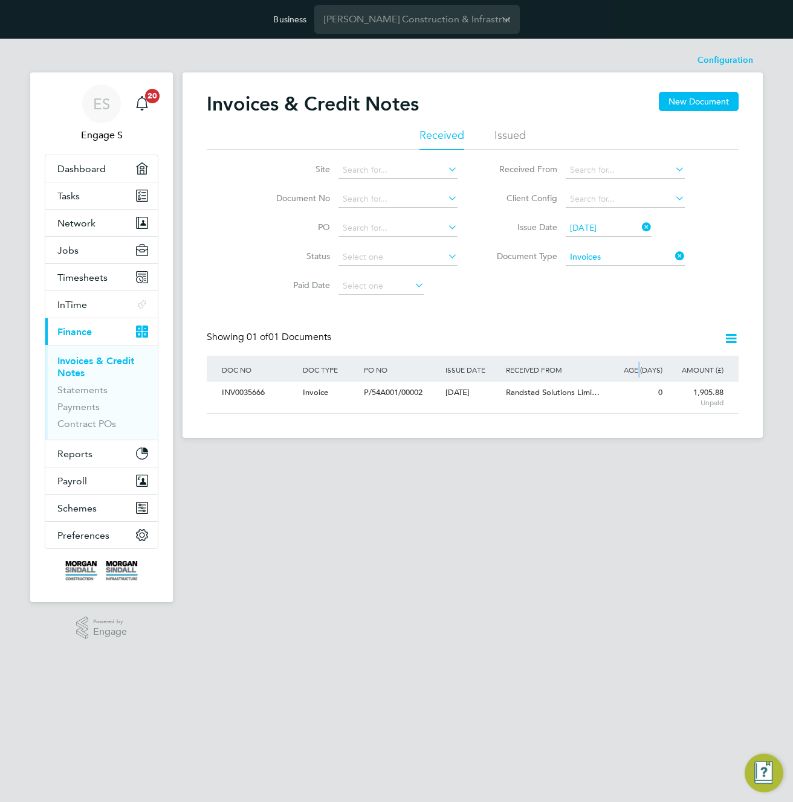
drag, startPoint x: 637, startPoint y: 366, endPoint x: 334, endPoint y: 370, distance: 302.7
click at [351, 372] on div "DOC NO DOC TYPE PO NO ISSUE DATE ISSUED TO RECEIVED FROM AGE (DAYS) AMOUNT (£)" at bounding box center [473, 369] width 532 height 26
drag, startPoint x: 252, startPoint y: 370, endPoint x: 798, endPoint y: 364, distance: 546.2
click at [792, 364] on html "Business Morgan Sindall Construction & Infrastructure Ltd ES Engage S Notificat…" at bounding box center [396, 327] width 793 height 654
click at [775, 343] on div "ES Engage S Notifications 20 Applications: Dashboard Tasks Network Team Members…" at bounding box center [396, 347] width 793 height 616
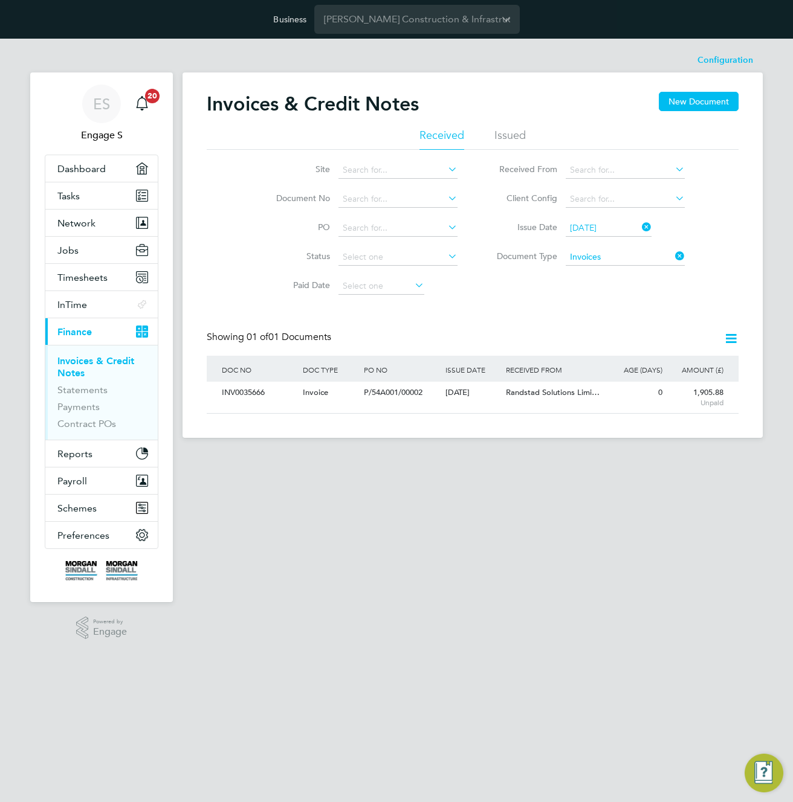
click at [679, 248] on li "Document Type Invoices" at bounding box center [585, 257] width 227 height 29
click at [672, 253] on icon at bounding box center [672, 256] width 0 height 17
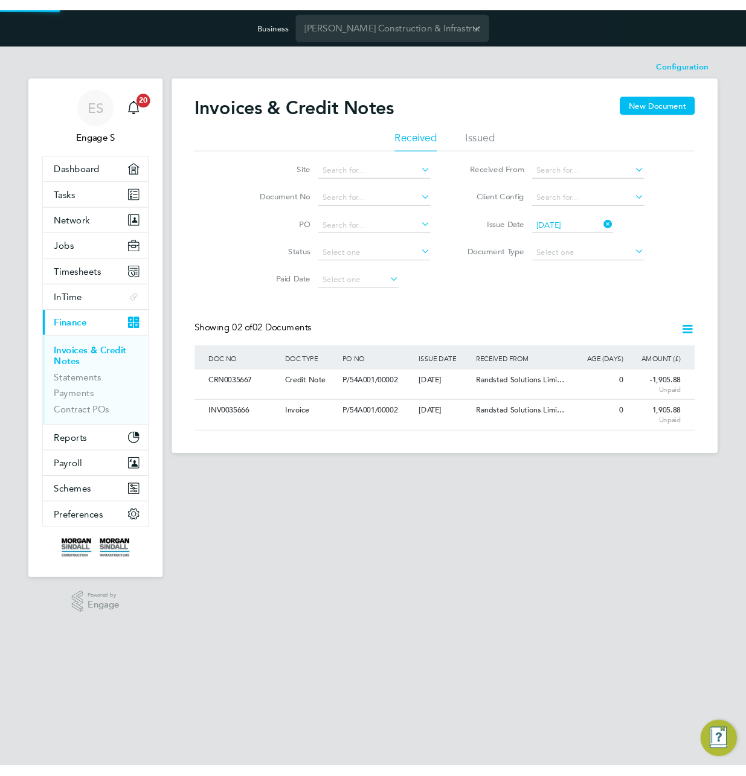
scroll to position [23, 102]
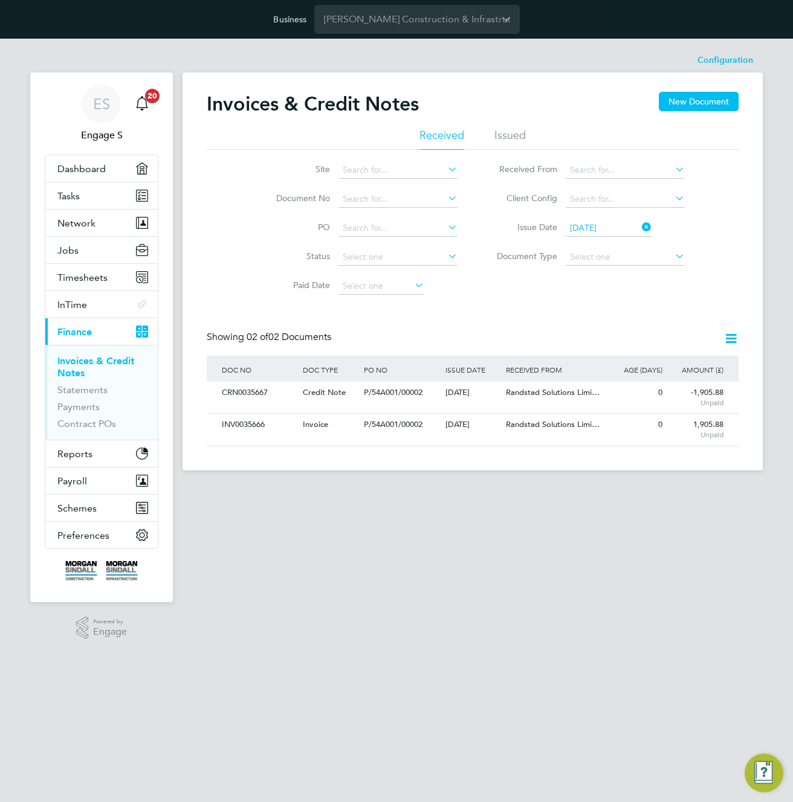
click at [711, 303] on div "Invoices & Credit Notes New Document Received Issued Site Document No PO Status…" at bounding box center [473, 269] width 532 height 355
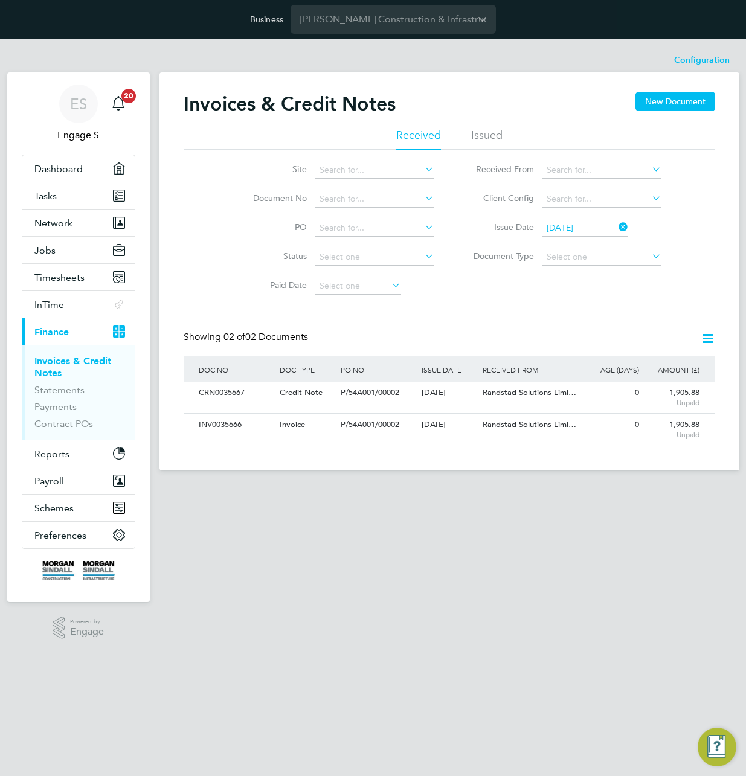
click at [616, 227] on icon at bounding box center [616, 227] width 0 height 17
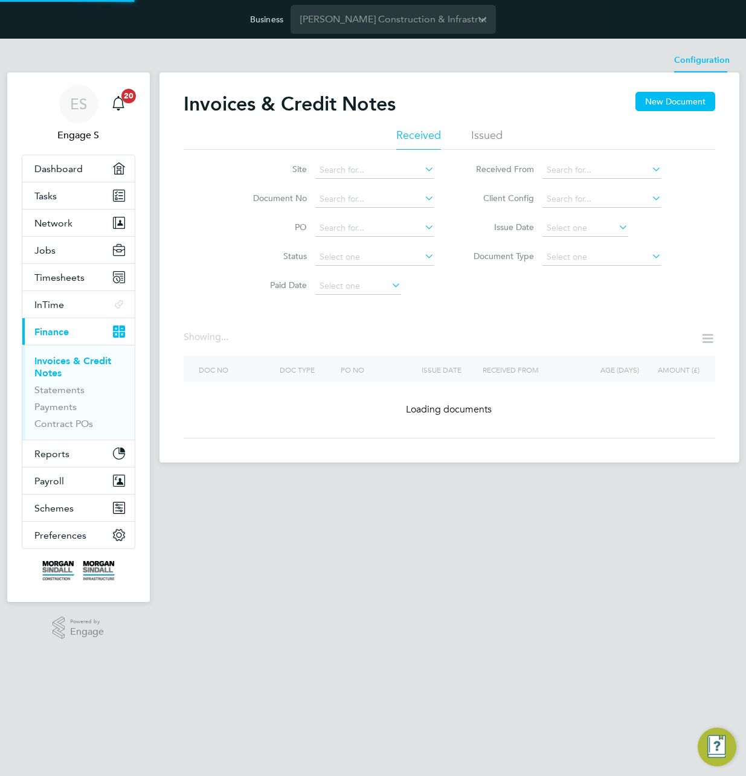
click at [690, 60] on li "Configuration" at bounding box center [702, 60] width 56 height 24
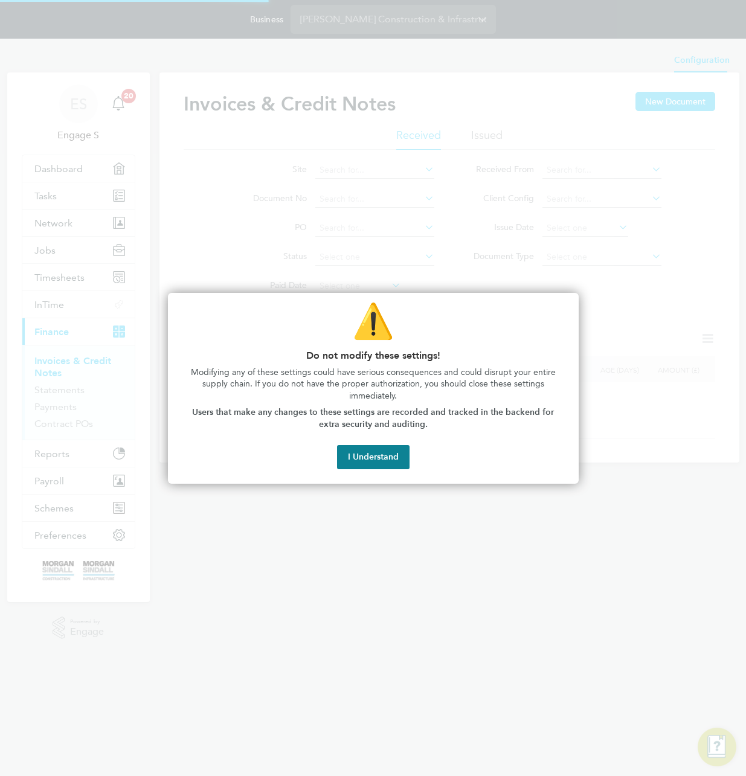
type input "INV[number:7]"
type input "CRN[number:7]"
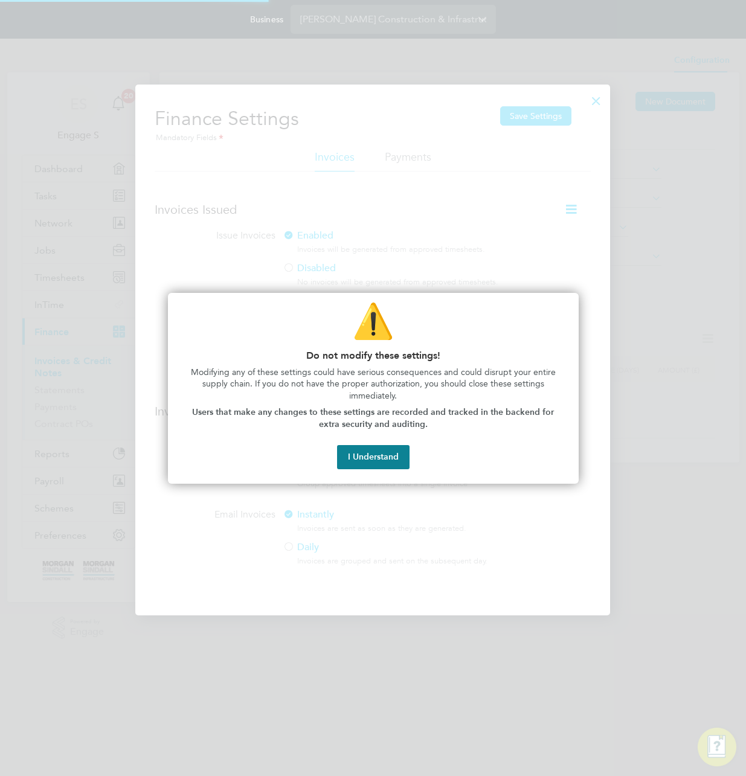
scroll to position [532, 476]
click at [364, 457] on button "I Understand" at bounding box center [373, 457] width 73 height 24
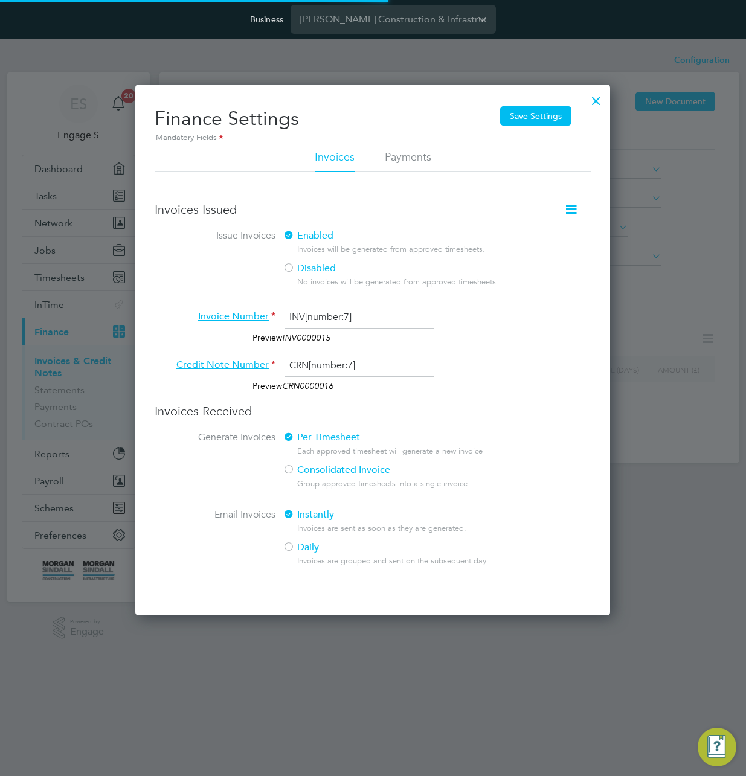
click at [297, 469] on label "Consolidated Invoice" at bounding box center [432, 470] width 299 height 13
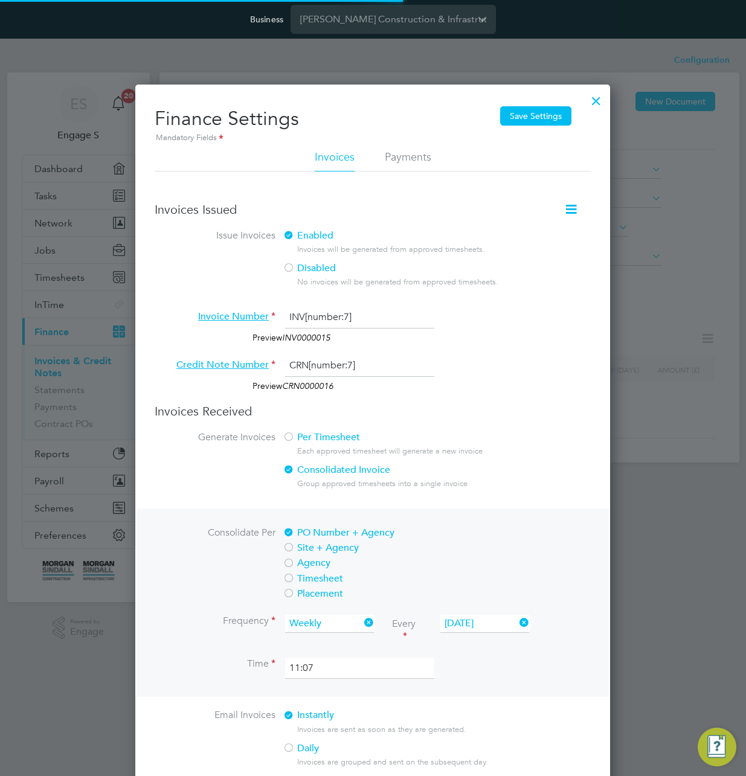
click at [297, 561] on label "Agency" at bounding box center [432, 563] width 299 height 13
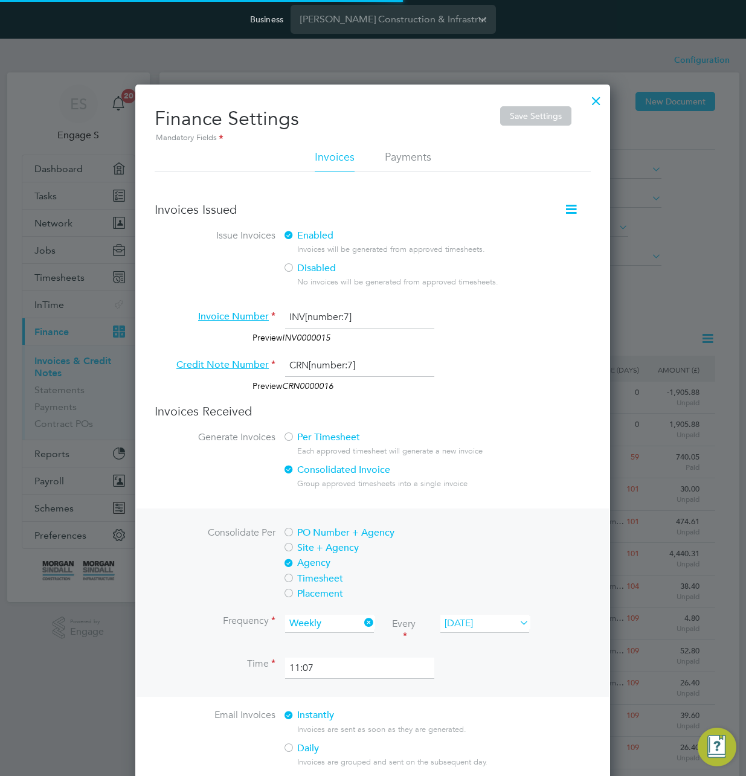
click at [487, 615] on input "Monday" at bounding box center [484, 624] width 89 height 18
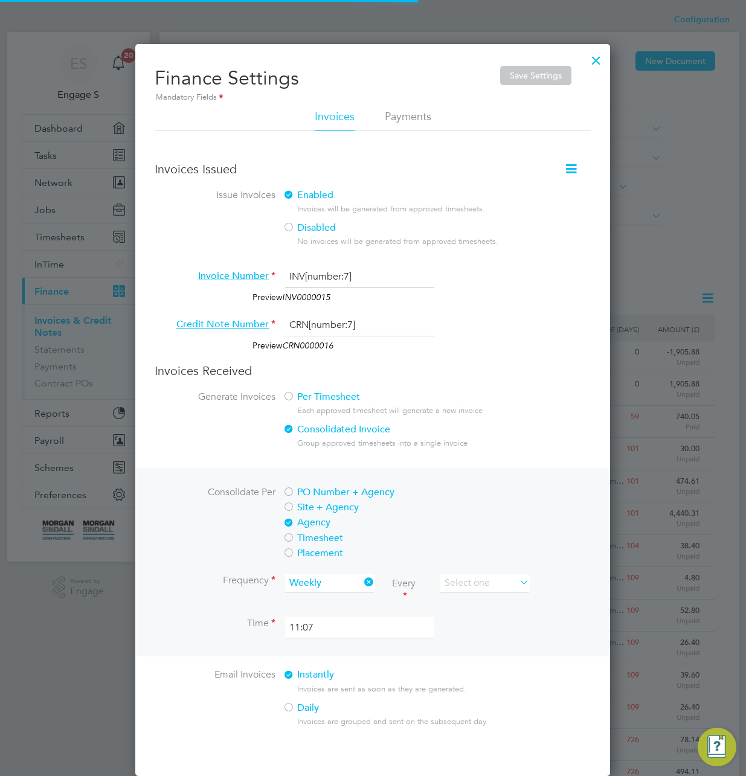
scroll to position [6, 6]
click at [477, 599] on li "Monday" at bounding box center [485, 601] width 90 height 16
type input "Monday"
click at [322, 621] on input "11:07" at bounding box center [359, 629] width 149 height 22
click at [311, 624] on input "11:07" at bounding box center [359, 629] width 149 height 22
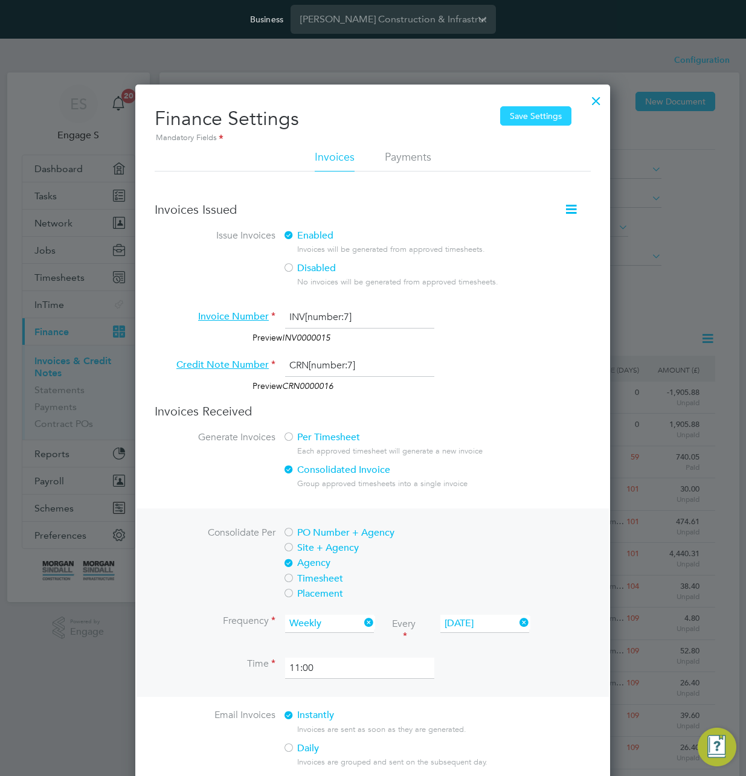
type input "11:00"
click at [536, 123] on button "Save Settings" at bounding box center [535, 115] width 71 height 19
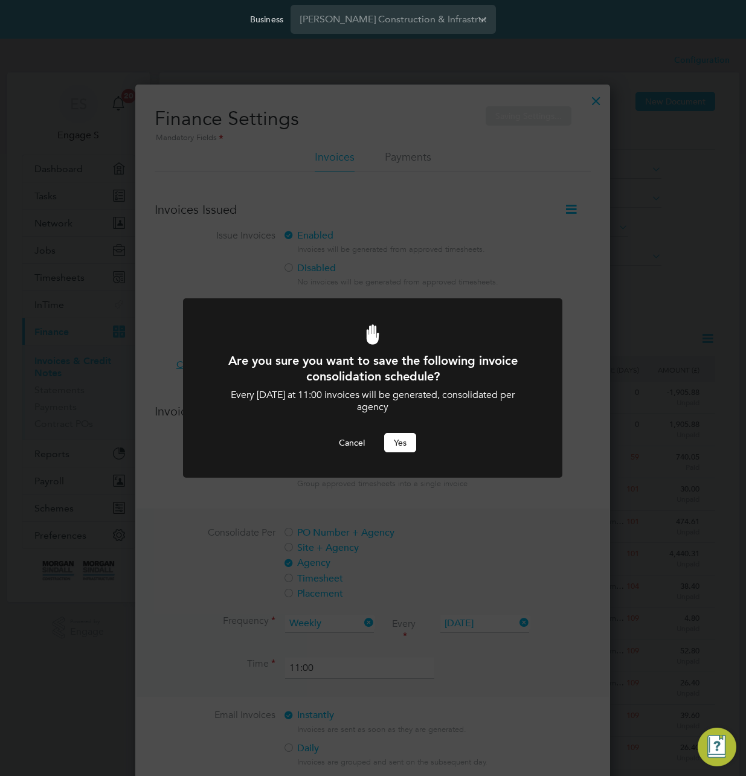
click at [398, 448] on button "Yes" at bounding box center [400, 442] width 32 height 19
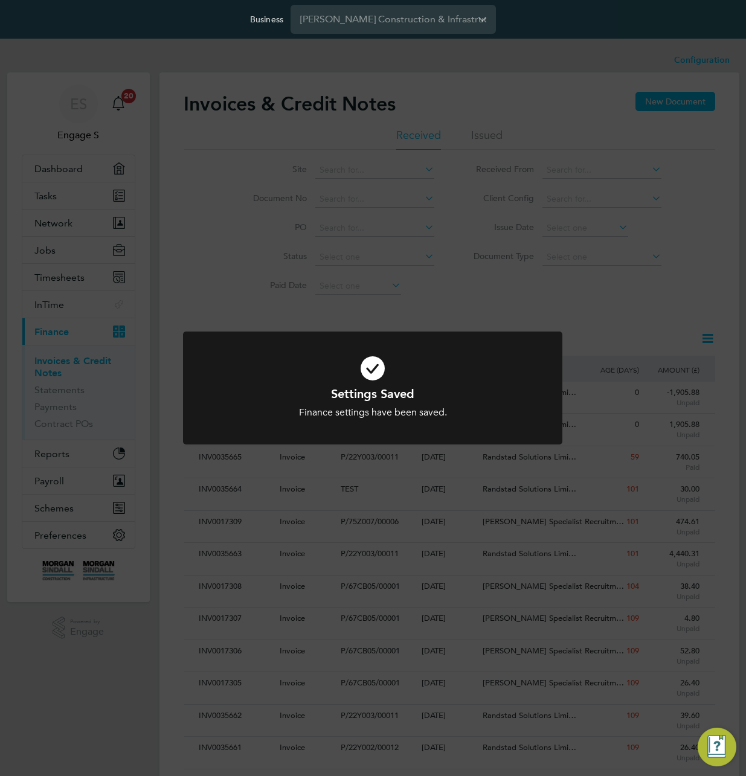
click at [709, 303] on div "Settings Saved Finance settings have been saved. Cancel Okay" at bounding box center [373, 388] width 746 height 776
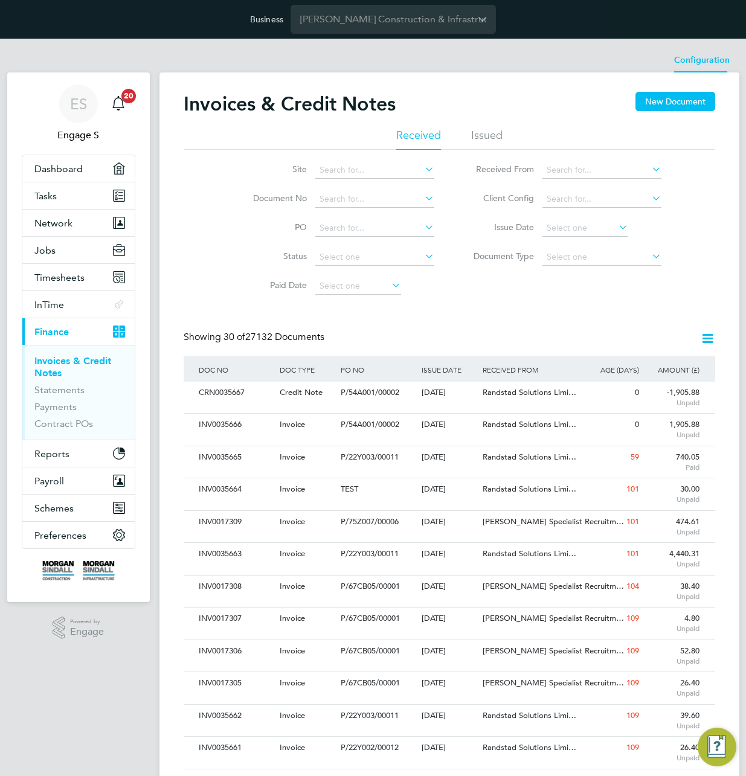
click at [704, 60] on li "Configuration" at bounding box center [702, 60] width 56 height 24
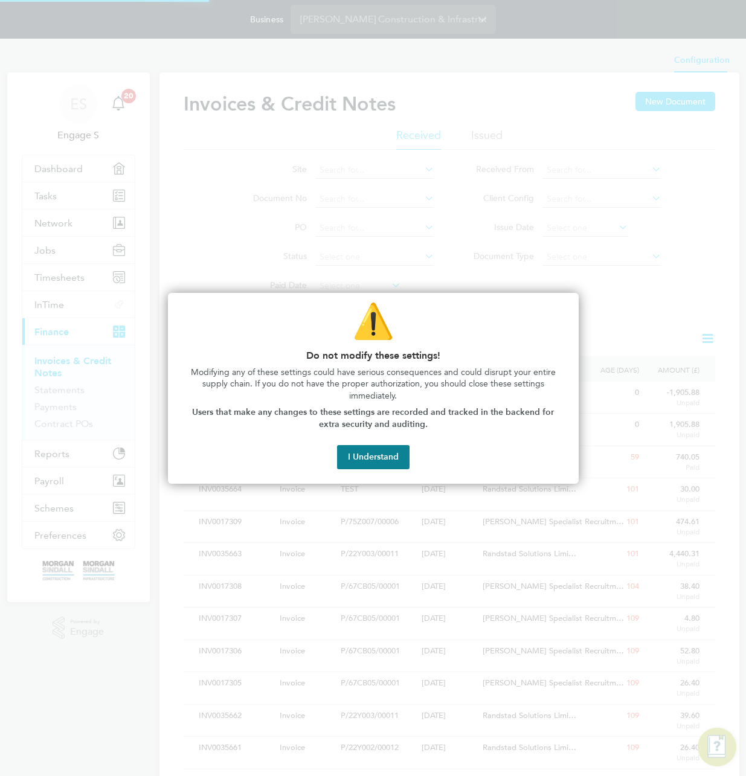
type input "INV[number:7]"
type input "CRN[number:7]"
type input "Weekly"
type input "11:00"
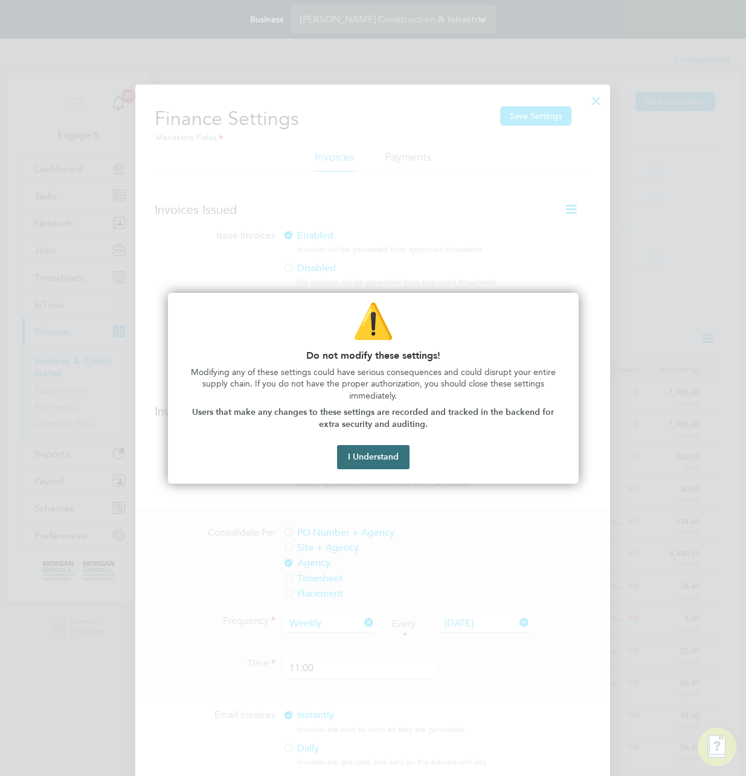
click at [372, 448] on button "I Understand" at bounding box center [373, 457] width 73 height 24
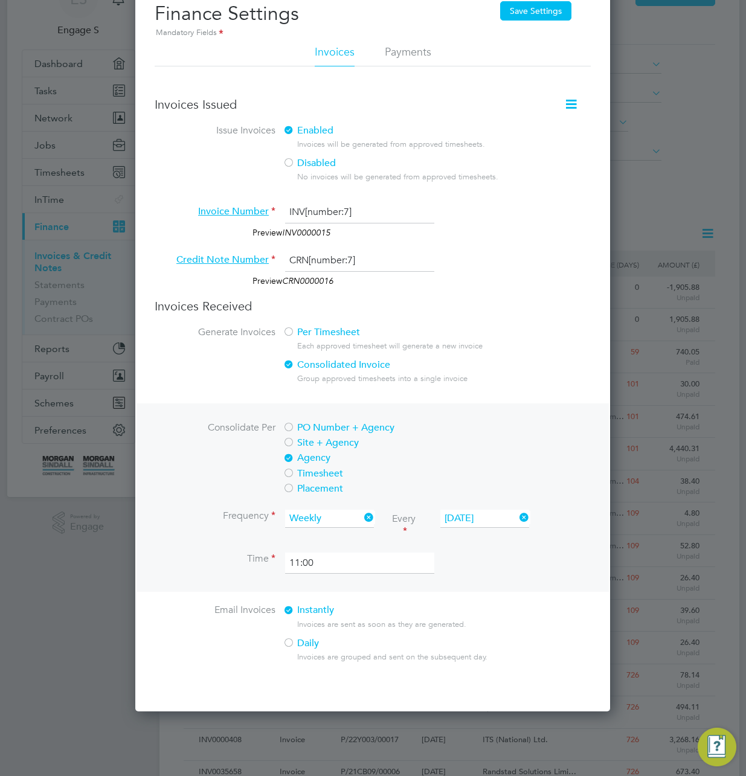
click at [573, 102] on icon at bounding box center [571, 104] width 15 height 15
click at [526, 128] on li "Consolidate Invoices Manually" at bounding box center [511, 132] width 130 height 17
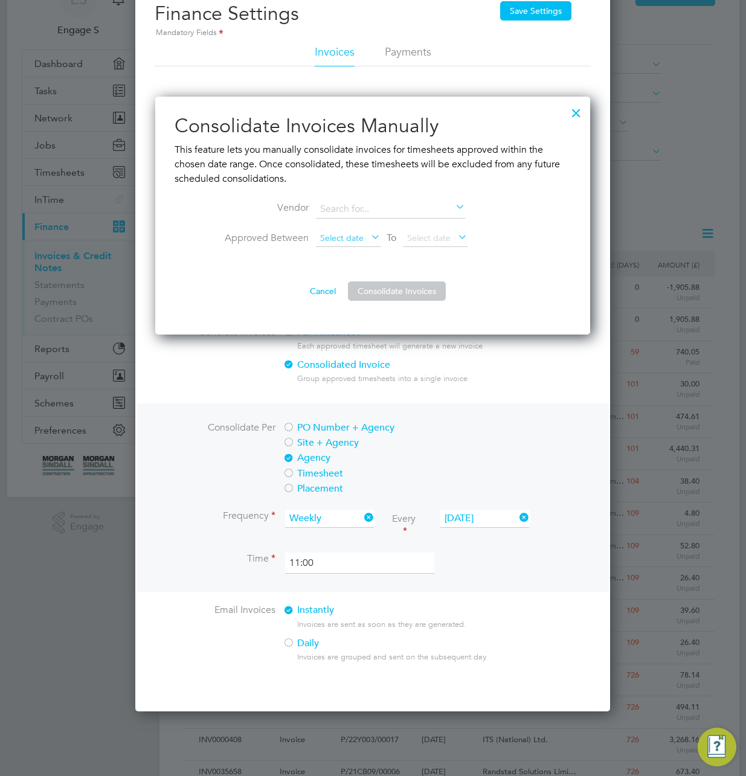
click at [343, 244] on span "Select date" at bounding box center [348, 239] width 65 height 16
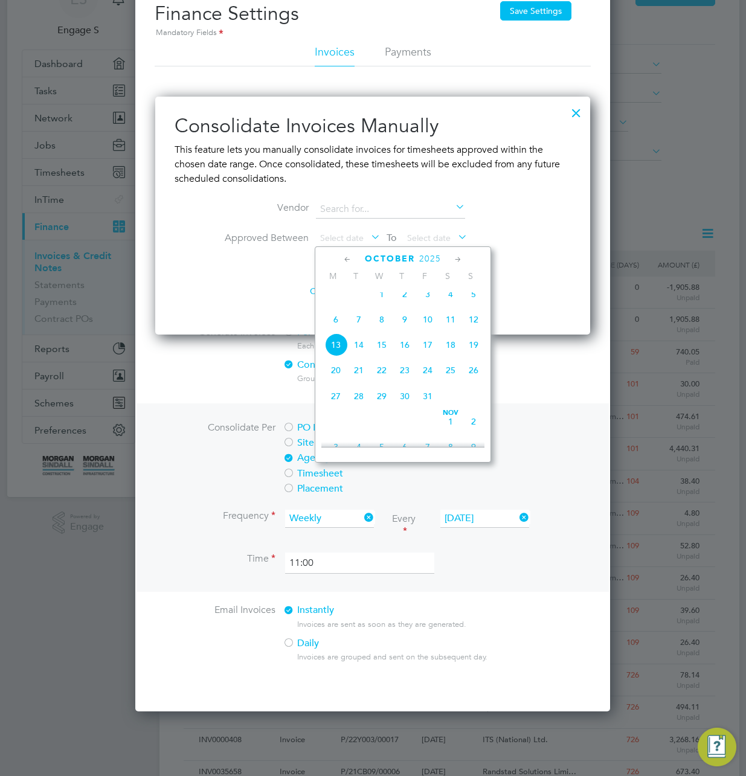
drag, startPoint x: 335, startPoint y: 355, endPoint x: 353, endPoint y: 303, distance: 54.5
click at [335, 355] on span "13" at bounding box center [335, 345] width 23 height 23
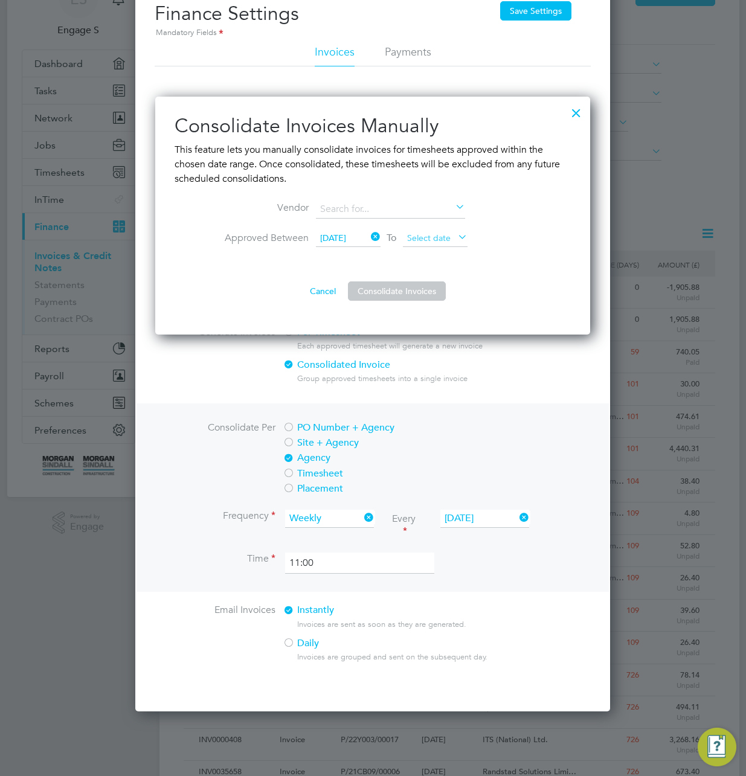
click at [444, 235] on span "Select date" at bounding box center [429, 238] width 44 height 11
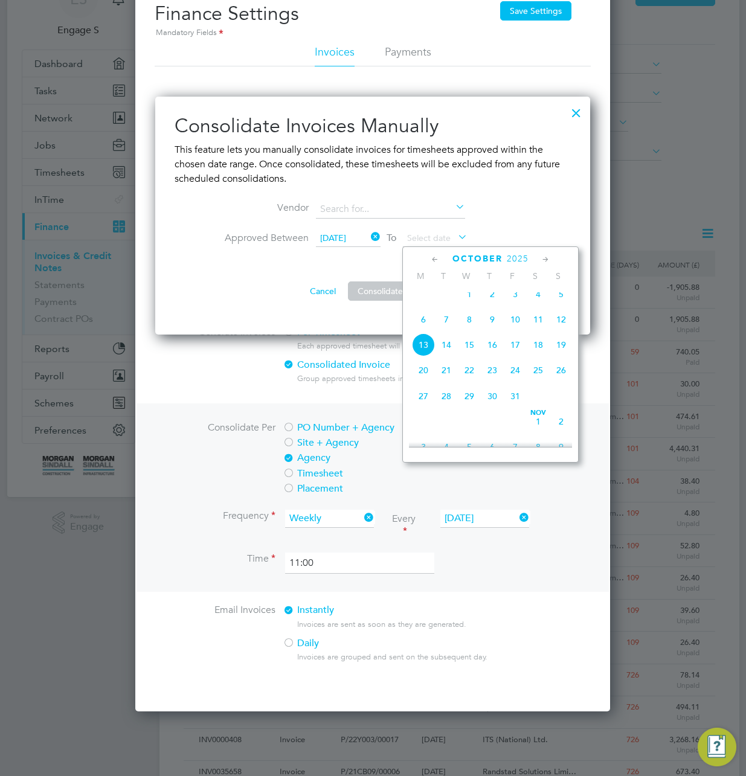
click at [443, 352] on span "14" at bounding box center [446, 345] width 23 height 23
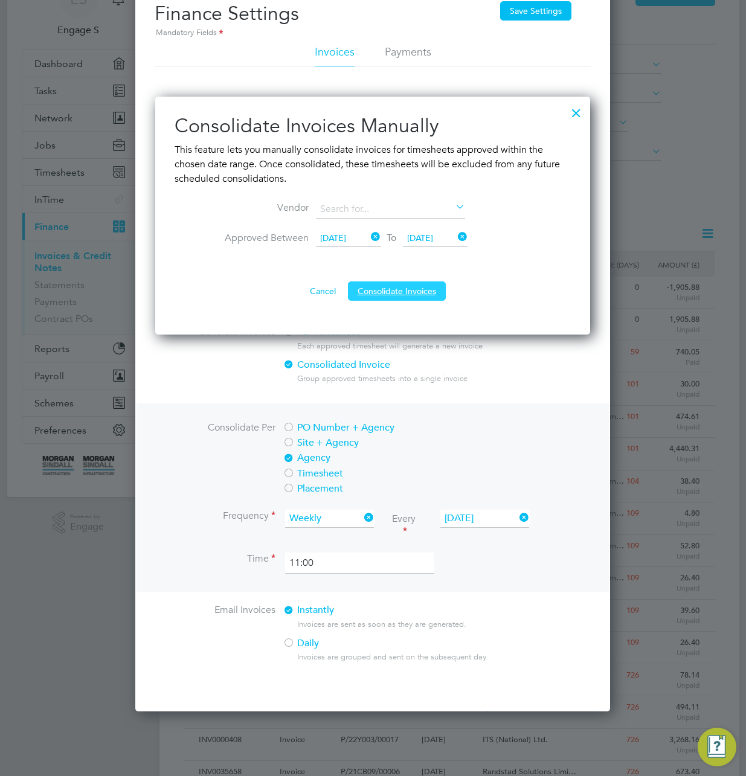
click at [396, 291] on button "Consolidate Invoices" at bounding box center [397, 291] width 98 height 19
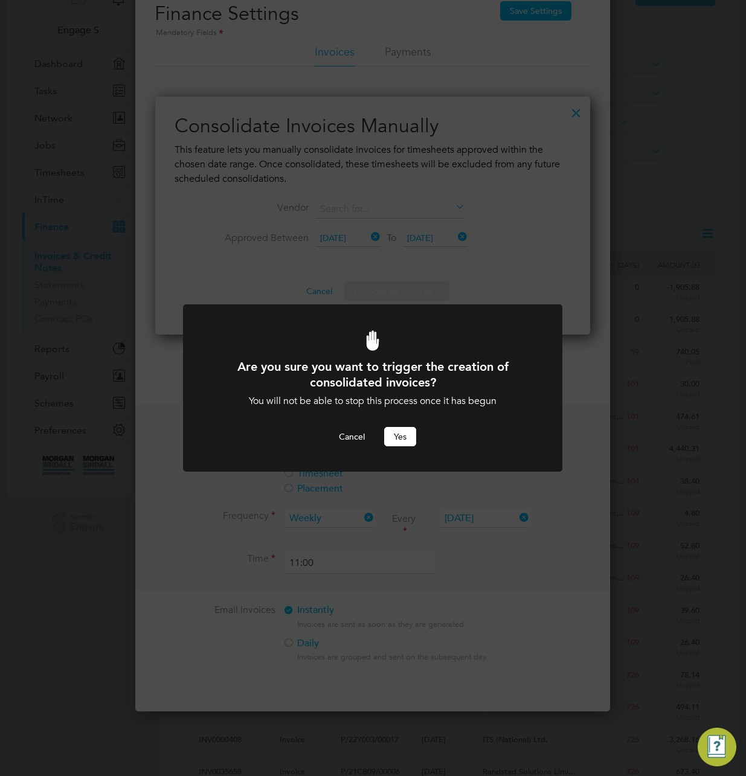
drag, startPoint x: 393, startPoint y: 423, endPoint x: 402, endPoint y: 425, distance: 8.7
click at [399, 422] on div "Are you sure you want to trigger the creation of consolidated invoices? You wil…" at bounding box center [373, 403] width 314 height 88
click at [405, 437] on button "Yes" at bounding box center [400, 436] width 32 height 19
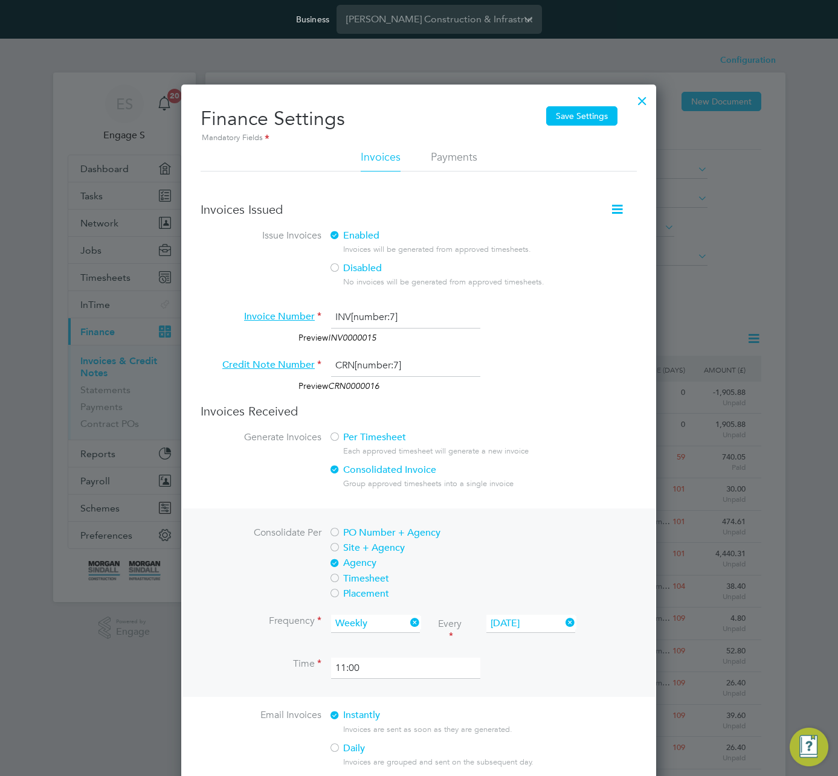
click at [549, 461] on div "Per Timesheet Each approved timesheet will generate a new invoice Consolidated …" at bounding box center [483, 463] width 308 height 65
click at [334, 437] on div at bounding box center [335, 438] width 12 height 12
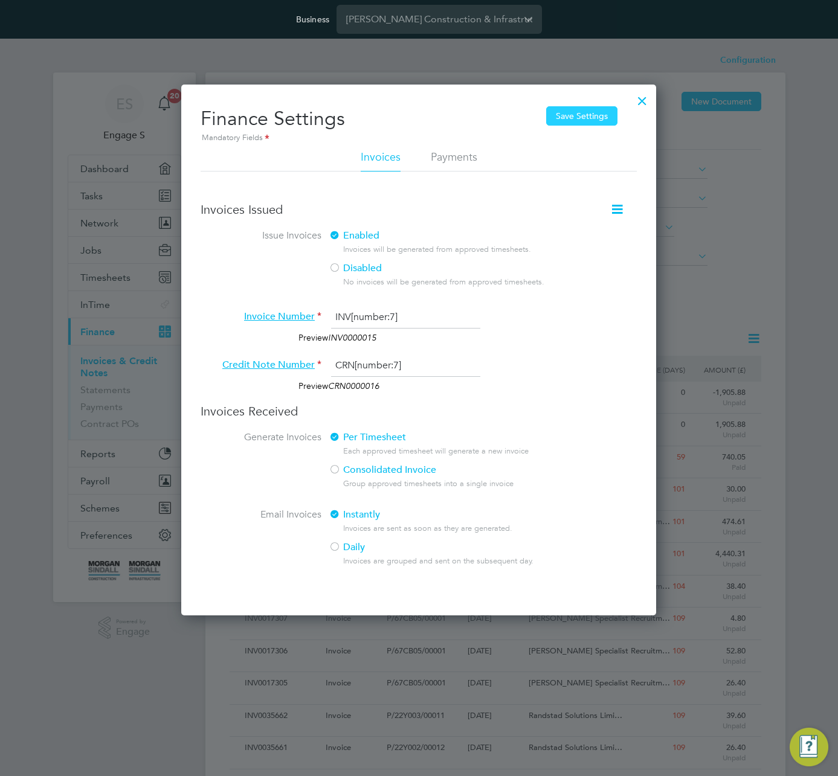
click at [589, 112] on button "Save Settings" at bounding box center [581, 115] width 71 height 19
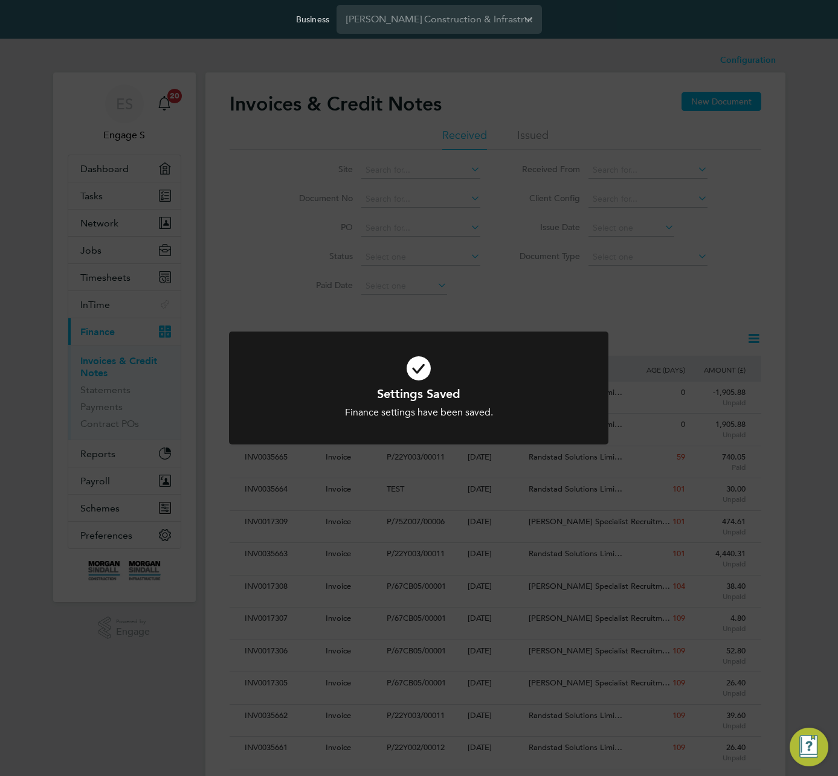
click at [590, 111] on div "Settings Saved Finance settings have been saved. Cancel Okay" at bounding box center [419, 388] width 838 height 776
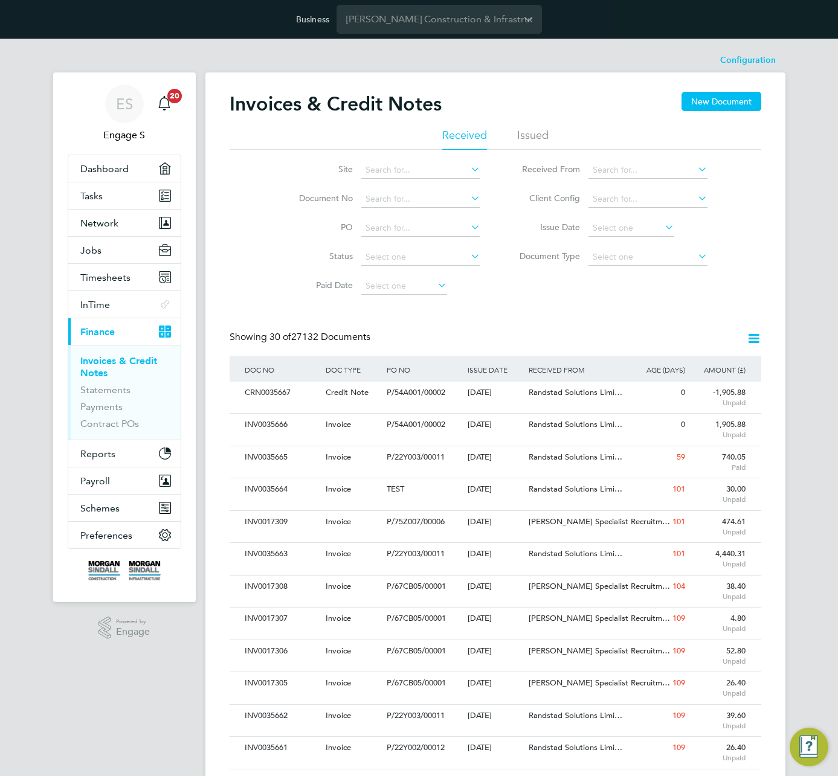
drag, startPoint x: 518, startPoint y: 103, endPoint x: 283, endPoint y: 117, distance: 235.4
click at [283, 117] on div "Invoices & Credit Notes New Document" at bounding box center [496, 110] width 532 height 36
click at [292, 108] on h2 "Invoices & Credit Notes" at bounding box center [336, 104] width 212 height 24
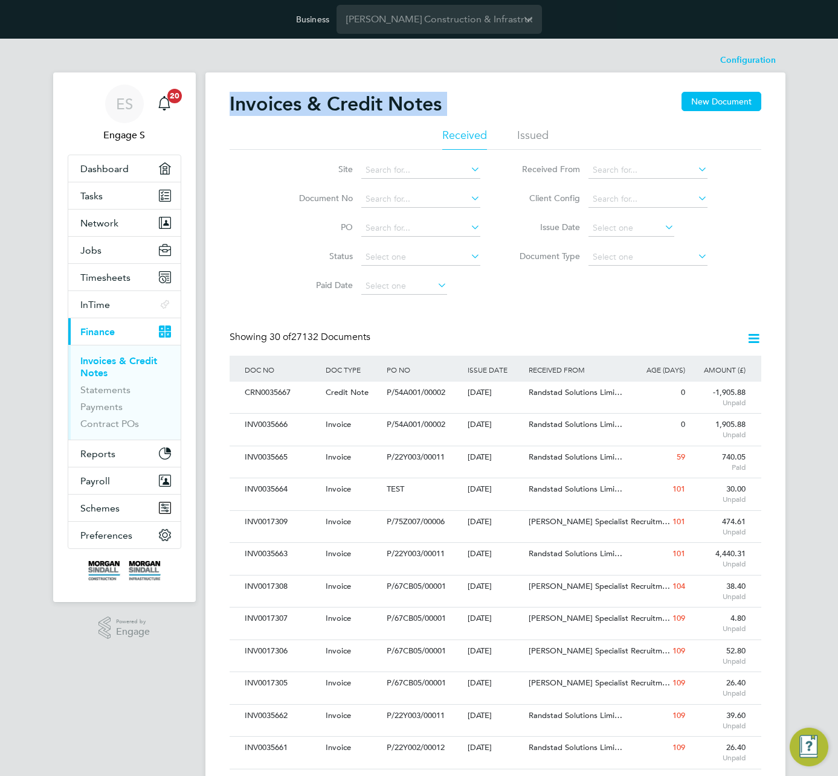
click at [292, 108] on h2 "Invoices & Credit Notes" at bounding box center [336, 104] width 212 height 24
click at [259, 105] on h2 "Invoices & Credit Notes" at bounding box center [336, 104] width 212 height 24
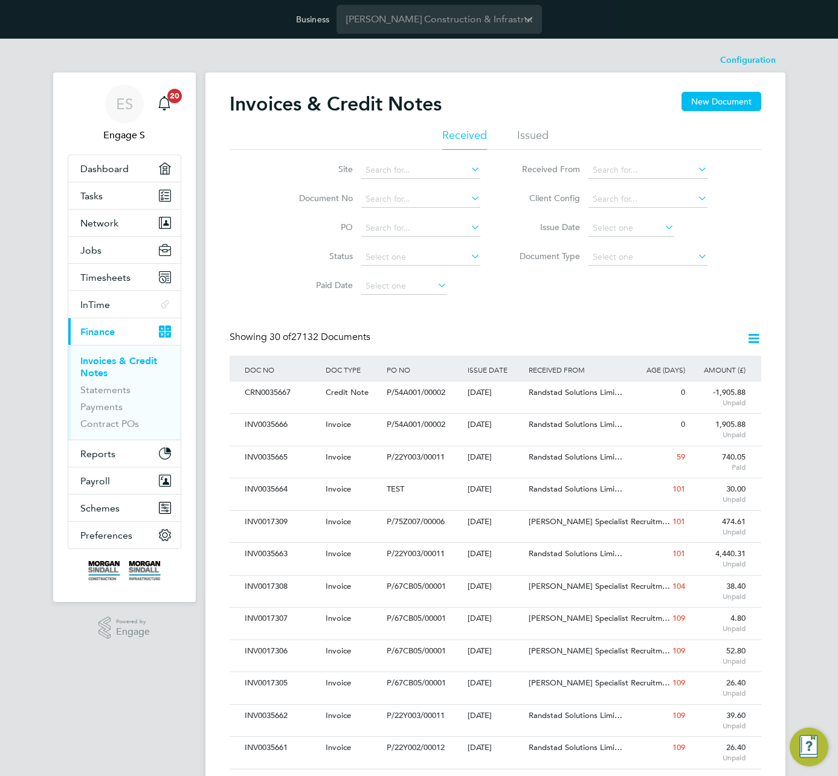
click at [260, 103] on h2 "Invoices & Credit Notes" at bounding box center [336, 104] width 212 height 24
click at [610, 308] on div "Invoices & Credit Notes New Document Received Issued Site Document No PO Status…" at bounding box center [496, 733] width 532 height 1283
click at [406, 175] on input at bounding box center [420, 170] width 119 height 17
click at [460, 285] on li "A414 Harlow (100294)" at bounding box center [483, 285] width 244 height 16
type input "A414 Harlow (100294)"
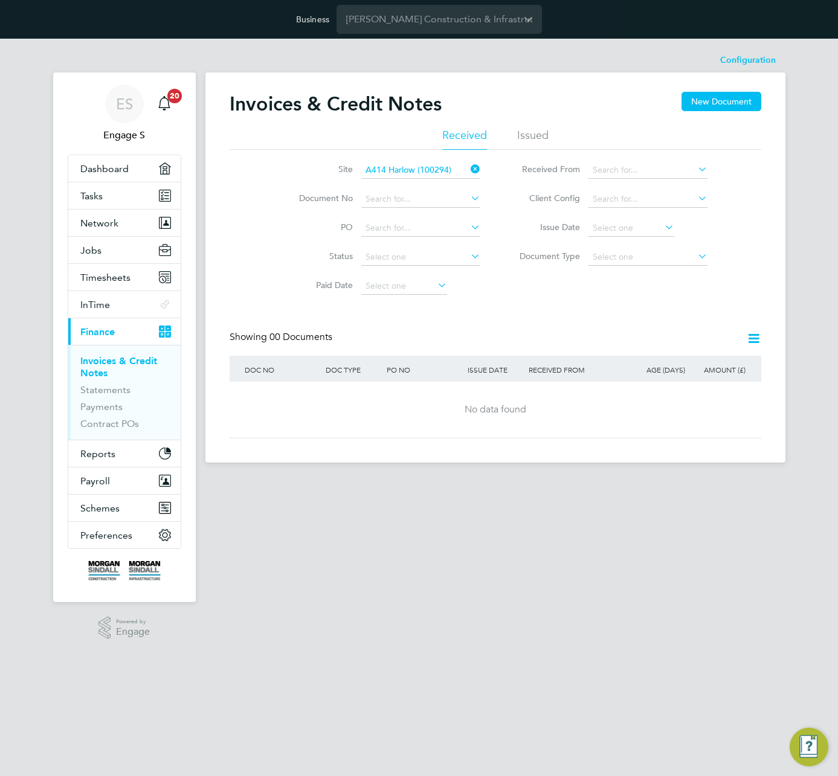
click at [468, 166] on icon at bounding box center [468, 169] width 0 height 17
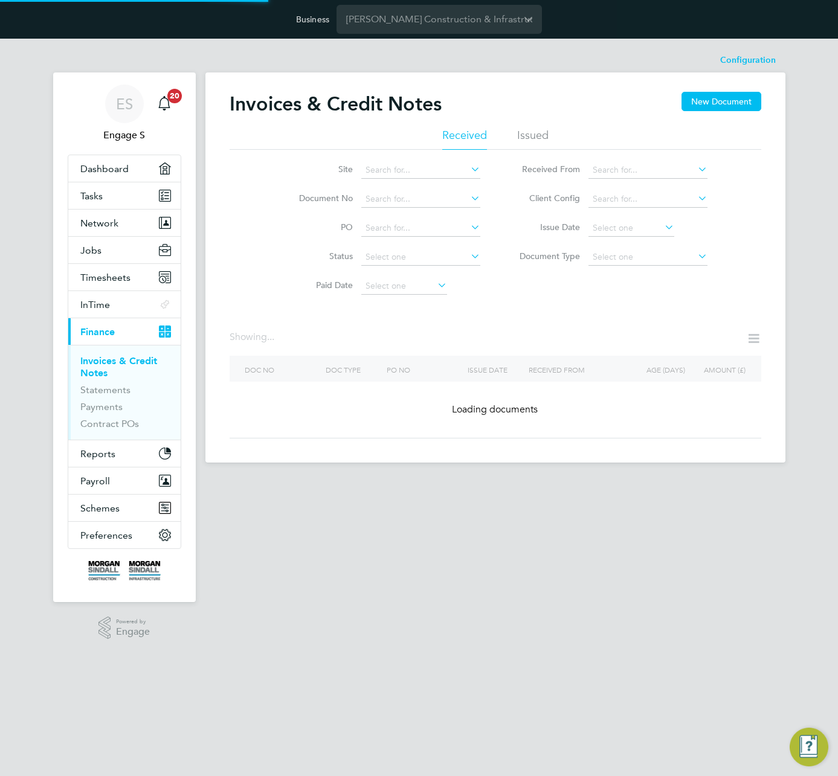
click at [535, 134] on li "Issued" at bounding box center [532, 139] width 31 height 22
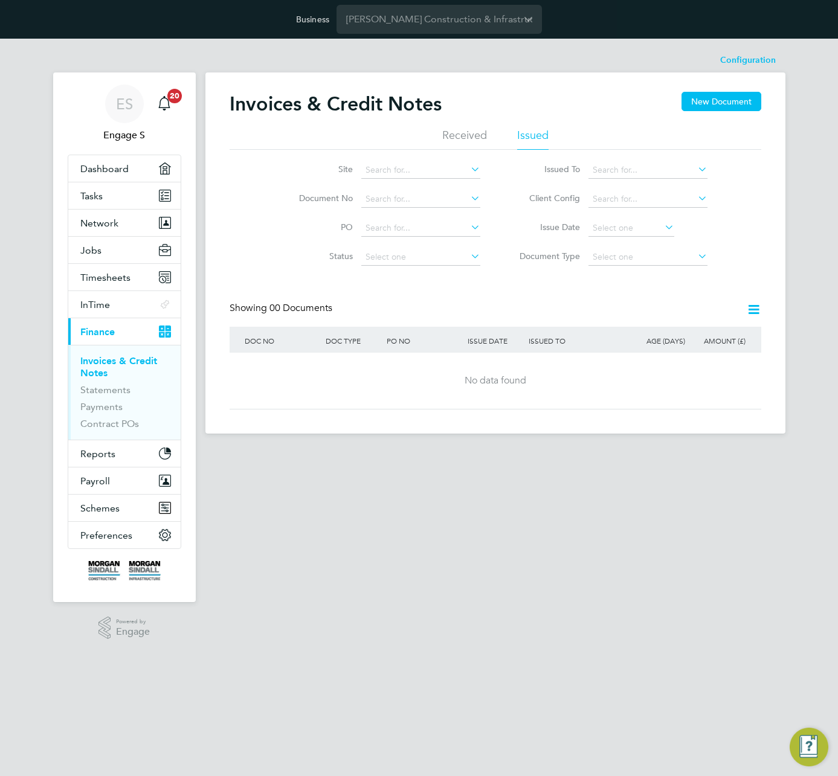
click at [458, 130] on li "Received" at bounding box center [464, 139] width 45 height 22
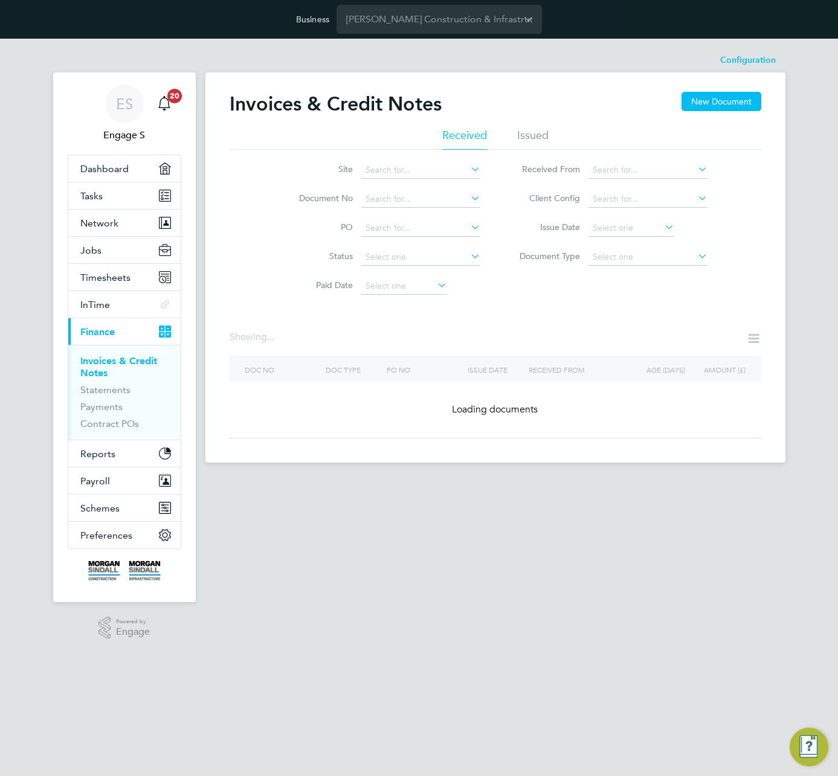
click at [579, 116] on div "Invoices & Credit Notes New Document" at bounding box center [496, 110] width 532 height 36
click at [239, 102] on div "Invoices & Credit Notes New Document" at bounding box center [496, 110] width 532 height 36
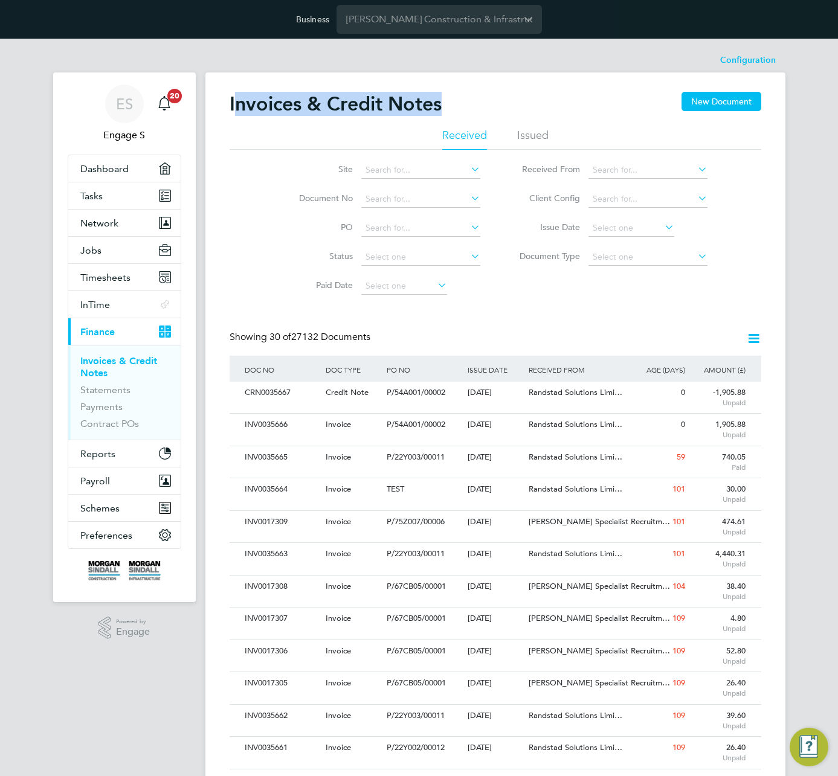
click at [369, 99] on h2 "Invoices & Credit Notes" at bounding box center [336, 104] width 212 height 24
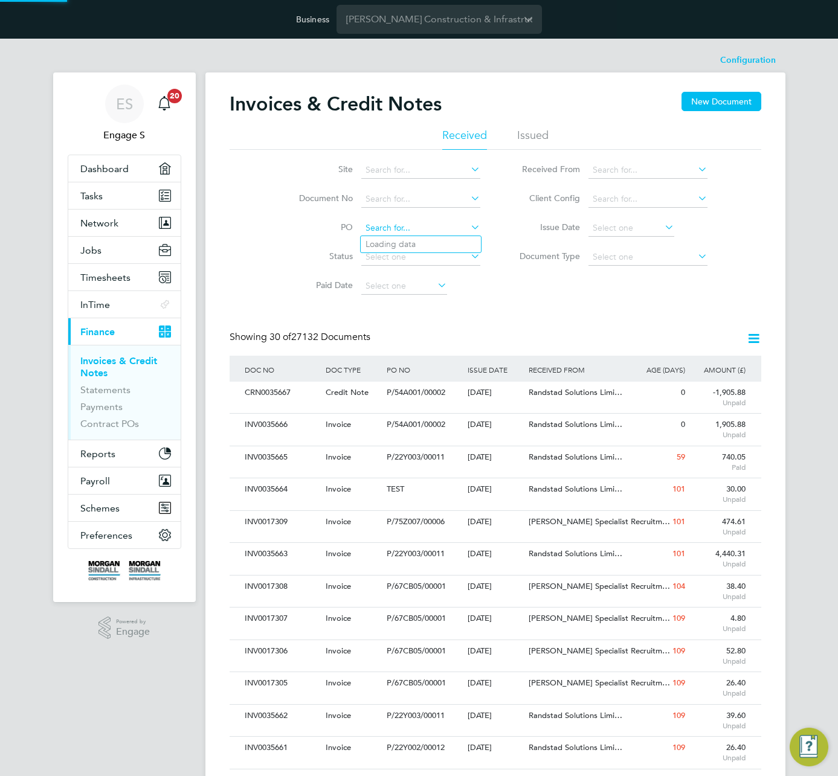
click at [399, 227] on input at bounding box center [420, 228] width 119 height 17
click at [457, 318] on li "53C" at bounding box center [427, 326] width 133 height 16
type input "53C"
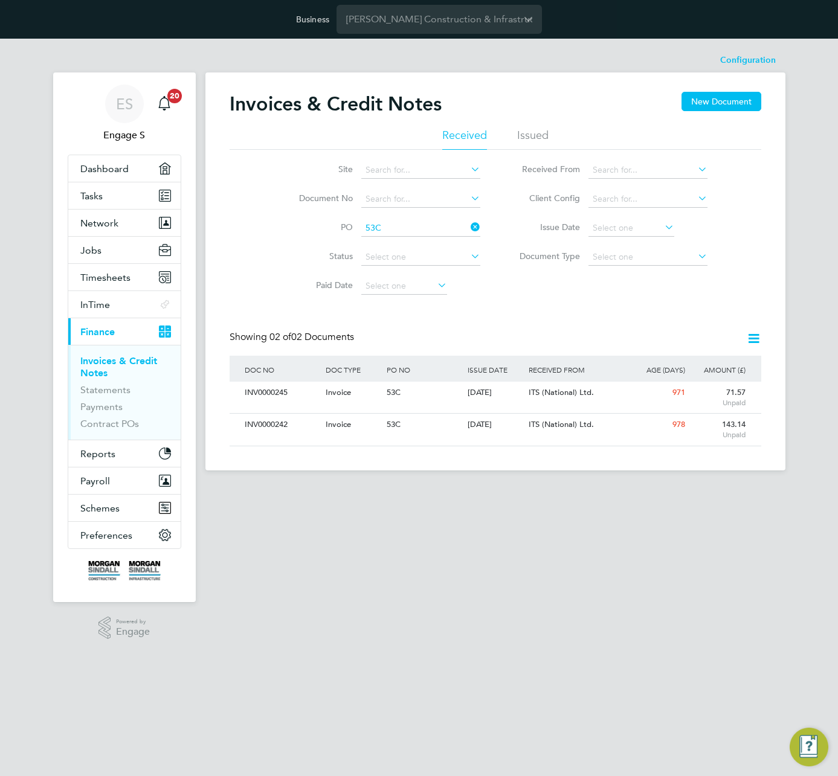
click at [751, 338] on icon at bounding box center [753, 338] width 15 height 15
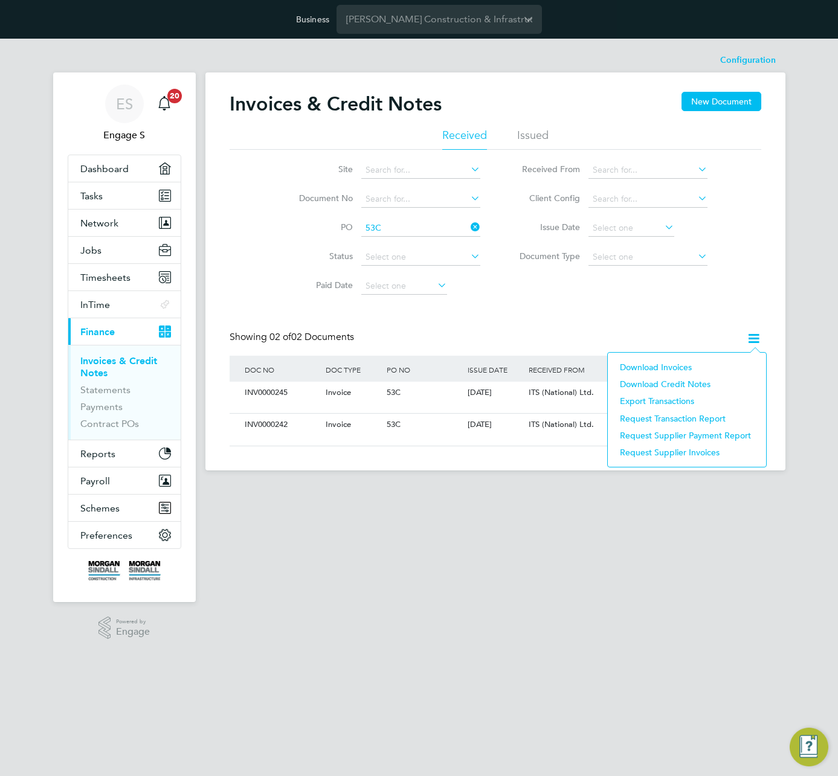
click at [662, 368] on li "Download Invoices" at bounding box center [687, 367] width 146 height 17
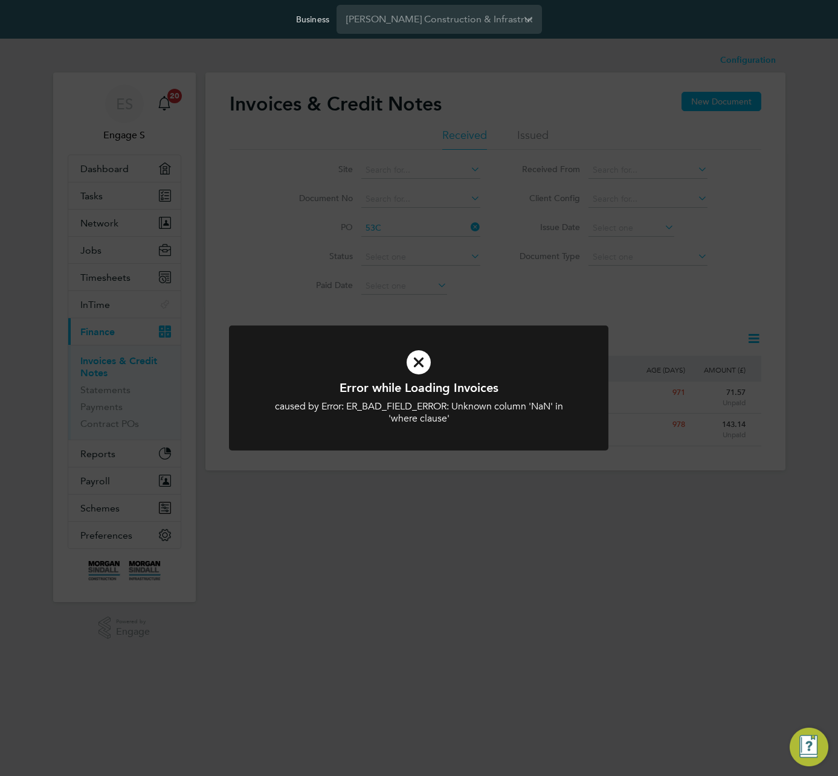
click at [689, 285] on div "Error while Loading Invoices caused by Error: ER_BAD_FIELD_ERROR: Unknown colum…" at bounding box center [419, 388] width 838 height 776
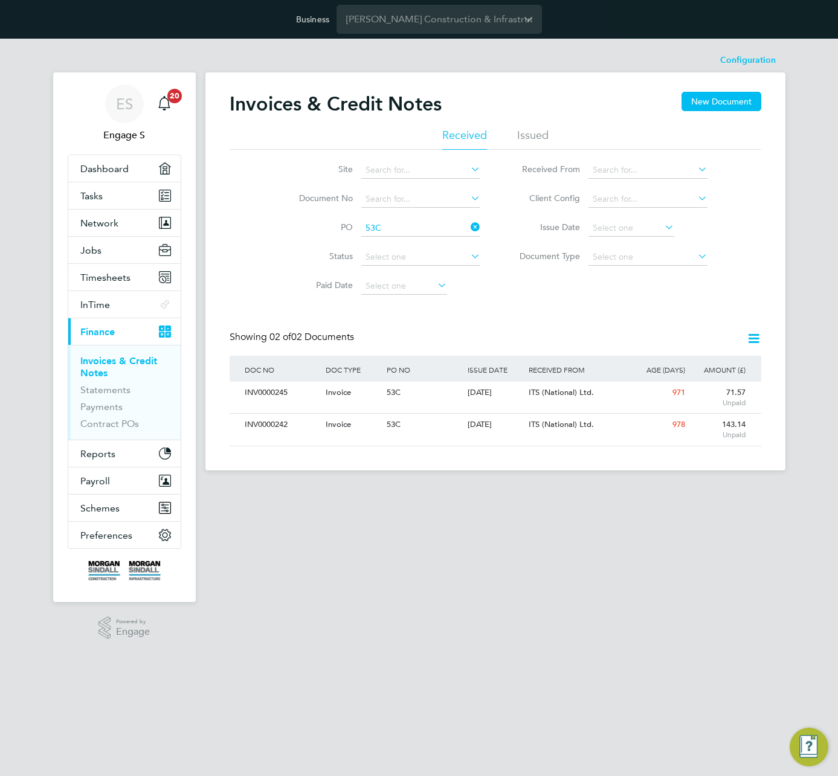
click at [468, 227] on icon at bounding box center [468, 227] width 0 height 17
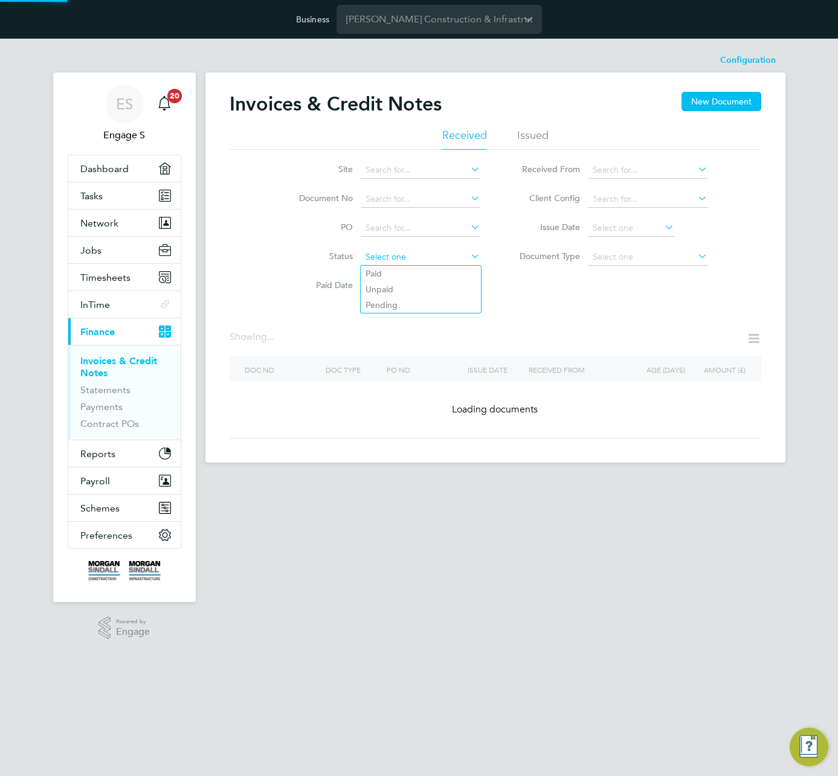
click at [399, 259] on input at bounding box center [420, 257] width 119 height 17
click at [395, 270] on li "Paid" at bounding box center [421, 274] width 120 height 16
type input "Paid"
click at [468, 251] on icon at bounding box center [468, 256] width 0 height 17
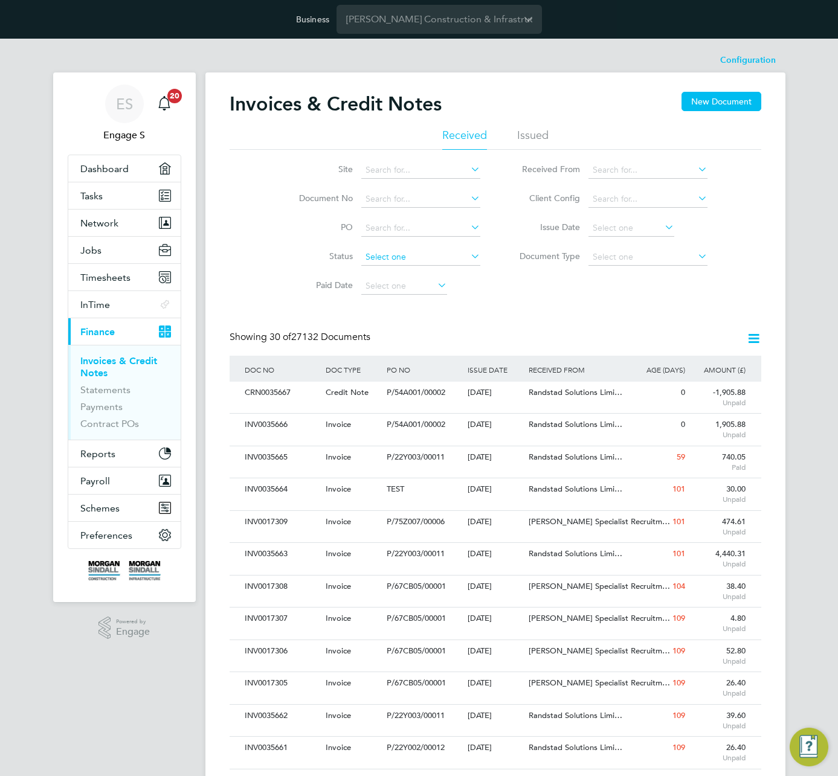
click at [465, 254] on input at bounding box center [420, 257] width 119 height 17
click at [434, 269] on li "Paid" at bounding box center [421, 274] width 120 height 16
type input "Paid"
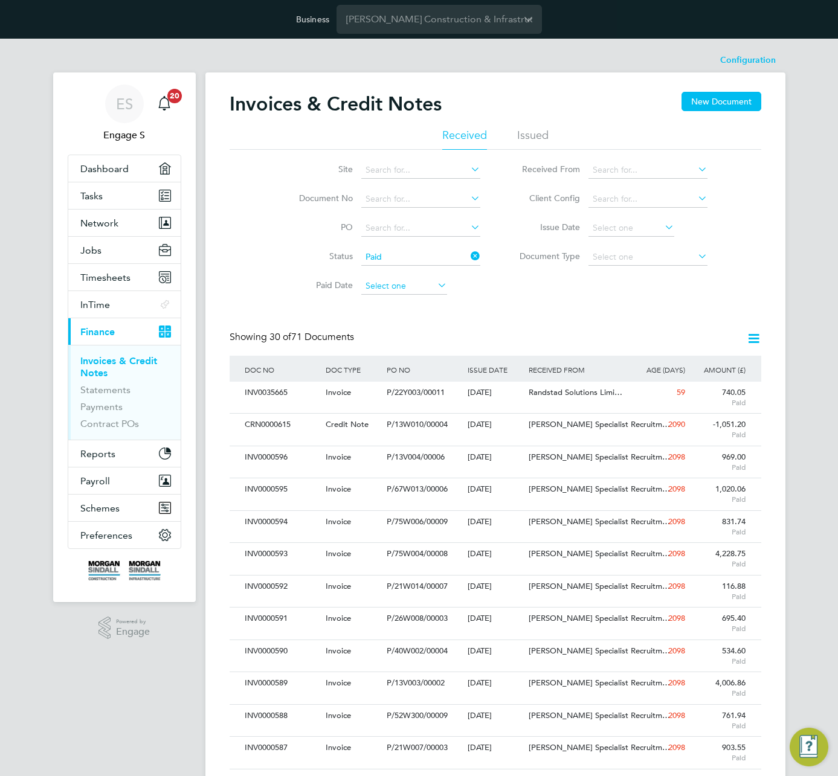
click at [416, 284] on input at bounding box center [404, 286] width 86 height 17
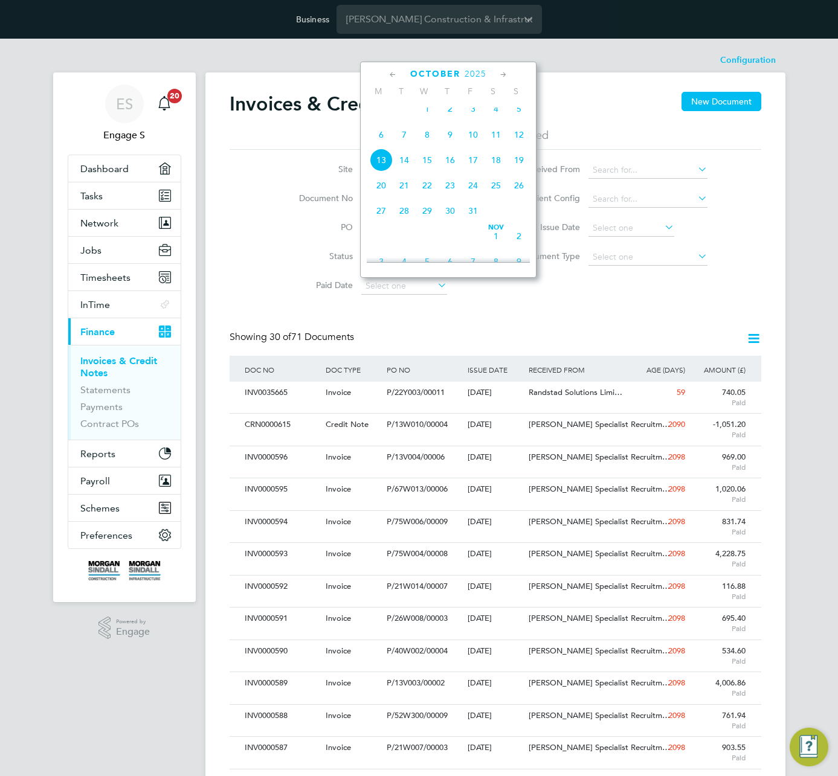
click at [402, 169] on span "14" at bounding box center [404, 160] width 23 height 23
type input "14 Oct 2025"
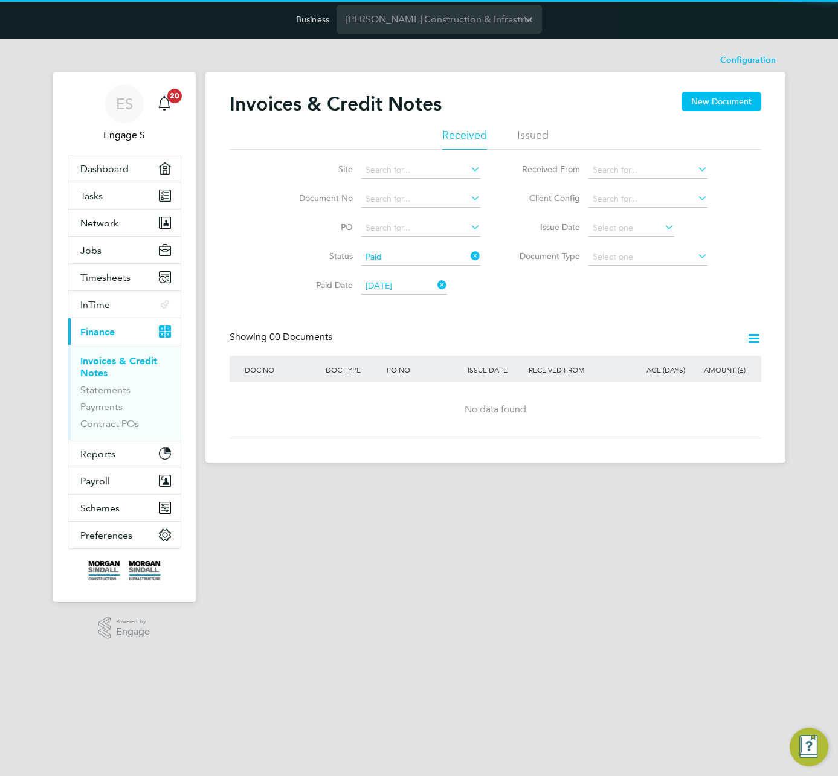
click at [468, 259] on icon at bounding box center [468, 256] width 0 height 17
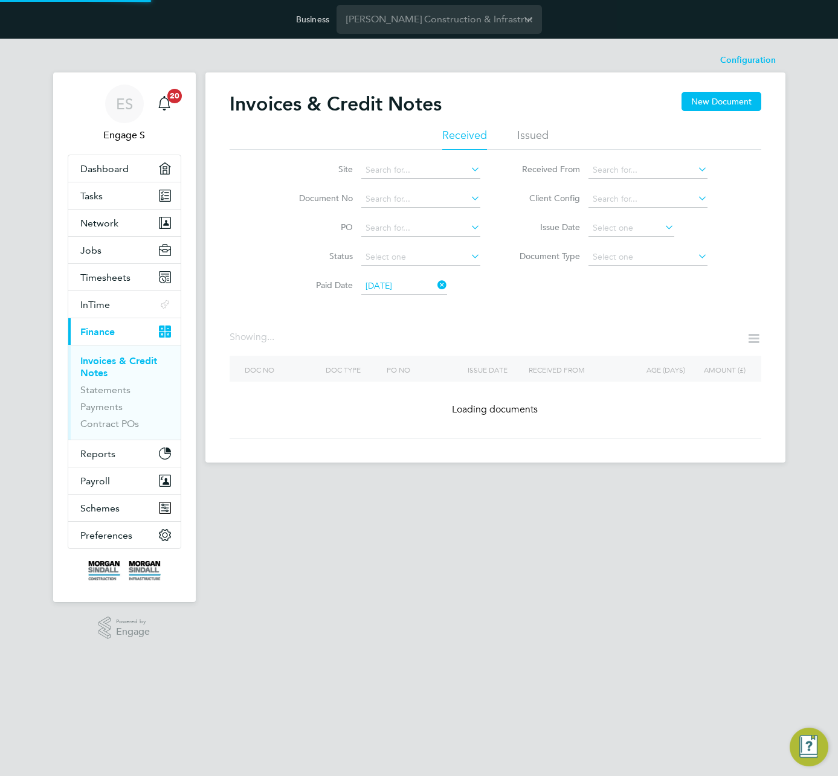
click at [435, 283] on icon at bounding box center [435, 285] width 0 height 17
click at [621, 314] on div "Invoices & Credit Notes New Document Received Issued Site Document No PO Status…" at bounding box center [496, 265] width 532 height 347
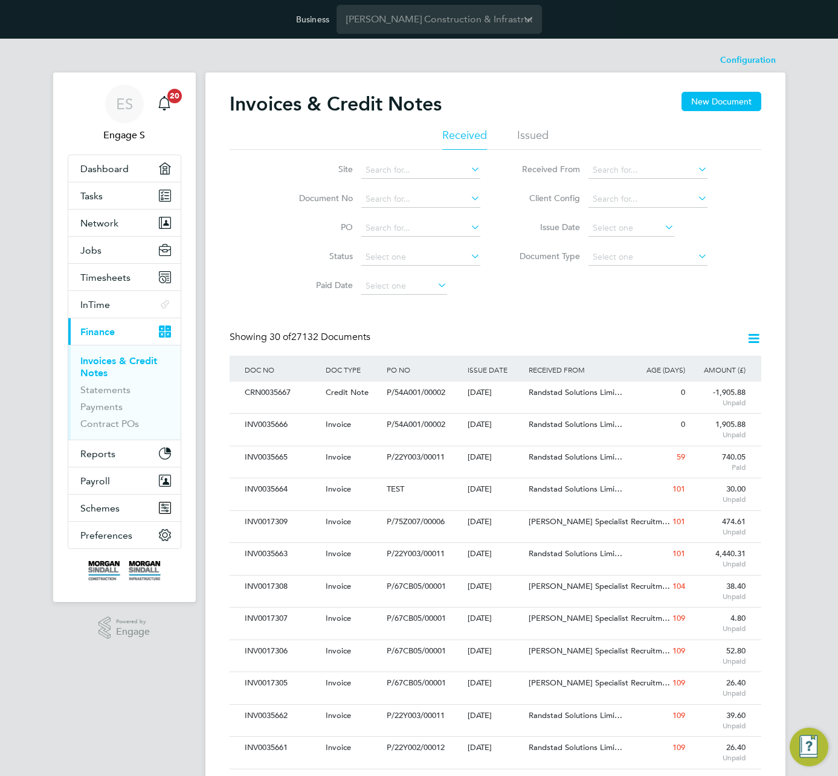
click at [570, 308] on div "Invoices & Credit Notes New Document Received Issued Site Document No PO Status…" at bounding box center [496, 733] width 532 height 1283
click at [621, 170] on input at bounding box center [648, 170] width 119 height 17
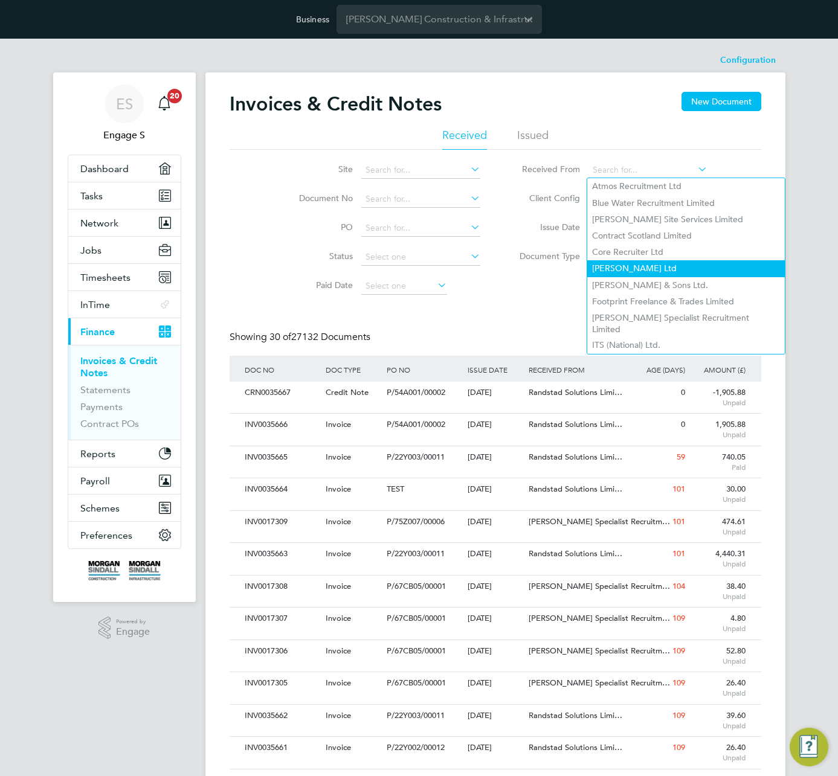
click at [604, 262] on li "Daniel Owen Ltd" at bounding box center [685, 268] width 197 height 16
type input "Daniel Owen Ltd"
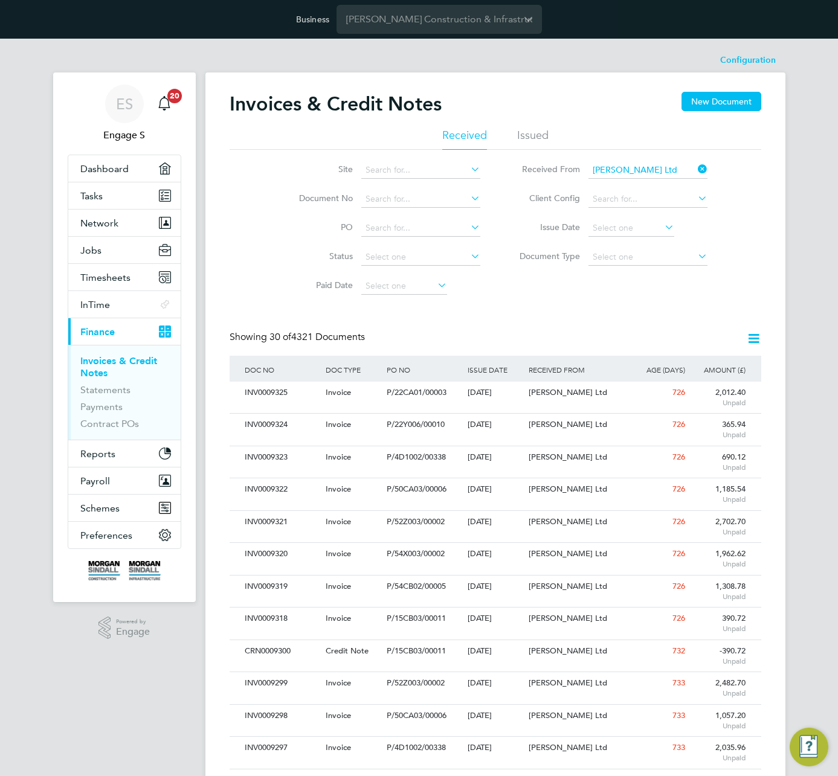
click at [695, 166] on icon at bounding box center [695, 169] width 0 height 17
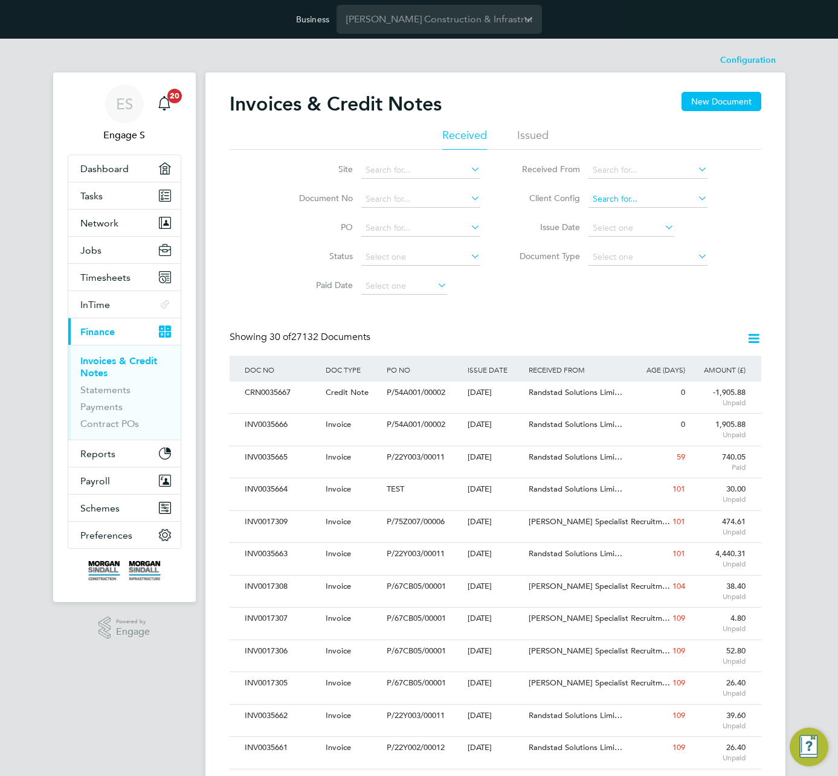
click at [694, 195] on input at bounding box center [648, 199] width 119 height 17
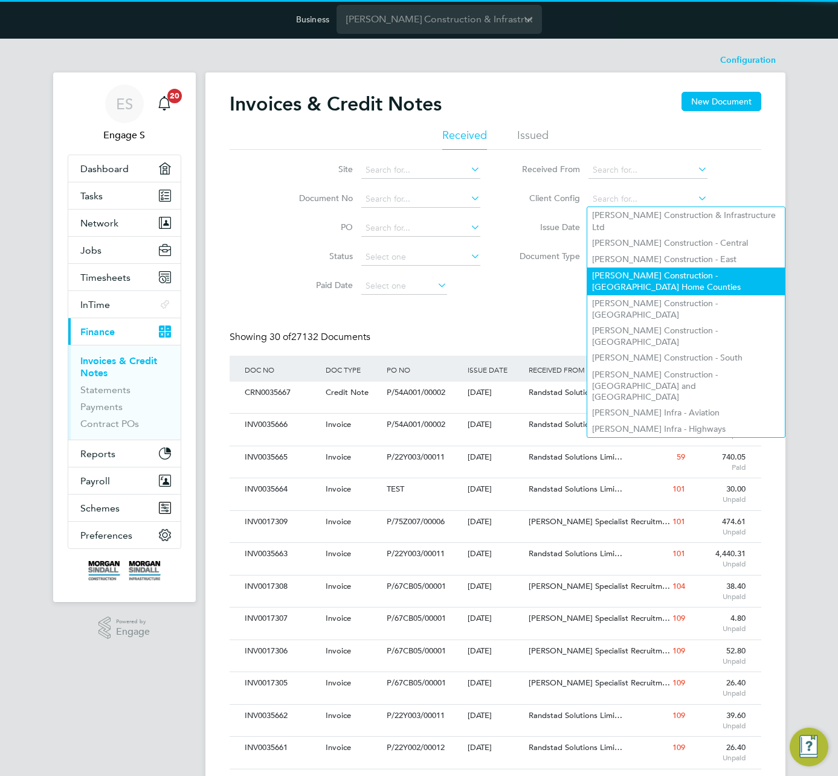
click at [630, 268] on li "Morgan Sindall Construction - London Home Counties" at bounding box center [685, 281] width 197 height 27
type input "Morgan Sindall Construction - London Home Counties"
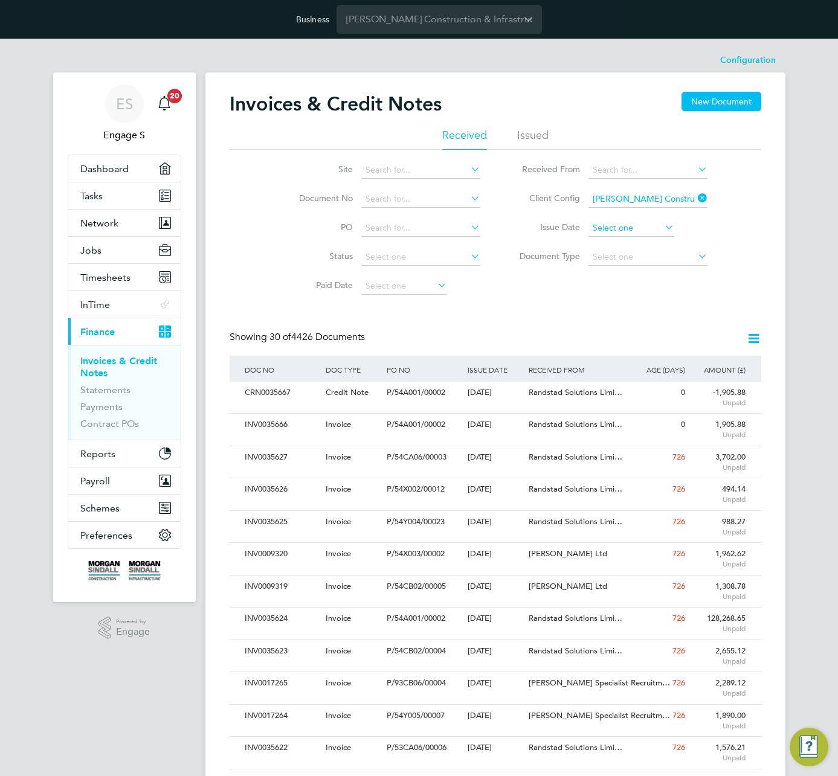
click at [650, 228] on input at bounding box center [632, 228] width 86 height 17
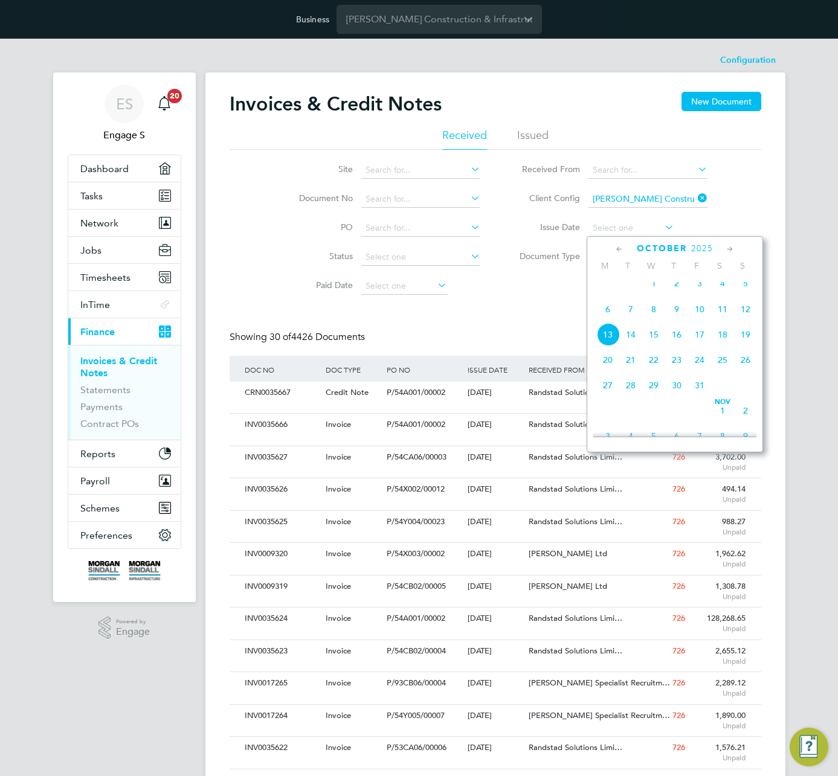
click at [659, 293] on span "Oct 1" at bounding box center [653, 283] width 23 height 23
type input "01 Oct 2025"
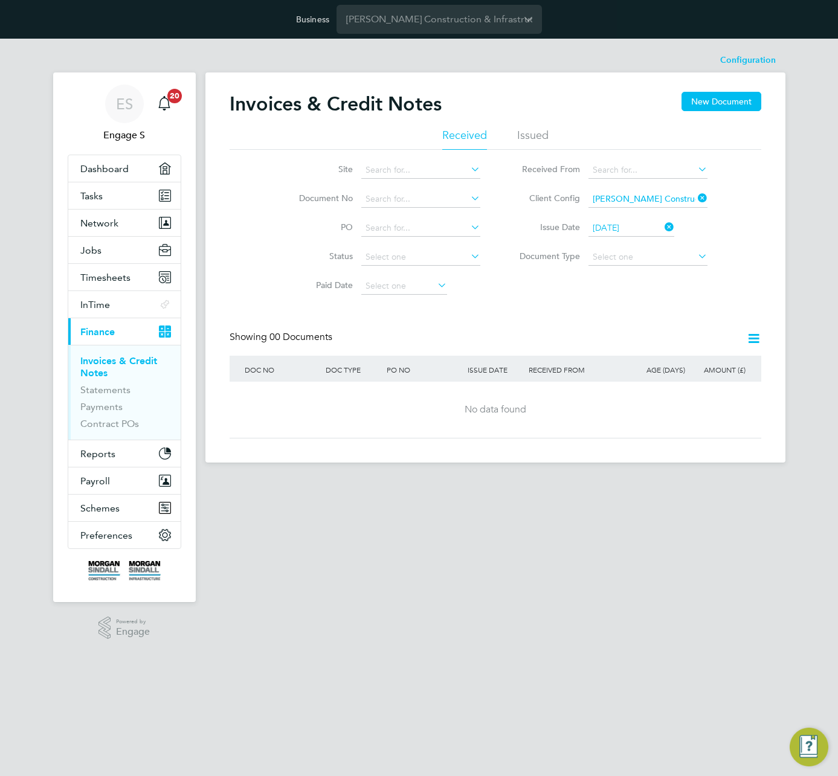
click at [662, 224] on icon at bounding box center [662, 227] width 0 height 17
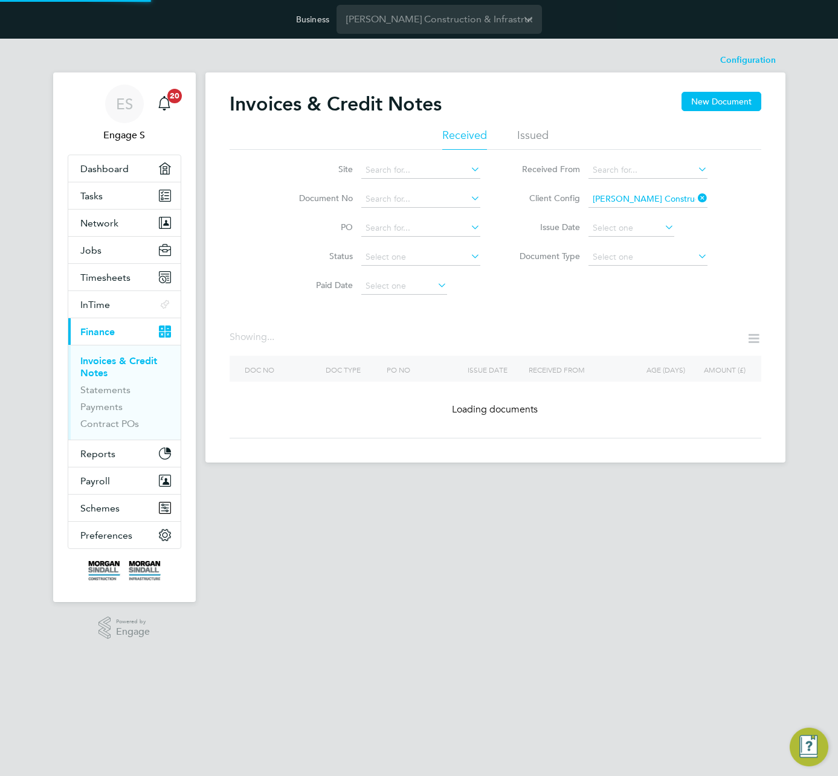
click at [695, 196] on icon at bounding box center [695, 198] width 0 height 17
click at [640, 262] on input at bounding box center [648, 257] width 119 height 17
click at [628, 273] on li "Invoices" at bounding box center [647, 274] width 120 height 16
type input "Invoices"
click at [695, 254] on icon at bounding box center [695, 256] width 0 height 17
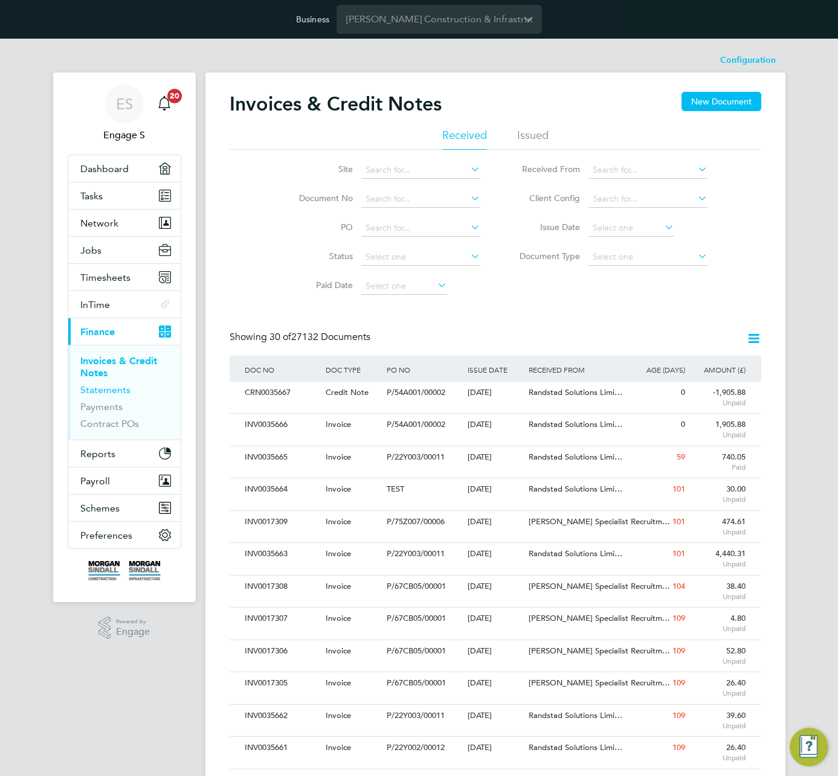
click at [84, 393] on link "Statements" at bounding box center [105, 389] width 50 height 11
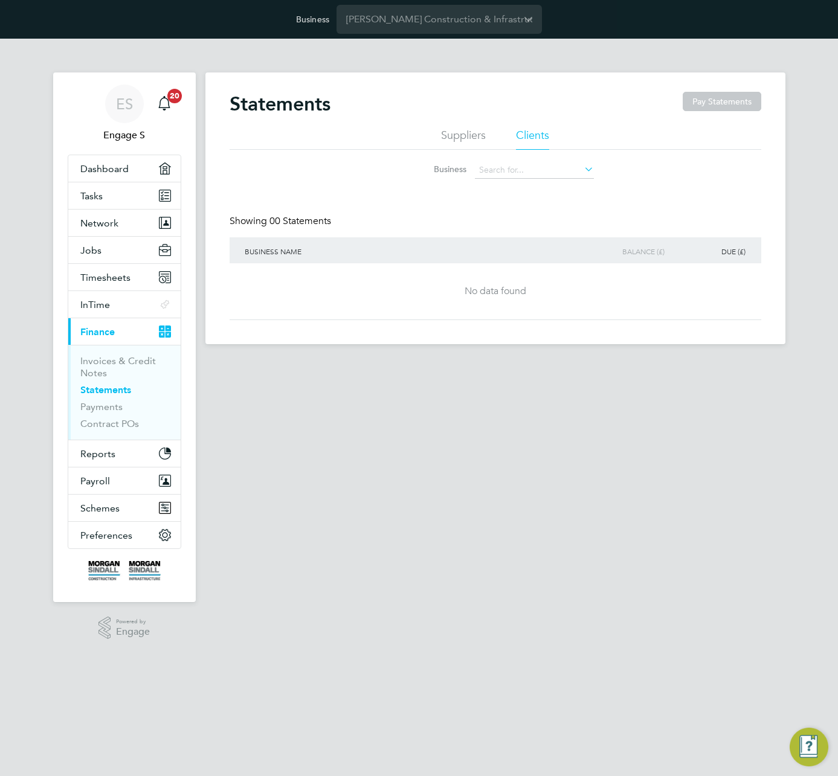
click at [466, 135] on li "Suppliers" at bounding box center [463, 139] width 45 height 22
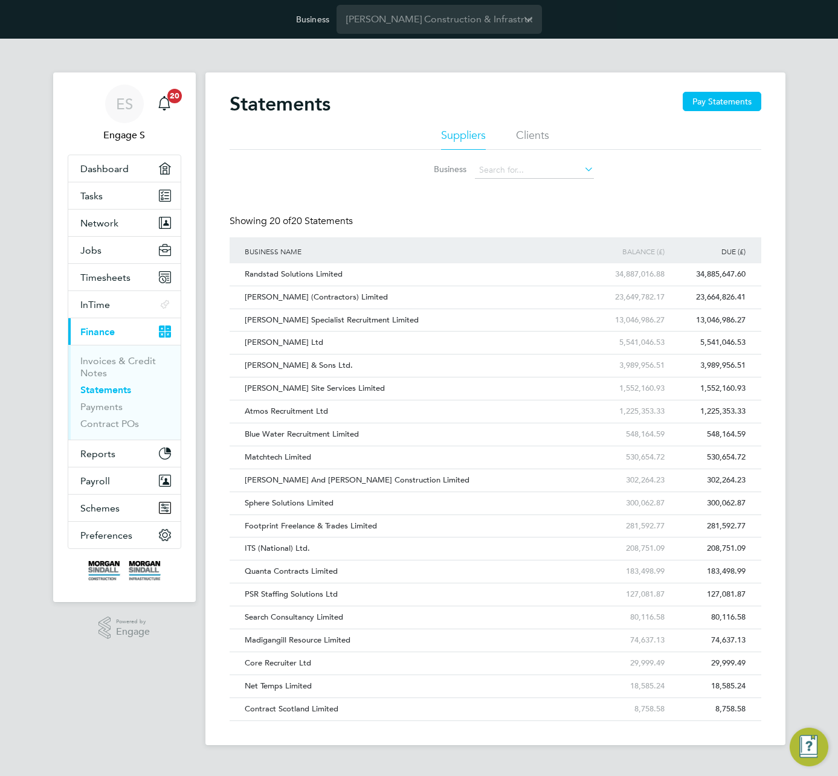
click at [777, 381] on div "Statements Pay Statements Suppliers Clients Business Showing 20 of 20 Statement…" at bounding box center [495, 409] width 580 height 673
click at [790, 367] on div "ES Engage S Notifications 20 Applications: Dashboard Tasks Network Team Members…" at bounding box center [419, 402] width 838 height 726
click at [735, 170] on div "Business" at bounding box center [496, 167] width 532 height 35
click at [514, 185] on div "Statements Pay Statements Suppliers Clients Business Showing 20 of 20 Statement…" at bounding box center [496, 407] width 532 height 630
click at [517, 171] on input at bounding box center [534, 170] width 119 height 17
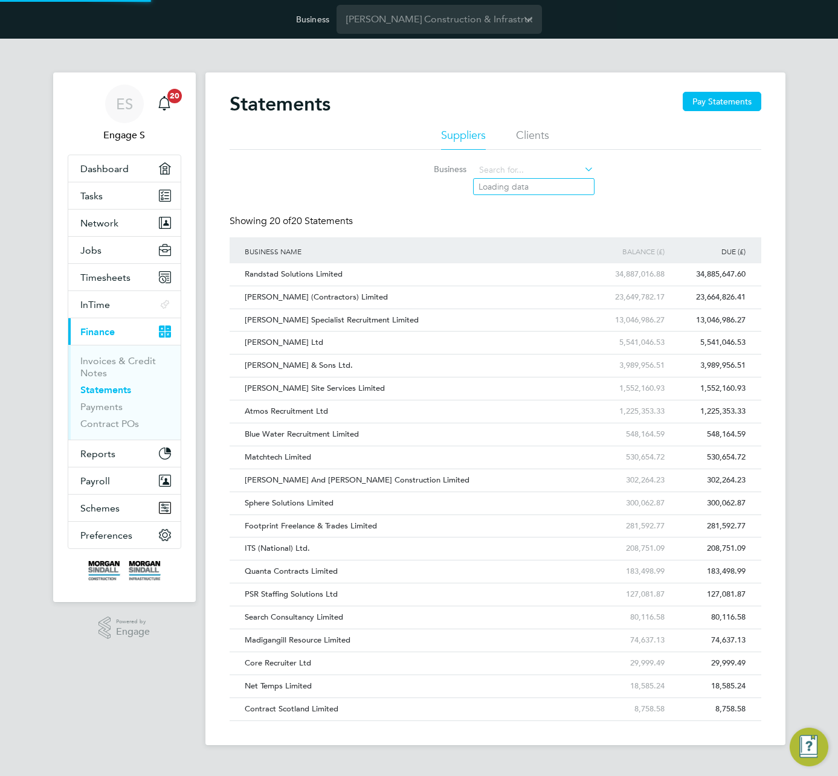
click at [401, 199] on div "Statements Pay Statements Suppliers Clients Business Showing 20 of 20 Statement…" at bounding box center [496, 407] width 532 height 630
click at [262, 142] on ul "Suppliers Clients" at bounding box center [496, 139] width 532 height 22
click at [261, 105] on h2 "Statements" at bounding box center [280, 104] width 101 height 24
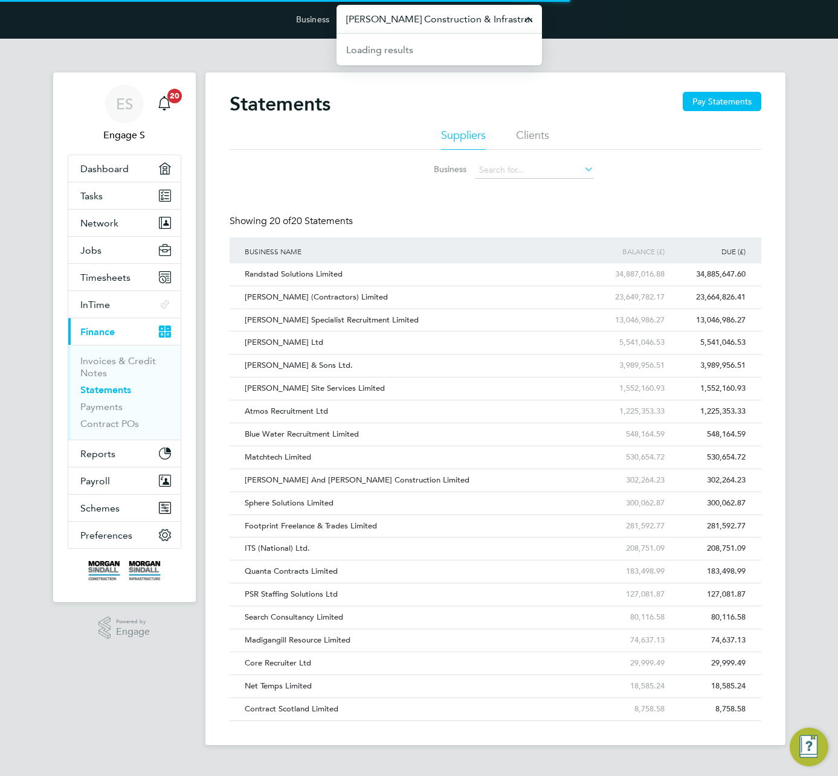
click at [415, 18] on input "Morgan Sindall Construction & Infrastructure Ltd" at bounding box center [439, 19] width 205 height 28
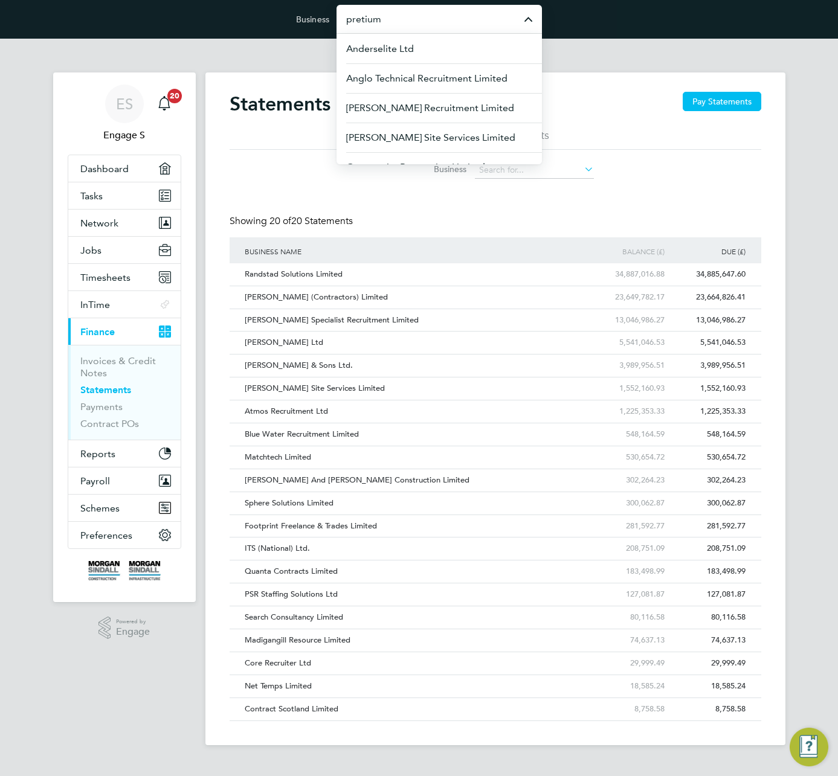
click at [384, 18] on input "pretium" at bounding box center [439, 19] width 205 height 28
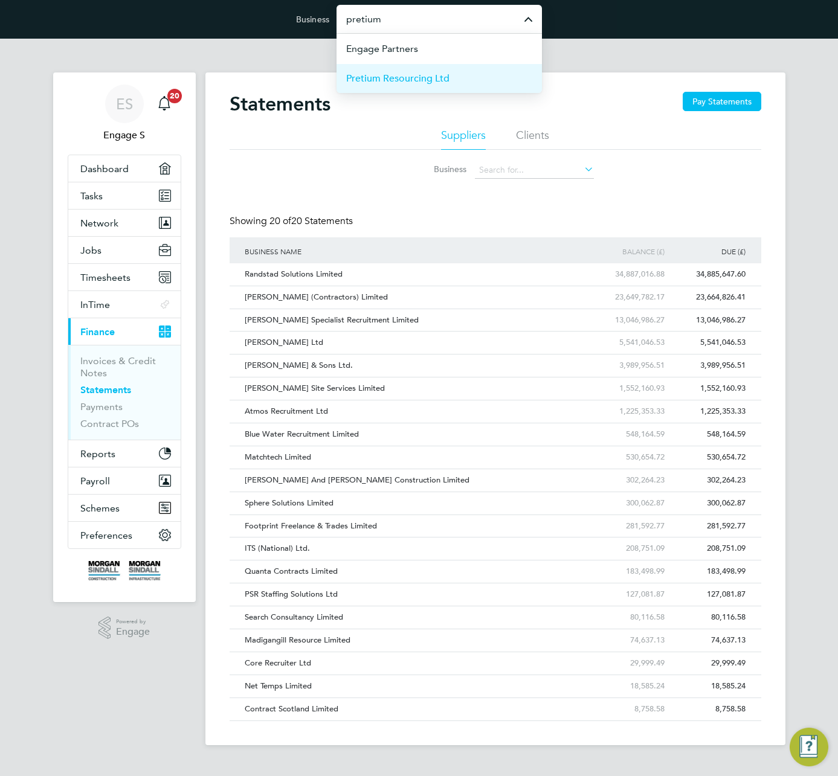
click at [373, 76] on span "Pretium Resourcing Ltd" at bounding box center [397, 78] width 103 height 15
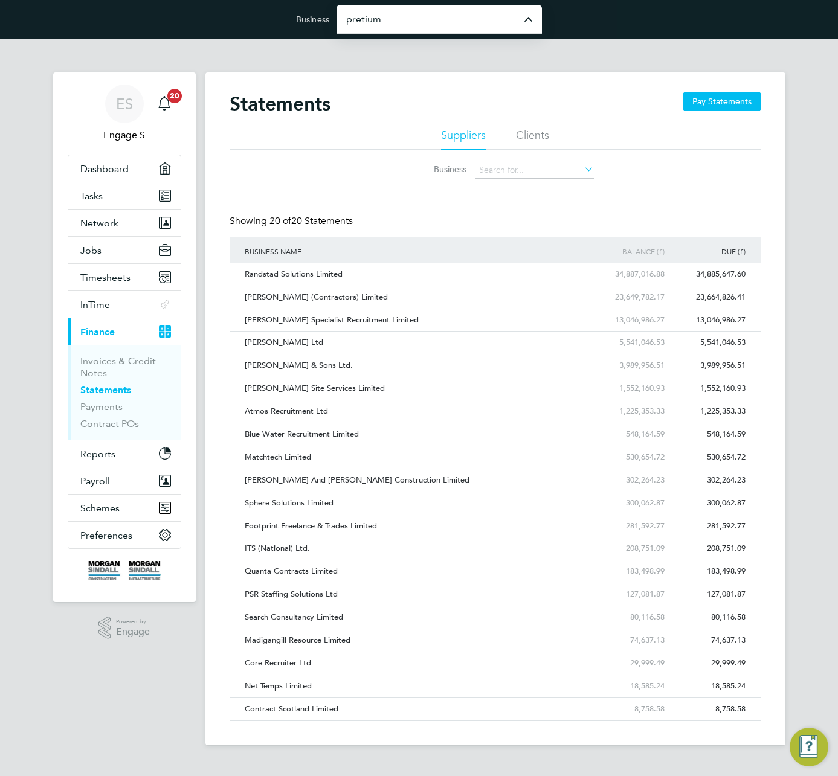
type input "Pretium Resourcing Ltd"
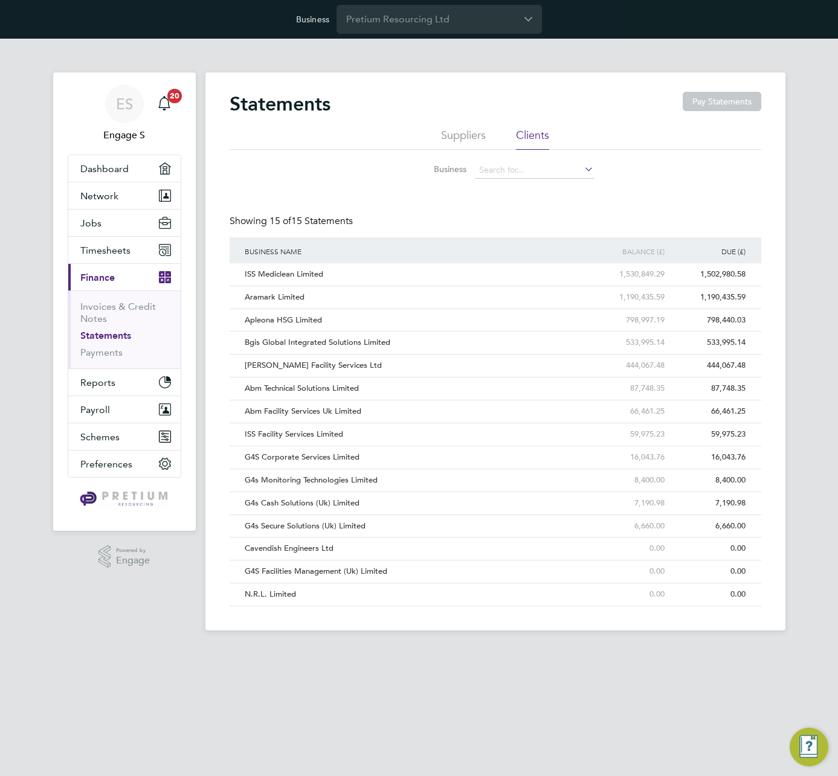
click at [725, 210] on div "Statements Pay Statements Suppliers Clients Business Showing 15 of 15 Statement…" at bounding box center [496, 349] width 532 height 515
click at [601, 186] on div "Statements Pay Statements Suppliers Clients Business Showing 15 of 15 Statement…" at bounding box center [496, 349] width 532 height 515
click at [562, 172] on input at bounding box center [534, 170] width 119 height 17
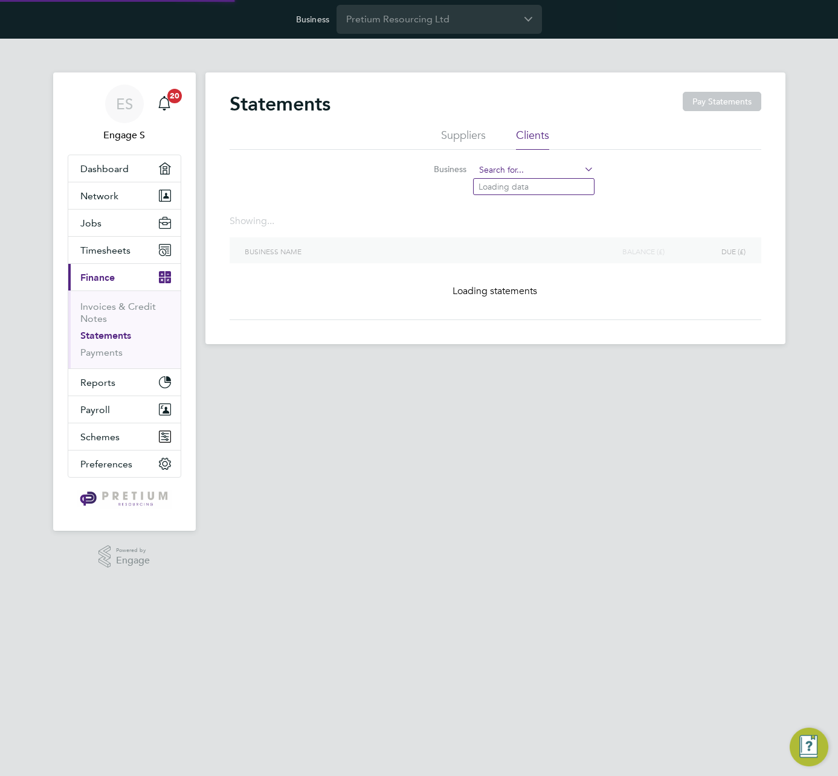
click at [548, 166] on input at bounding box center [534, 170] width 119 height 17
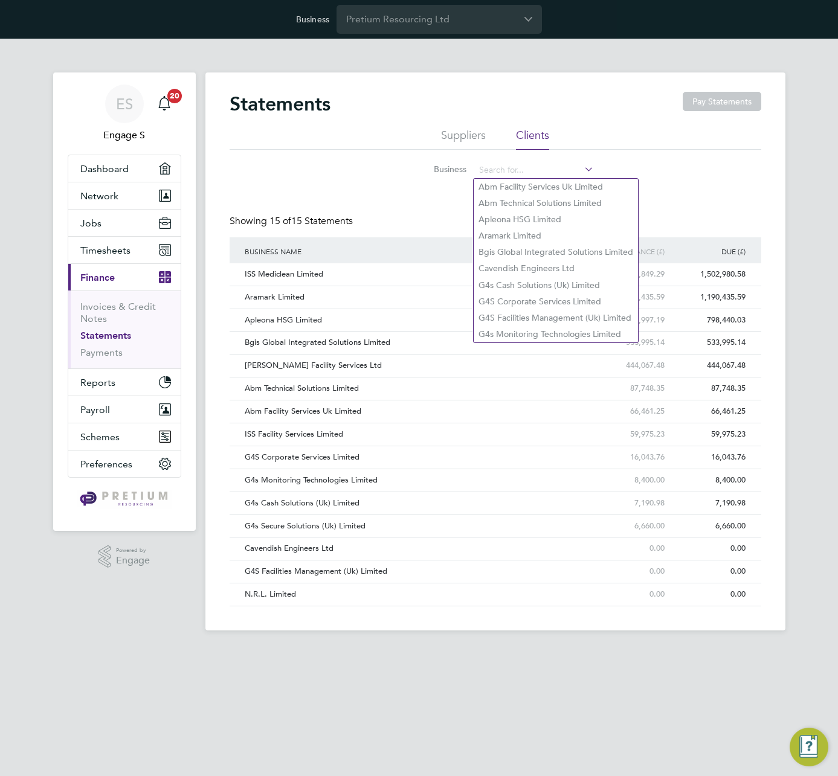
click at [647, 197] on div "Statements Pay Statements Suppliers Clients Business Showing 15 of 15 Statement…" at bounding box center [496, 349] width 532 height 515
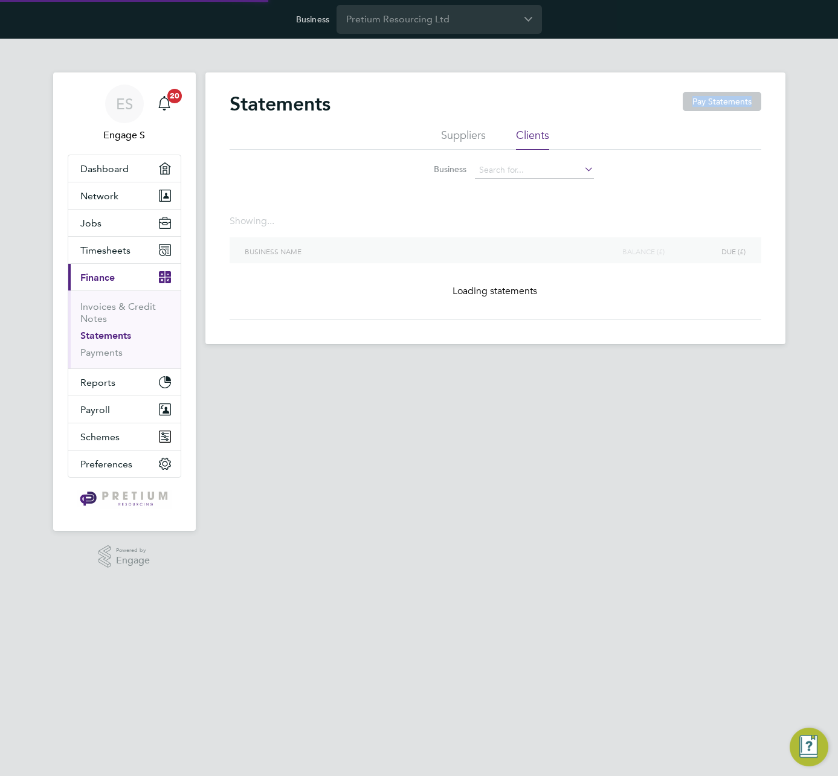
drag, startPoint x: 559, startPoint y: 120, endPoint x: 399, endPoint y: 107, distance: 160.7
click at [407, 109] on div "Statements Pay Statements" at bounding box center [496, 110] width 532 height 36
drag, startPoint x: 364, startPoint y: 98, endPoint x: 237, endPoint y: 95, distance: 127.5
click at [237, 95] on div "Statements Pay Statements" at bounding box center [496, 110] width 532 height 36
click at [251, 100] on h2 "Statements" at bounding box center [280, 104] width 101 height 24
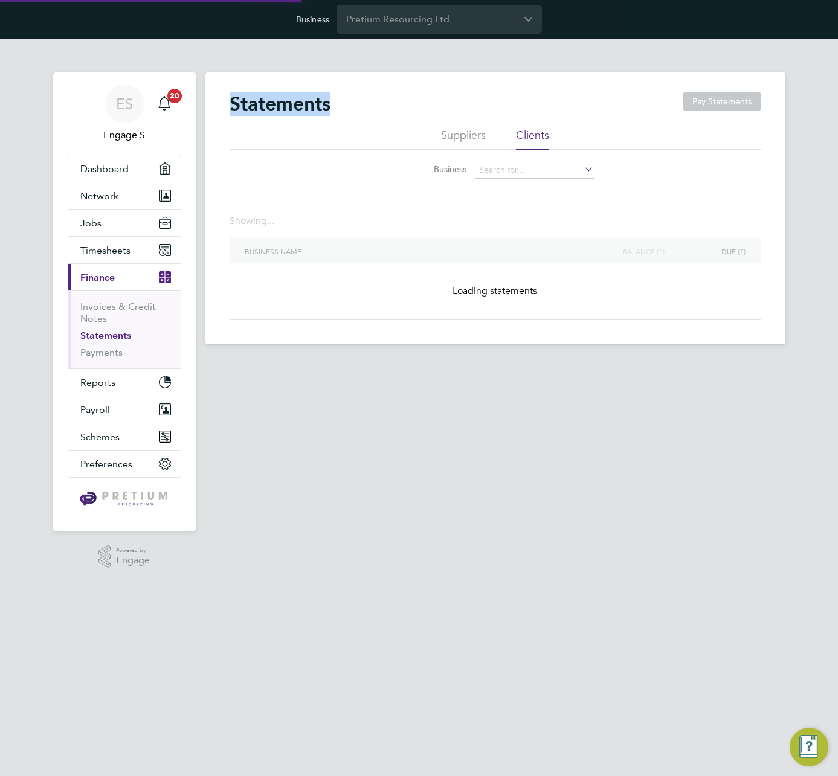
click at [251, 100] on h2 "Statements" at bounding box center [280, 104] width 101 height 24
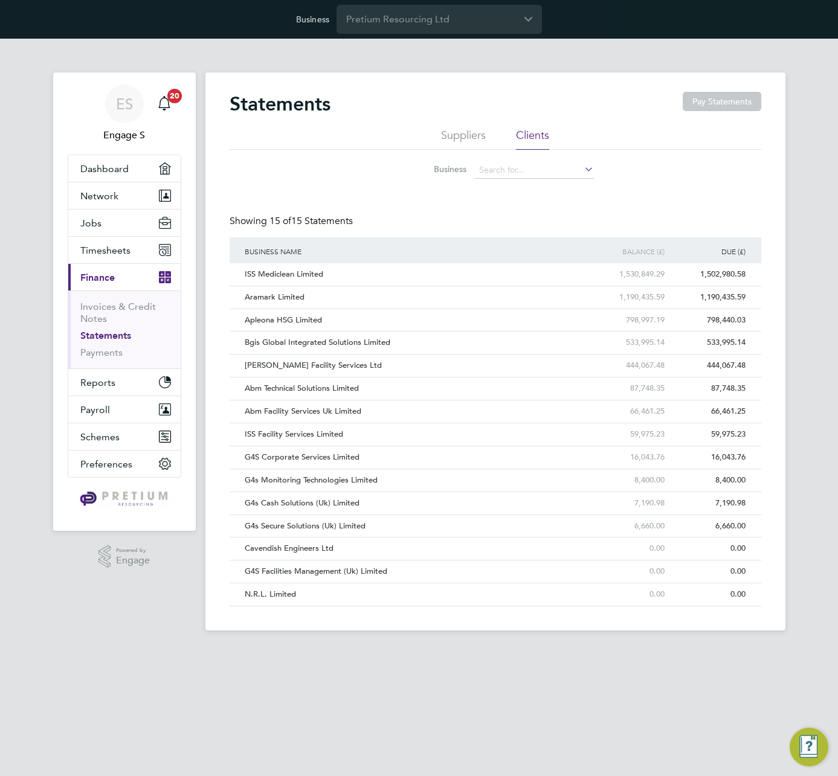
drag, startPoint x: 543, startPoint y: 151, endPoint x: 519, endPoint y: 153, distance: 23.7
click at [530, 154] on div "Suppliers Clients Business" at bounding box center [496, 156] width 532 height 57
click at [495, 172] on input at bounding box center [534, 170] width 119 height 17
click at [678, 184] on div "Business" at bounding box center [496, 167] width 532 height 35
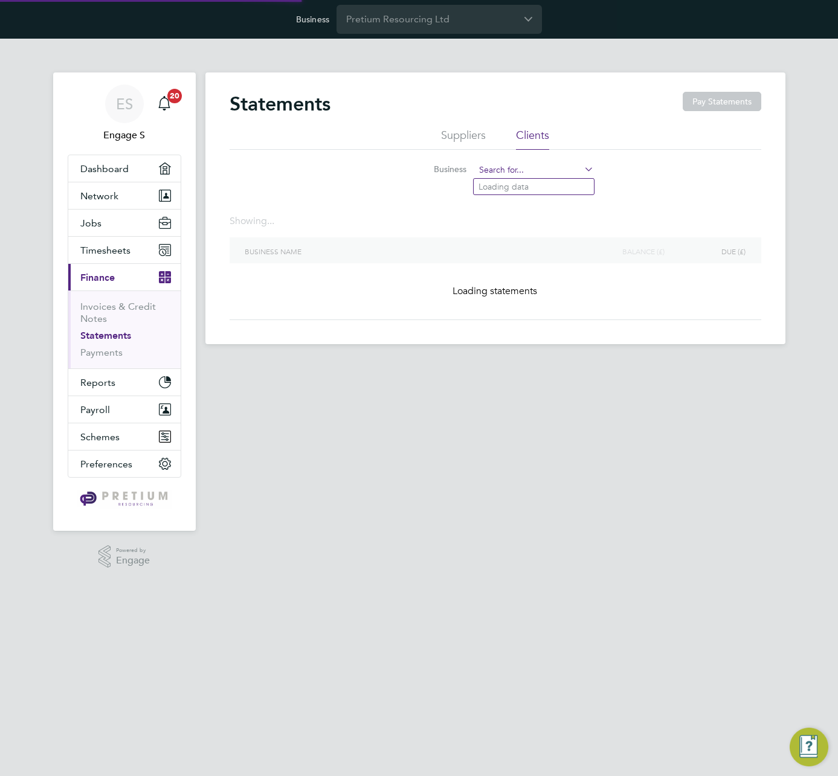
click at [558, 165] on input at bounding box center [534, 170] width 119 height 17
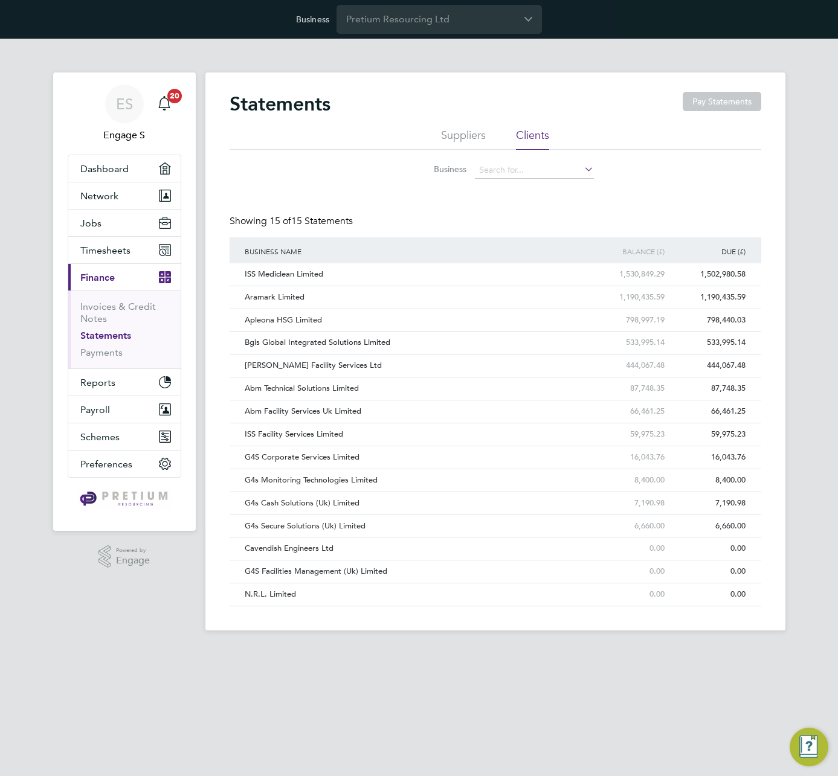
click at [834, 423] on div "ES Engage S Notifications 20 Applications: Dashboard Network Team Members Busin…" at bounding box center [419, 344] width 838 height 611
click at [766, 373] on div "Statements Pay Statements Suppliers Clients Business Showing 15 of 15 Statement…" at bounding box center [495, 352] width 580 height 558
click at [511, 174] on input at bounding box center [534, 170] width 119 height 17
click at [463, 132] on li "Suppliers" at bounding box center [463, 139] width 45 height 22
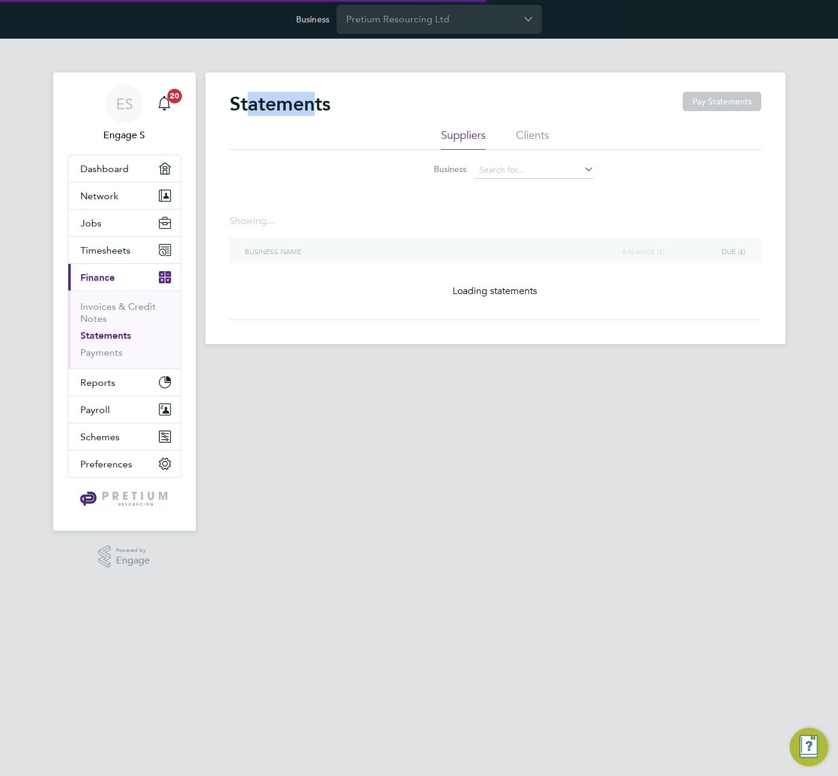
drag, startPoint x: 318, startPoint y: 106, endPoint x: 244, endPoint y: 102, distance: 73.9
click at [244, 102] on h2 "Statements" at bounding box center [280, 104] width 101 height 24
click at [247, 101] on h2 "Statements" at bounding box center [280, 104] width 101 height 24
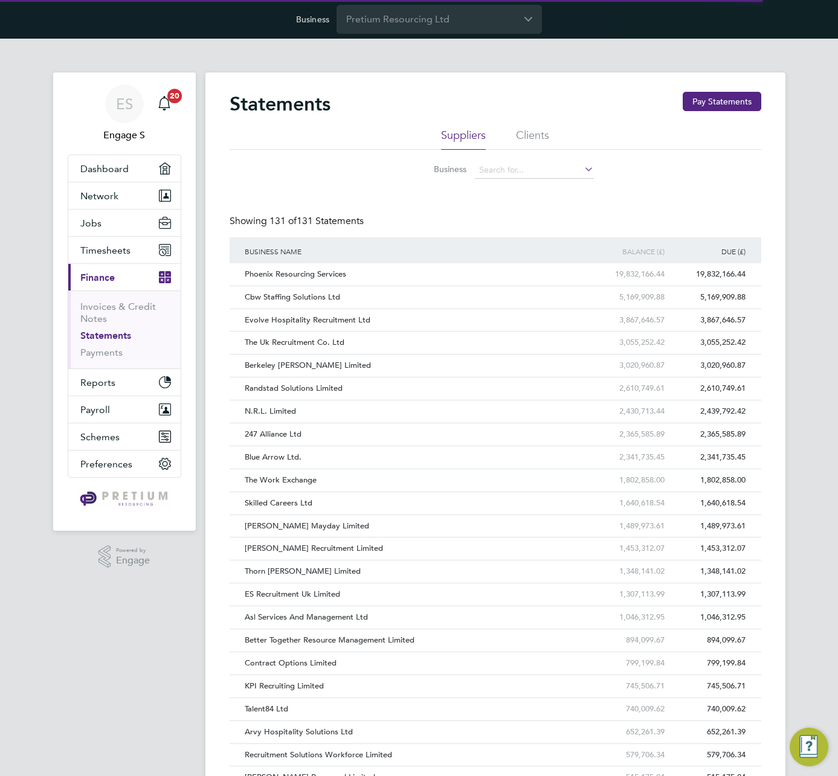
click at [121, 304] on link "Invoices & Credit Notes" at bounding box center [118, 313] width 76 height 24
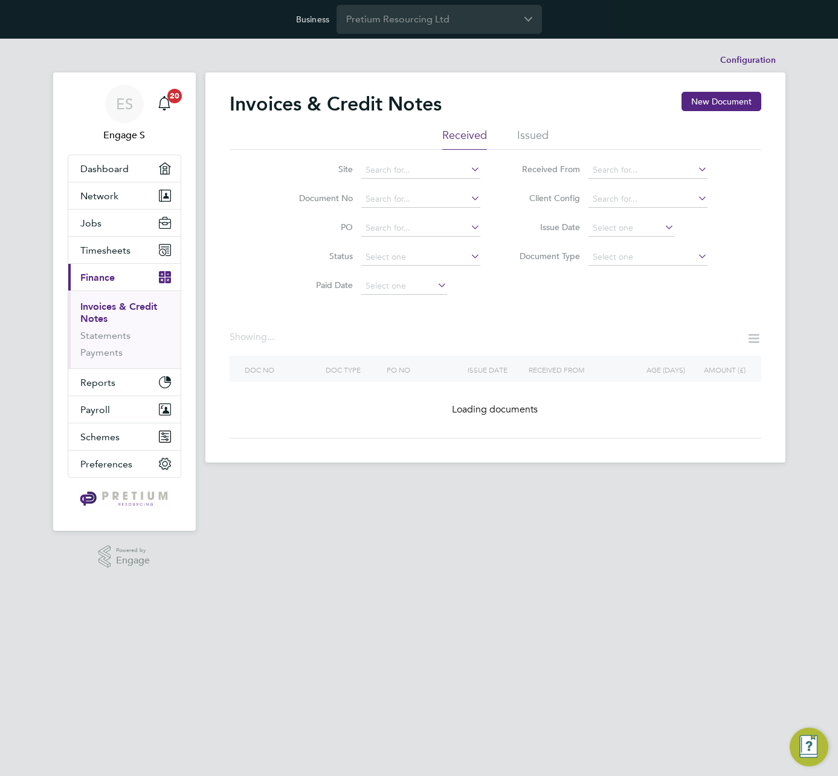
click at [532, 135] on li "Issued" at bounding box center [532, 139] width 31 height 22
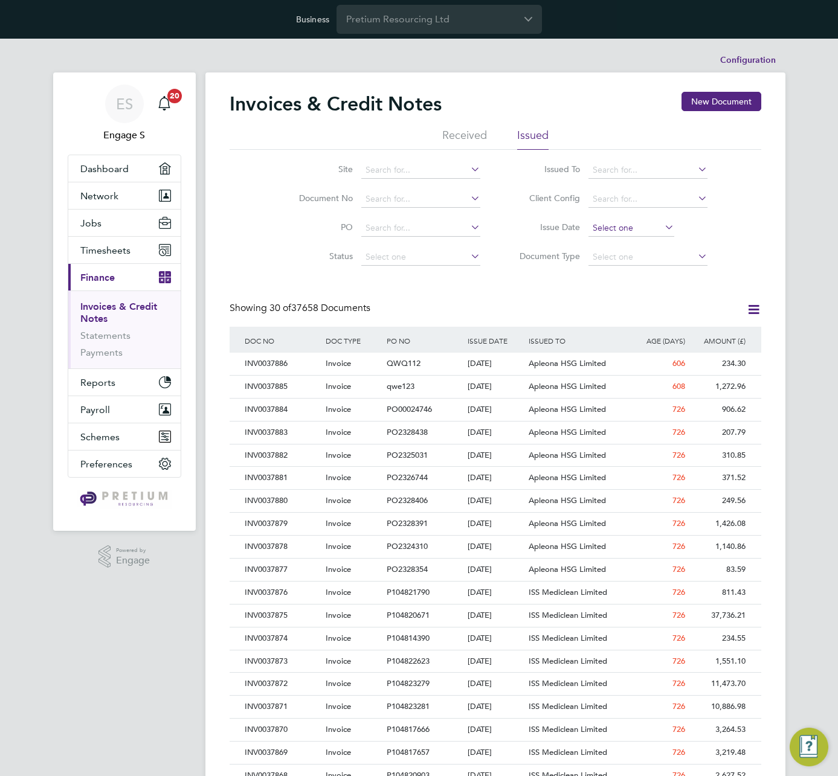
click at [621, 234] on input at bounding box center [632, 228] width 86 height 17
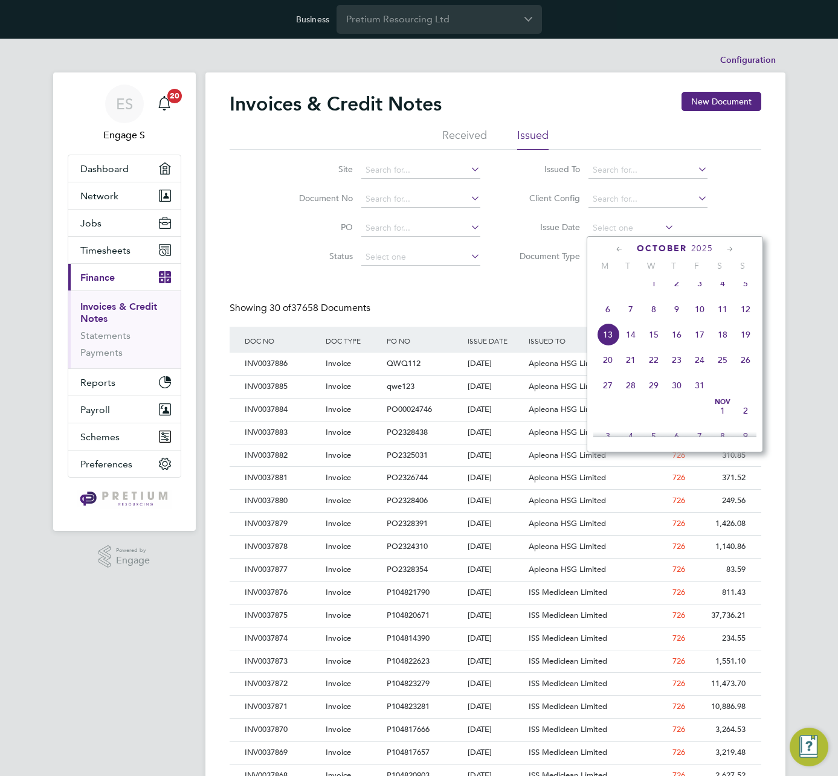
click at [505, 285] on div "Invoices & Credit Notes New Document Received Issued Site Document No PO Status…" at bounding box center [496, 578] width 532 height 972
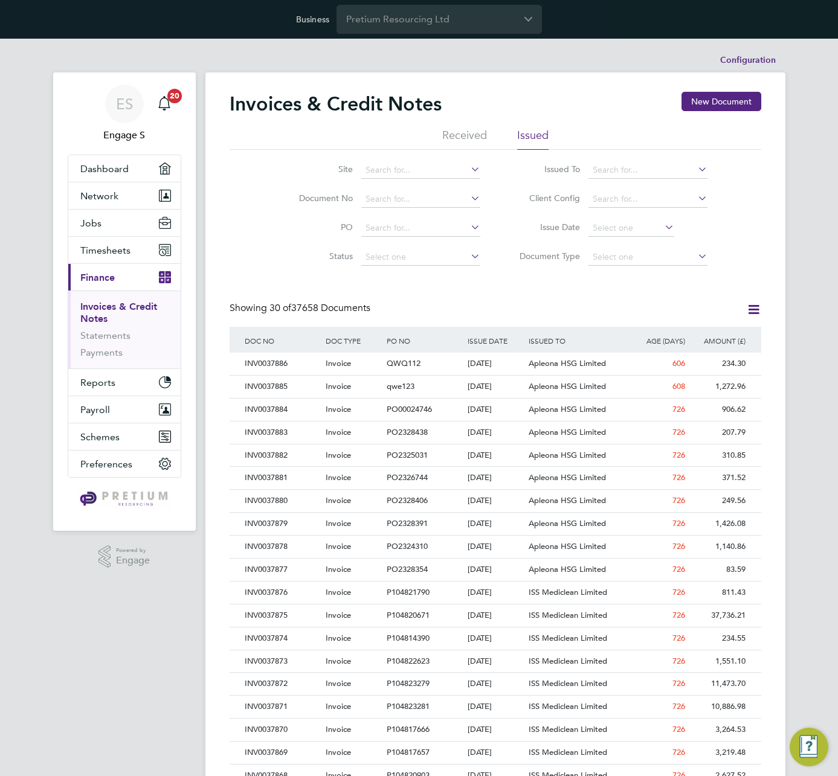
click at [466, 137] on li "Received" at bounding box center [464, 139] width 45 height 22
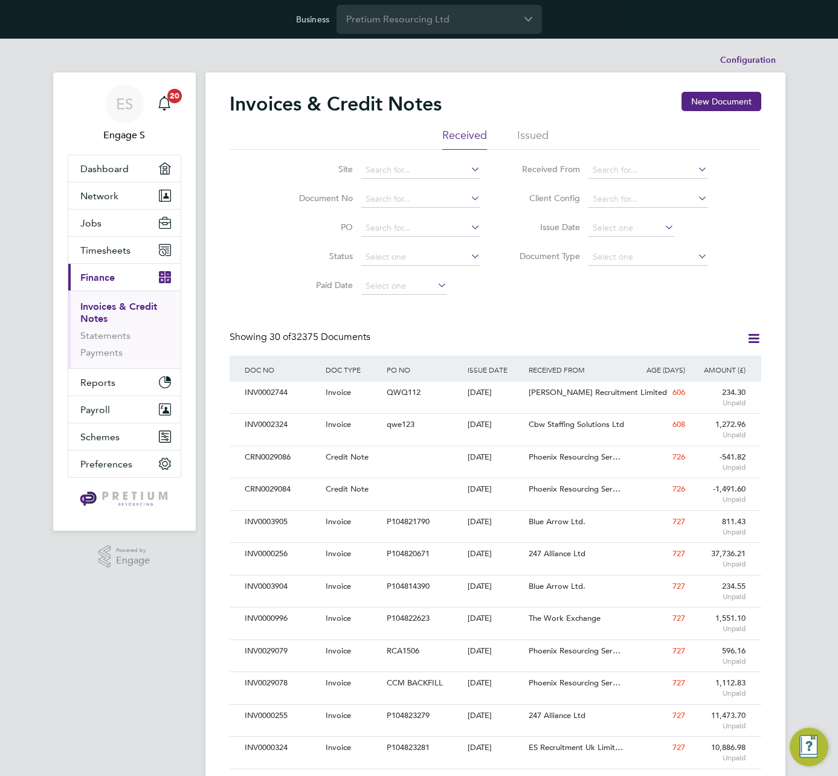
click at [536, 140] on li "Issued" at bounding box center [532, 139] width 31 height 22
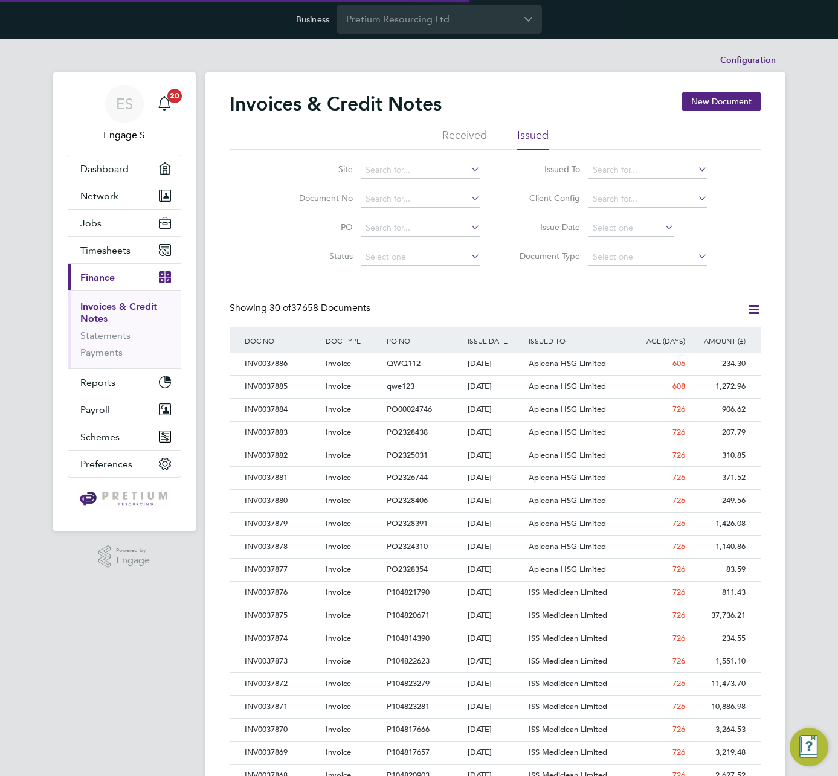
scroll to position [23, 82]
click at [611, 225] on input at bounding box center [632, 228] width 86 height 17
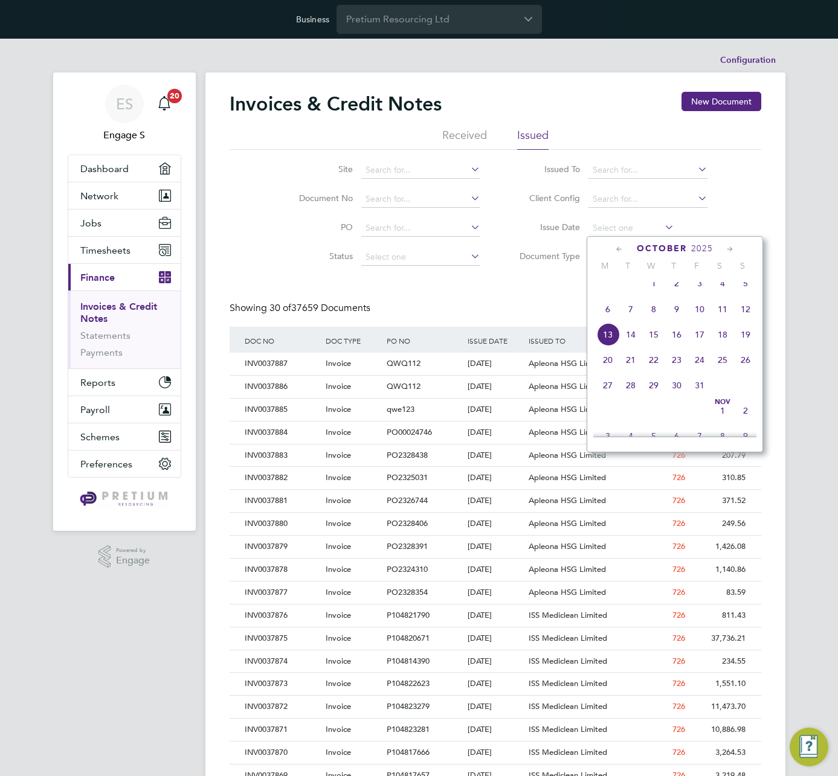
click at [604, 332] on div "[DATE] 2 3 4 5 6 7 8 9 10 11 12 13 14 15 16 17 18 19 20 21 22 23 24 25 26 27 28…" at bounding box center [682, 335] width 178 height 127
click at [608, 344] on span "13" at bounding box center [607, 334] width 23 height 23
type input "[DATE]"
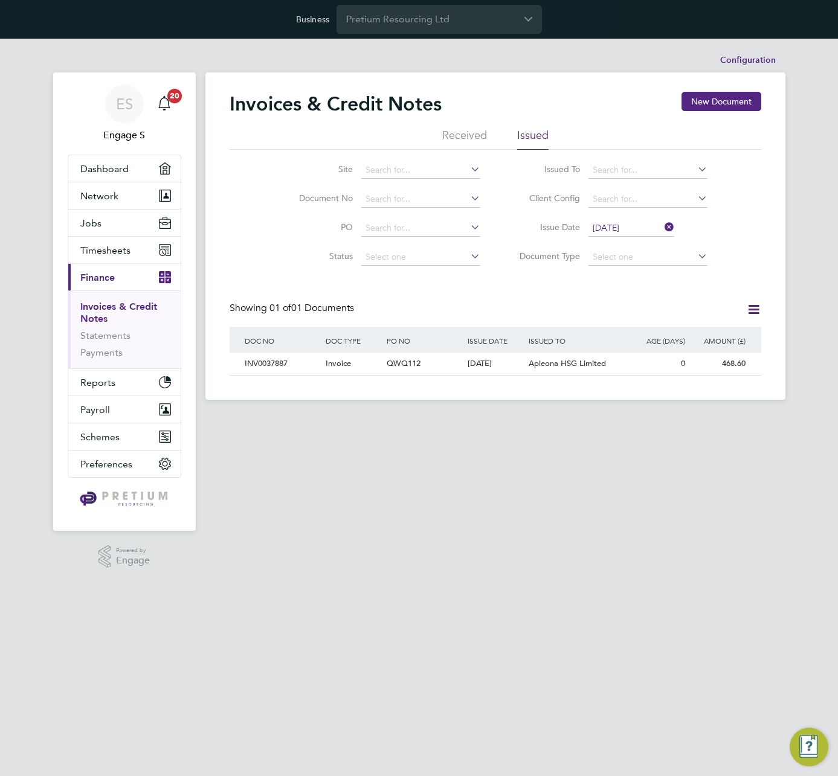
click at [752, 316] on icon at bounding box center [753, 309] width 15 height 15
click at [671, 338] on li "Download Invoices" at bounding box center [697, 338] width 121 height 17
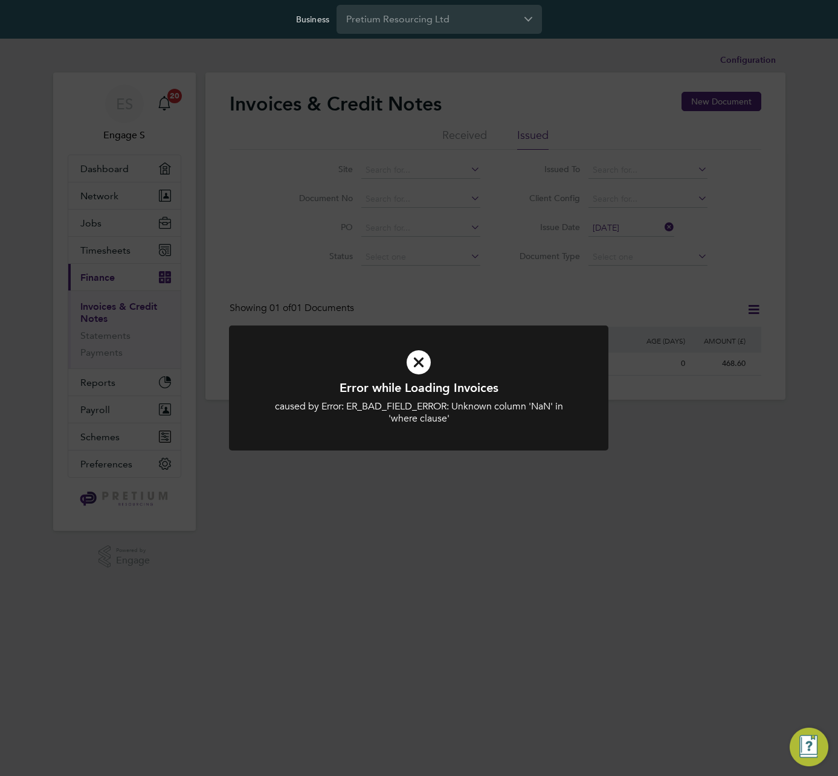
click at [669, 300] on div "Error while Loading Invoices caused by Error: ER_BAD_FIELD_ERROR: Unknown colum…" at bounding box center [419, 388] width 838 height 776
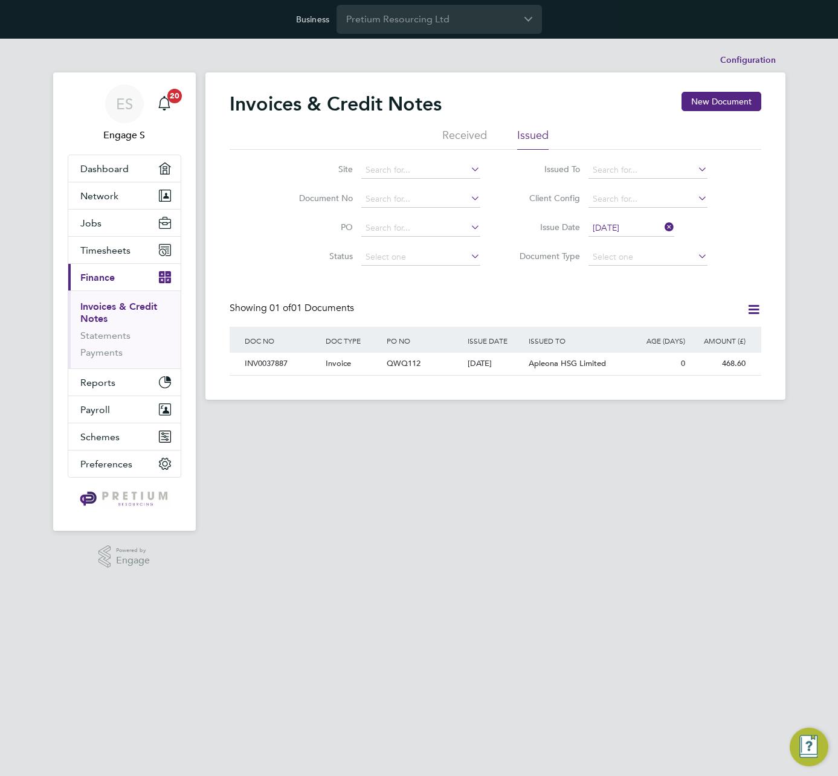
drag, startPoint x: 702, startPoint y: 263, endPoint x: 683, endPoint y: 248, distance: 24.4
click at [701, 263] on input at bounding box center [648, 257] width 119 height 17
click at [662, 227] on icon at bounding box center [662, 227] width 0 height 17
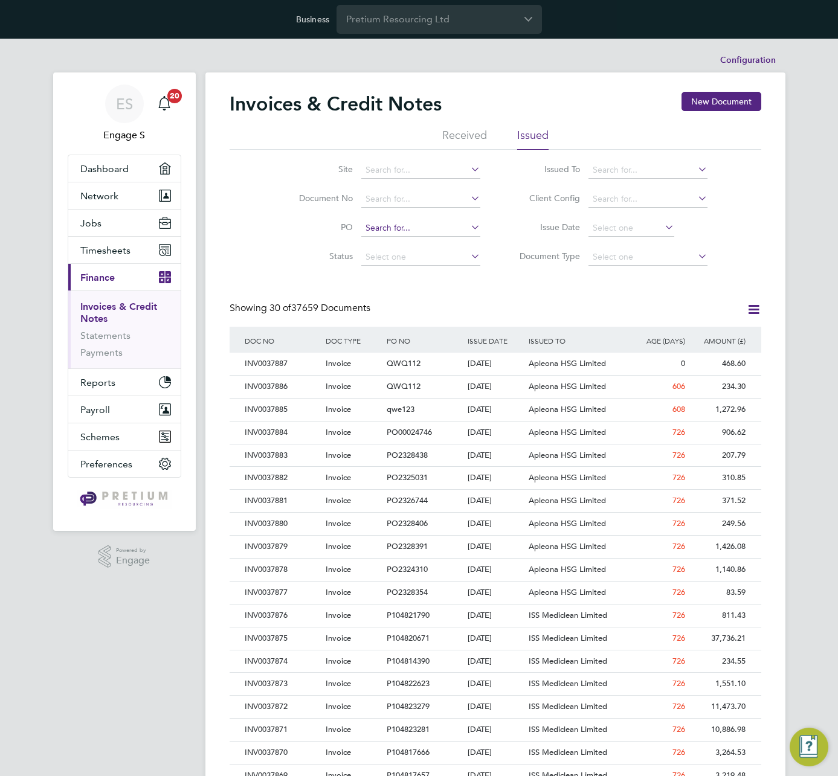
click at [431, 229] on input at bounding box center [420, 228] width 119 height 17
type input "qwe123"
click at [747, 283] on div "Invoices & Credit Notes New Document Received Issued Site Document No PO Status…" at bounding box center [496, 578] width 532 height 972
click at [430, 231] on input at bounding box center [420, 228] width 119 height 17
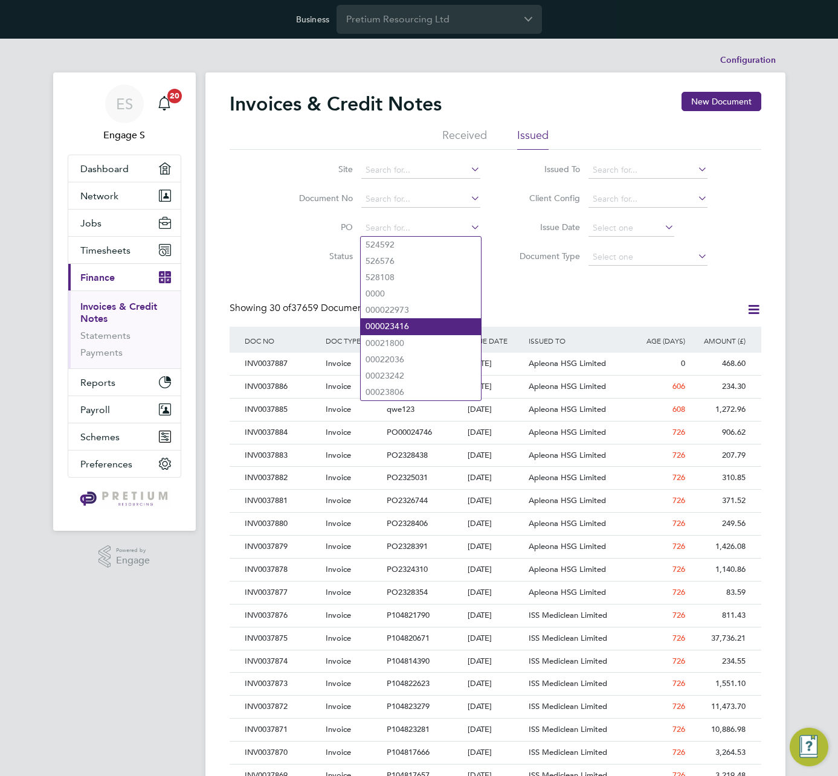
click at [406, 318] on li "000023416" at bounding box center [421, 326] width 120 height 16
type input "000023416"
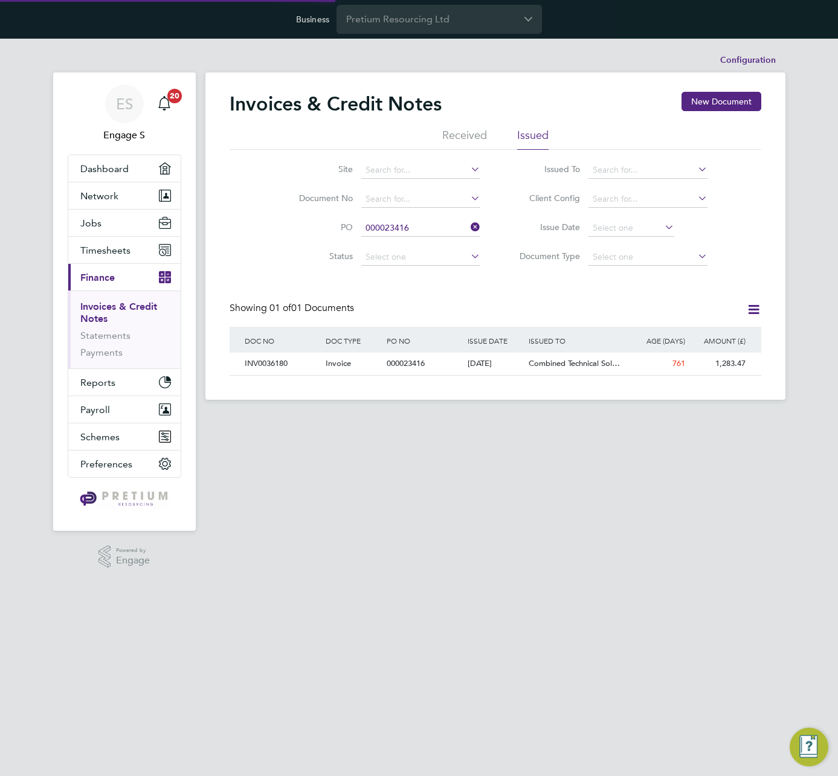
scroll to position [23, 102]
click at [484, 225] on li "PO 000023416" at bounding box center [381, 228] width 227 height 29
click at [468, 226] on icon at bounding box center [468, 227] width 0 height 17
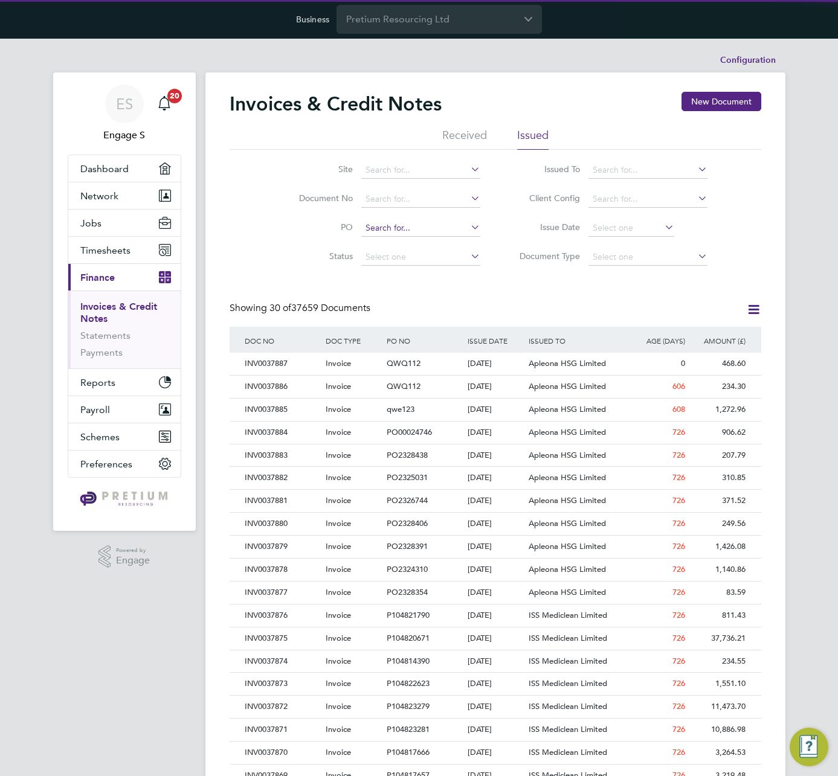
scroll to position [23, 82]
click at [438, 225] on input at bounding box center [420, 228] width 119 height 17
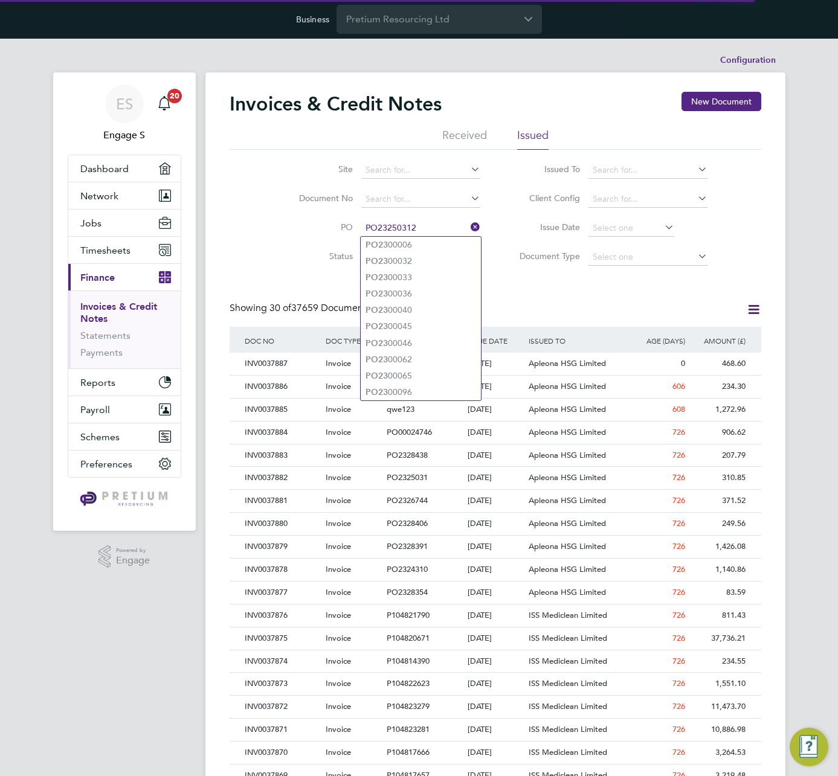
type input "PO23250312"
click at [468, 224] on icon at bounding box center [468, 227] width 0 height 17
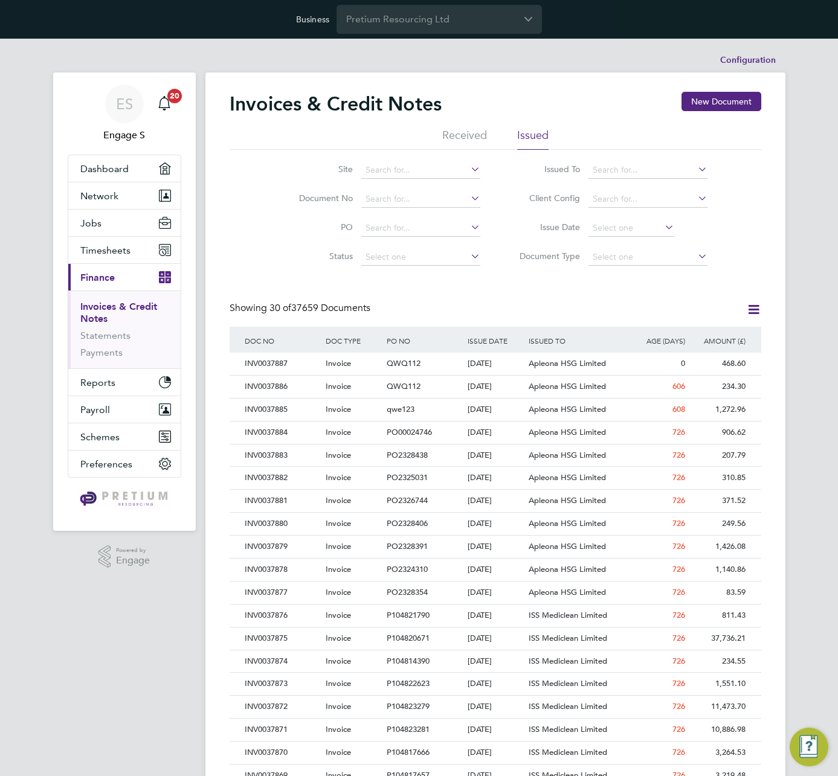
scroll to position [23, 102]
click at [571, 73] on div "Invoices & Credit Notes New Document Received Issued Site Document No PO Status…" at bounding box center [495, 586] width 580 height 1027
click at [397, 232] on input at bounding box center [420, 228] width 119 height 17
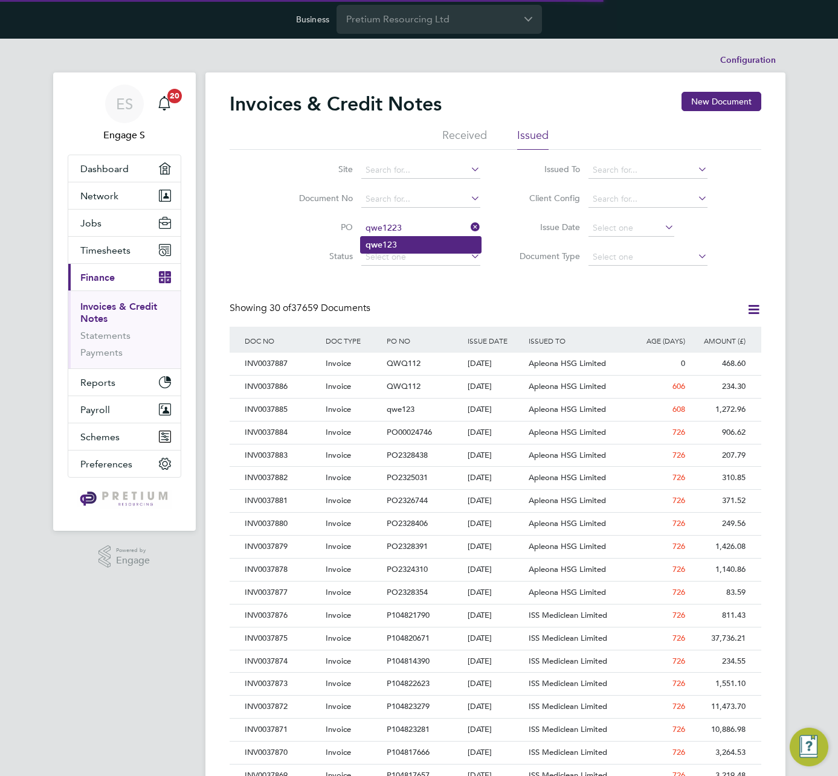
type input "qwe123"
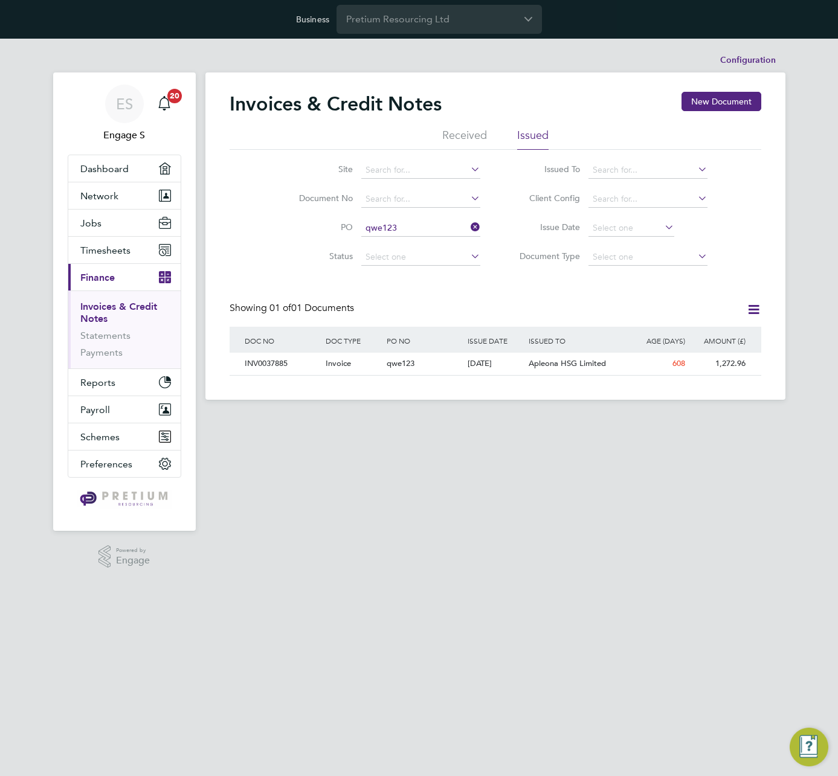
click at [468, 223] on icon at bounding box center [468, 227] width 0 height 17
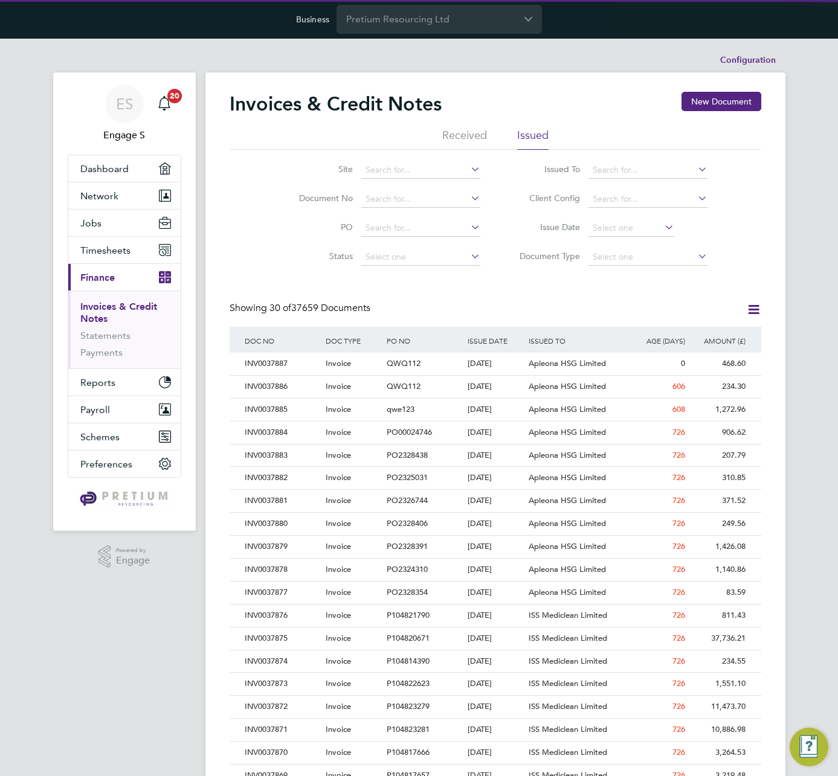
scroll to position [23, 82]
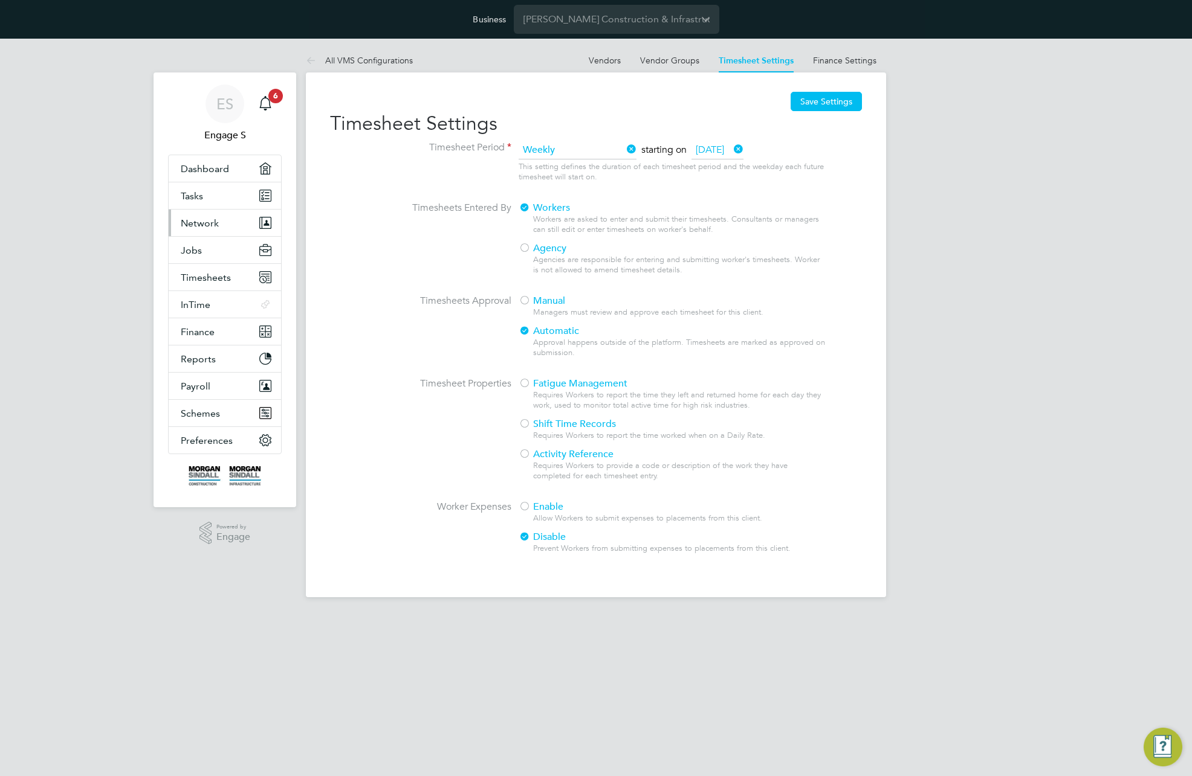
click at [203, 224] on span "Network" at bounding box center [200, 223] width 38 height 11
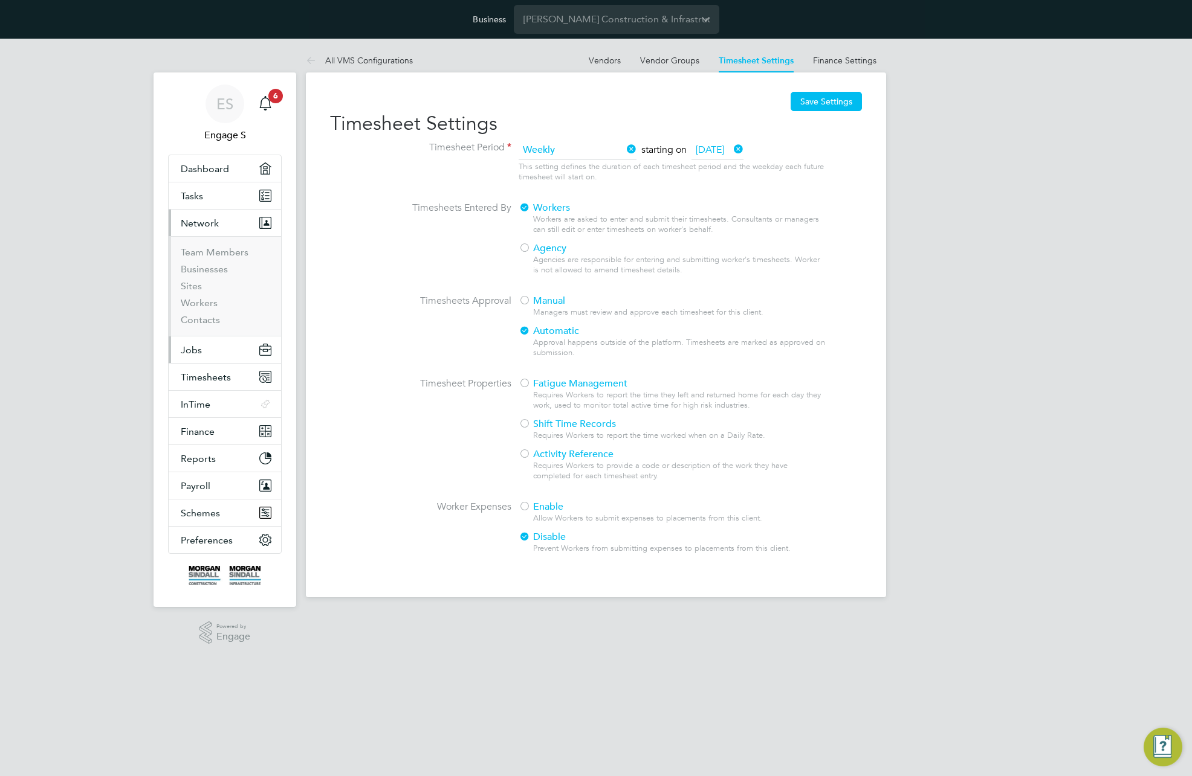
click at [199, 346] on span "Jobs" at bounding box center [191, 349] width 21 height 11
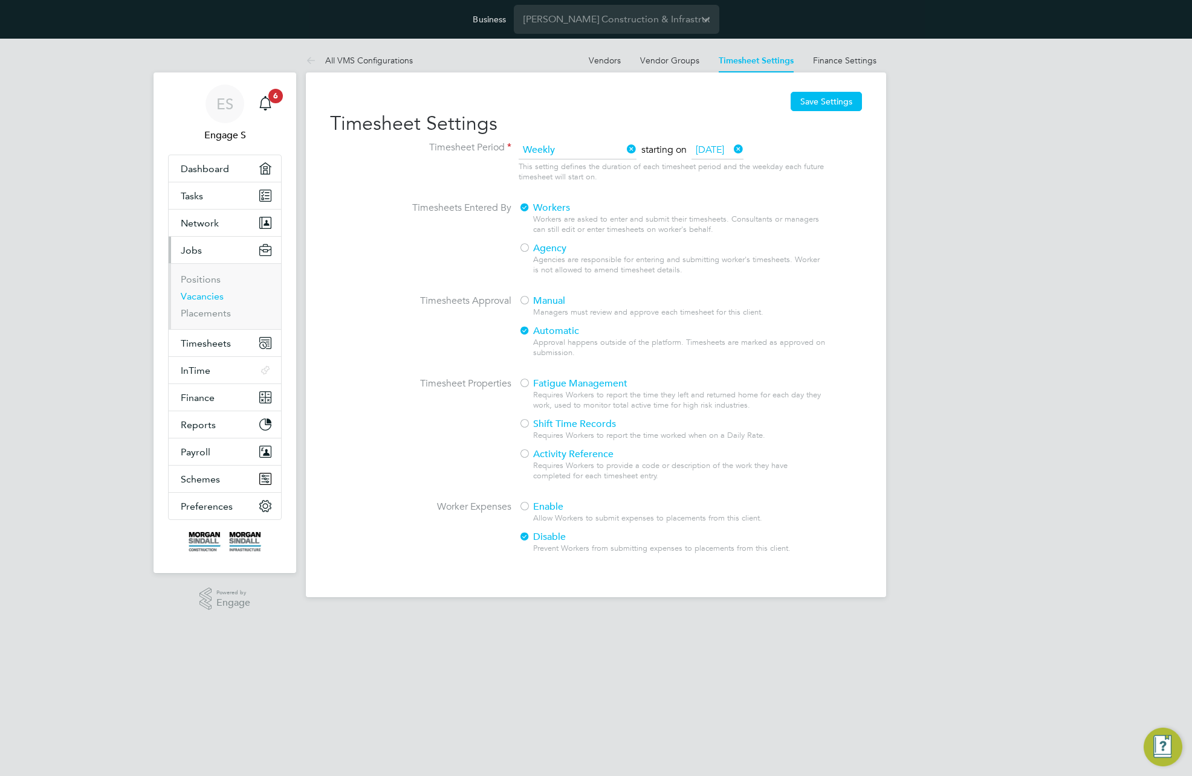
click at [204, 296] on link "Vacancies" at bounding box center [202, 296] width 43 height 11
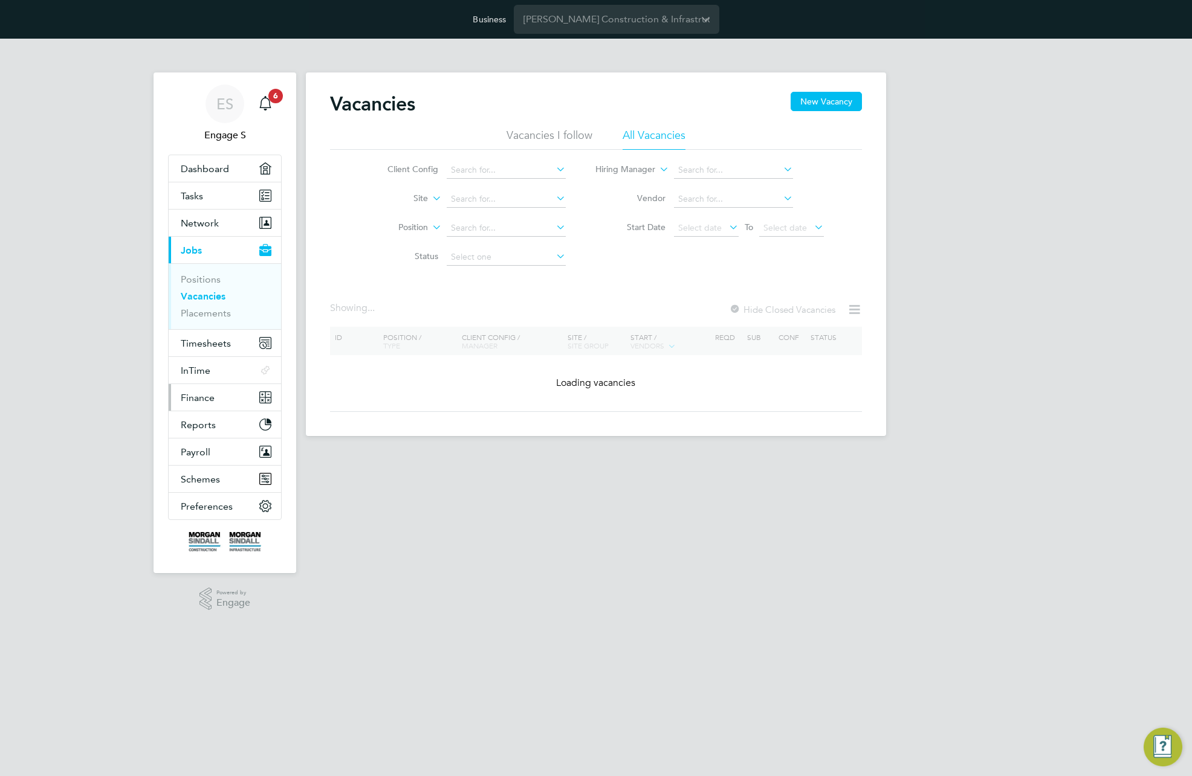
click at [207, 397] on span "Finance" at bounding box center [198, 397] width 34 height 11
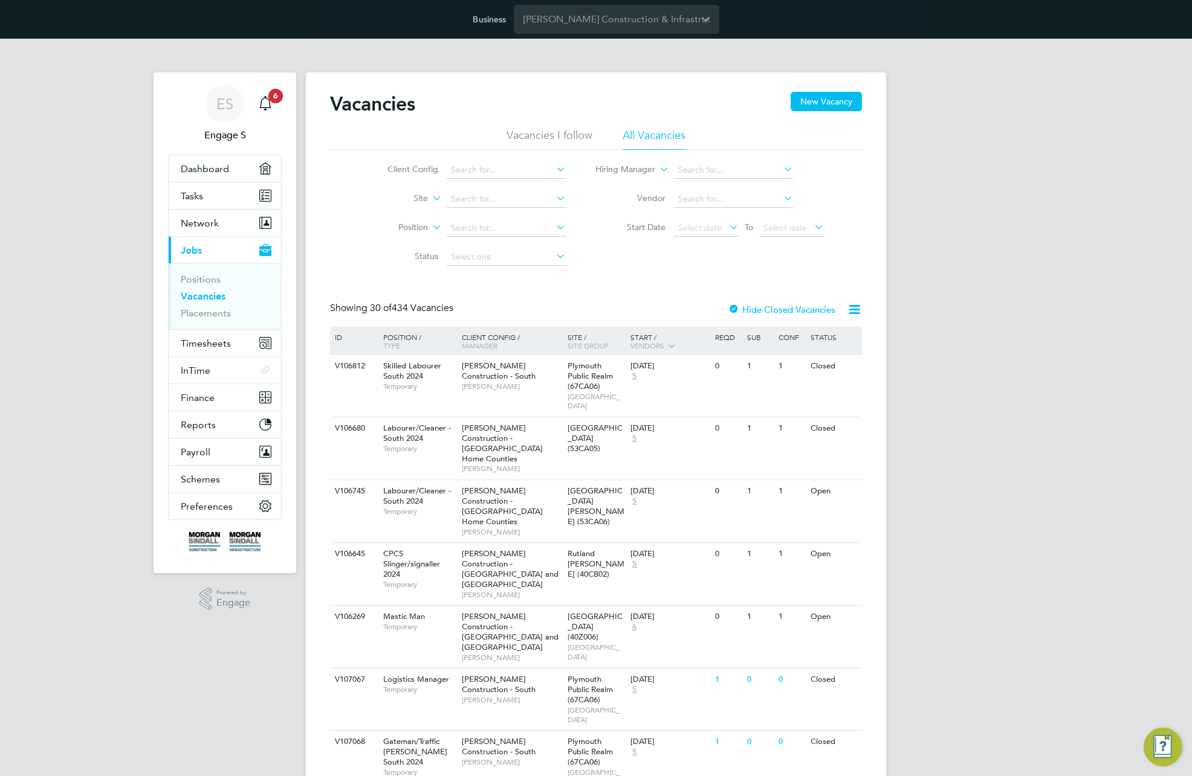
click at [199, 396] on span "Finance" at bounding box center [198, 397] width 34 height 11
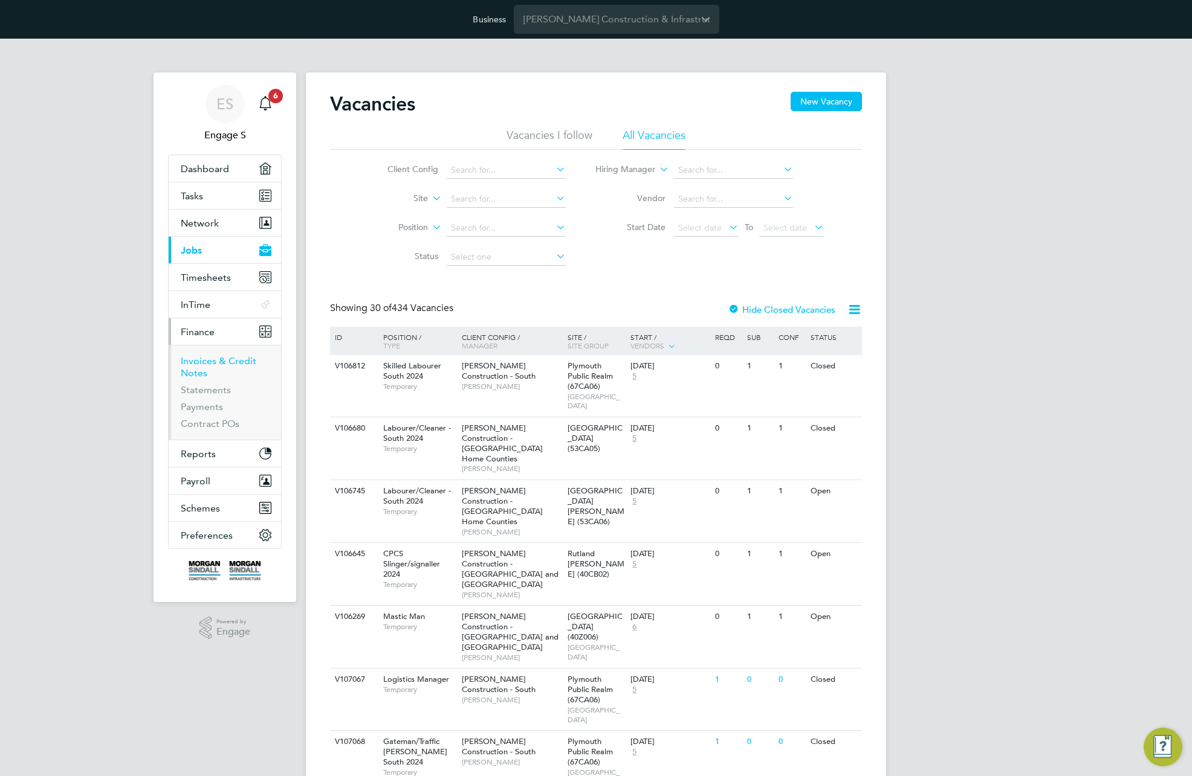
click at [192, 370] on link "Invoices & Credit Notes" at bounding box center [219, 367] width 76 height 24
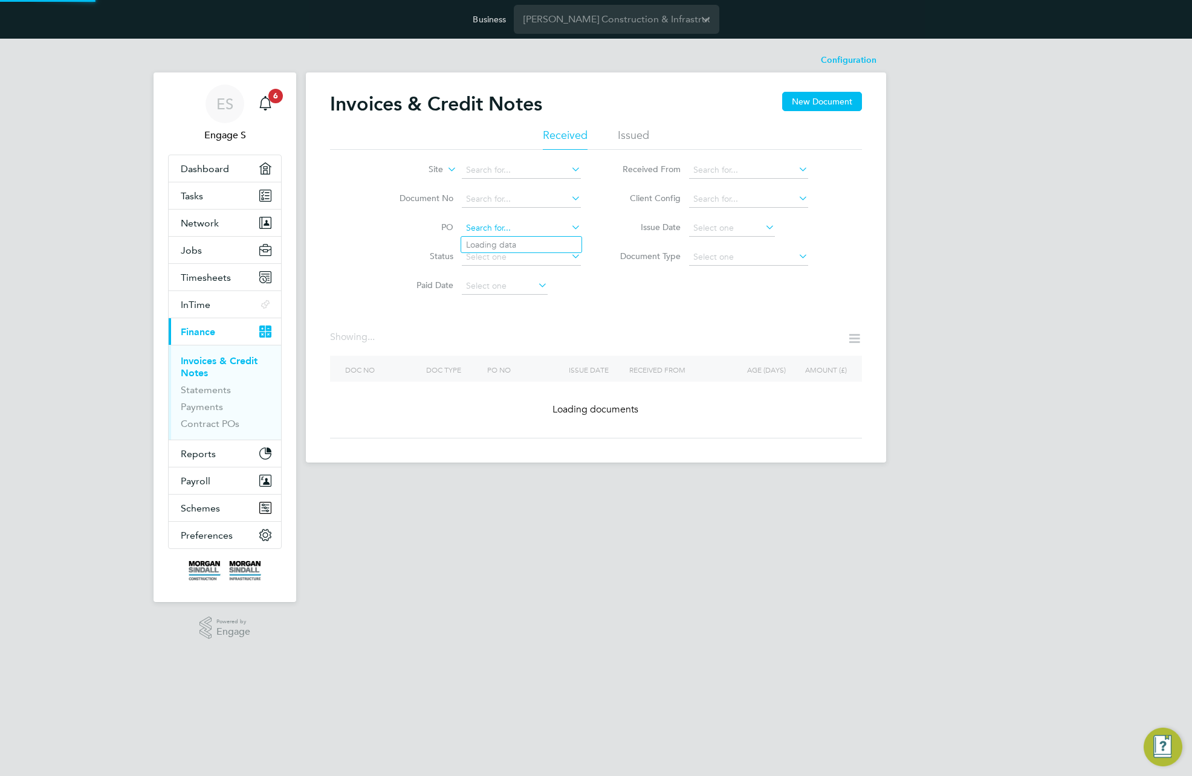
click at [494, 225] on input at bounding box center [521, 228] width 119 height 17
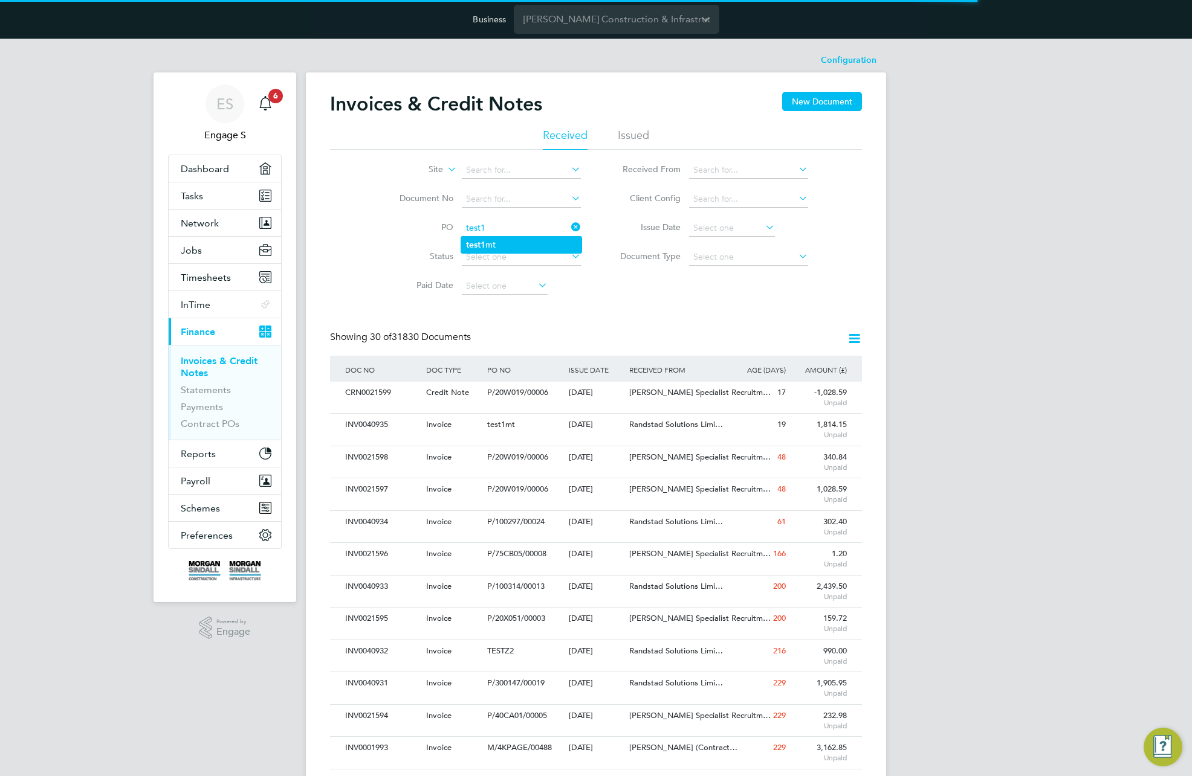
click at [539, 239] on li "test1 mt" at bounding box center [521, 245] width 120 height 16
type input "test1mt"
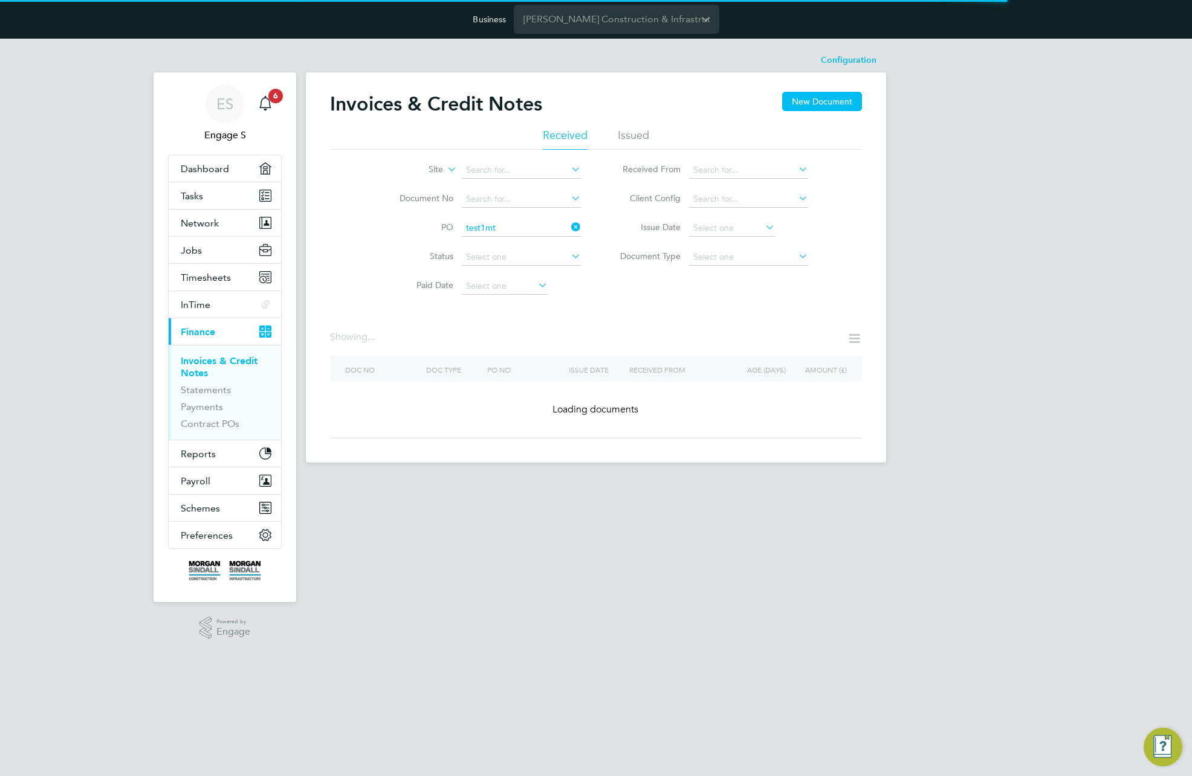
click at [569, 226] on icon at bounding box center [569, 227] width 0 height 17
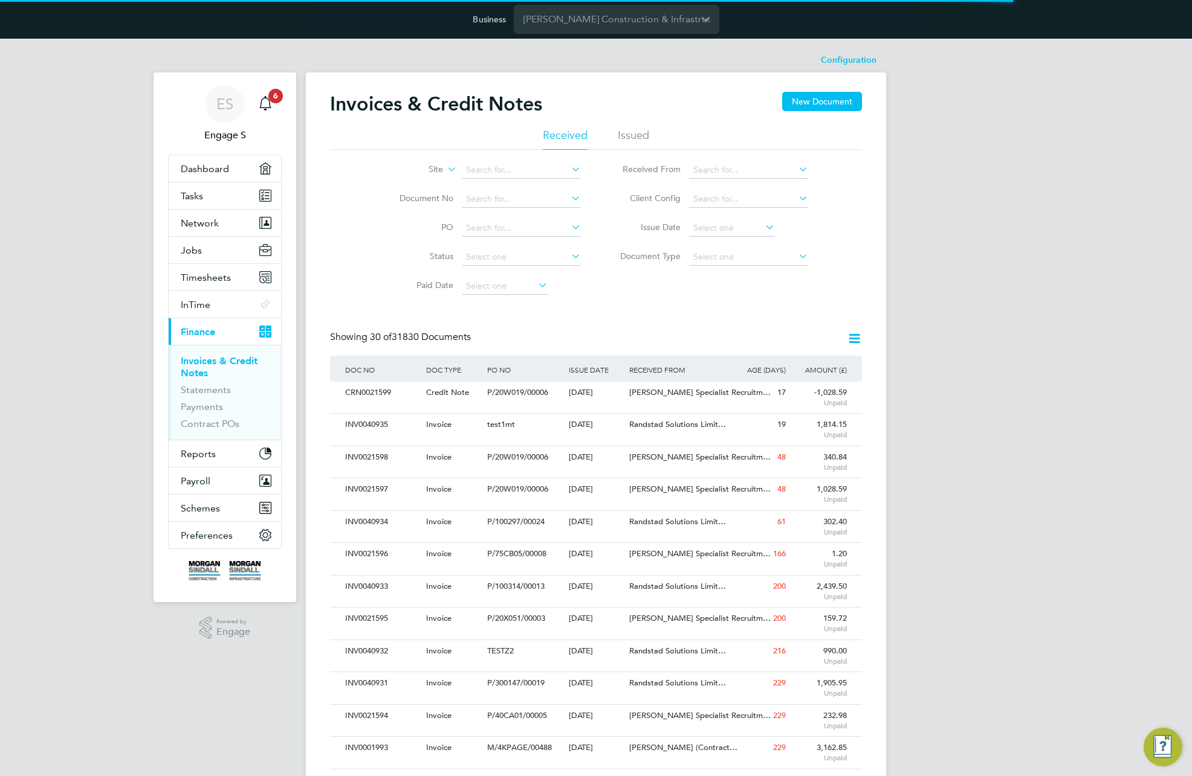
drag, startPoint x: 949, startPoint y: 206, endPoint x: 904, endPoint y: 143, distance: 77.5
click at [949, 206] on div "ES Engage S Notifications 6 Applications: Dashboard Tasks Network Team Members …" at bounding box center [596, 735] width 1192 height 1392
click at [645, 19] on input "Morgan Sindall Construction & Infrastructure Ltd" at bounding box center [616, 19] width 205 height 28
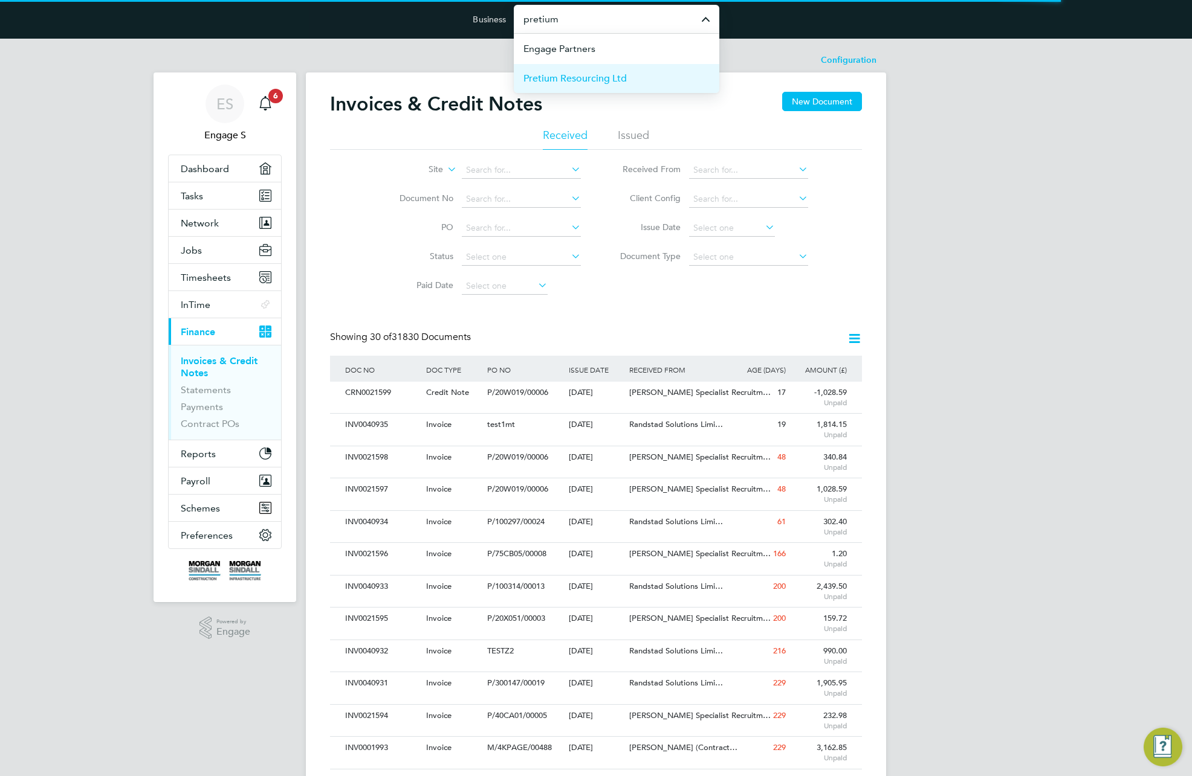
click at [623, 76] on span "Pretium Resourcing Ltd" at bounding box center [574, 78] width 103 height 15
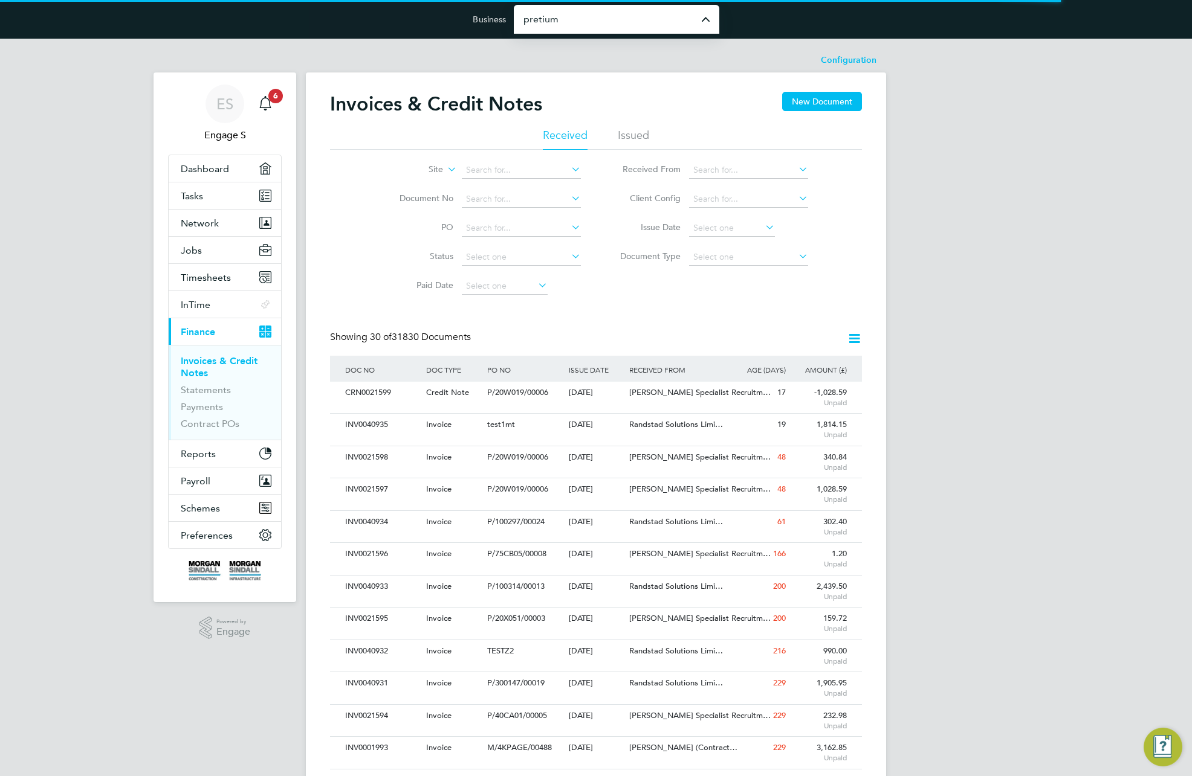
type input "Pretium Resourcing Ltd"
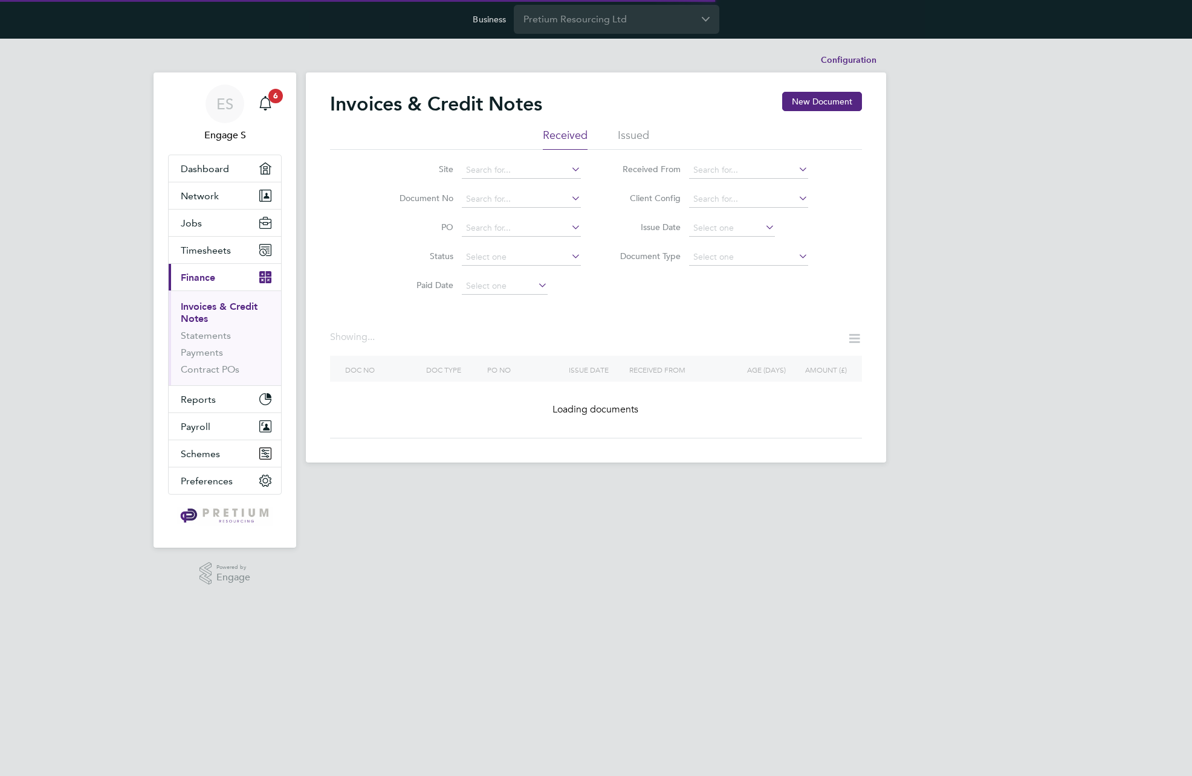
click at [629, 131] on li "Issued" at bounding box center [633, 139] width 31 height 22
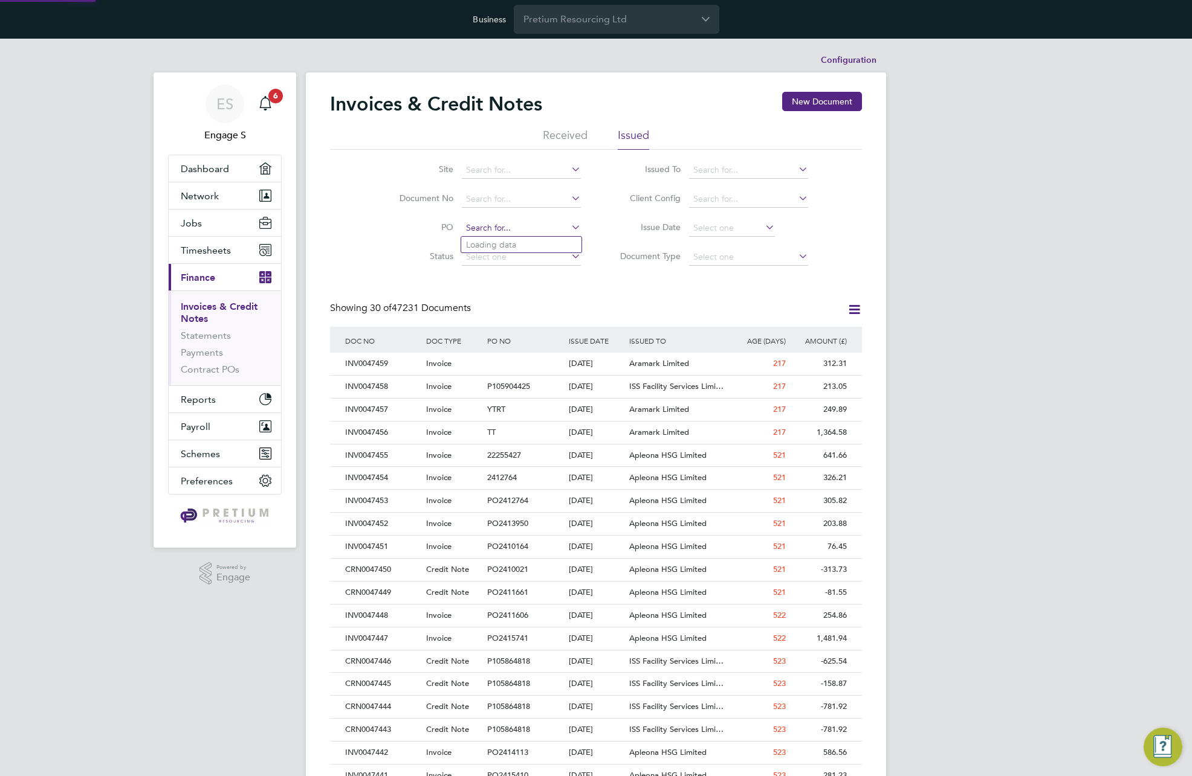
click at [497, 231] on input at bounding box center [521, 228] width 119 height 17
click at [636, 292] on div "Invoices & Credit Notes New Document Received Issued Site Document No PO Status…" at bounding box center [596, 578] width 532 height 972
click at [500, 231] on input at bounding box center [521, 228] width 119 height 17
click at [480, 242] on b "YTRT" at bounding box center [476, 245] width 21 height 10
type input "YTRT"
